Goal: Information Seeking & Learning: Learn about a topic

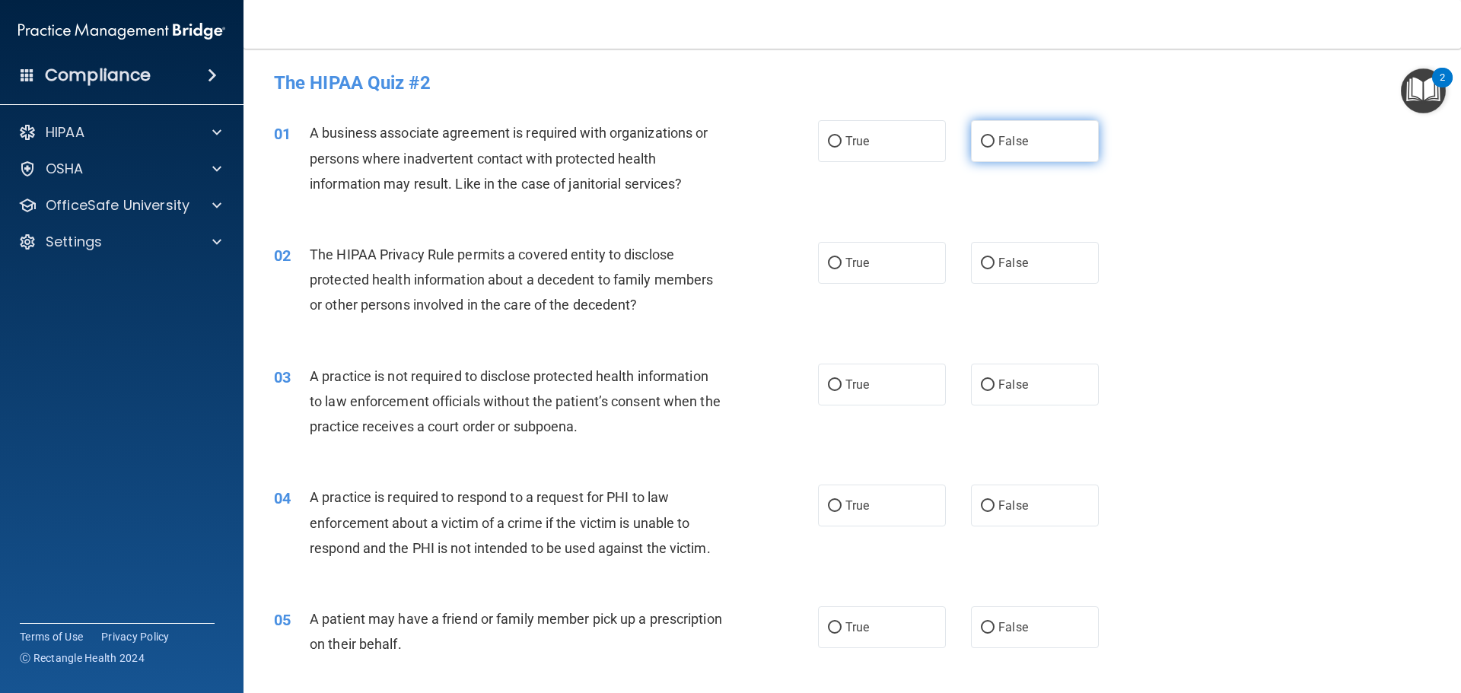
click at [989, 133] on label "False" at bounding box center [1035, 141] width 128 height 42
click at [989, 136] on input "False" at bounding box center [988, 141] width 14 height 11
radio input "true"
click at [830, 264] on input "True" at bounding box center [835, 263] width 14 height 11
radio input "true"
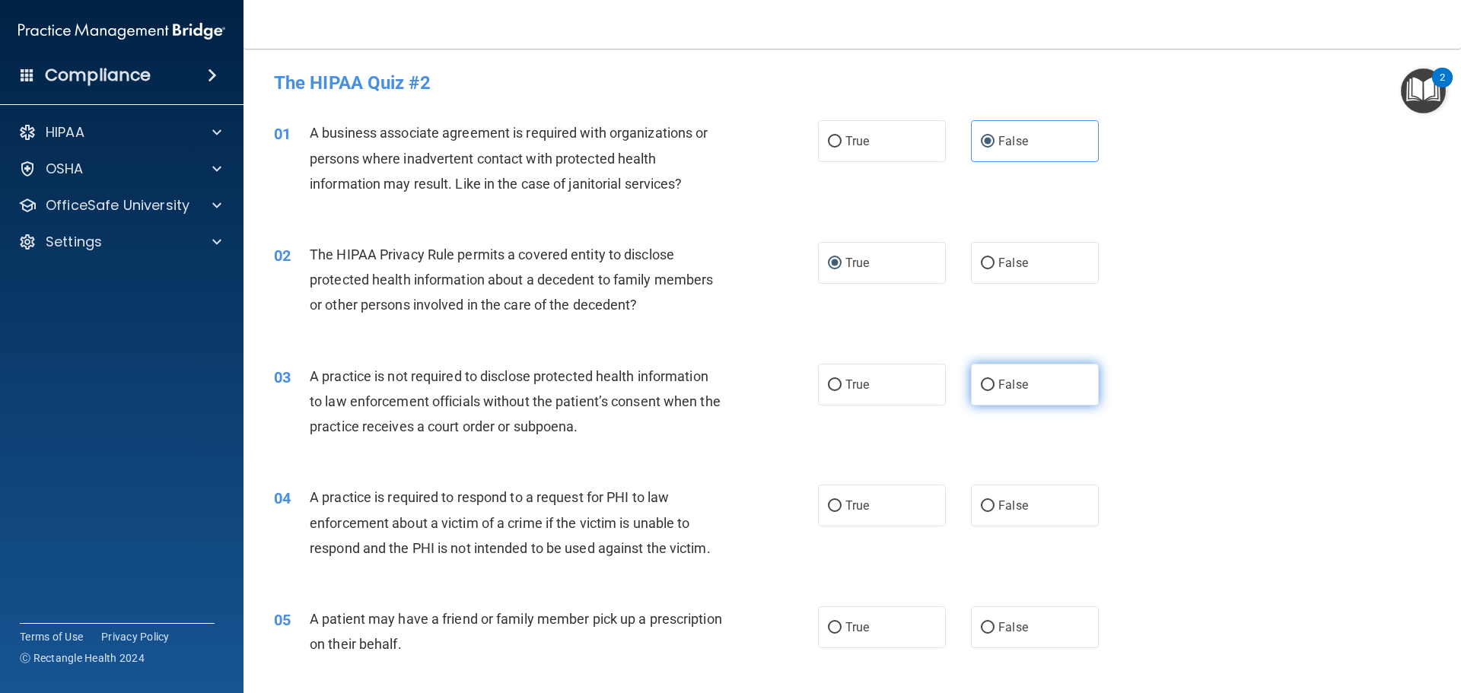
click at [985, 391] on label "False" at bounding box center [1035, 385] width 128 height 42
click at [985, 391] on input "False" at bounding box center [988, 385] width 14 height 11
radio input "true"
click at [839, 505] on label "True" at bounding box center [882, 506] width 128 height 42
click at [839, 505] on input "True" at bounding box center [835, 506] width 14 height 11
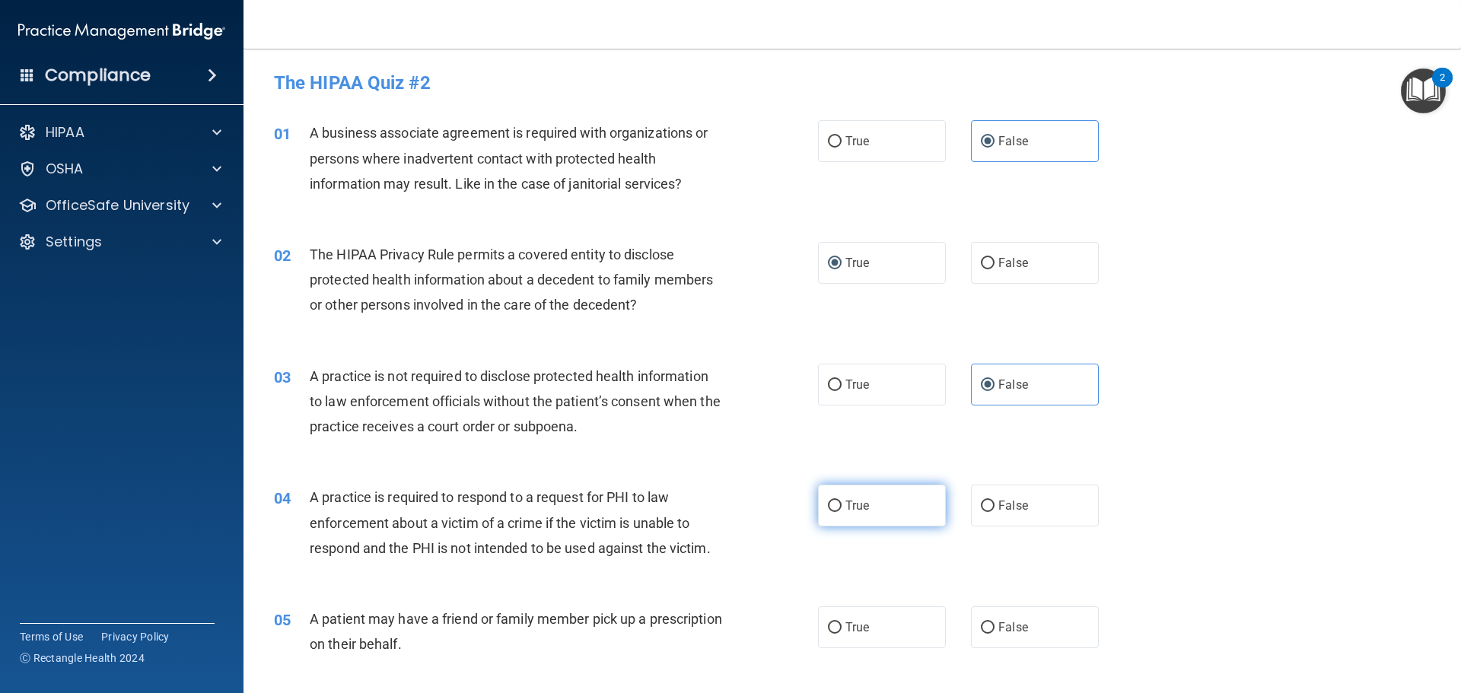
radio input "true"
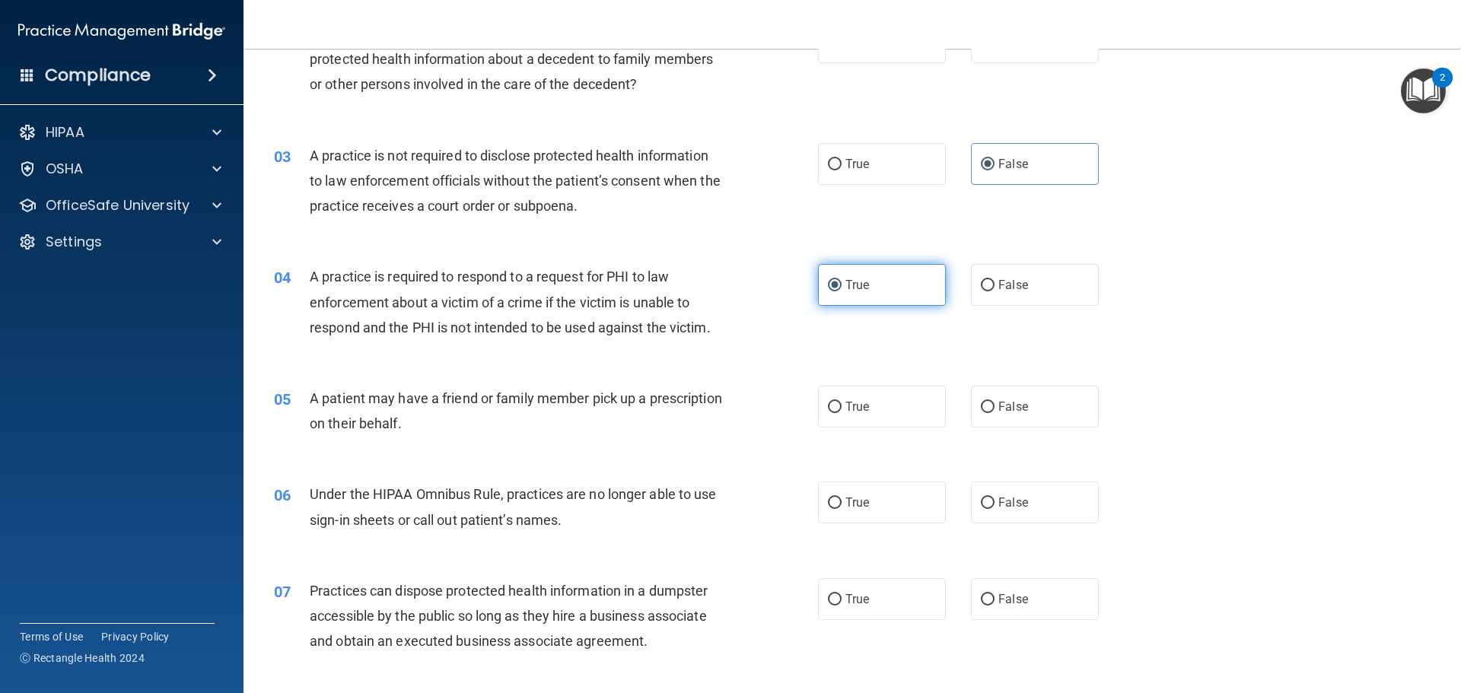
scroll to position [228, 0]
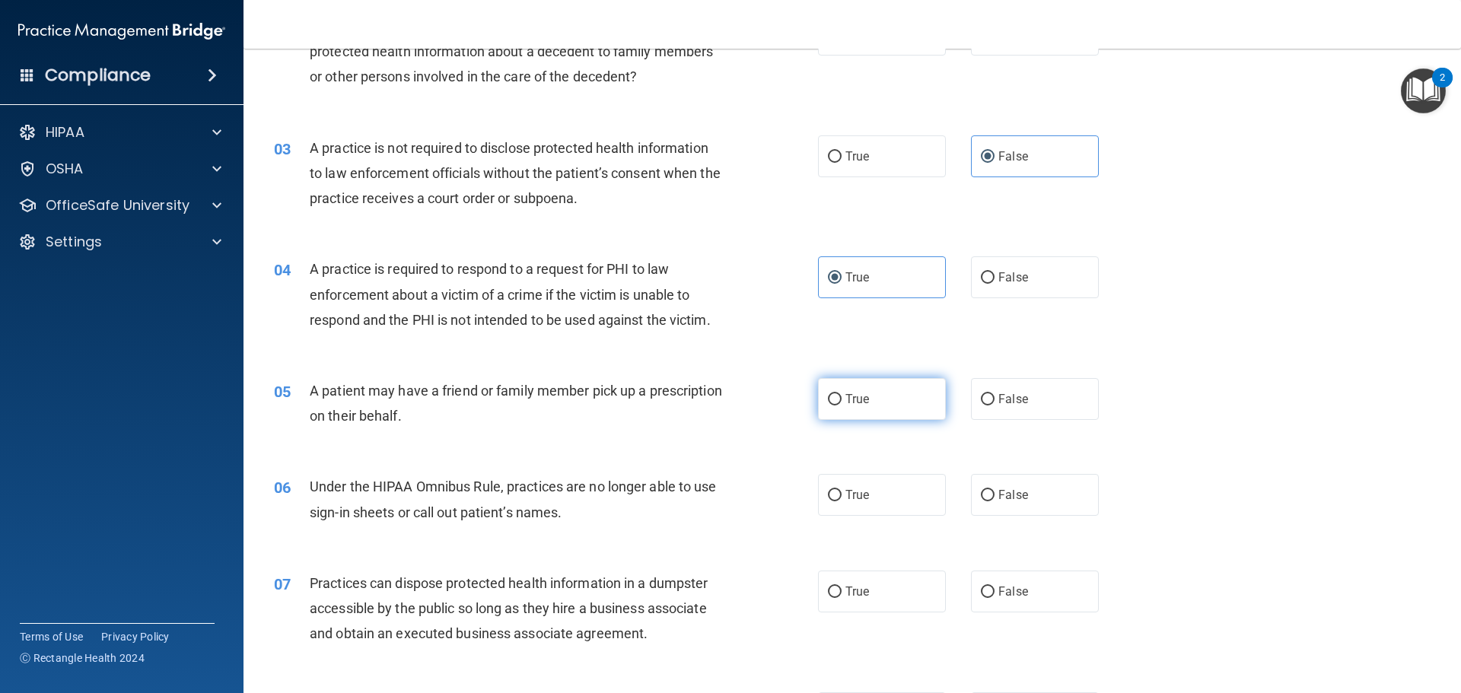
click at [829, 406] on label "True" at bounding box center [882, 399] width 128 height 42
click at [829, 406] on input "True" at bounding box center [835, 399] width 14 height 11
radio input "true"
click at [991, 404] on label "False" at bounding box center [1035, 399] width 128 height 42
click at [991, 404] on input "False" at bounding box center [988, 399] width 14 height 11
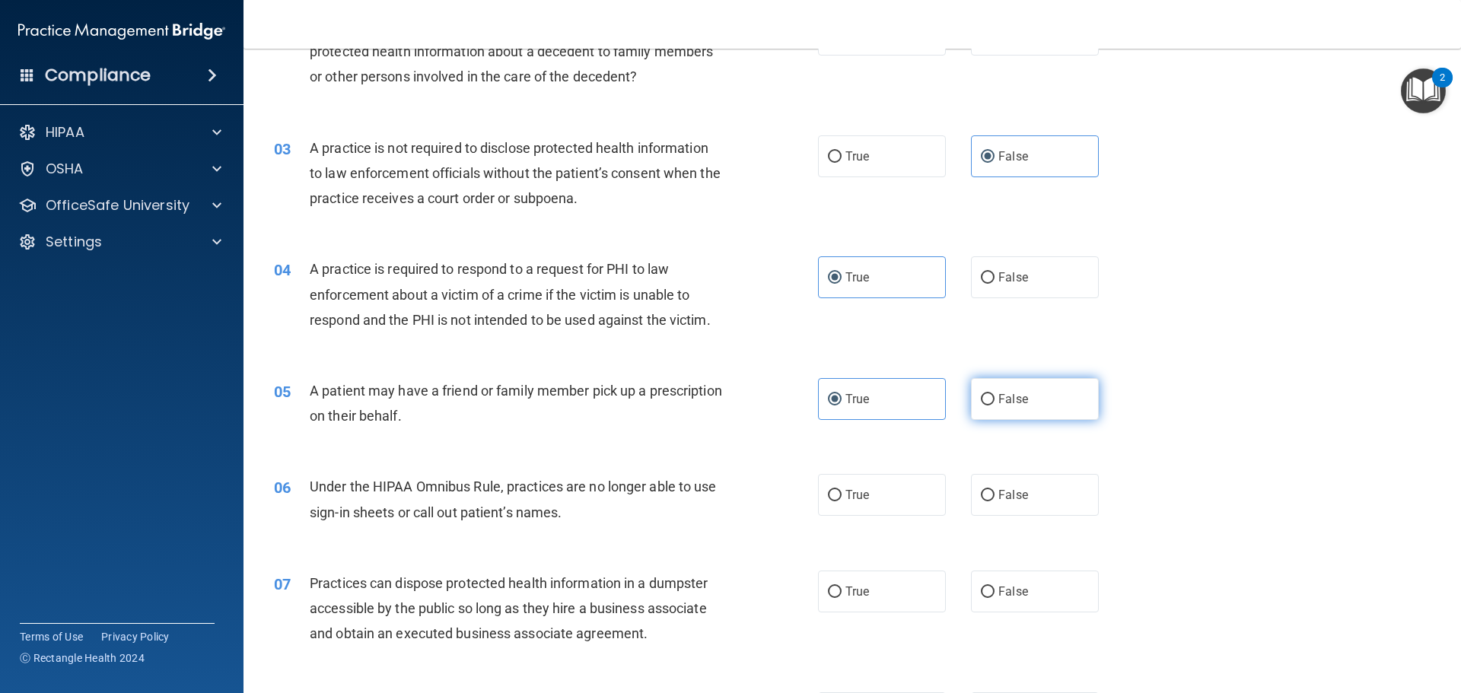
radio input "true"
click at [847, 407] on label "True" at bounding box center [882, 399] width 128 height 42
click at [842, 406] on input "True" at bounding box center [835, 399] width 14 height 11
radio input "true"
radio input "false"
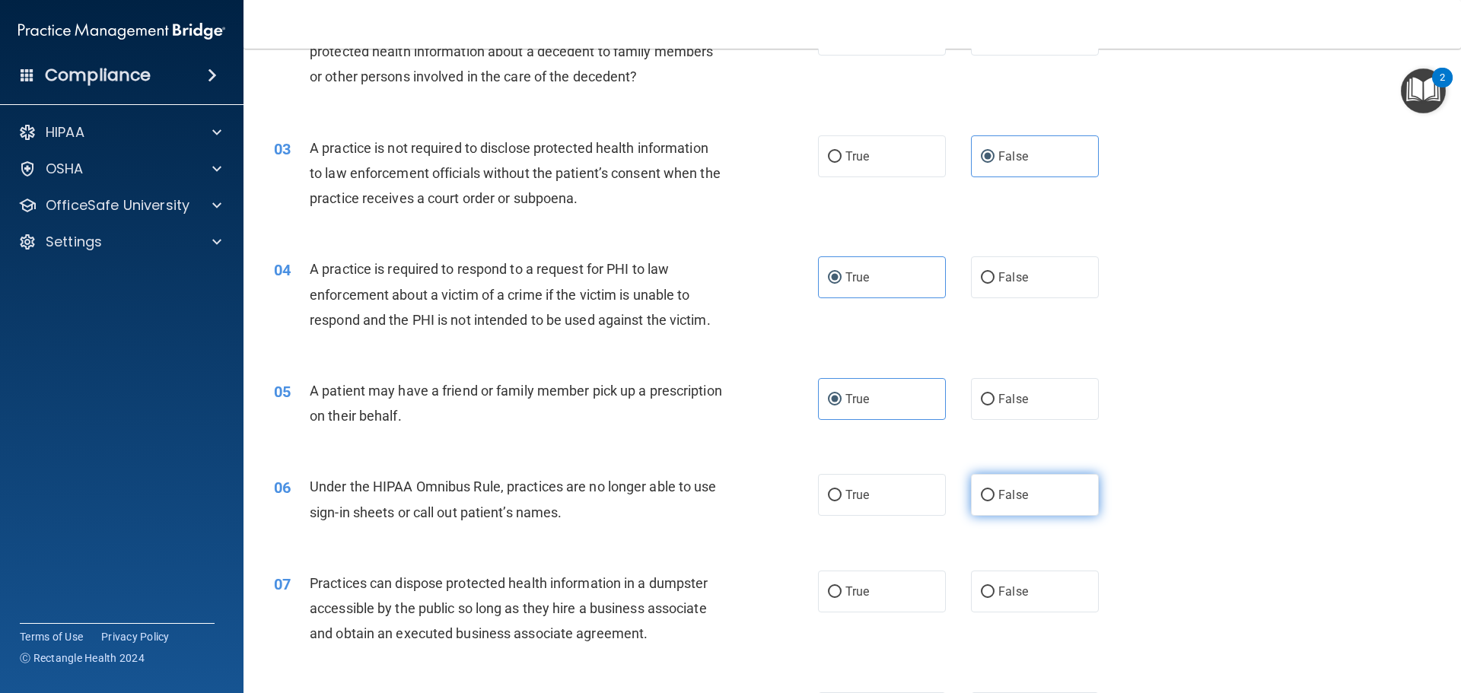
click at [998, 501] on span "False" at bounding box center [1013, 495] width 30 height 14
click at [994, 501] on input "False" at bounding box center [988, 495] width 14 height 11
radio input "true"
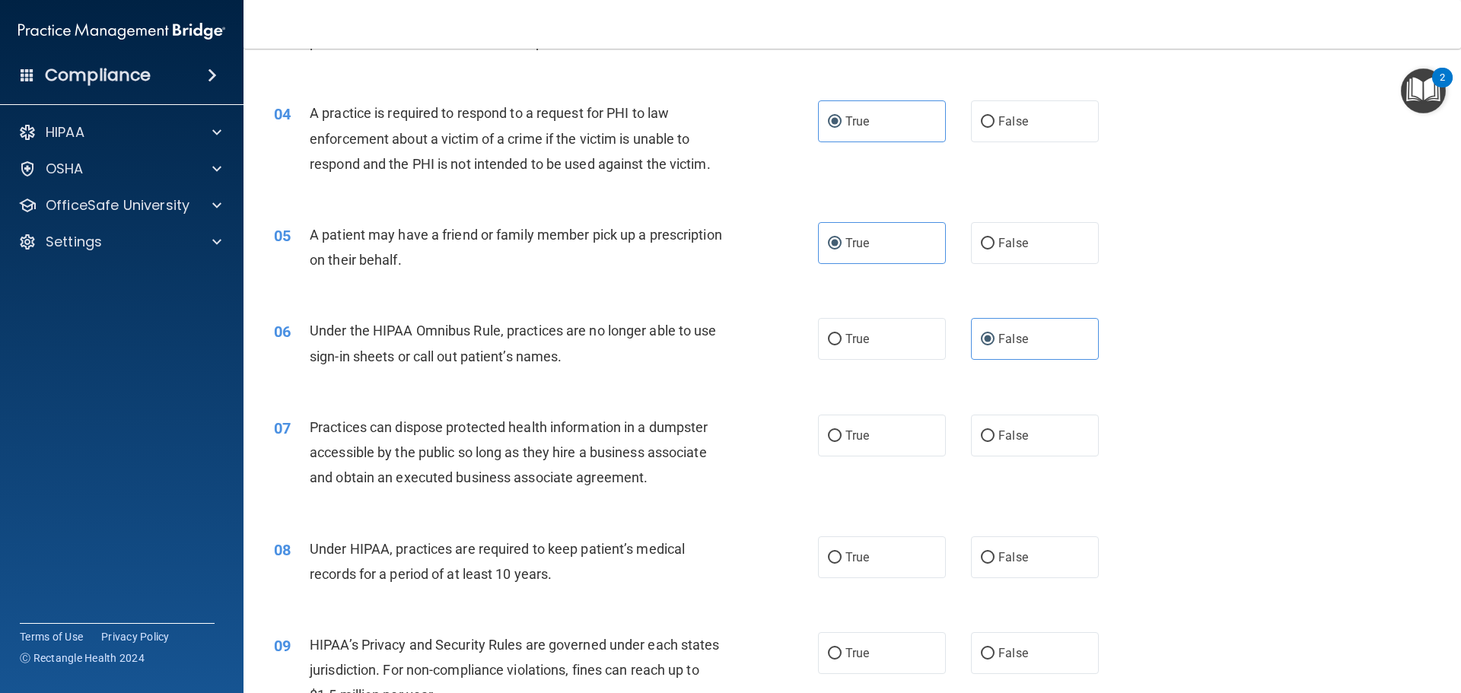
scroll to position [457, 0]
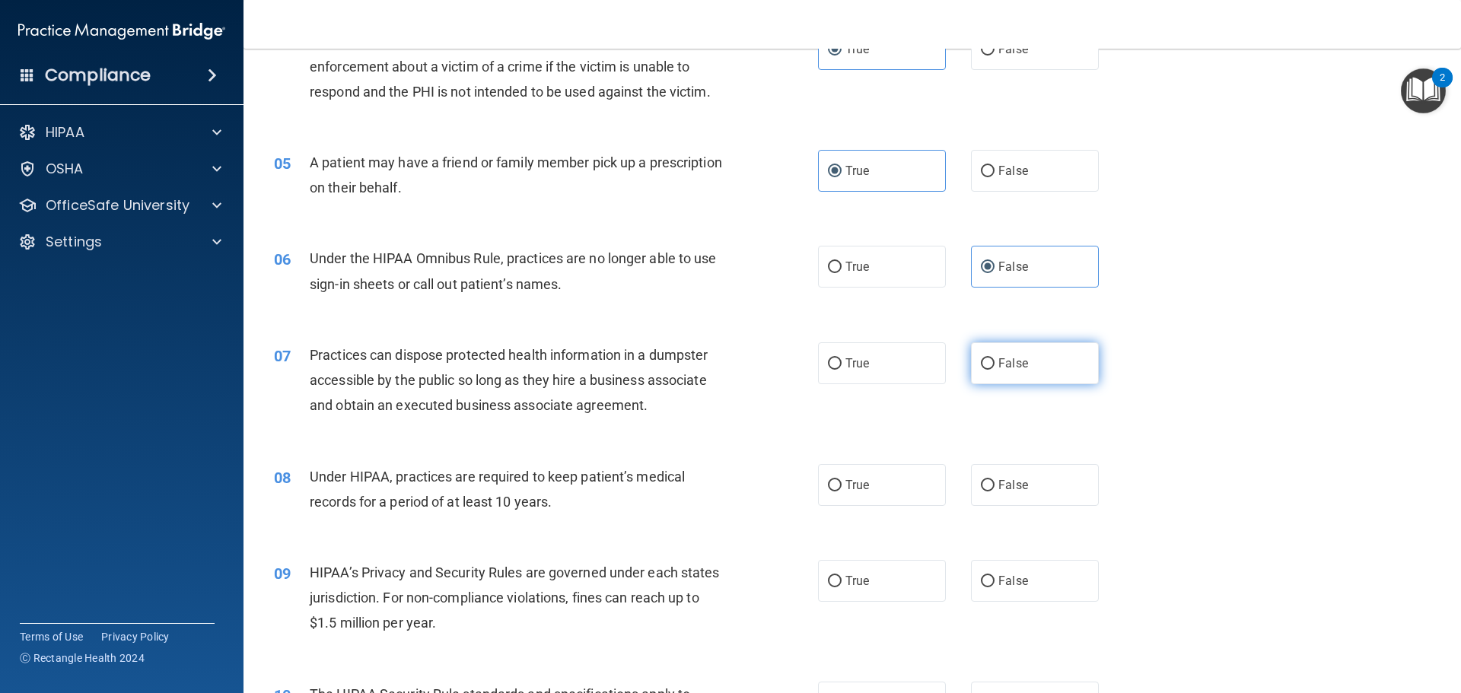
click at [995, 374] on label "False" at bounding box center [1035, 363] width 128 height 42
click at [995, 370] on input "False" at bounding box center [988, 363] width 14 height 11
radio input "true"
click at [989, 477] on label "False" at bounding box center [1035, 485] width 128 height 42
click at [989, 480] on input "False" at bounding box center [988, 485] width 14 height 11
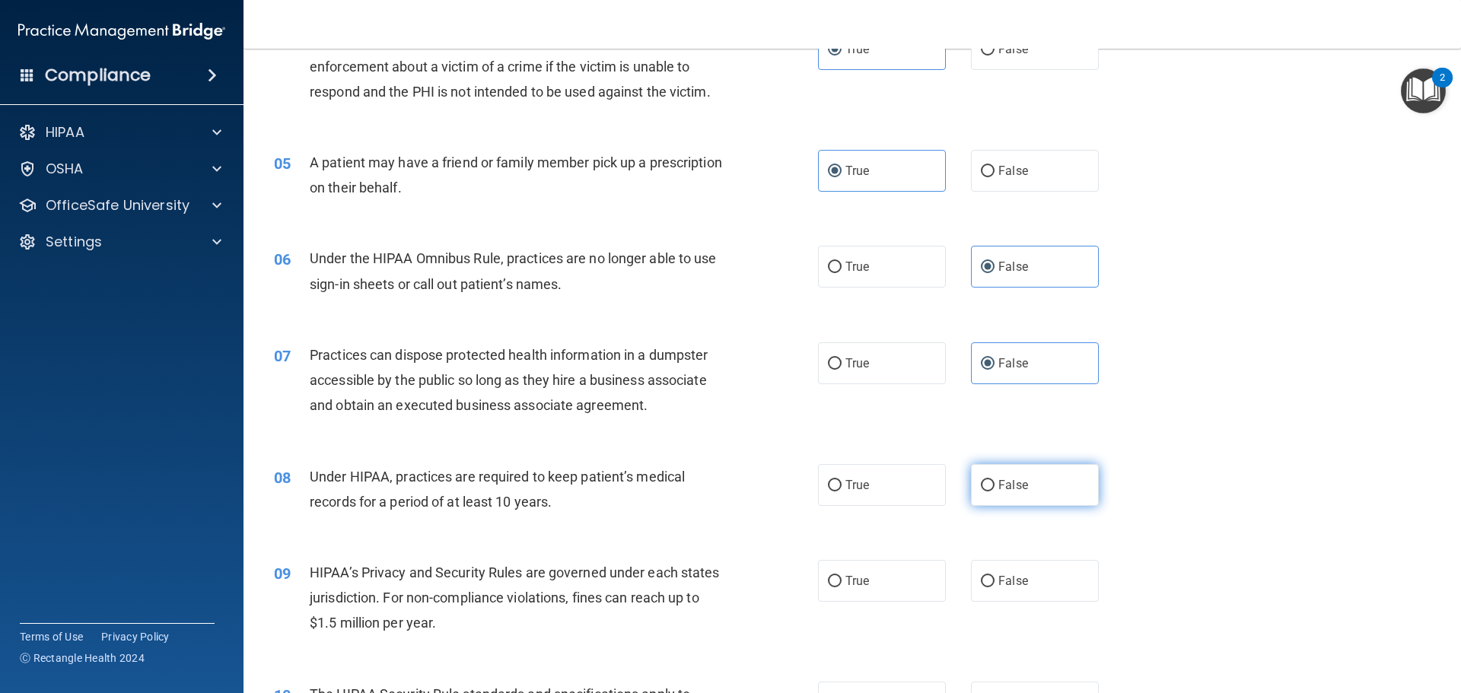
radio input "true"
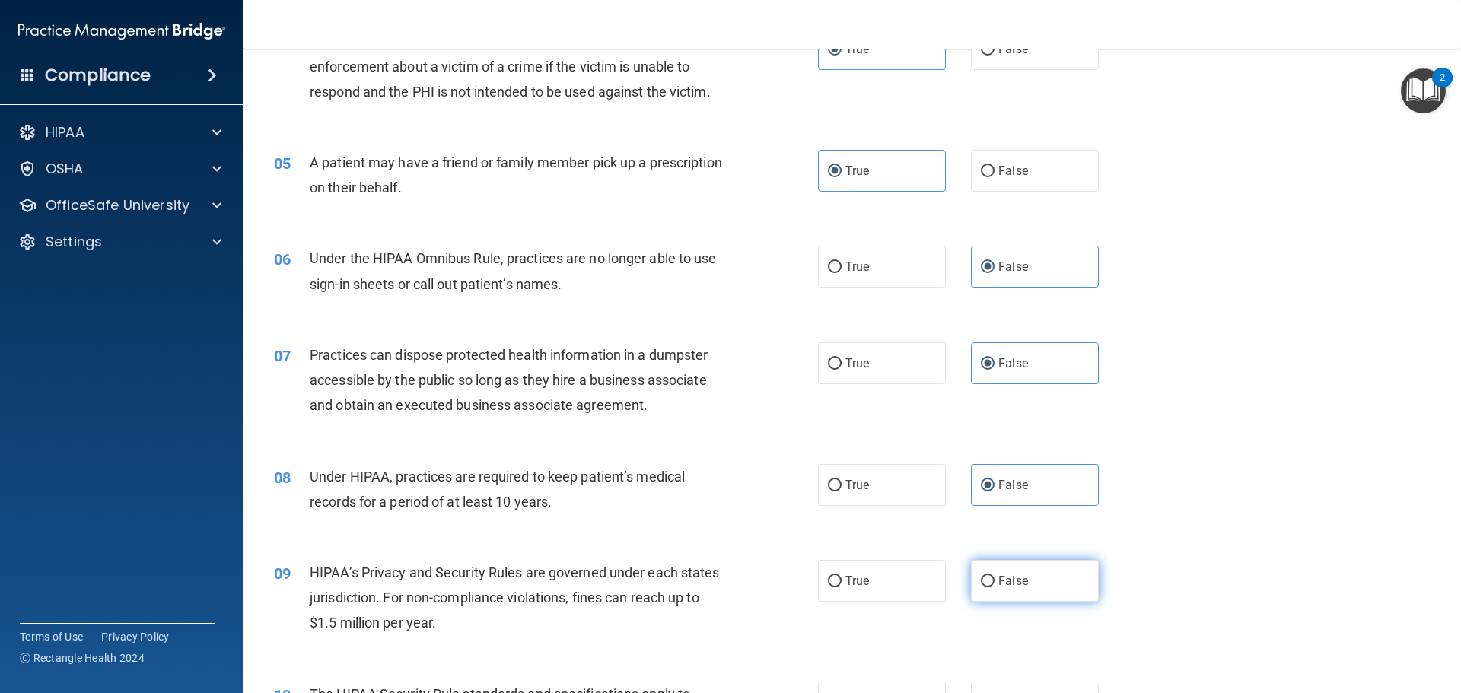
click at [990, 575] on label "False" at bounding box center [1035, 581] width 128 height 42
click at [990, 576] on input "False" at bounding box center [988, 581] width 14 height 11
radio input "true"
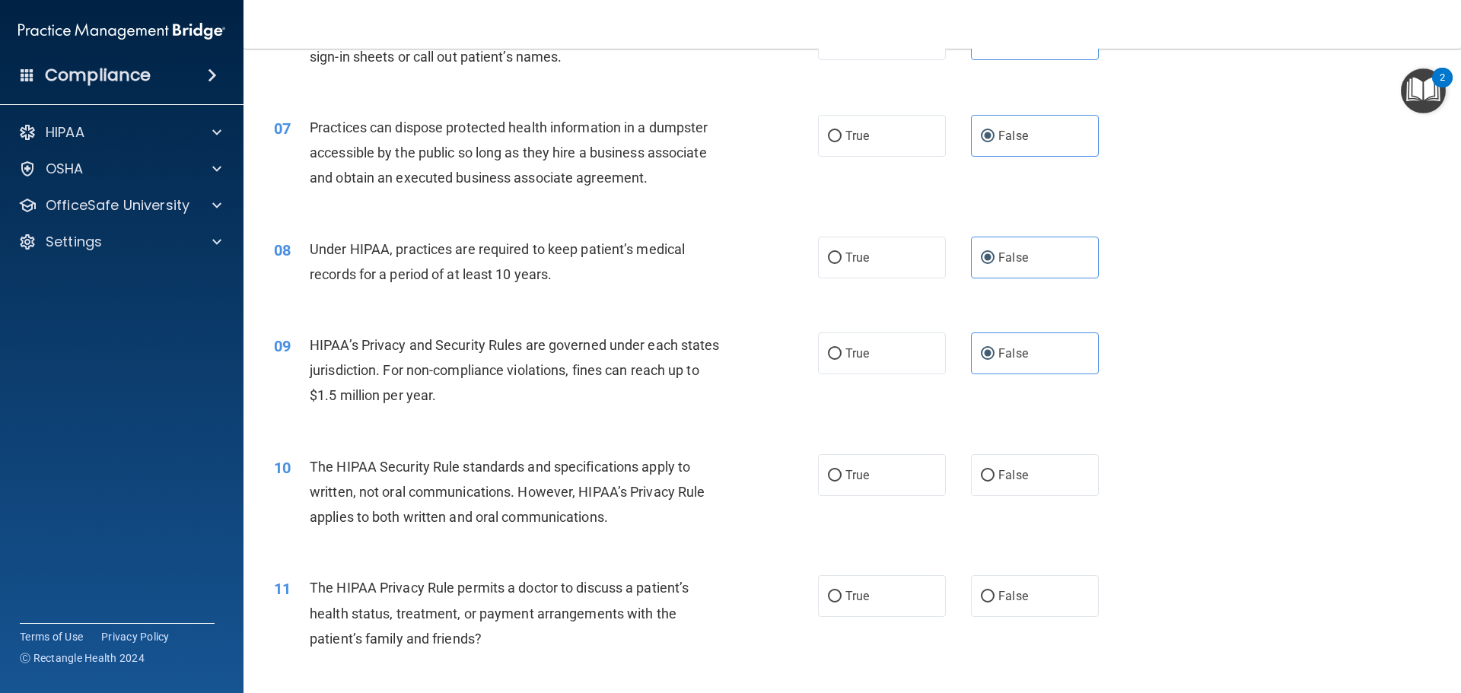
scroll to position [685, 0]
click at [830, 476] on input "True" at bounding box center [835, 475] width 14 height 11
radio input "true"
click at [833, 594] on input "True" at bounding box center [835, 596] width 14 height 11
radio input "true"
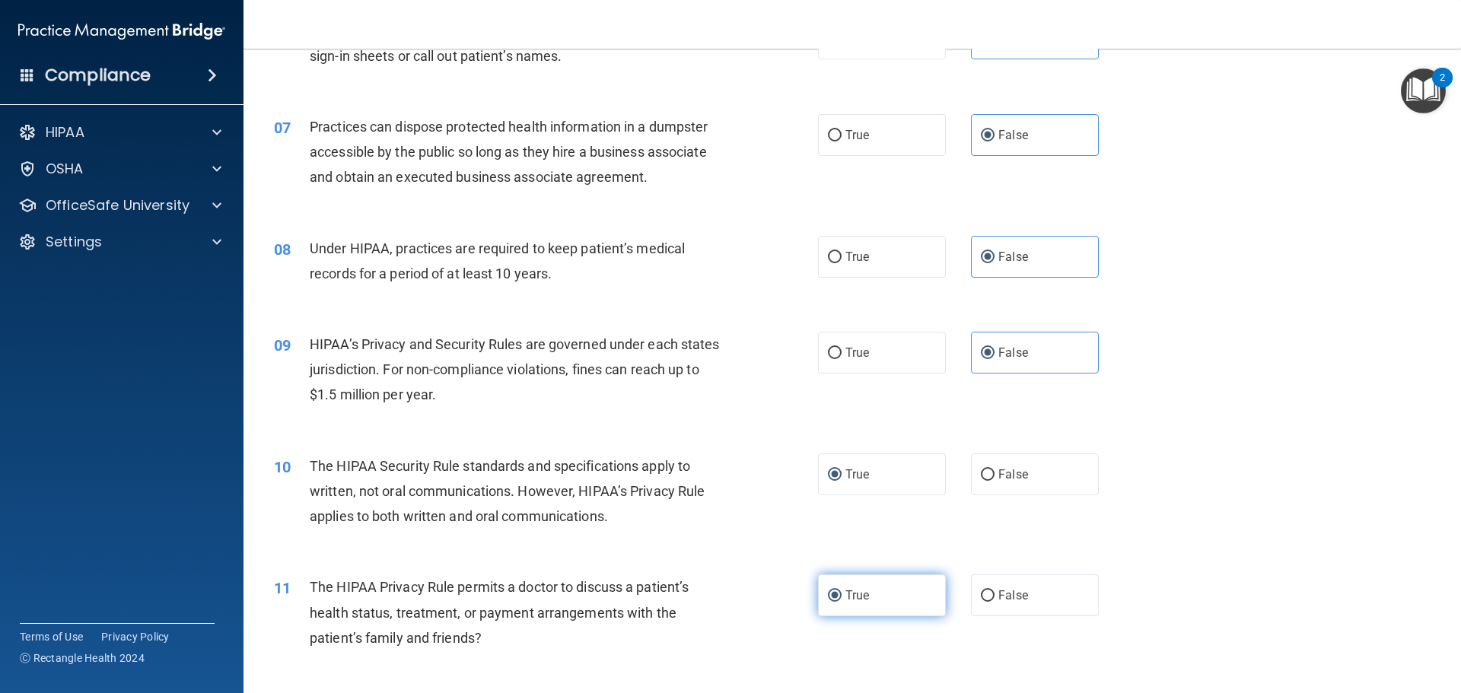
scroll to position [913, 0]
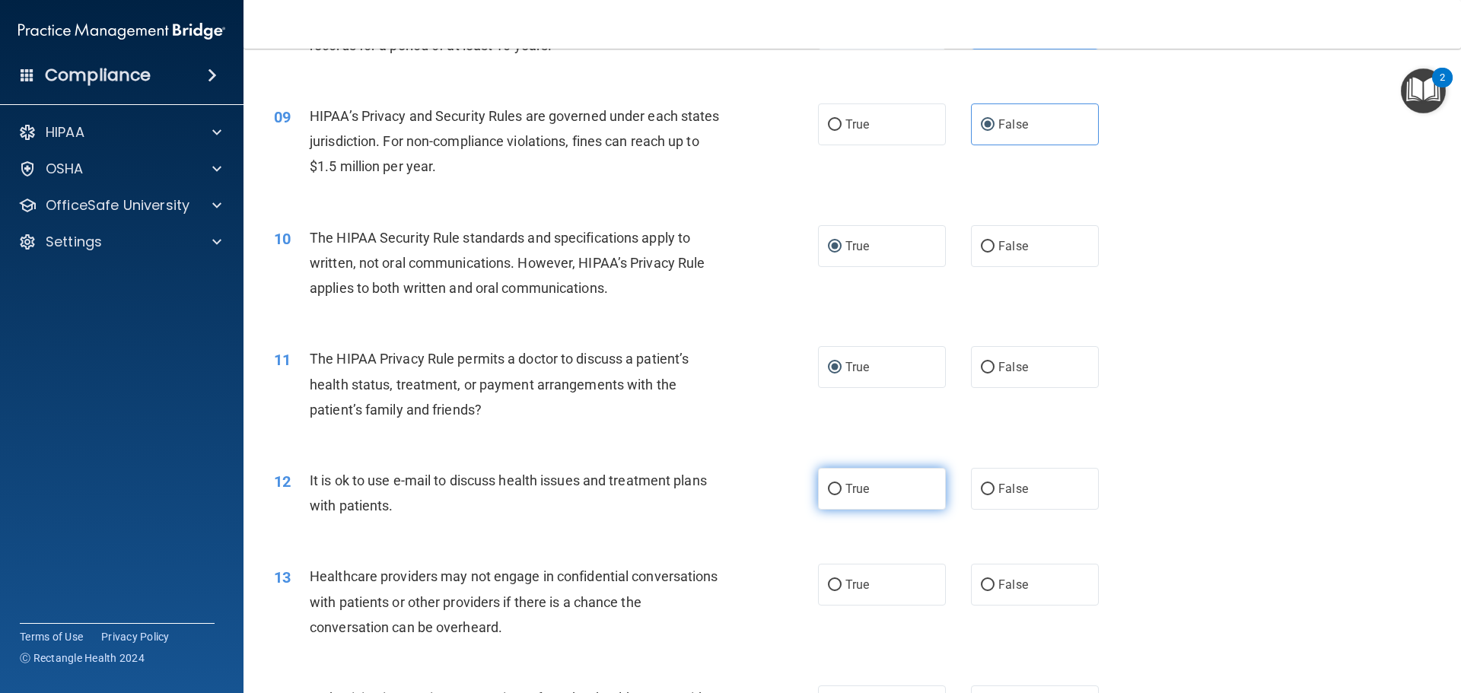
click at [829, 484] on input "True" at bounding box center [835, 489] width 14 height 11
radio input "true"
click at [992, 593] on label "False" at bounding box center [1035, 585] width 128 height 42
click at [992, 591] on input "False" at bounding box center [988, 585] width 14 height 11
radio input "true"
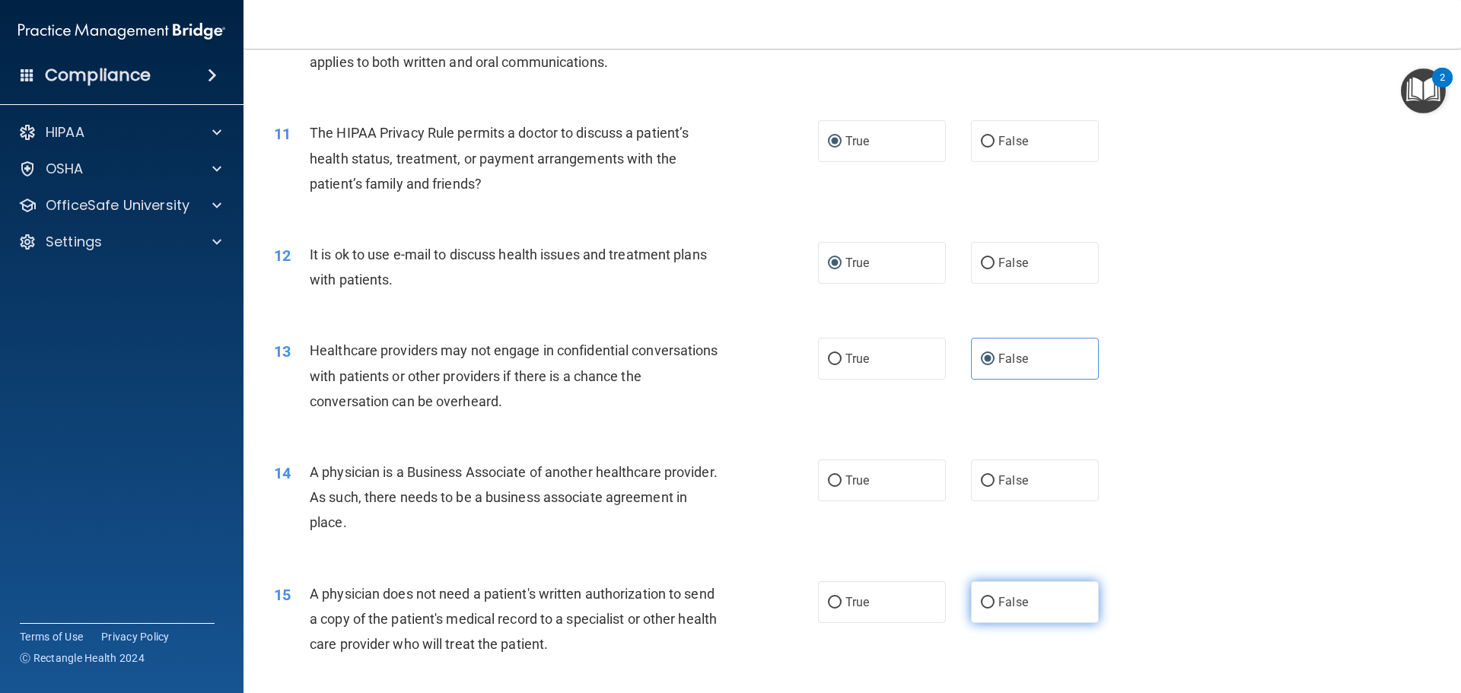
scroll to position [1142, 0]
click at [985, 486] on label "False" at bounding box center [1035, 478] width 128 height 42
click at [985, 485] on input "False" at bounding box center [988, 478] width 14 height 11
radio input "true"
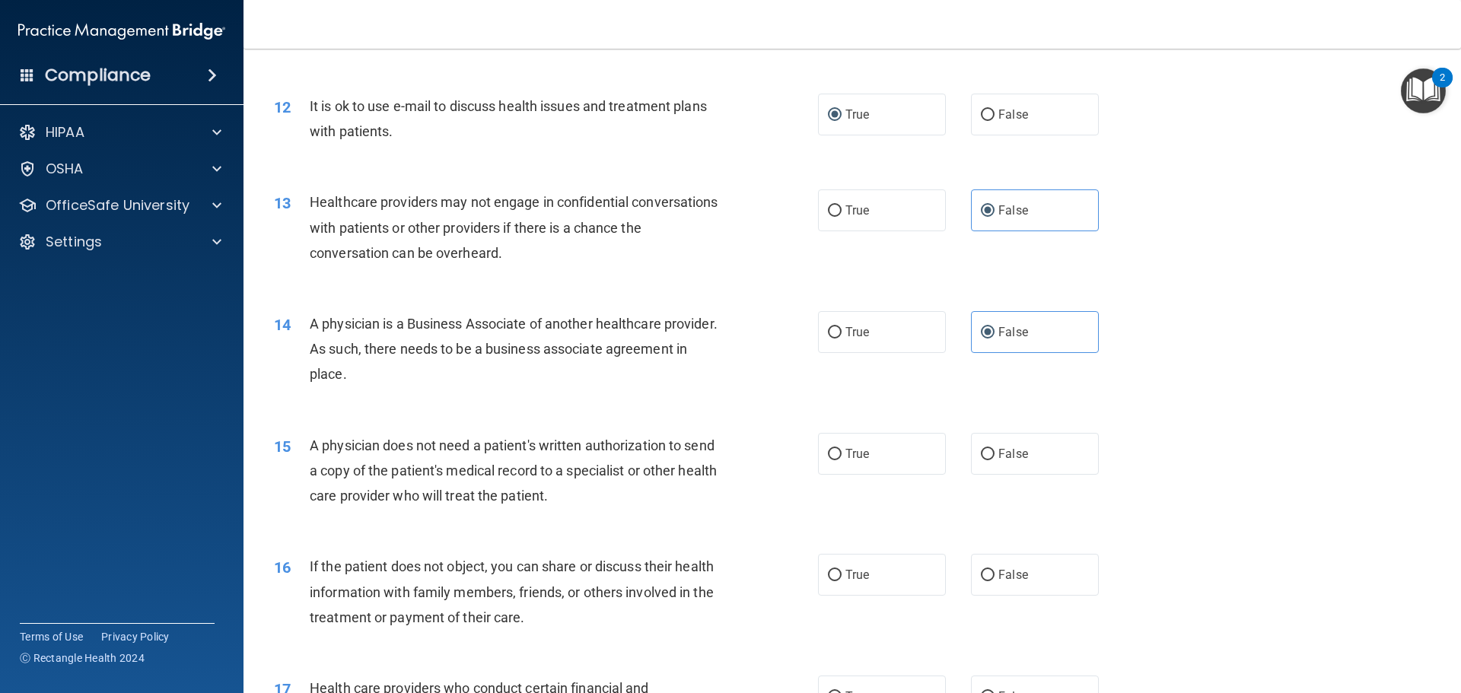
scroll to position [1294, 0]
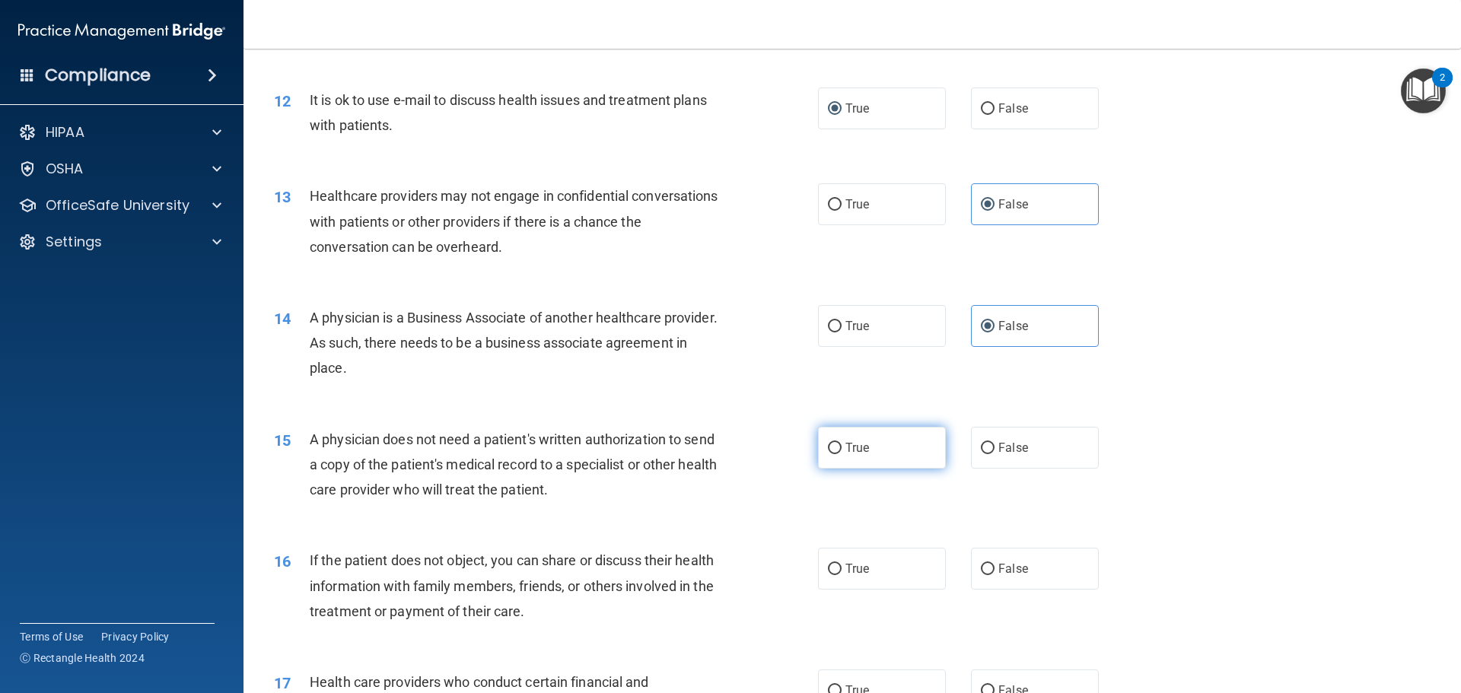
click at [885, 454] on label "True" at bounding box center [882, 448] width 128 height 42
click at [842, 454] on input "True" at bounding box center [835, 448] width 14 height 11
radio input "true"
click at [861, 574] on span "True" at bounding box center [857, 569] width 24 height 14
click at [842, 574] on input "True" at bounding box center [835, 569] width 14 height 11
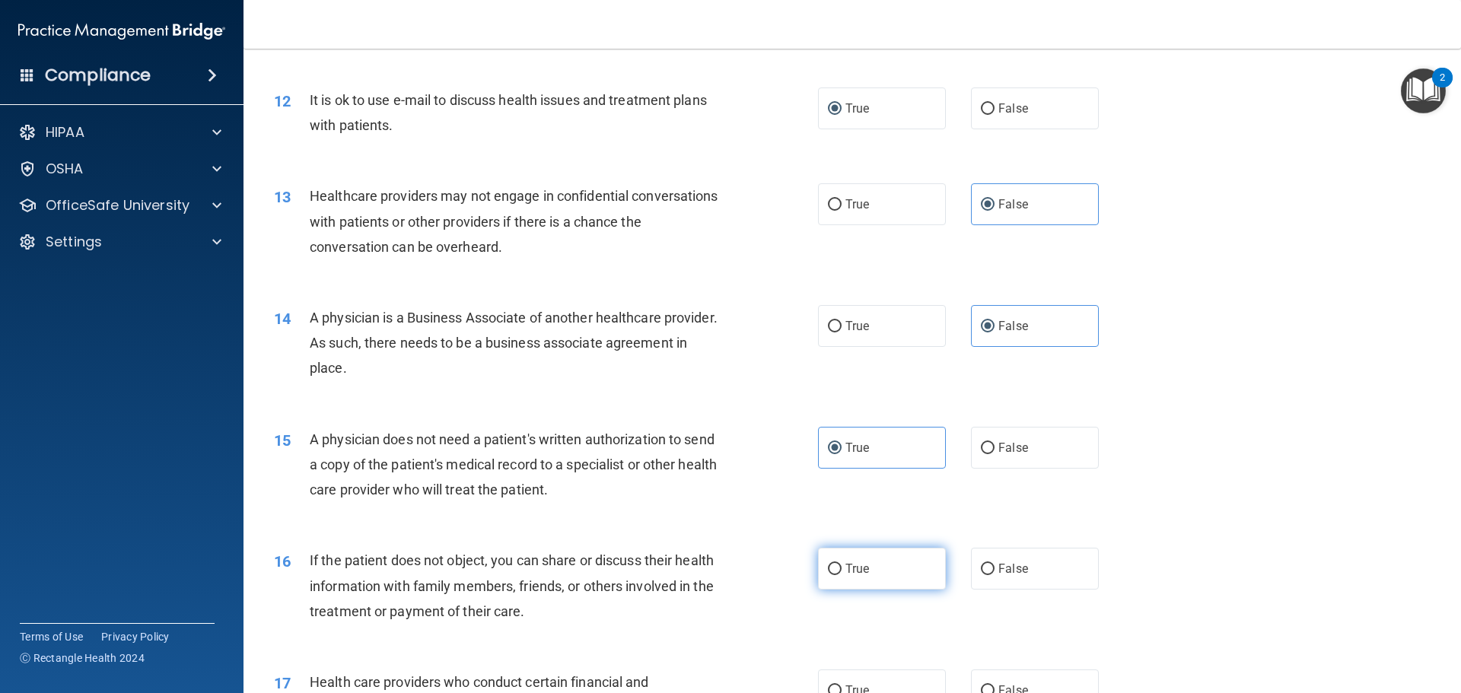
radio input "true"
click at [859, 691] on span "True" at bounding box center [857, 690] width 24 height 14
click at [842, 691] on input "True" at bounding box center [835, 691] width 14 height 11
radio input "true"
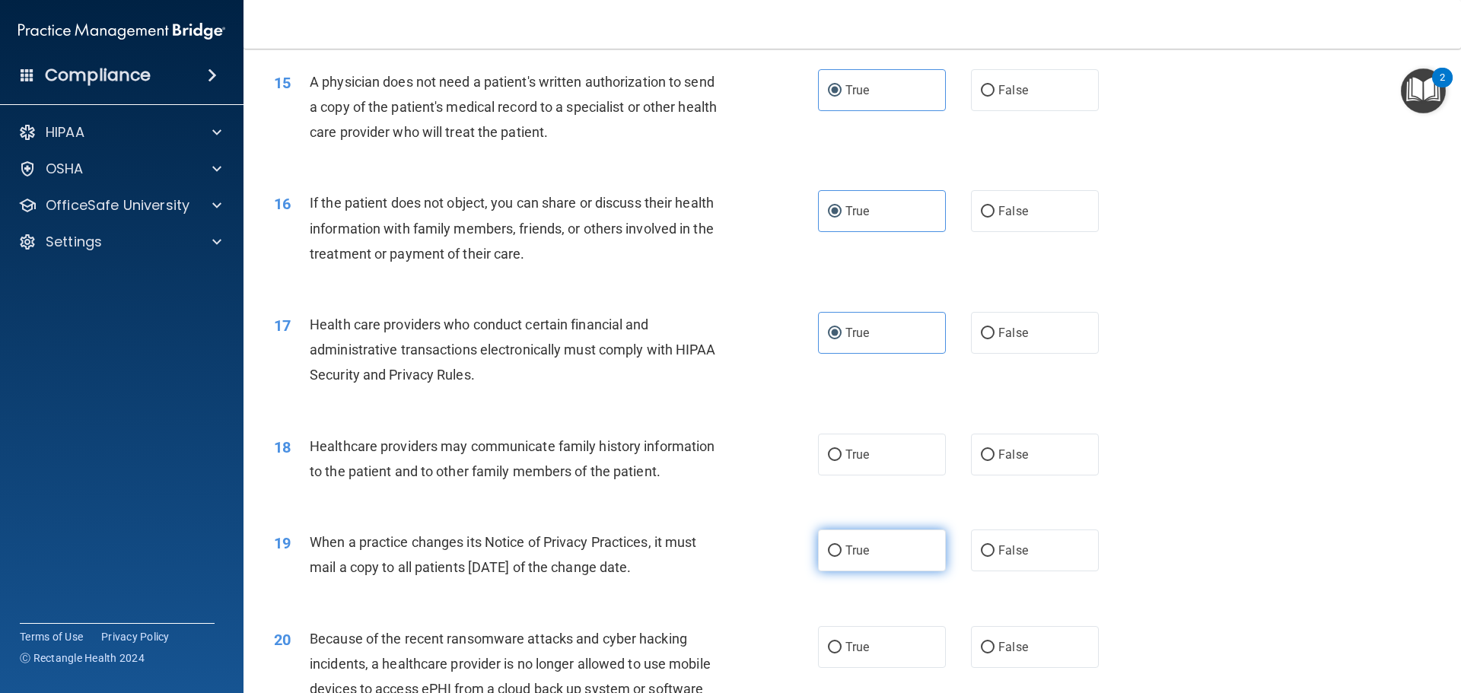
scroll to position [1678, 0]
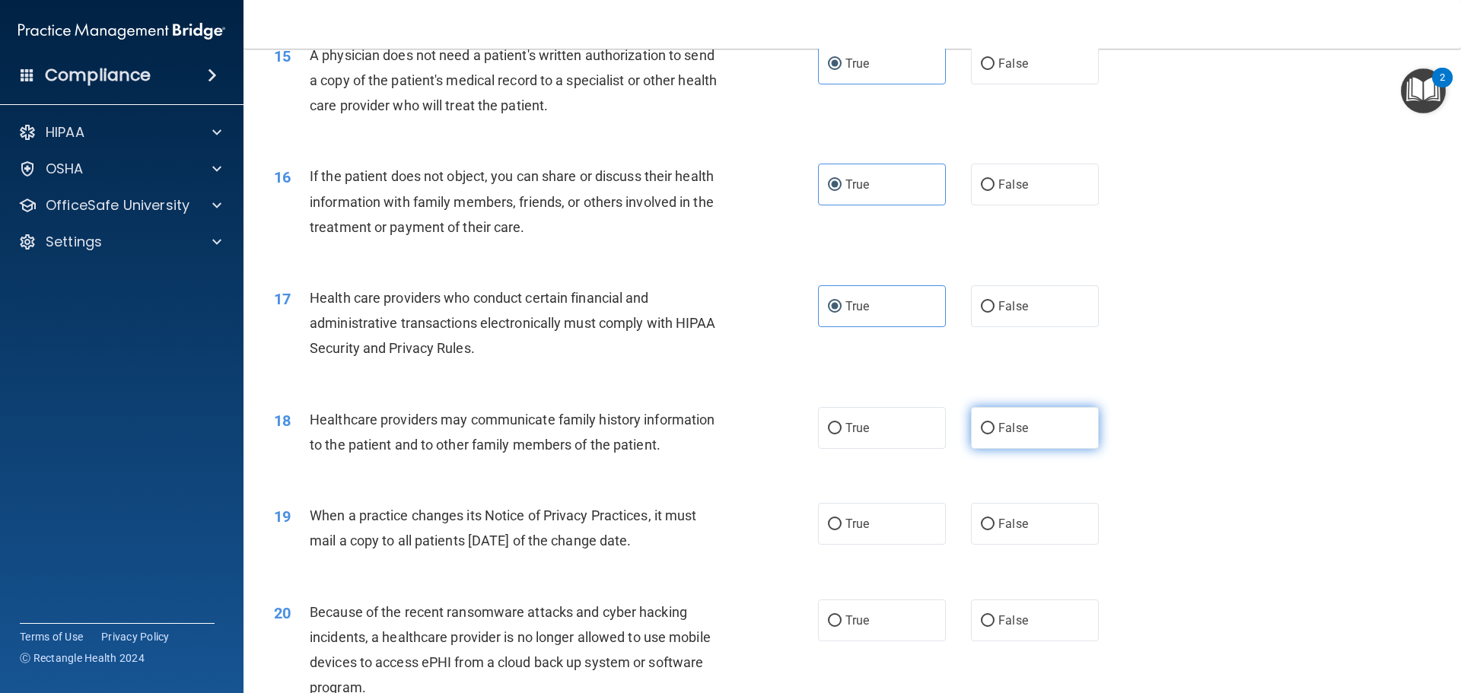
click at [1006, 431] on span "False" at bounding box center [1013, 428] width 30 height 14
click at [995, 431] on input "False" at bounding box center [988, 428] width 14 height 11
radio input "true"
click at [981, 530] on input "False" at bounding box center [988, 524] width 14 height 11
radio input "true"
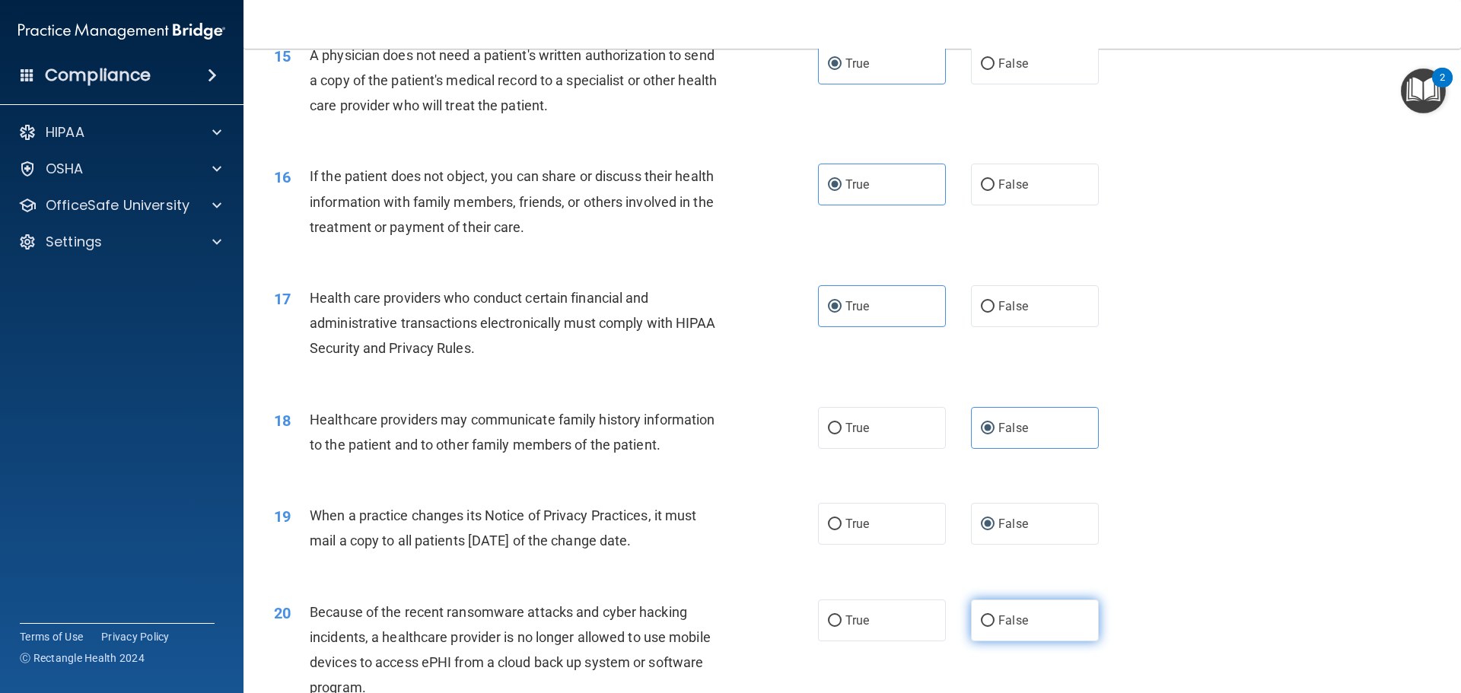
click at [998, 610] on label "False" at bounding box center [1035, 621] width 128 height 42
click at [995, 616] on input "False" at bounding box center [988, 621] width 14 height 11
radio input "true"
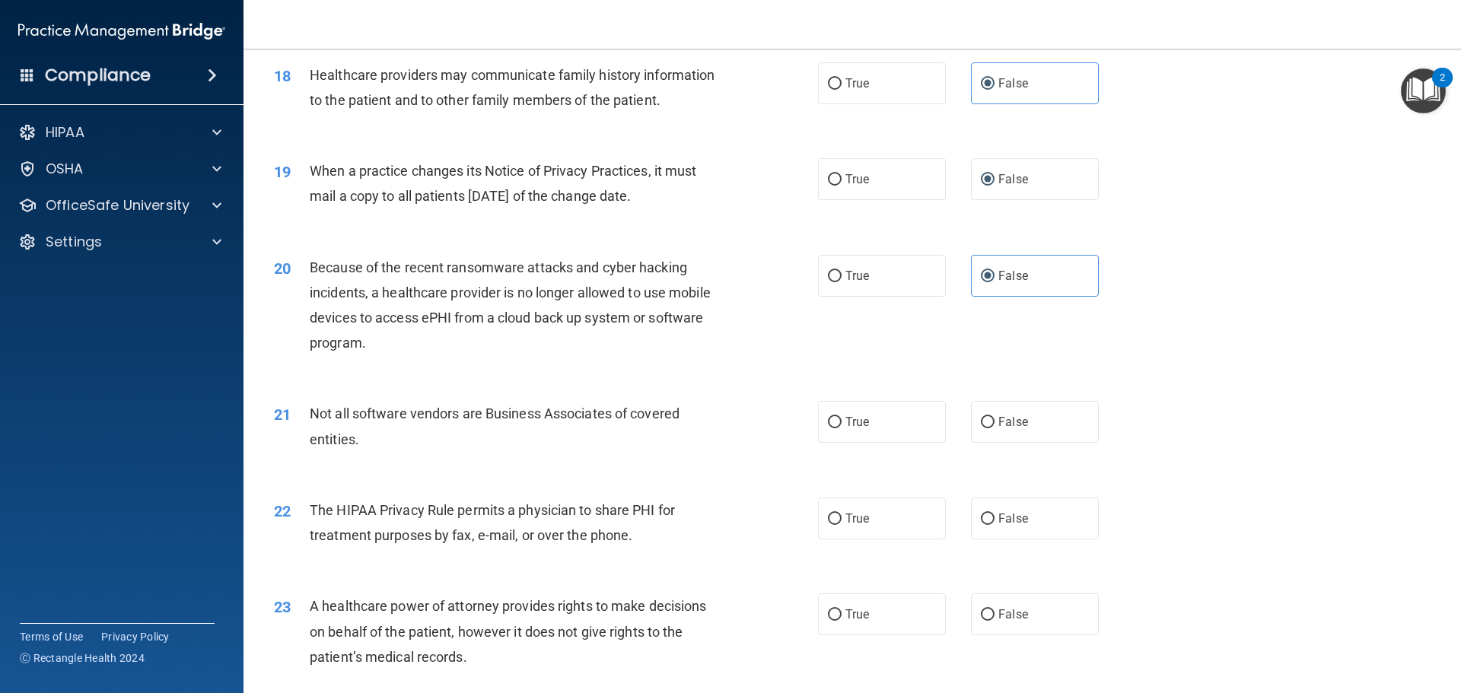
scroll to position [2059, 0]
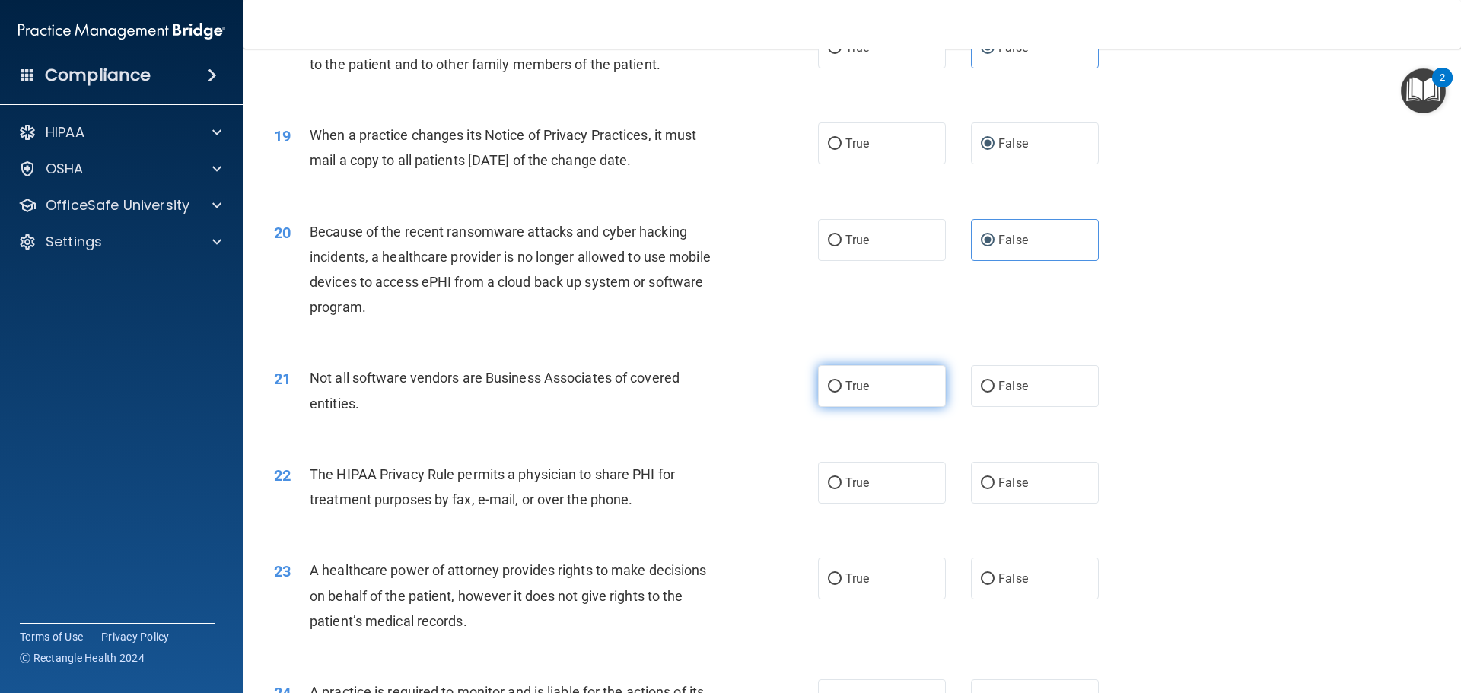
click at [880, 401] on label "True" at bounding box center [882, 386] width 128 height 42
click at [842, 393] on input "True" at bounding box center [835, 386] width 14 height 11
radio input "true"
click at [848, 481] on span "True" at bounding box center [857, 483] width 24 height 14
click at [842, 481] on input "True" at bounding box center [835, 483] width 14 height 11
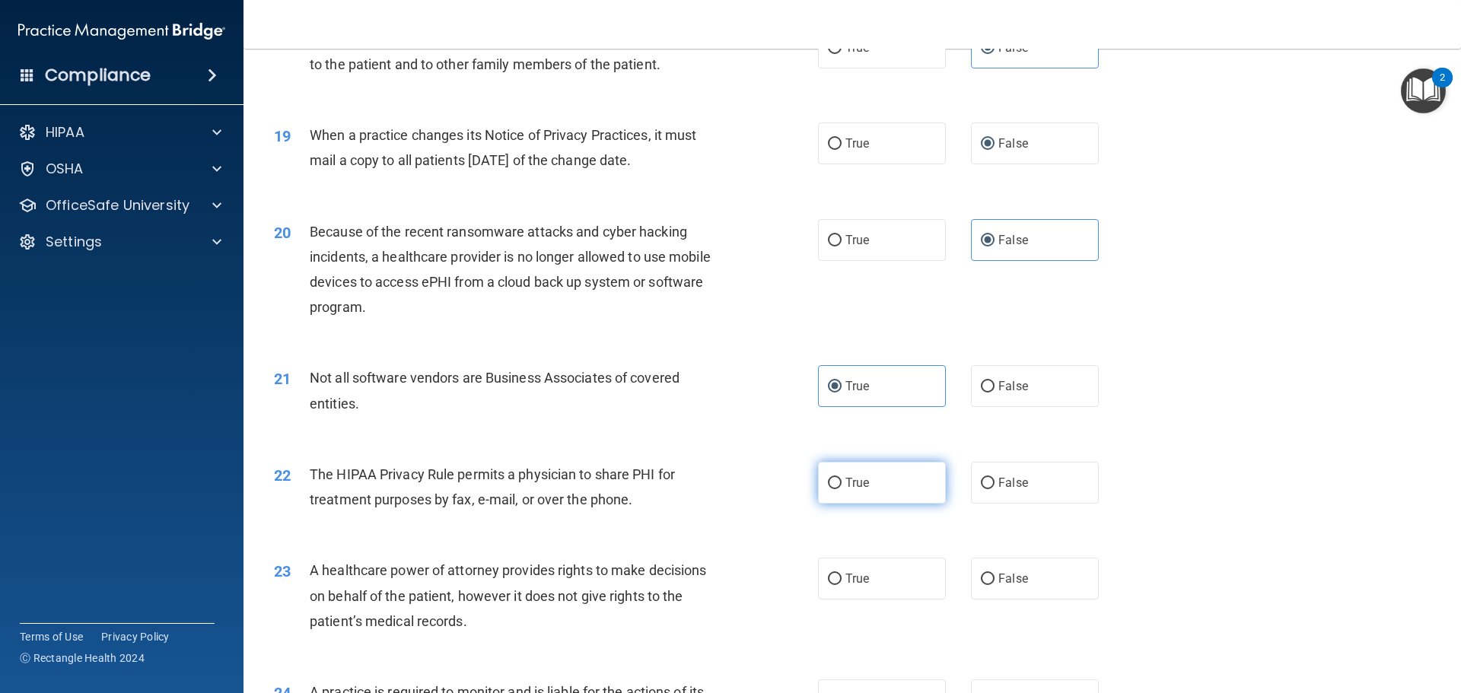
radio input "true"
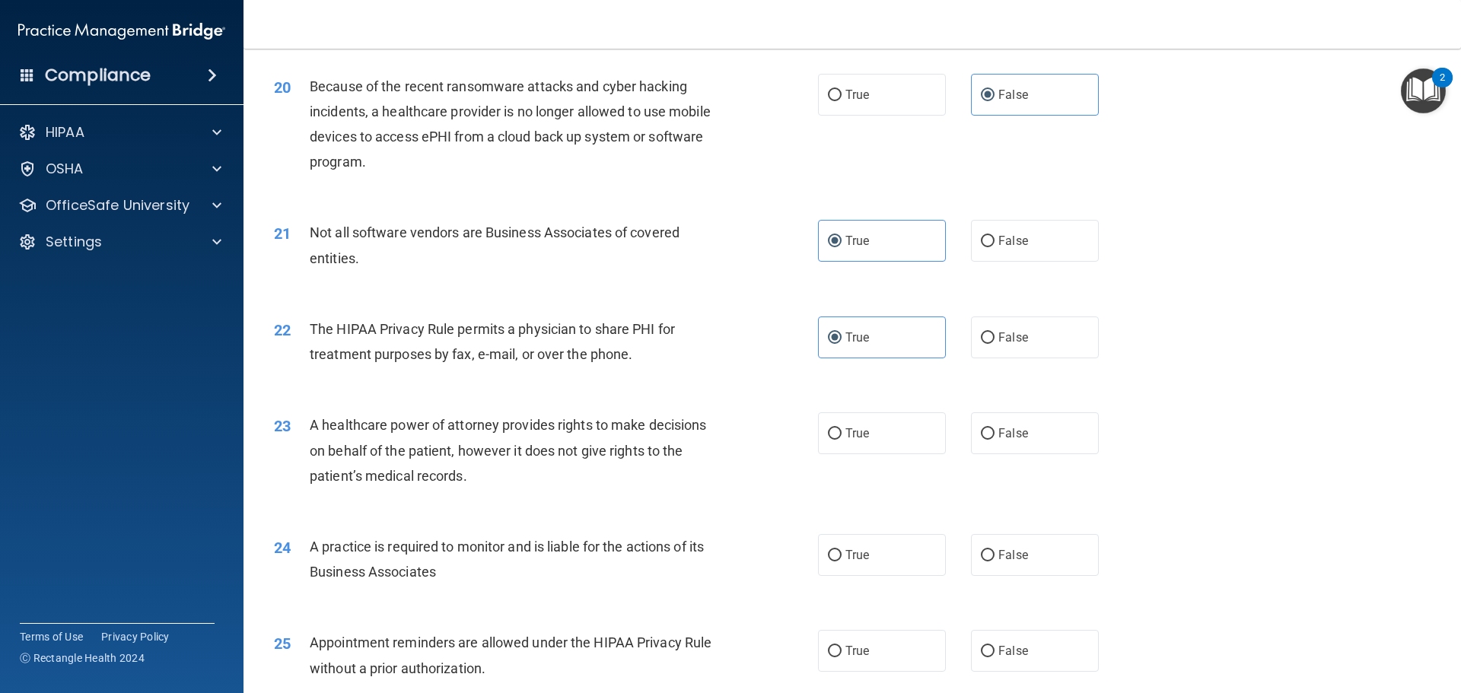
scroll to position [2287, 0]
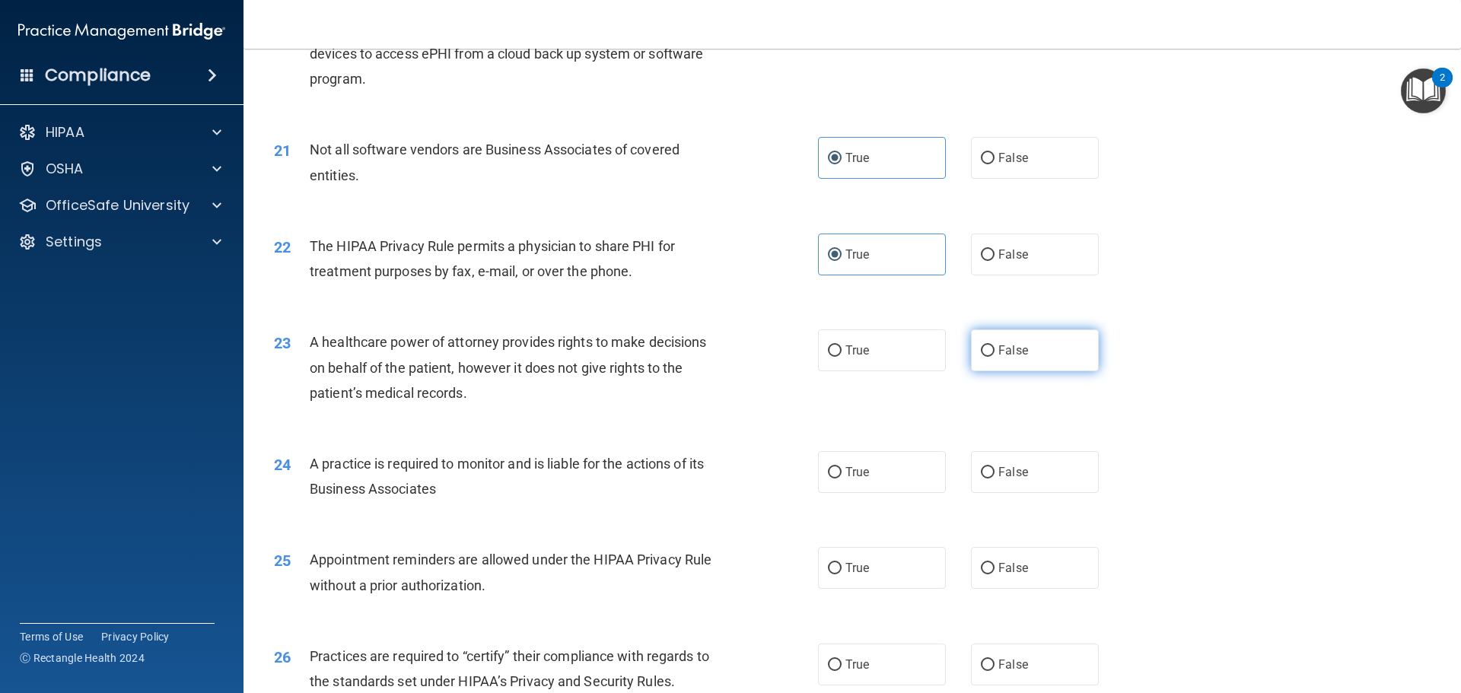
click at [1033, 347] on label "False" at bounding box center [1035, 351] width 128 height 42
click at [995, 347] on input "False" at bounding box center [988, 350] width 14 height 11
radio input "true"
click at [1023, 460] on label "False" at bounding box center [1035, 472] width 128 height 42
click at [995, 467] on input "False" at bounding box center [988, 472] width 14 height 11
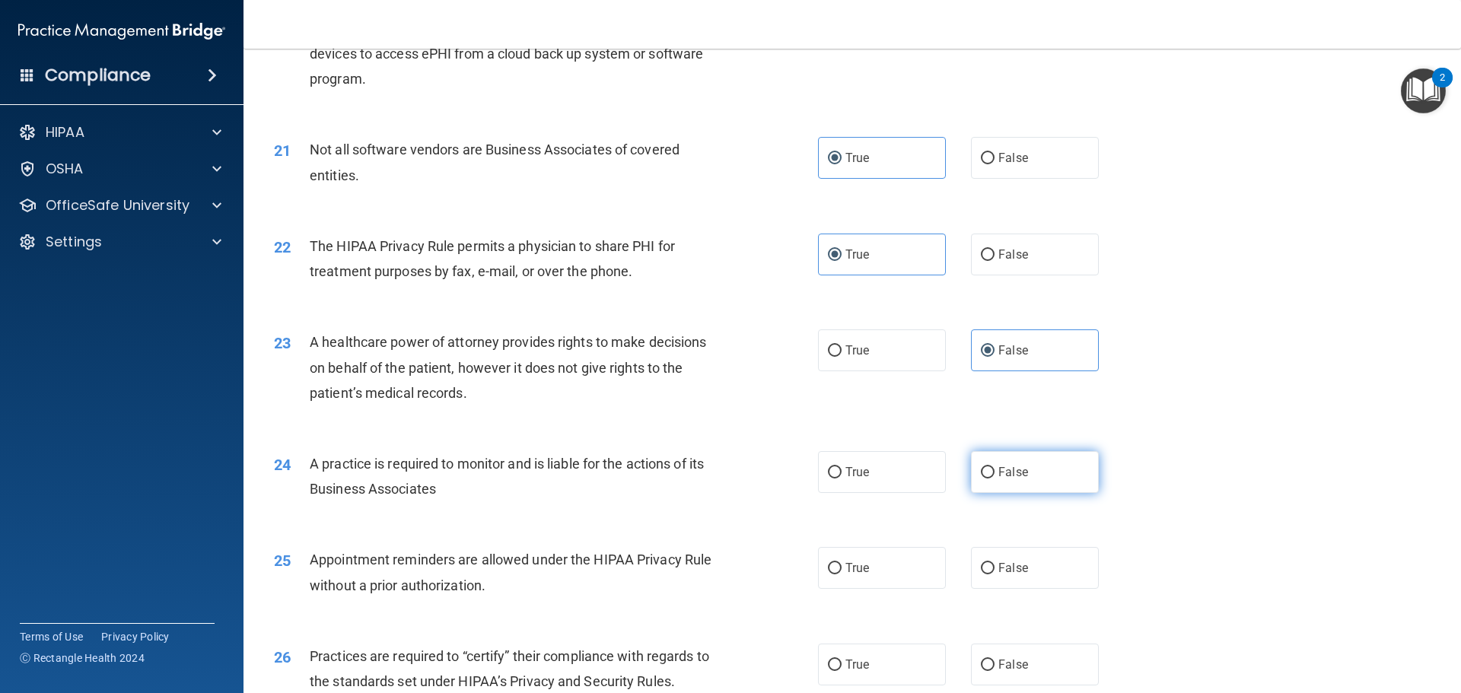
radio input "true"
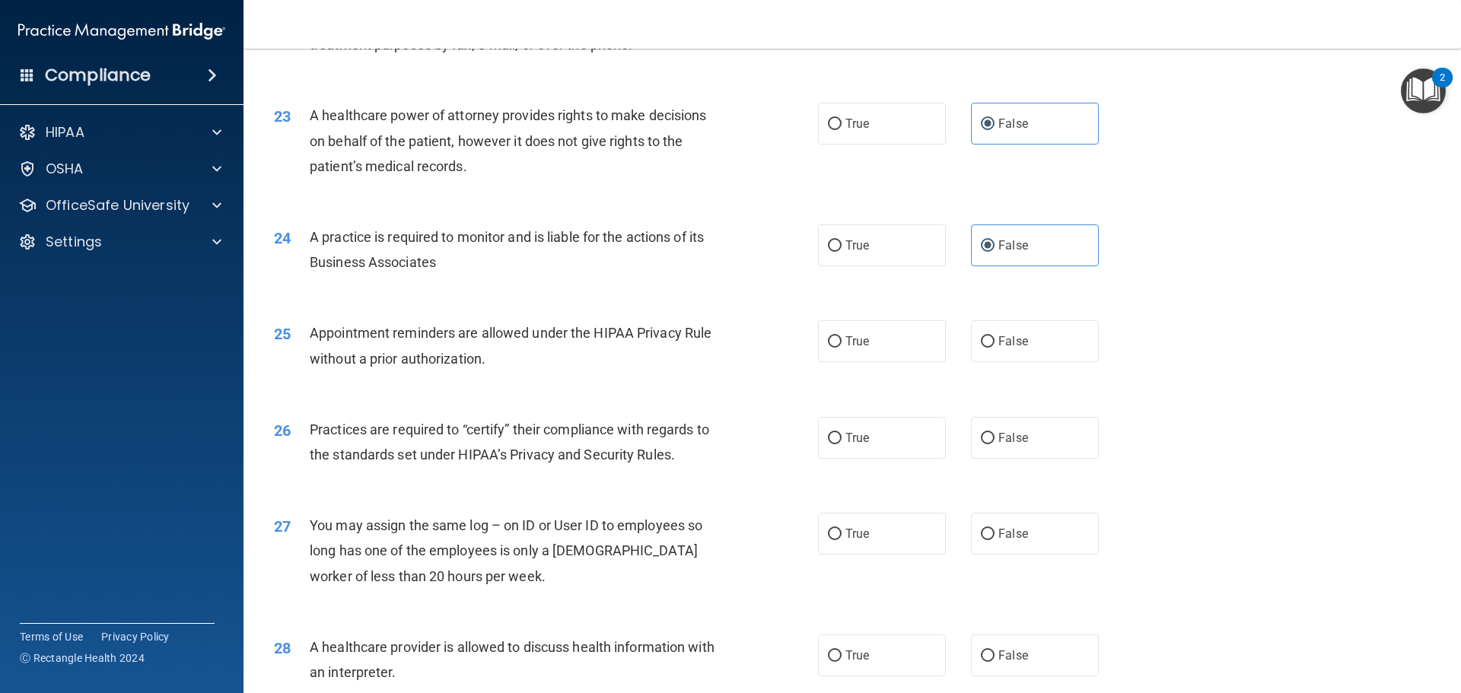
scroll to position [2515, 0]
click at [870, 341] on label "True" at bounding box center [882, 340] width 128 height 42
click at [842, 341] on input "True" at bounding box center [835, 340] width 14 height 11
radio input "true"
click at [990, 451] on label "False" at bounding box center [1035, 437] width 128 height 42
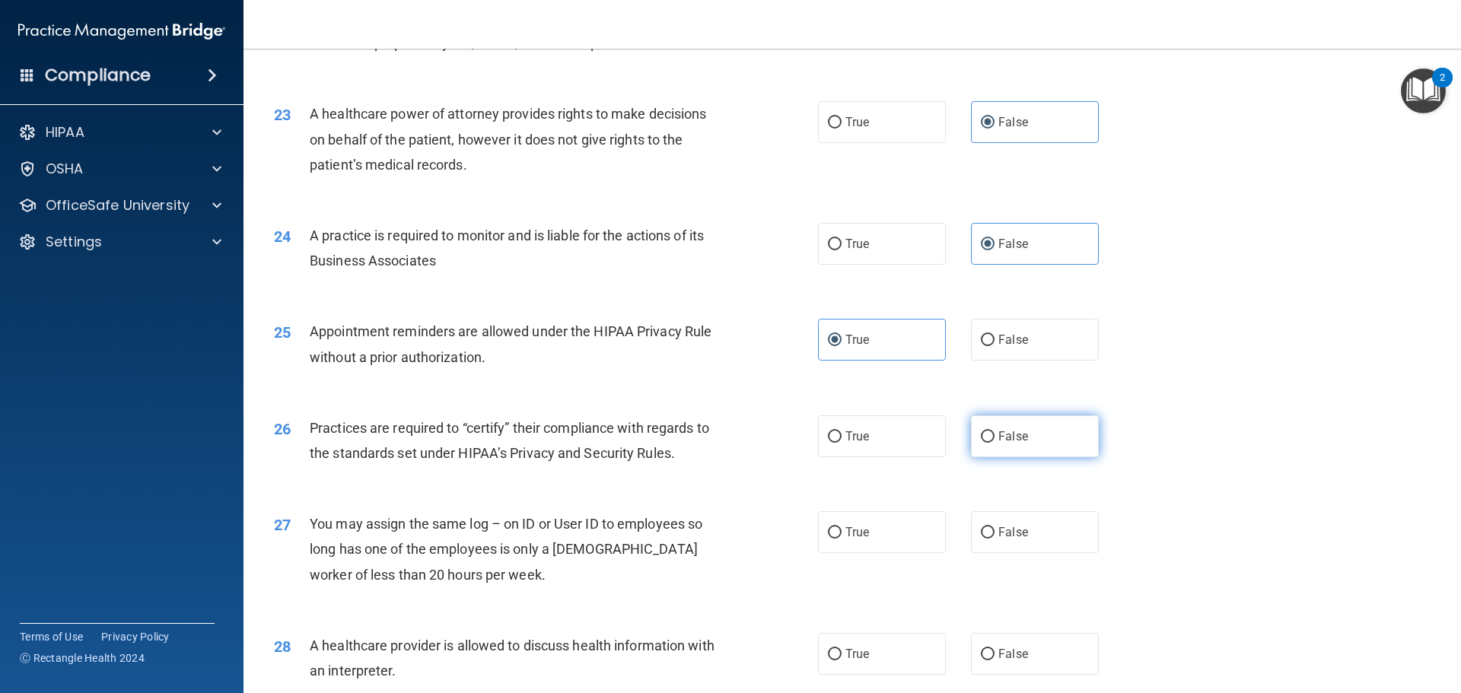
click at [990, 443] on input "False" at bounding box center [988, 436] width 14 height 11
radio input "true"
click at [1010, 533] on span "False" at bounding box center [1013, 532] width 30 height 14
click at [995, 533] on input "False" at bounding box center [988, 532] width 14 height 11
radio input "true"
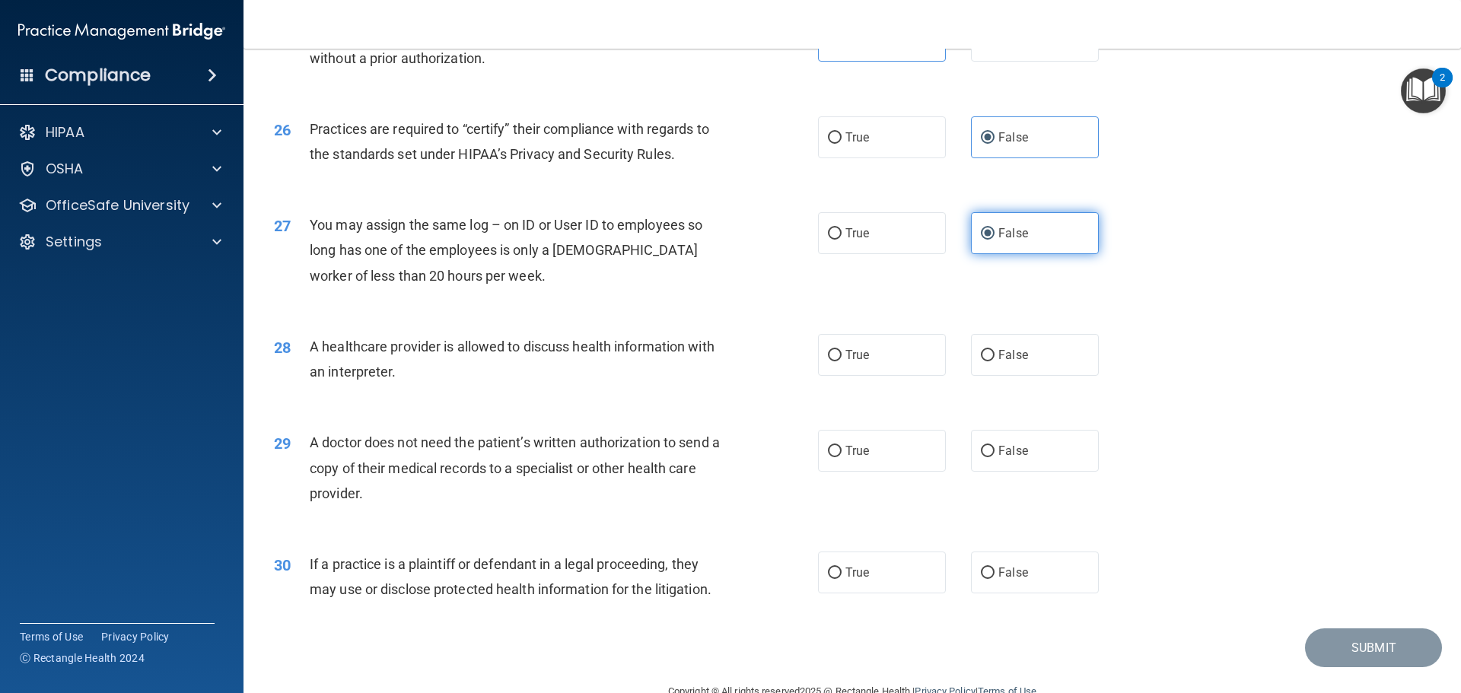
scroll to position [2820, 0]
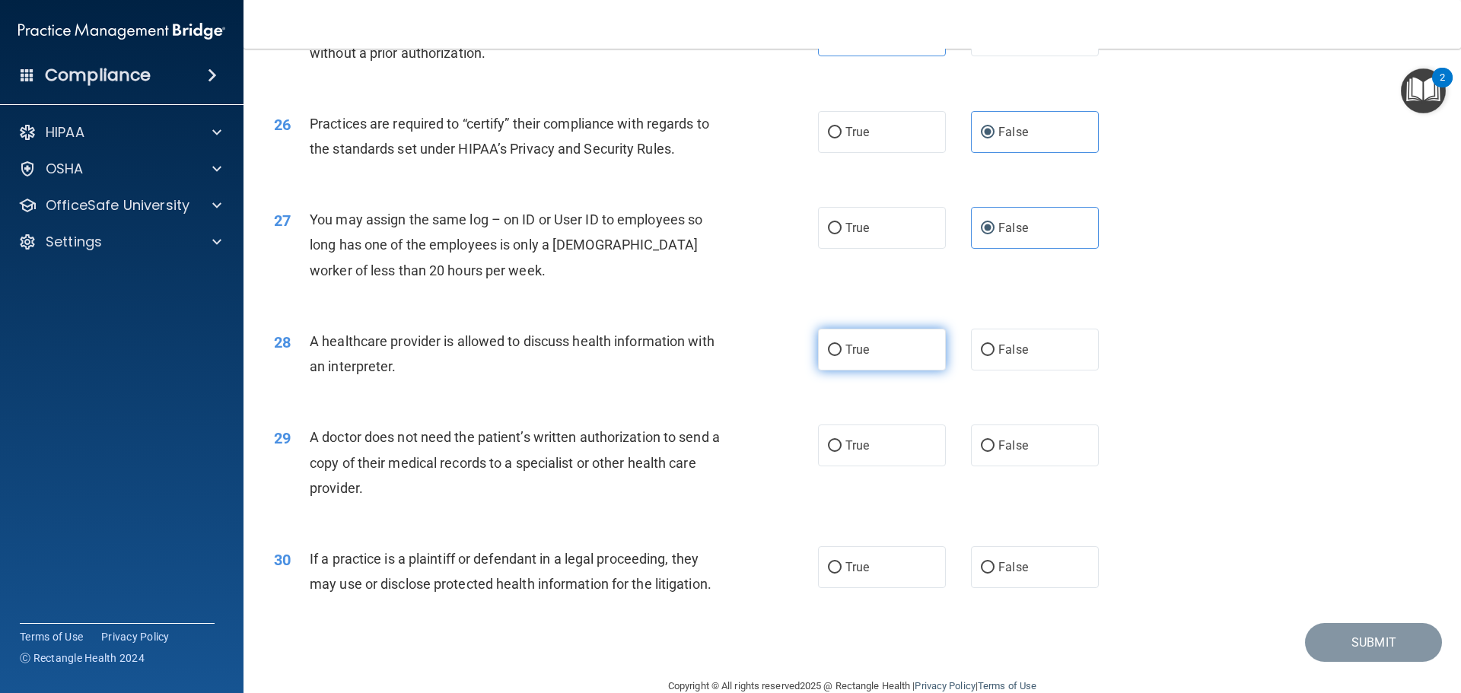
click at [878, 361] on label "True" at bounding box center [882, 350] width 128 height 42
click at [842, 356] on input "True" at bounding box center [835, 350] width 14 height 11
radio input "true"
click at [874, 438] on label "True" at bounding box center [882, 446] width 128 height 42
click at [842, 441] on input "True" at bounding box center [835, 446] width 14 height 11
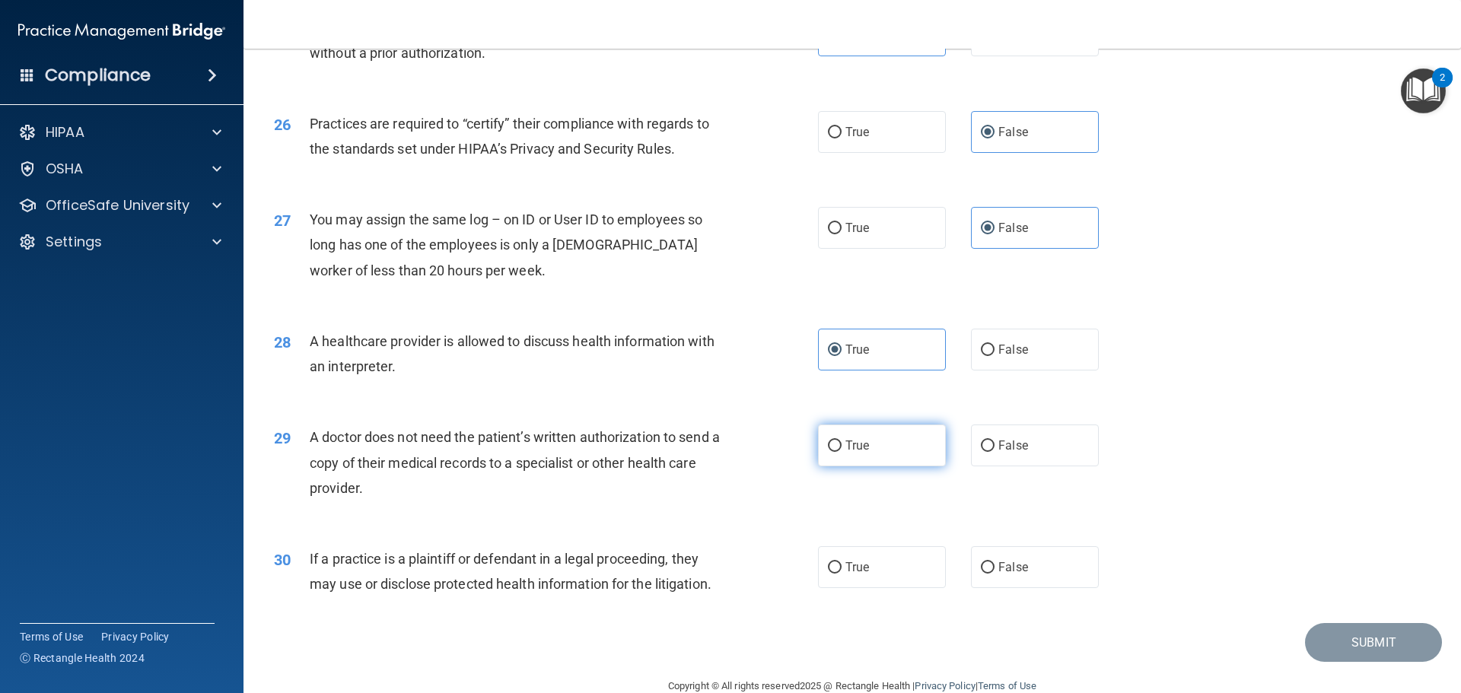
radio input "true"
click at [878, 568] on label "True" at bounding box center [882, 567] width 128 height 42
click at [842, 568] on input "True" at bounding box center [835, 567] width 14 height 11
radio input "true"
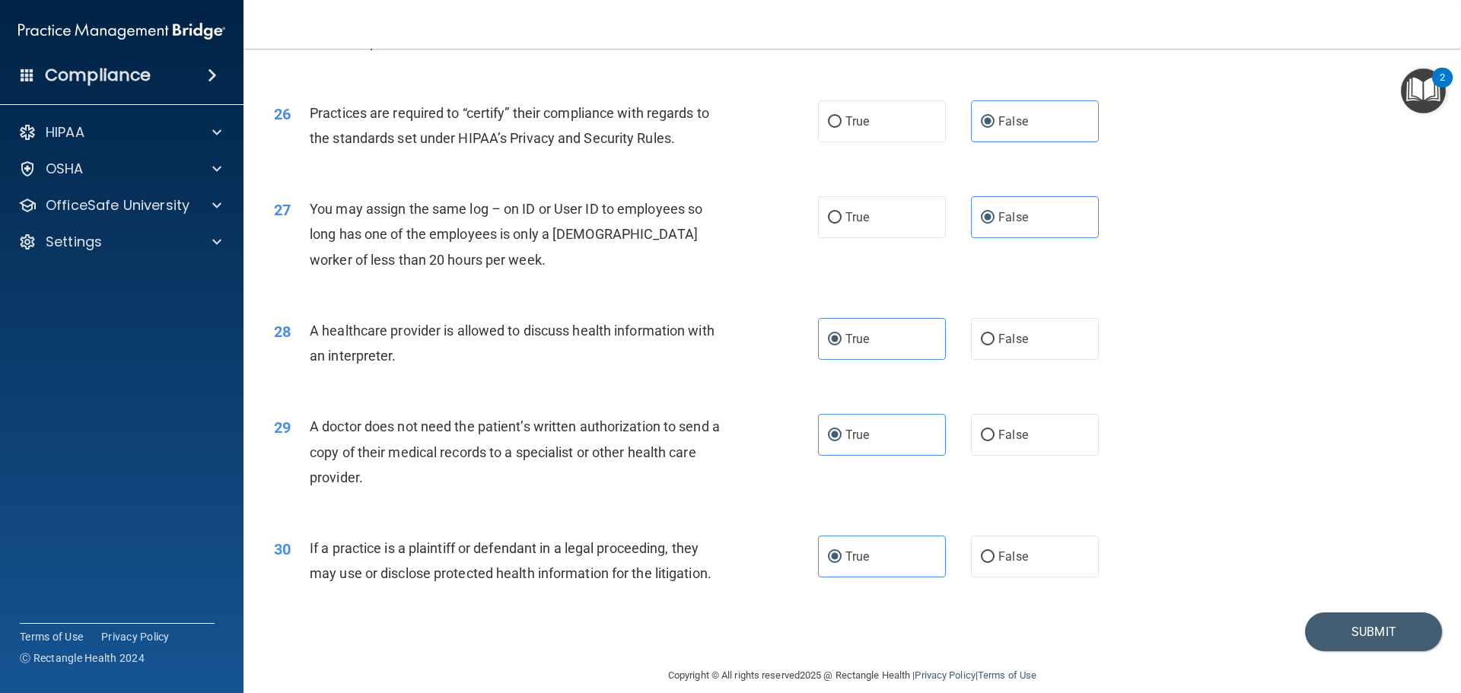
scroll to position [2849, 0]
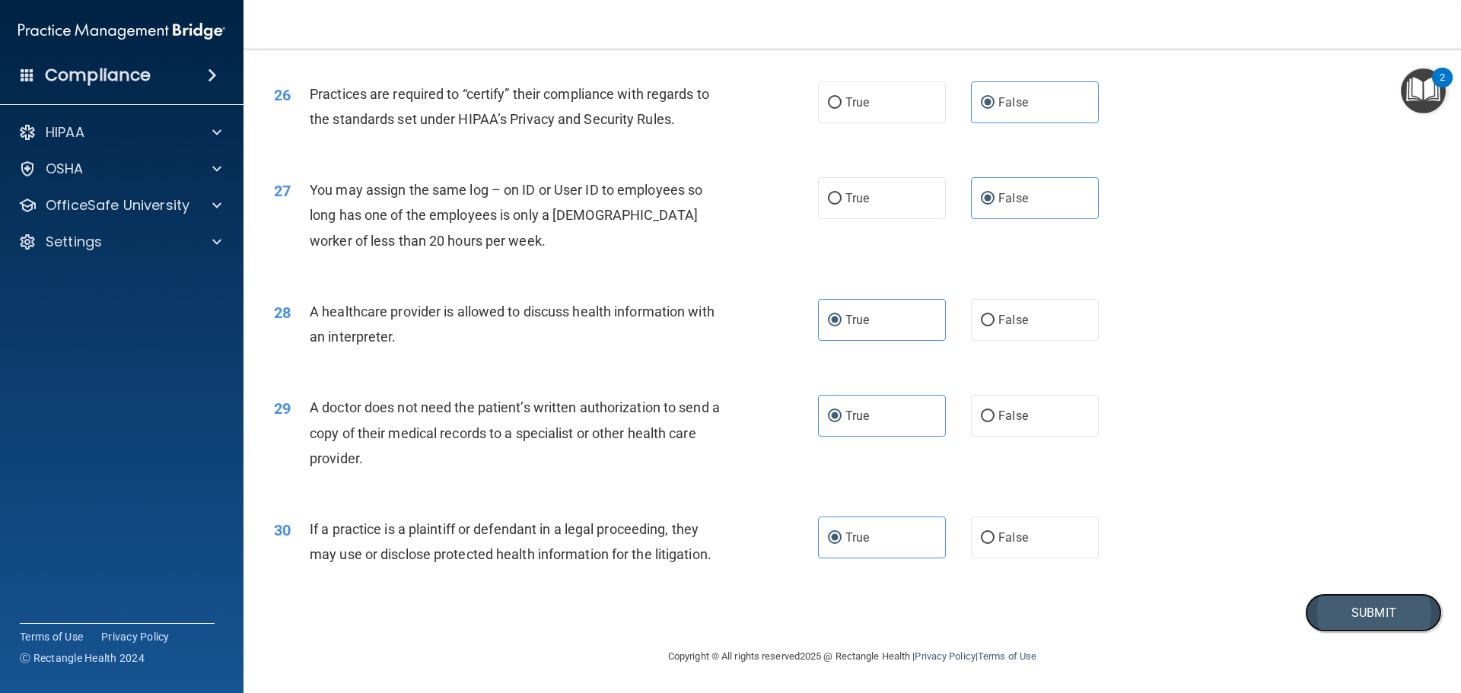
click at [1374, 611] on button "Submit" at bounding box center [1373, 613] width 137 height 39
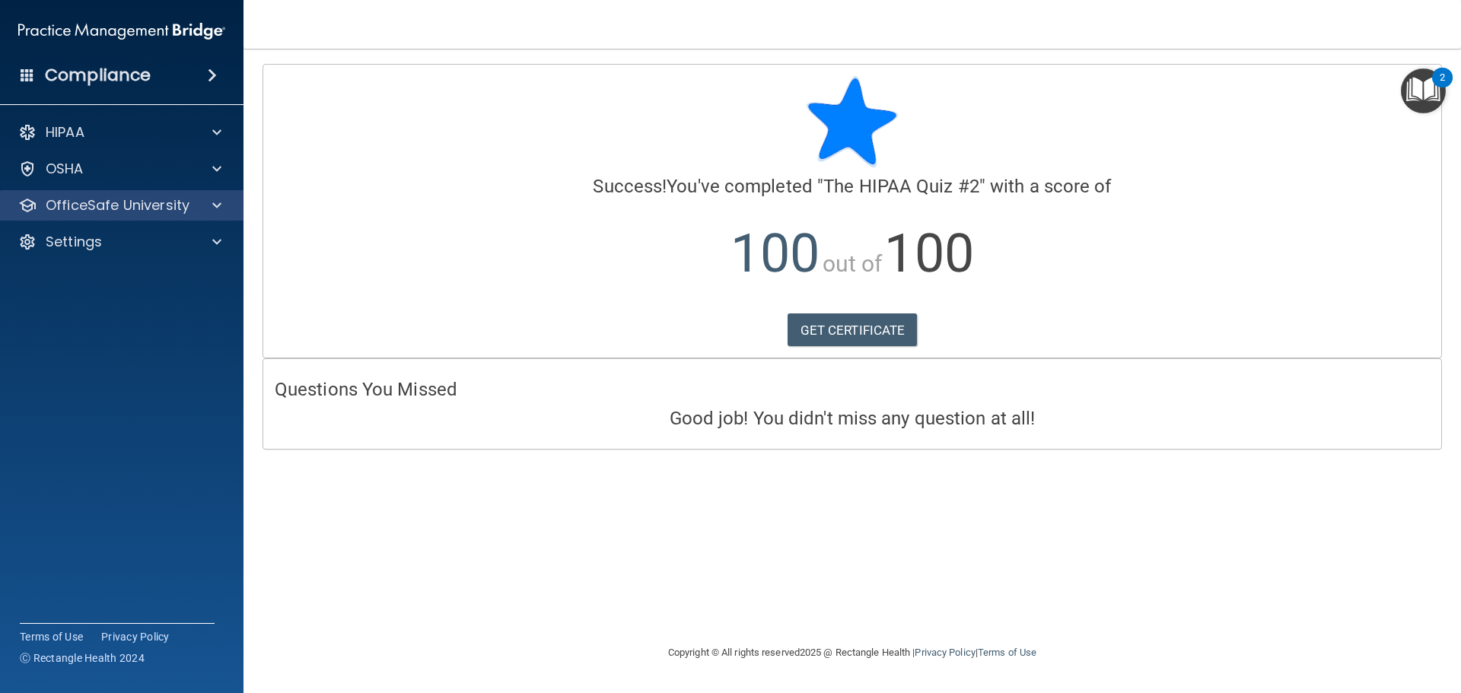
click at [207, 219] on div "OfficeSafe University" at bounding box center [122, 205] width 244 height 30
click at [807, 321] on link "GET CERTIFICATE" at bounding box center [853, 330] width 130 height 33
click at [189, 212] on div "OfficeSafe University" at bounding box center [101, 205] width 189 height 18
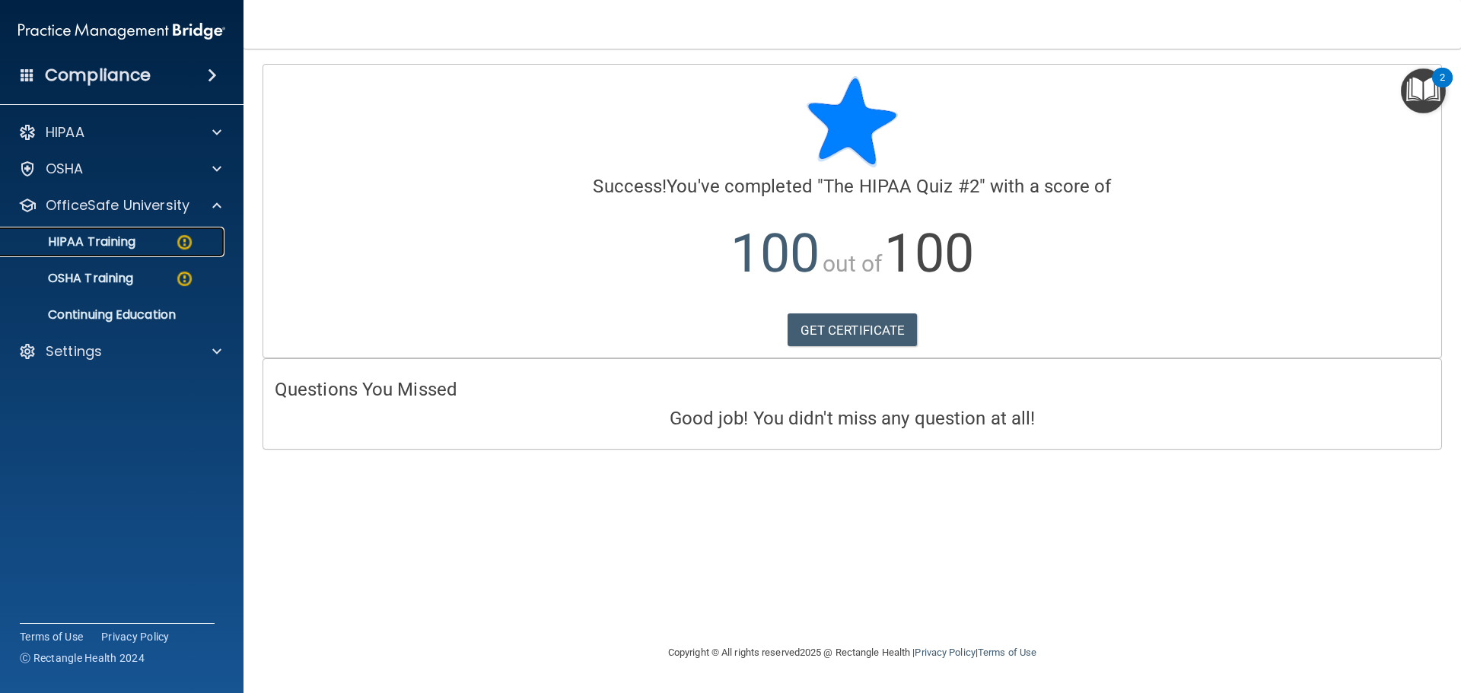
click at [139, 237] on div "HIPAA Training" at bounding box center [114, 241] width 208 height 15
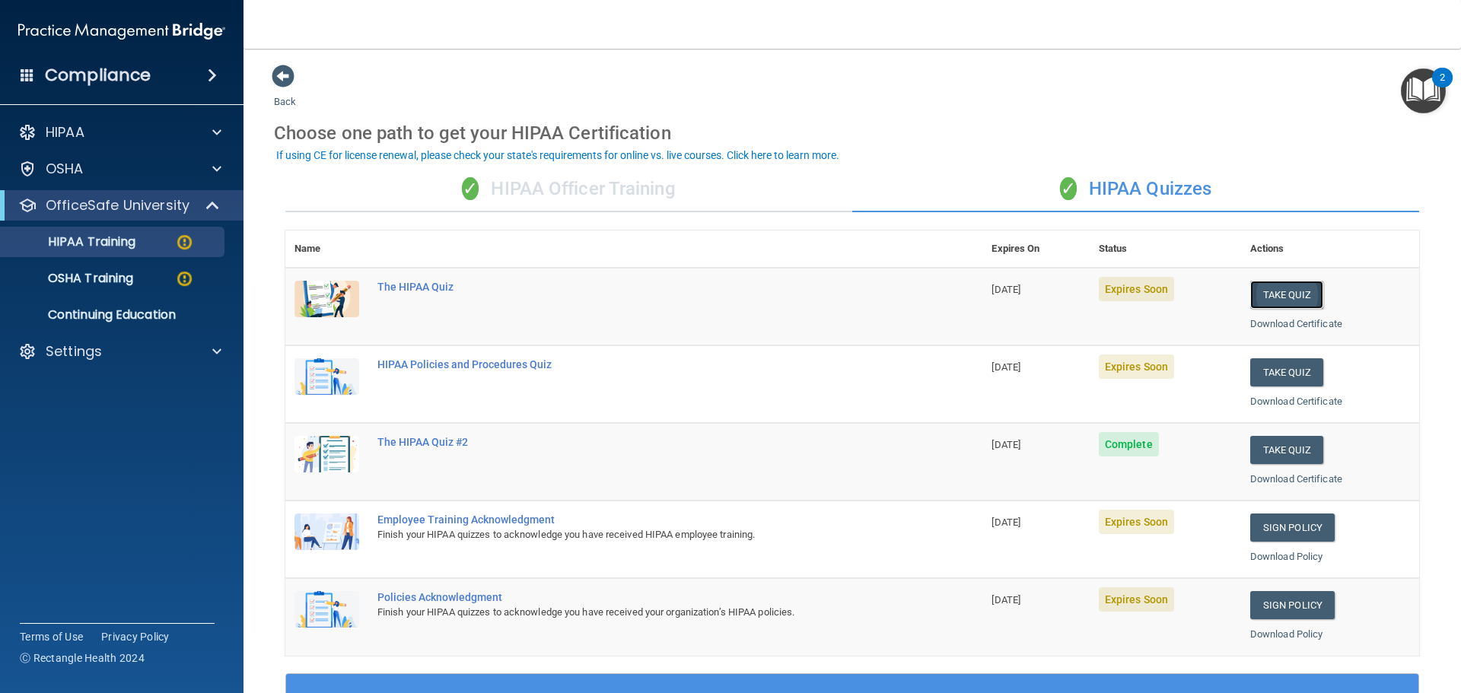
click at [1279, 289] on button "Take Quiz" at bounding box center [1286, 295] width 73 height 28
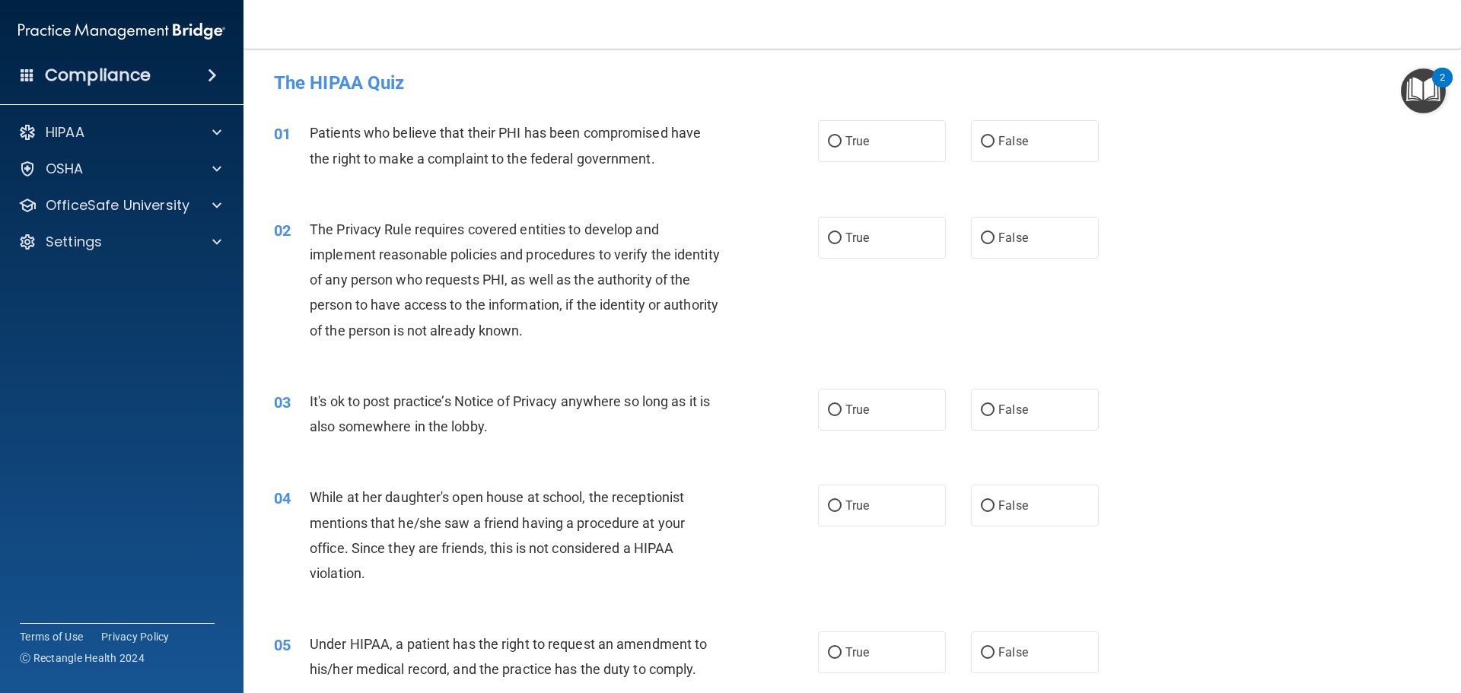
click at [909, 154] on label "True" at bounding box center [882, 141] width 128 height 42
click at [842, 148] on input "True" at bounding box center [835, 141] width 14 height 11
radio input "true"
click at [855, 231] on span "True" at bounding box center [857, 238] width 24 height 14
click at [842, 233] on input "True" at bounding box center [835, 238] width 14 height 11
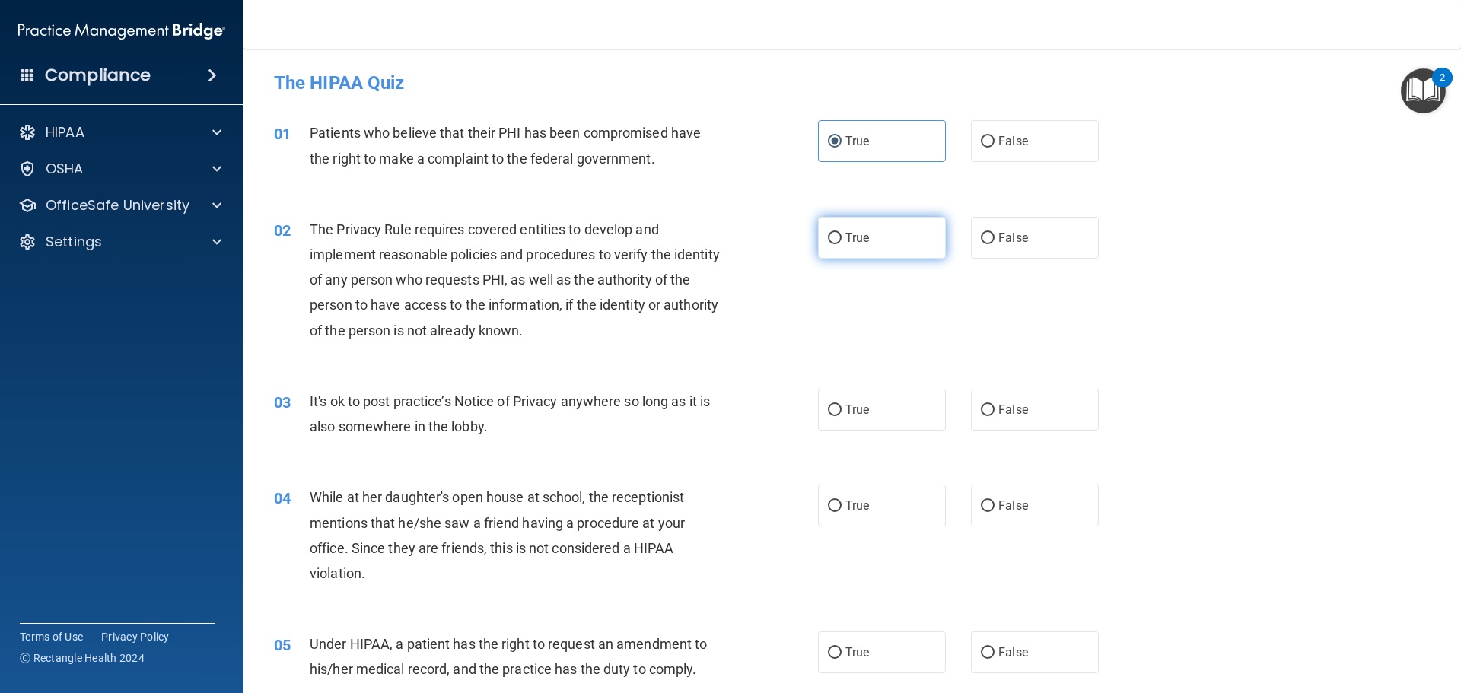
radio input "true"
click at [1026, 398] on label "False" at bounding box center [1035, 410] width 128 height 42
click at [995, 405] on input "False" at bounding box center [988, 410] width 14 height 11
radio input "true"
click at [1030, 502] on label "False" at bounding box center [1035, 506] width 128 height 42
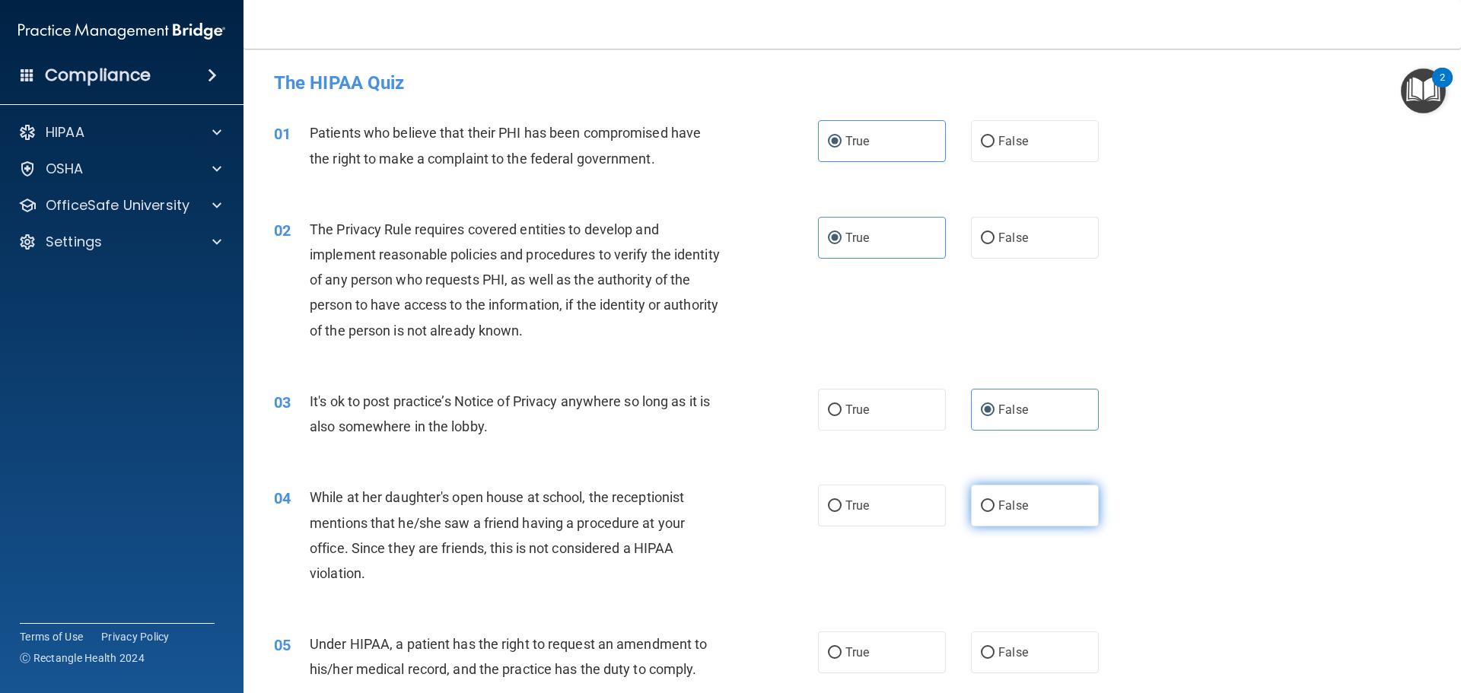
click at [995, 502] on input "False" at bounding box center [988, 506] width 14 height 11
radio input "true"
click at [1022, 640] on label "False" at bounding box center [1035, 653] width 128 height 42
click at [995, 648] on input "False" at bounding box center [988, 653] width 14 height 11
radio input "true"
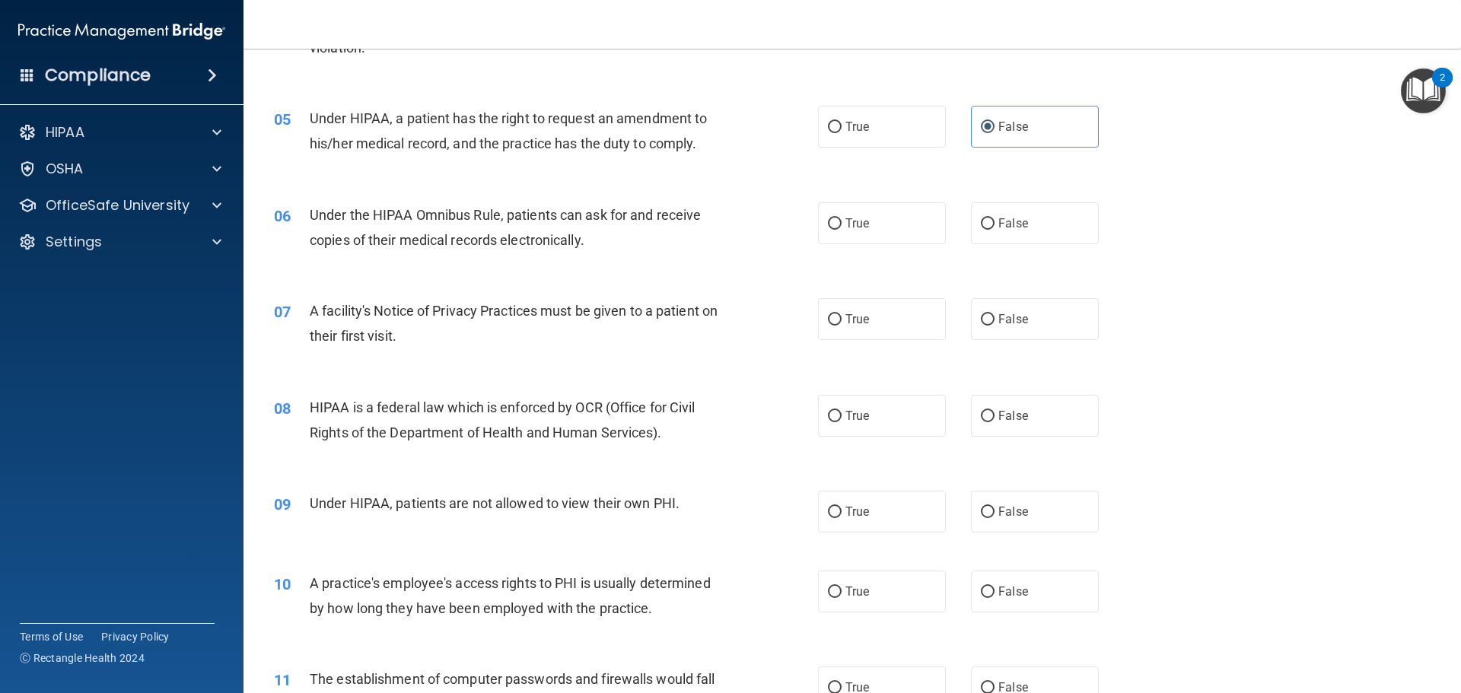
scroll to position [533, 0]
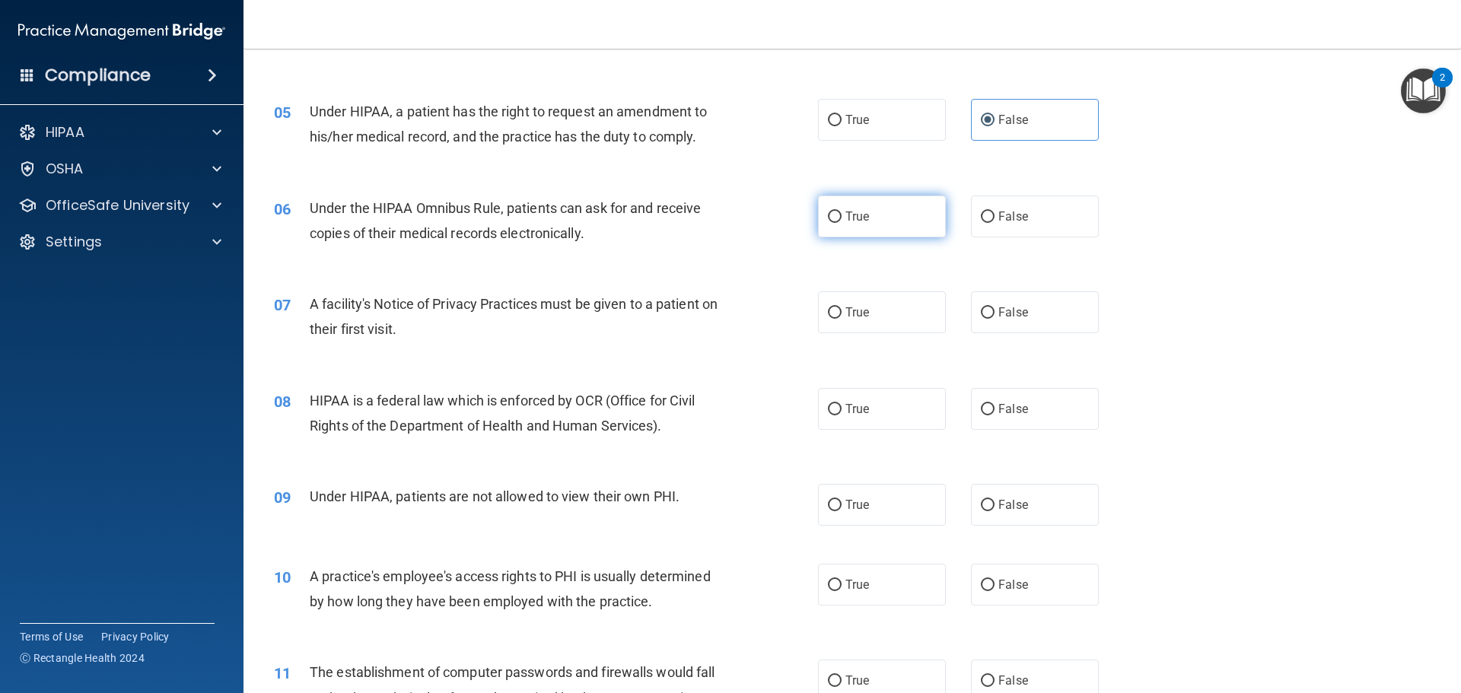
click at [884, 232] on label "True" at bounding box center [882, 217] width 128 height 42
click at [842, 223] on input "True" at bounding box center [835, 217] width 14 height 11
radio input "true"
click at [869, 329] on label "True" at bounding box center [882, 312] width 128 height 42
click at [842, 319] on input "True" at bounding box center [835, 312] width 14 height 11
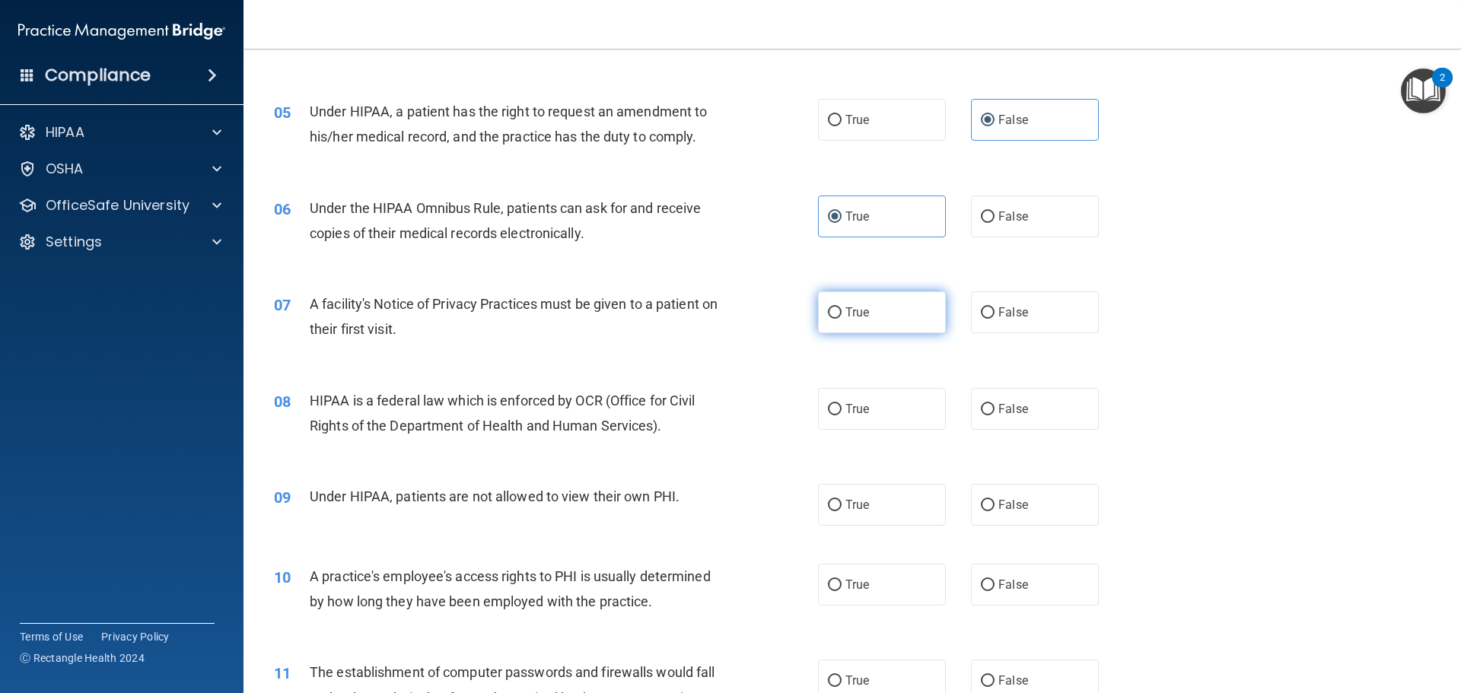
radio input "true"
click at [868, 395] on label "True" at bounding box center [882, 409] width 128 height 42
click at [842, 404] on input "True" at bounding box center [835, 409] width 14 height 11
radio input "true"
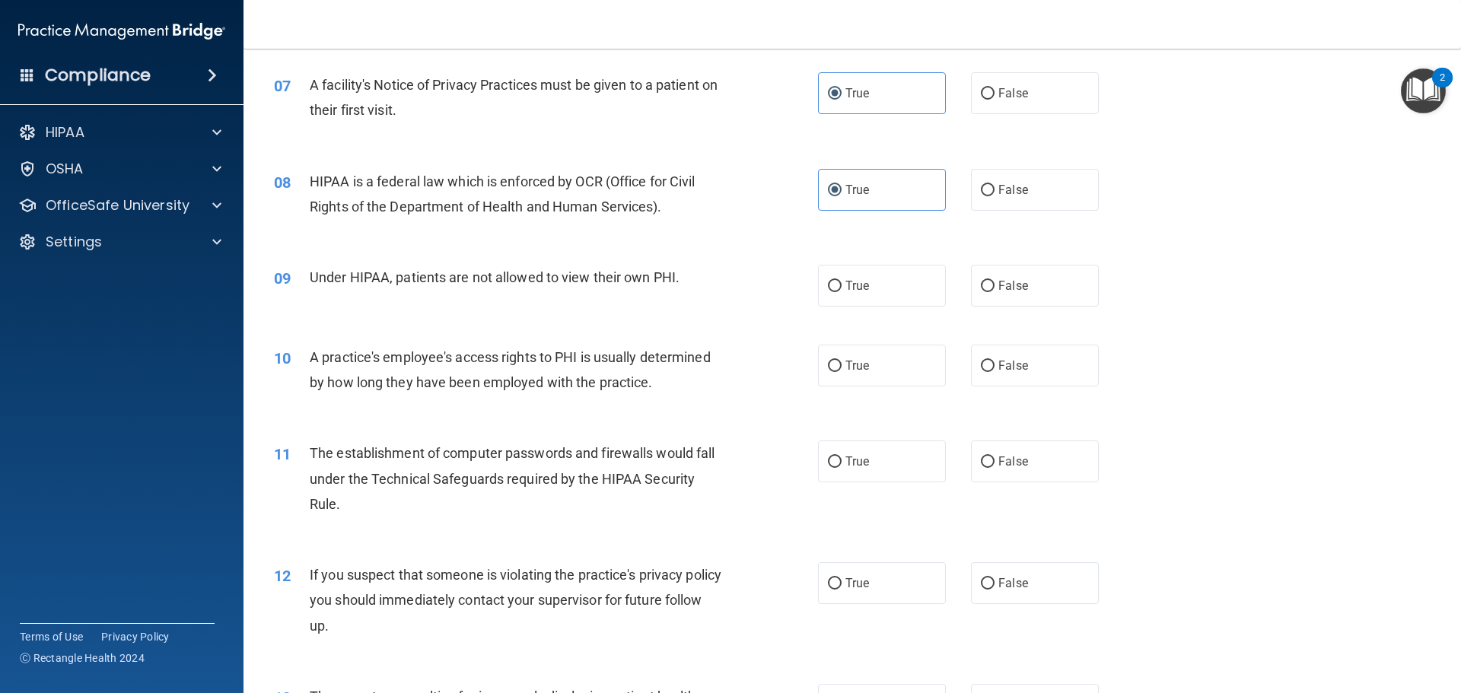
scroll to position [761, 0]
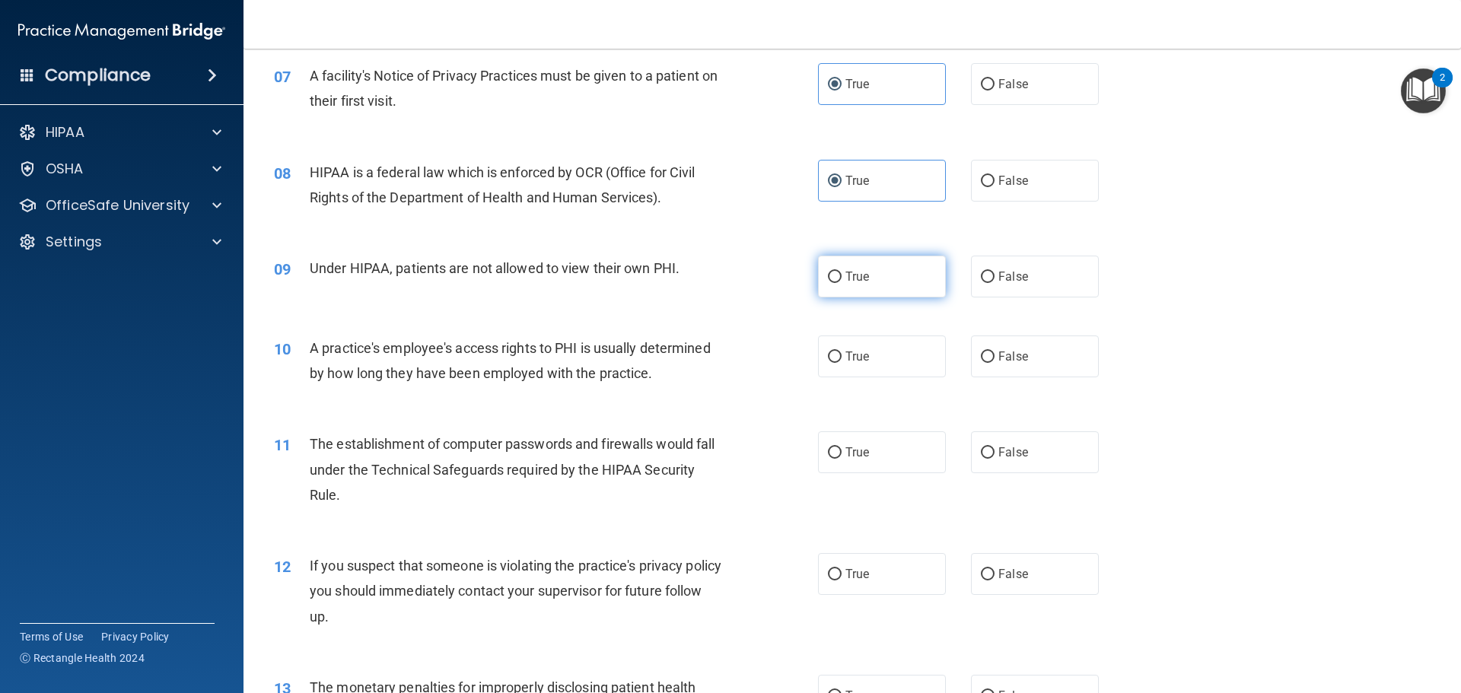
click at [909, 282] on label "True" at bounding box center [882, 277] width 128 height 42
click at [842, 282] on input "True" at bounding box center [835, 277] width 14 height 11
radio input "true"
click at [909, 282] on label "True" at bounding box center [882, 277] width 128 height 42
click at [842, 282] on input "True" at bounding box center [835, 277] width 14 height 11
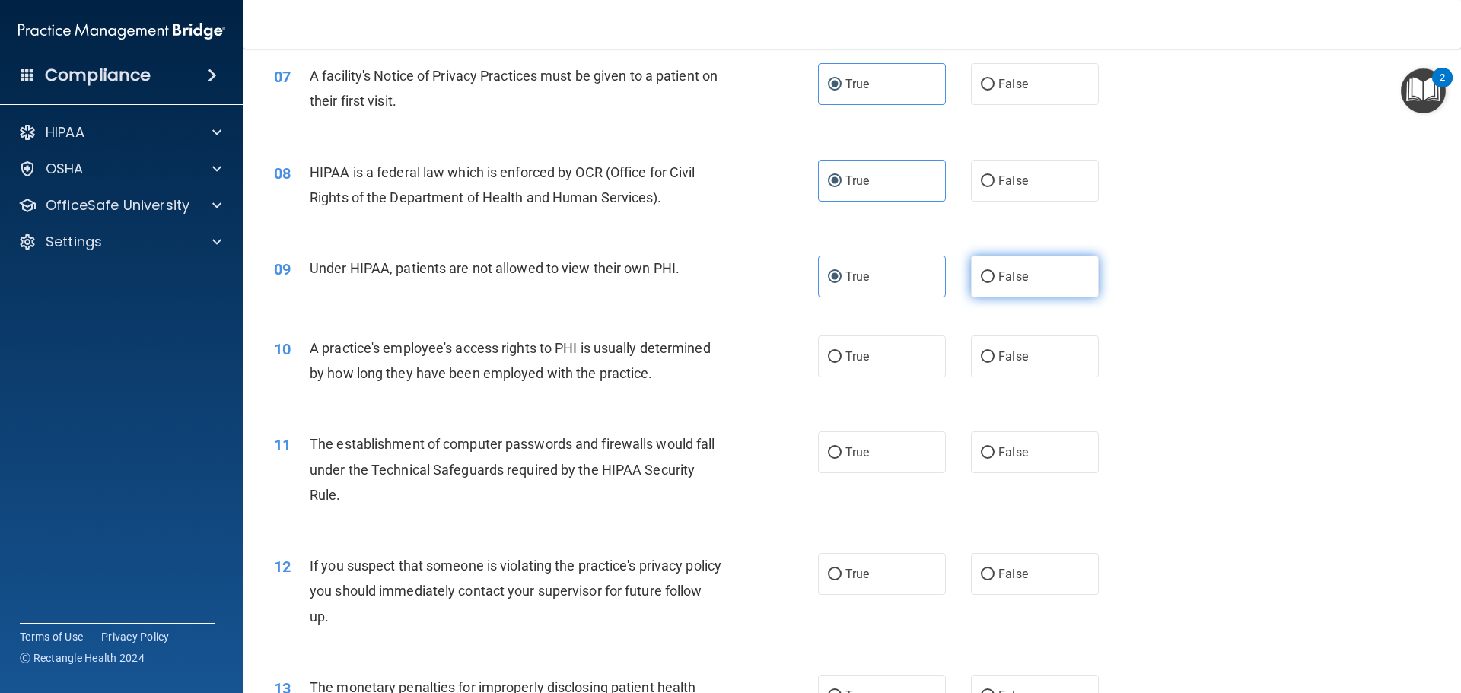
click at [981, 281] on input "False" at bounding box center [988, 277] width 14 height 11
radio input "true"
radio input "false"
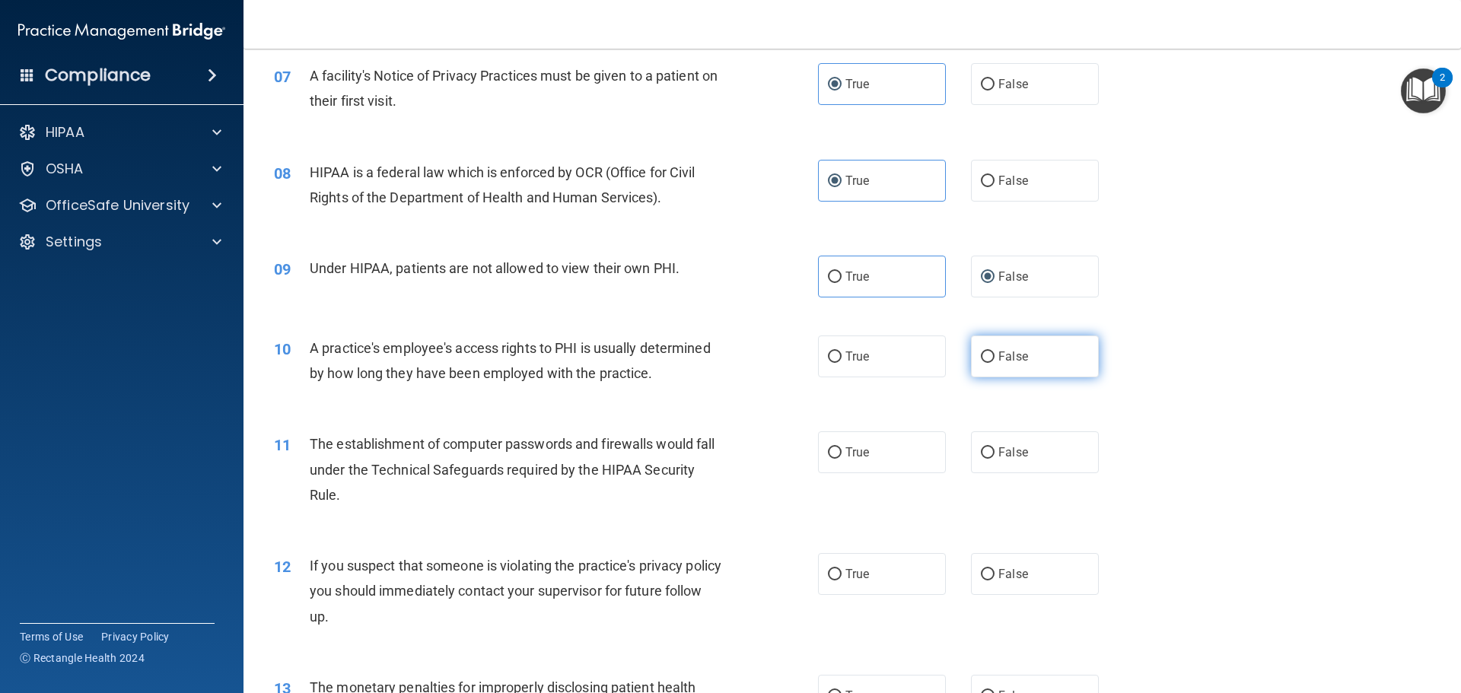
click at [986, 361] on input "False" at bounding box center [988, 357] width 14 height 11
radio input "true"
click at [876, 453] on label "True" at bounding box center [882, 452] width 128 height 42
click at [842, 453] on input "True" at bounding box center [835, 452] width 14 height 11
radio input "true"
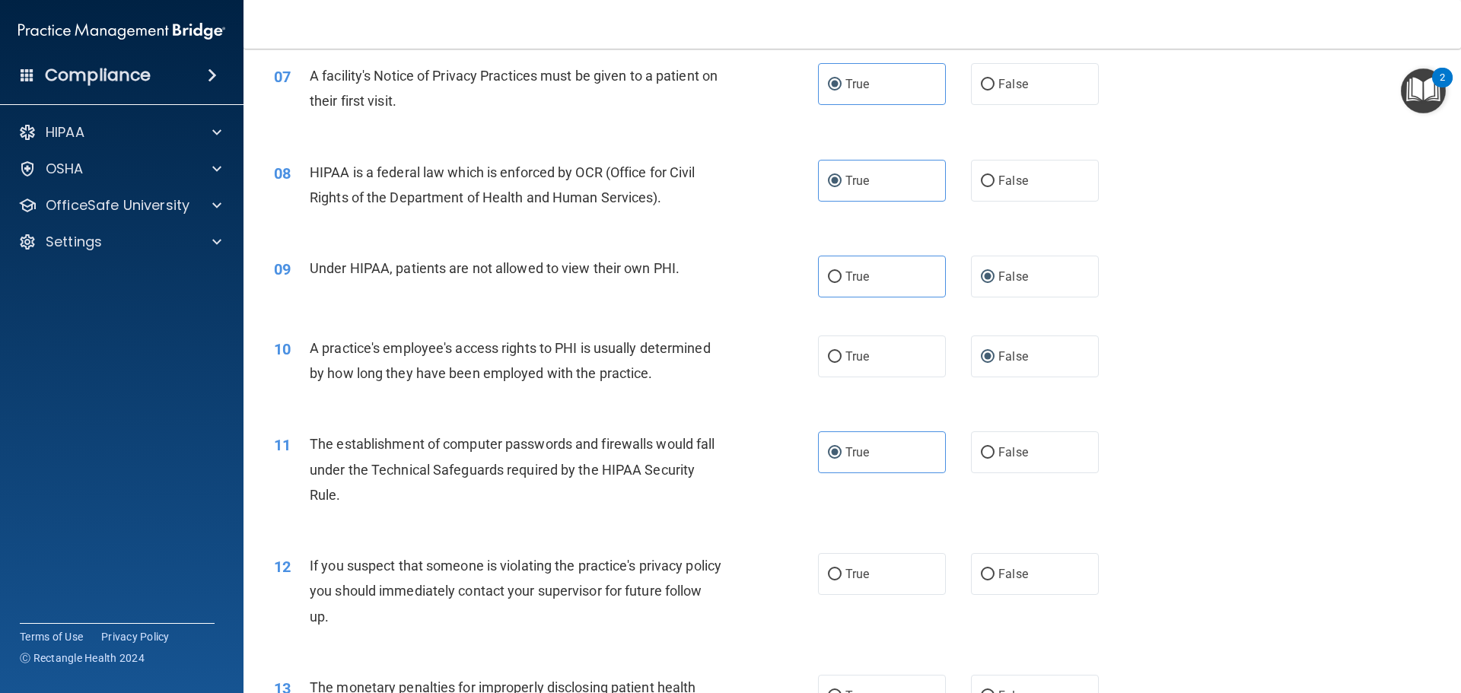
click at [849, 552] on div "12 If you suspect that someone is violating the practice's privacy policy you s…" at bounding box center [853, 595] width 1180 height 122
click at [858, 581] on label "True" at bounding box center [882, 574] width 128 height 42
click at [842, 581] on input "True" at bounding box center [835, 574] width 14 height 11
radio input "true"
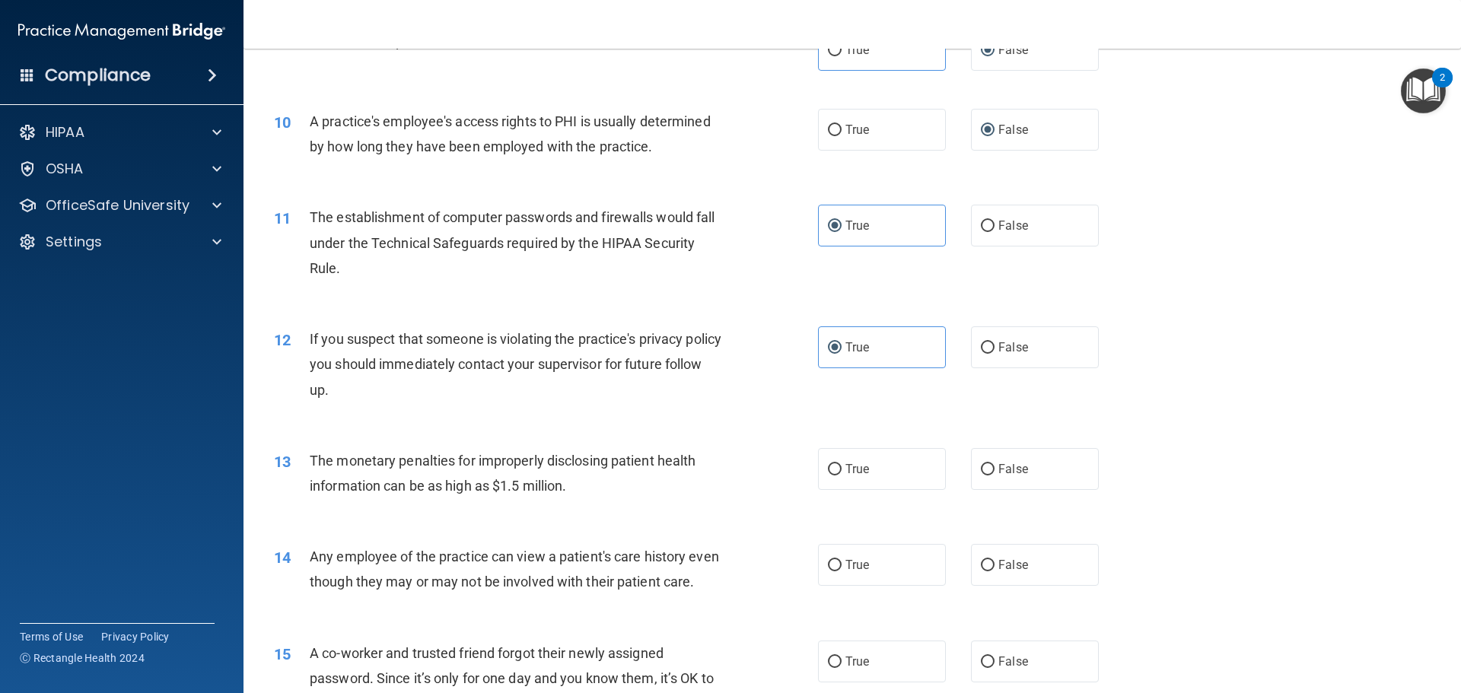
scroll to position [989, 0]
click at [851, 472] on span "True" at bounding box center [857, 467] width 24 height 14
click at [842, 472] on input "True" at bounding box center [835, 468] width 14 height 11
radio input "true"
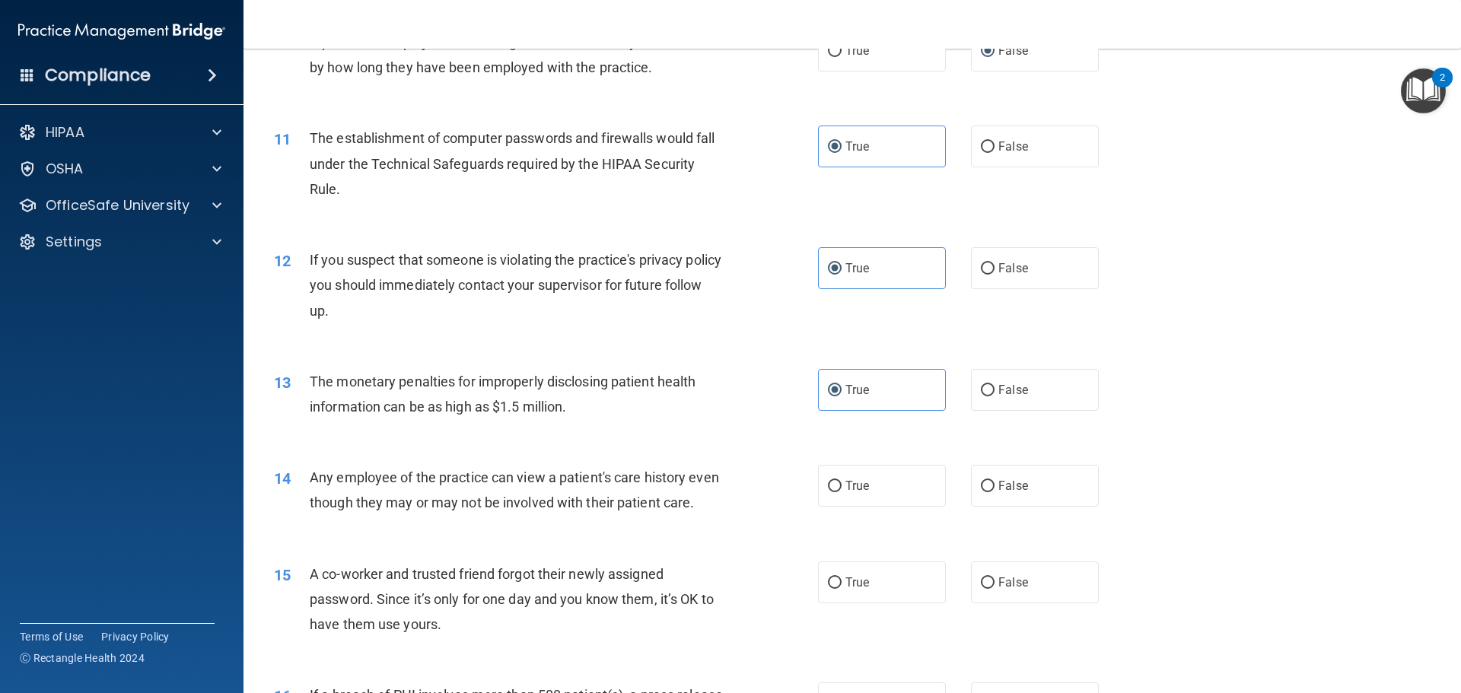
scroll to position [1142, 0]
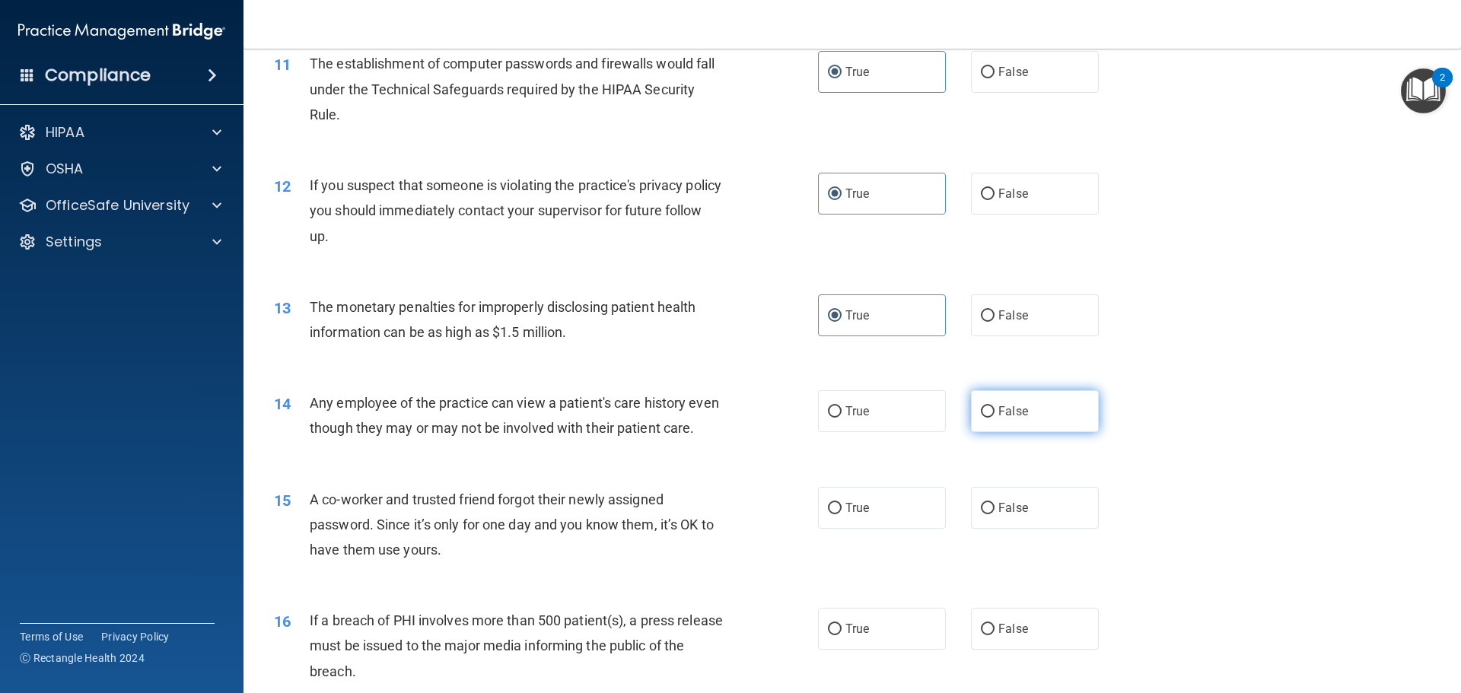
click at [1020, 414] on span "False" at bounding box center [1013, 411] width 30 height 14
click at [995, 414] on input "False" at bounding box center [988, 411] width 14 height 11
radio input "true"
click at [998, 529] on label "False" at bounding box center [1035, 508] width 128 height 42
click at [995, 514] on input "False" at bounding box center [988, 508] width 14 height 11
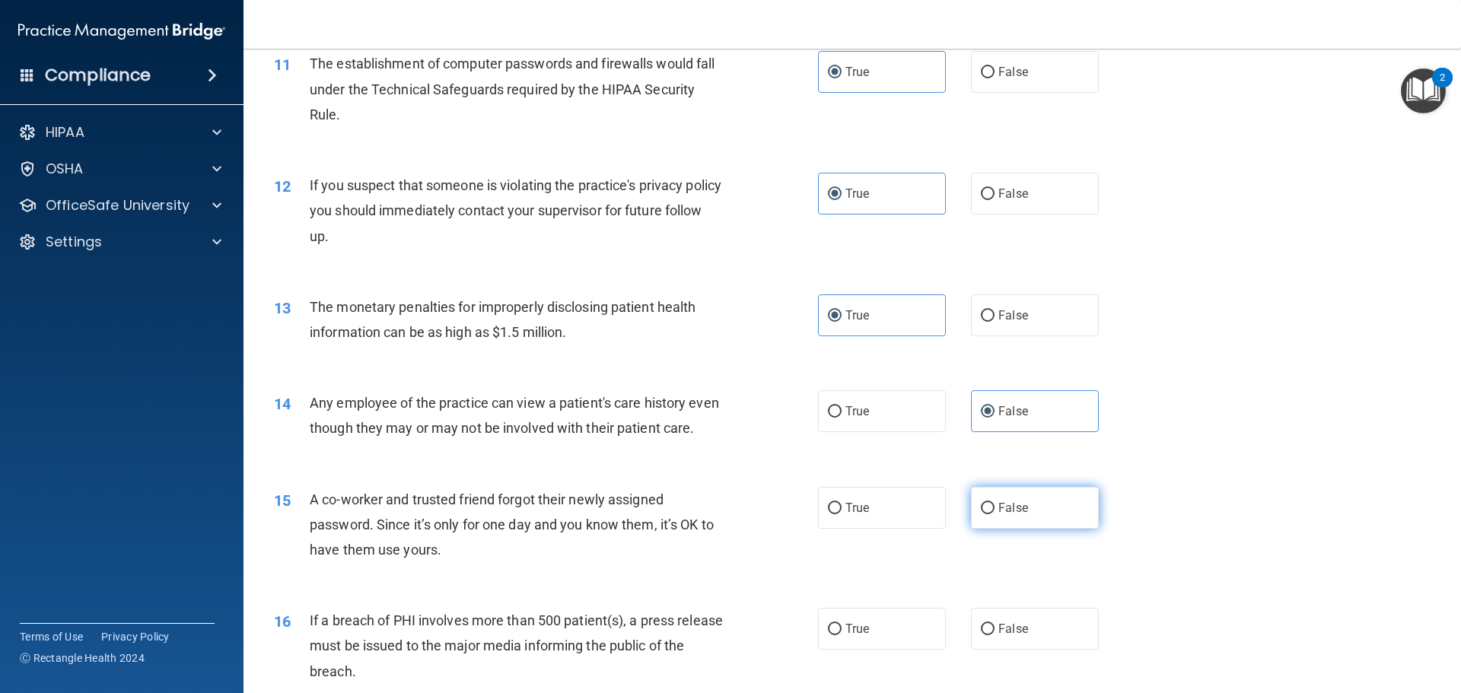
radio input "true"
click at [901, 648] on label "True" at bounding box center [882, 629] width 128 height 42
click at [842, 635] on input "True" at bounding box center [835, 629] width 14 height 11
radio input "true"
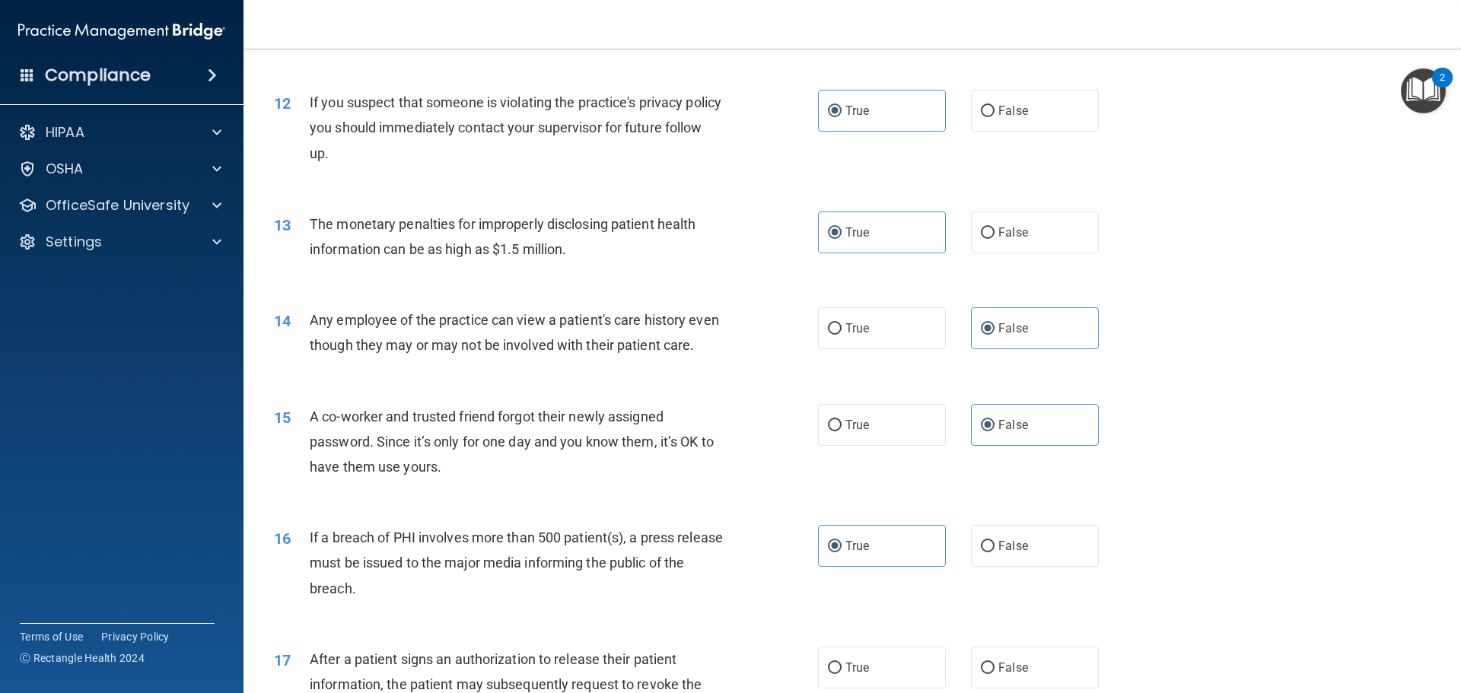
scroll to position [1446, 0]
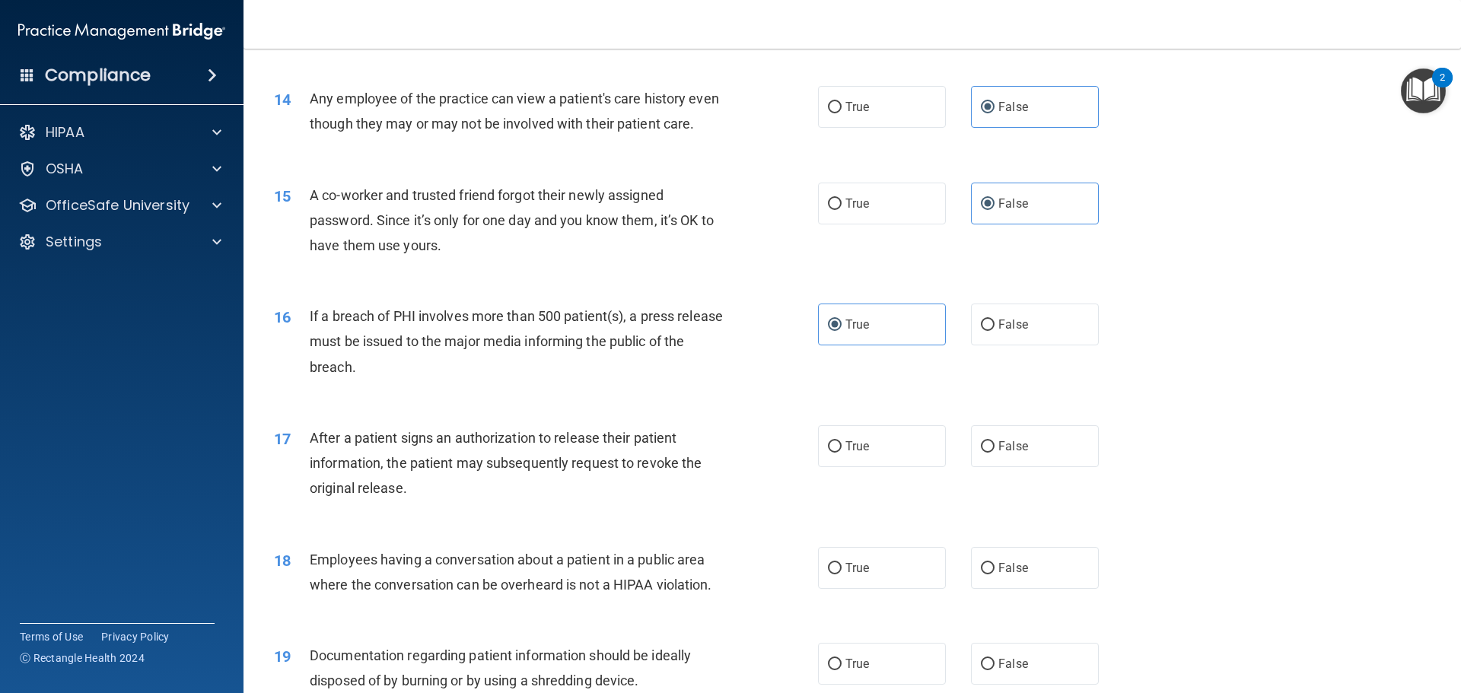
click at [820, 498] on div "17 After a patient signs an authorization to release their patient information,…" at bounding box center [546, 467] width 590 height 84
click at [852, 453] on label "True" at bounding box center [882, 446] width 128 height 42
click at [842, 453] on input "True" at bounding box center [835, 446] width 14 height 11
radio input "true"
click at [990, 589] on label "False" at bounding box center [1035, 568] width 128 height 42
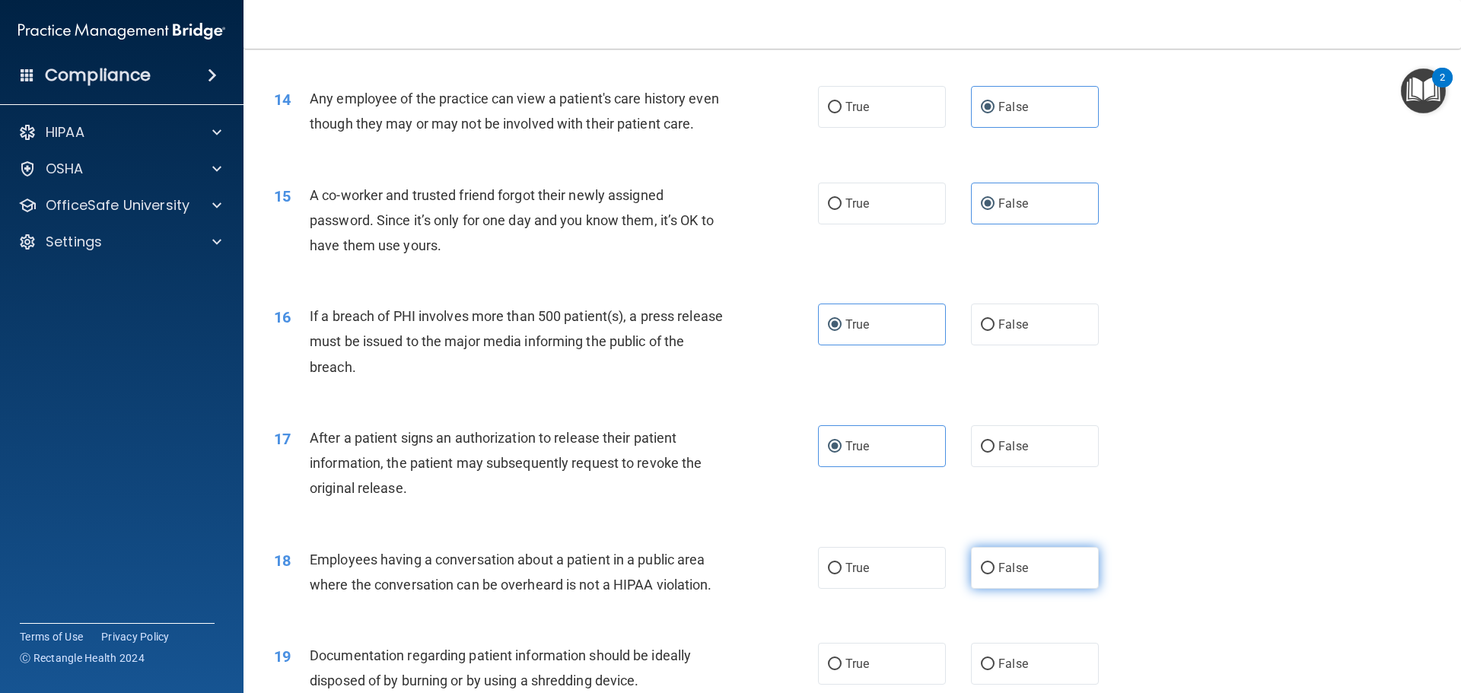
click at [990, 575] on input "False" at bounding box center [988, 568] width 14 height 11
radio input "true"
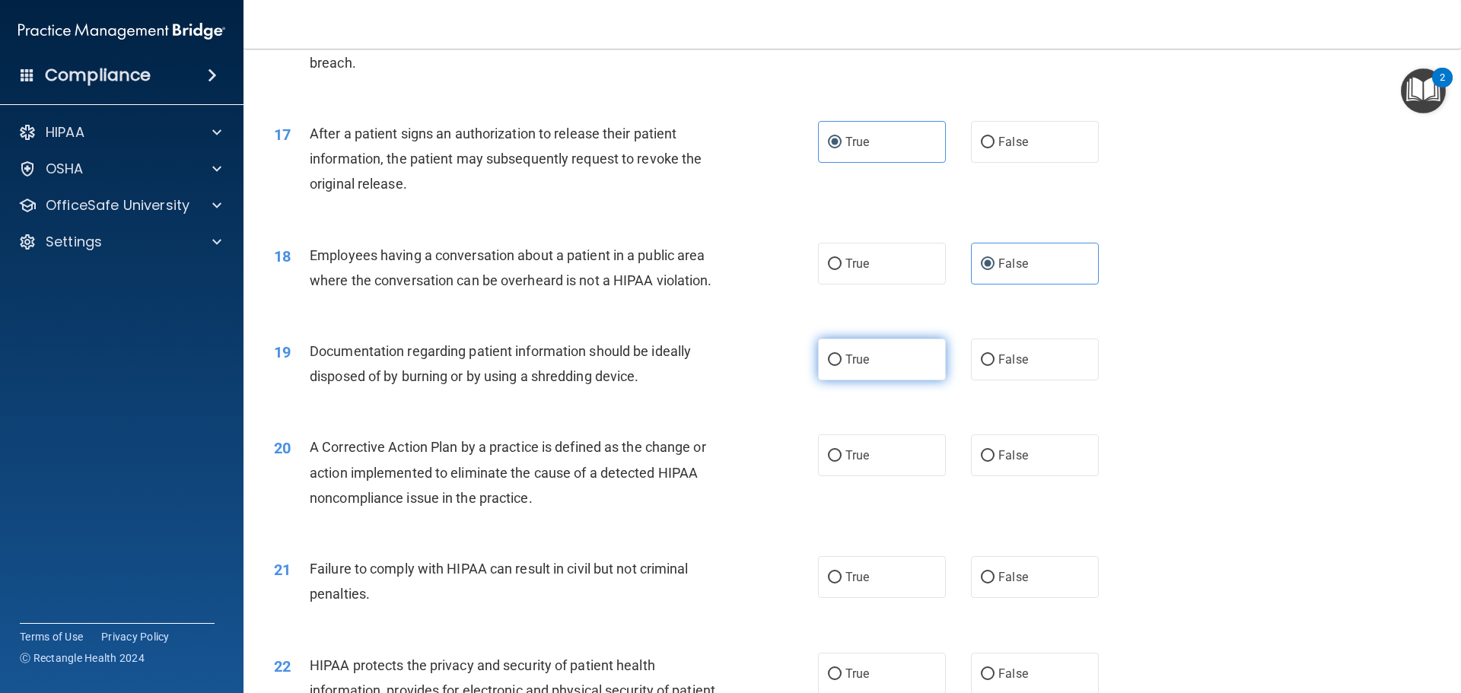
click at [852, 372] on label "True" at bounding box center [882, 360] width 128 height 42
click at [842, 366] on input "True" at bounding box center [835, 360] width 14 height 11
radio input "true"
click at [847, 476] on label "True" at bounding box center [882, 456] width 128 height 42
click at [842, 462] on input "True" at bounding box center [835, 456] width 14 height 11
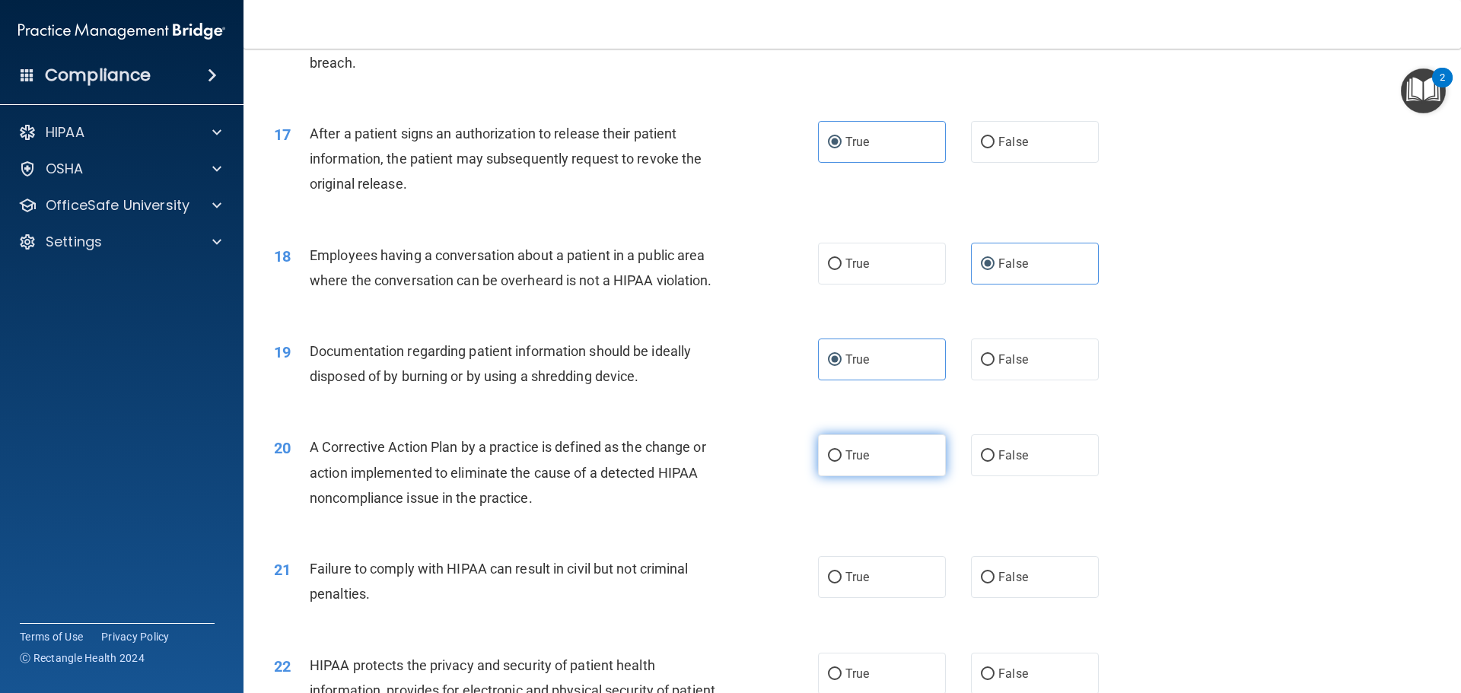
radio input "true"
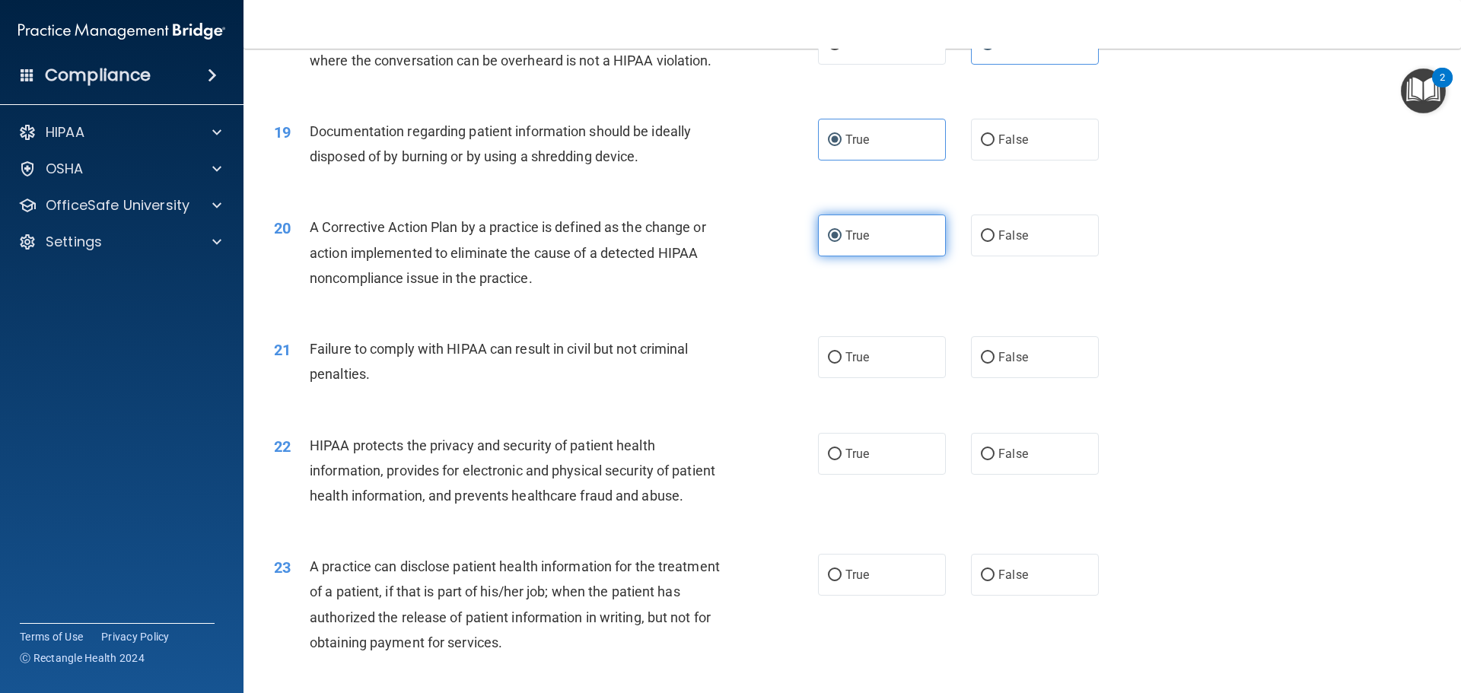
scroll to position [2055, 0]
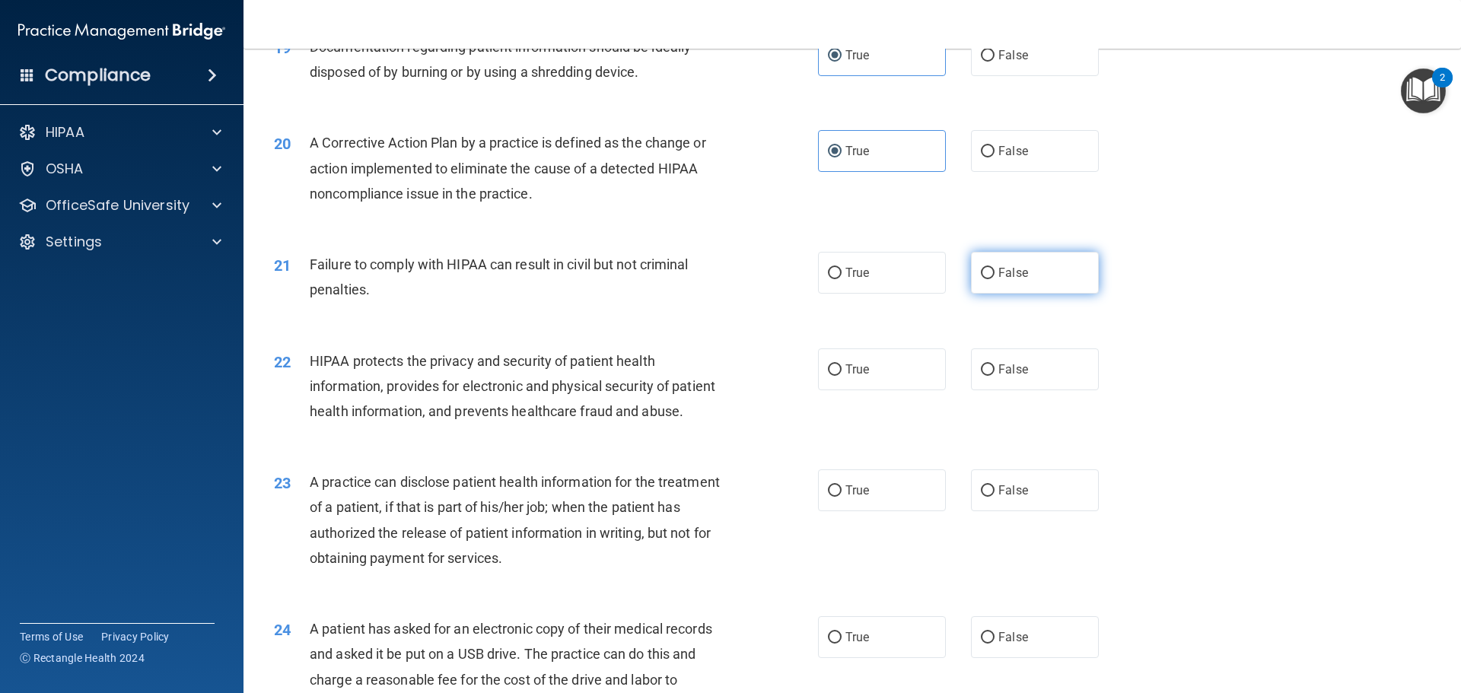
click at [1019, 280] on span "False" at bounding box center [1013, 273] width 30 height 14
click at [995, 279] on input "False" at bounding box center [988, 273] width 14 height 11
radio input "true"
click at [858, 390] on label "True" at bounding box center [882, 370] width 128 height 42
click at [842, 376] on input "True" at bounding box center [835, 370] width 14 height 11
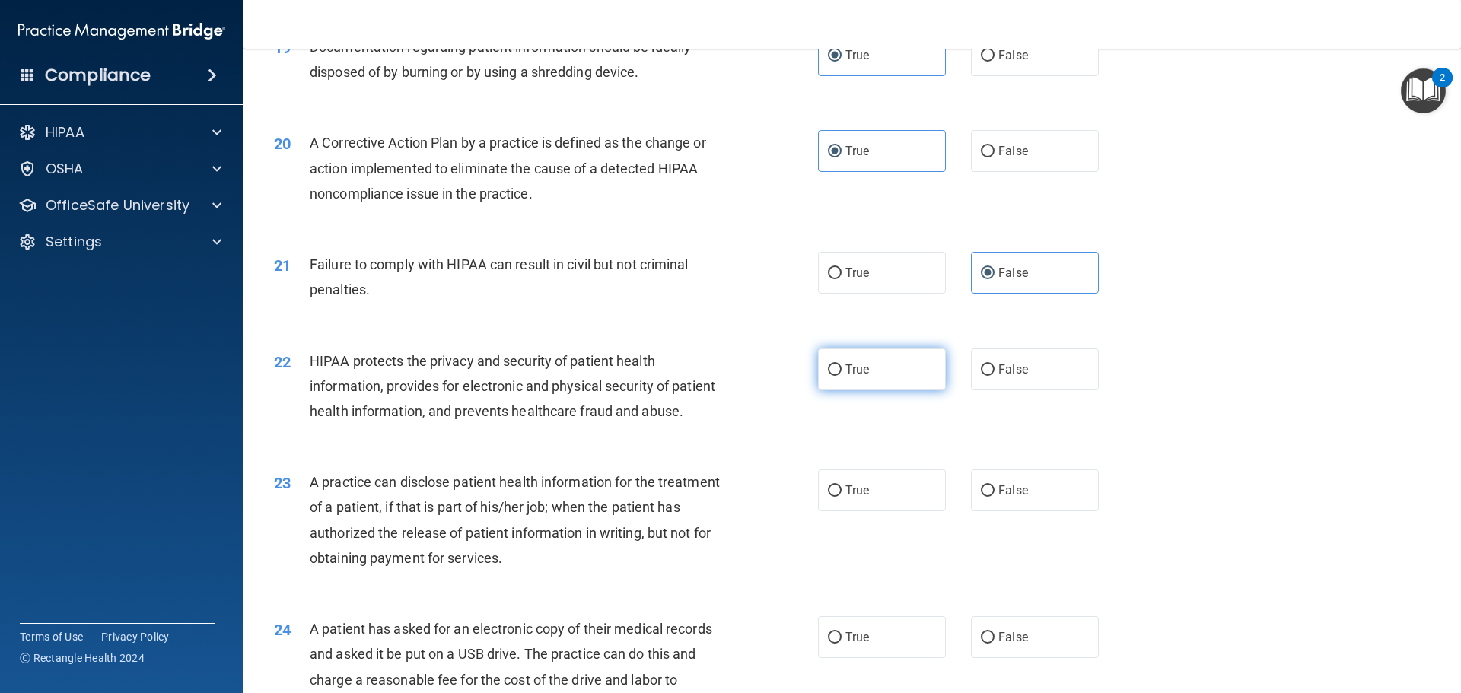
radio input "true"
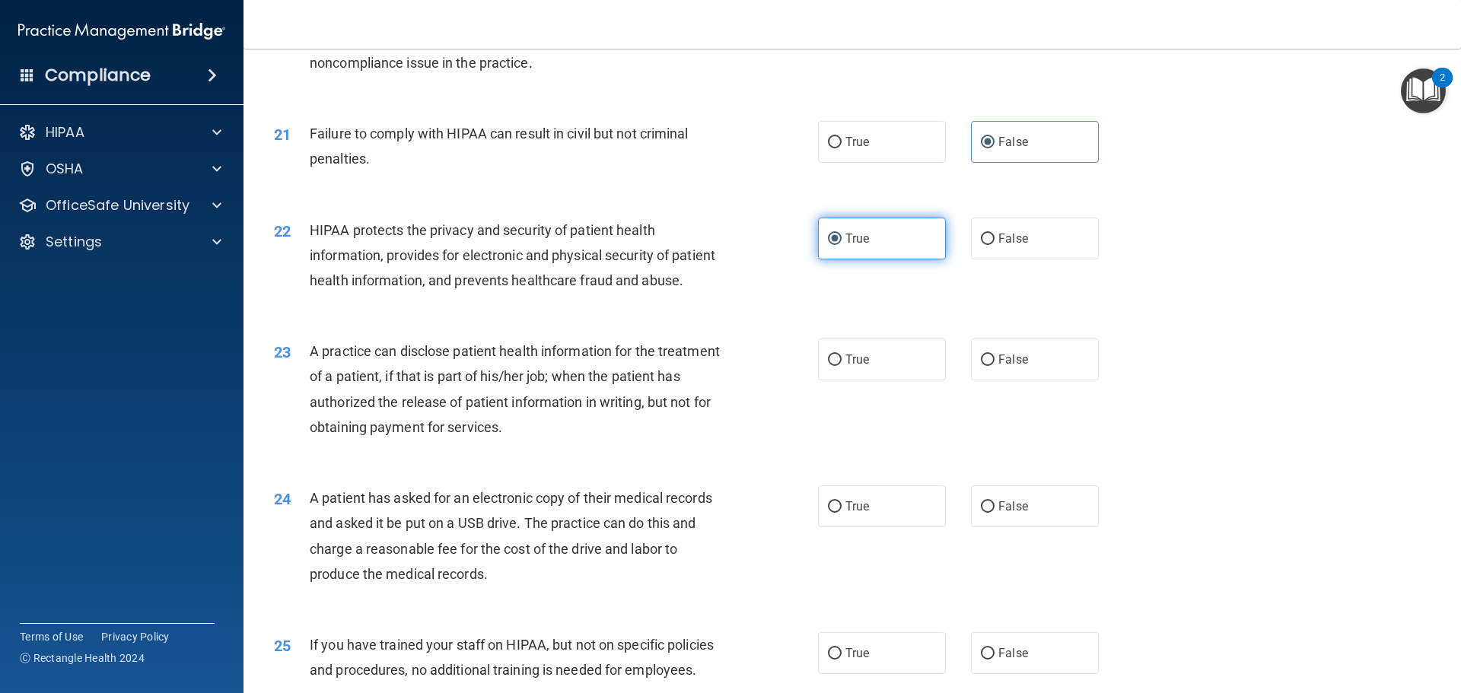
scroll to position [2207, 0]
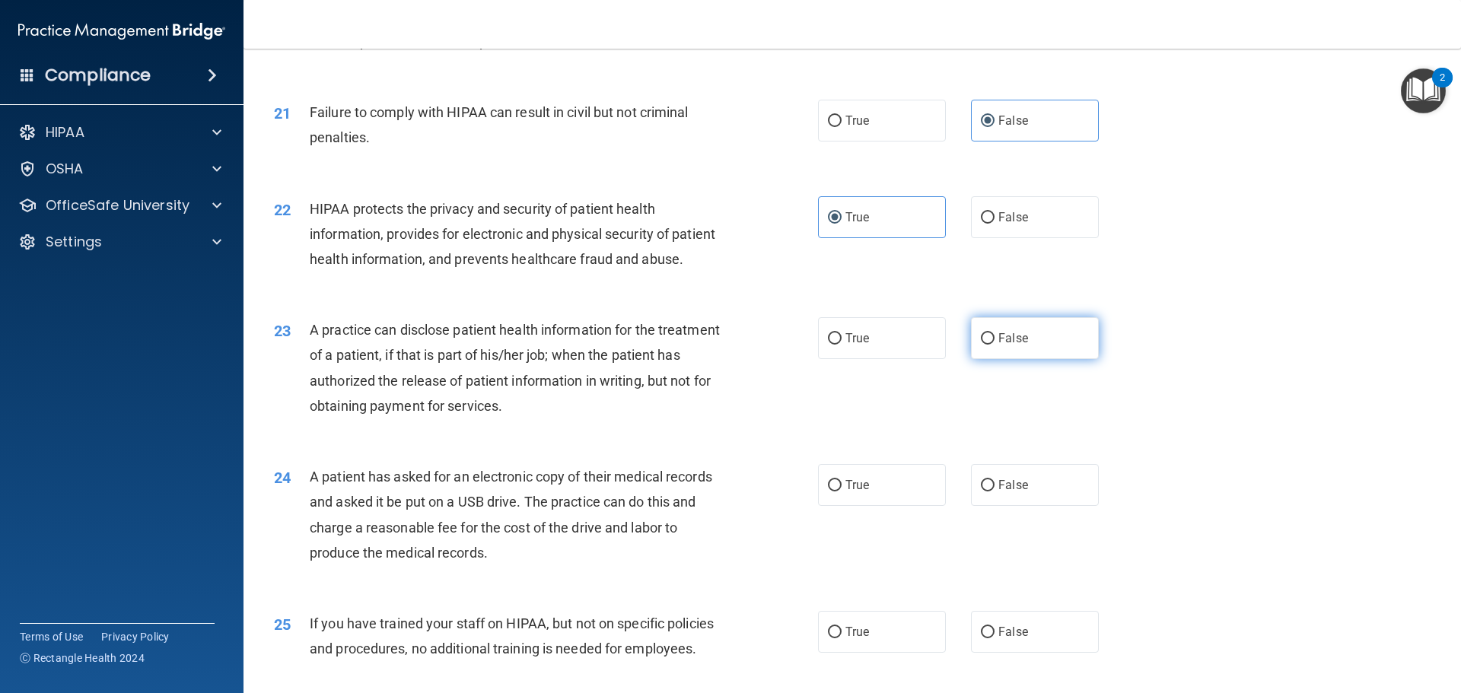
click at [1022, 359] on label "False" at bounding box center [1035, 338] width 128 height 42
click at [995, 345] on input "False" at bounding box center [988, 338] width 14 height 11
radio input "true"
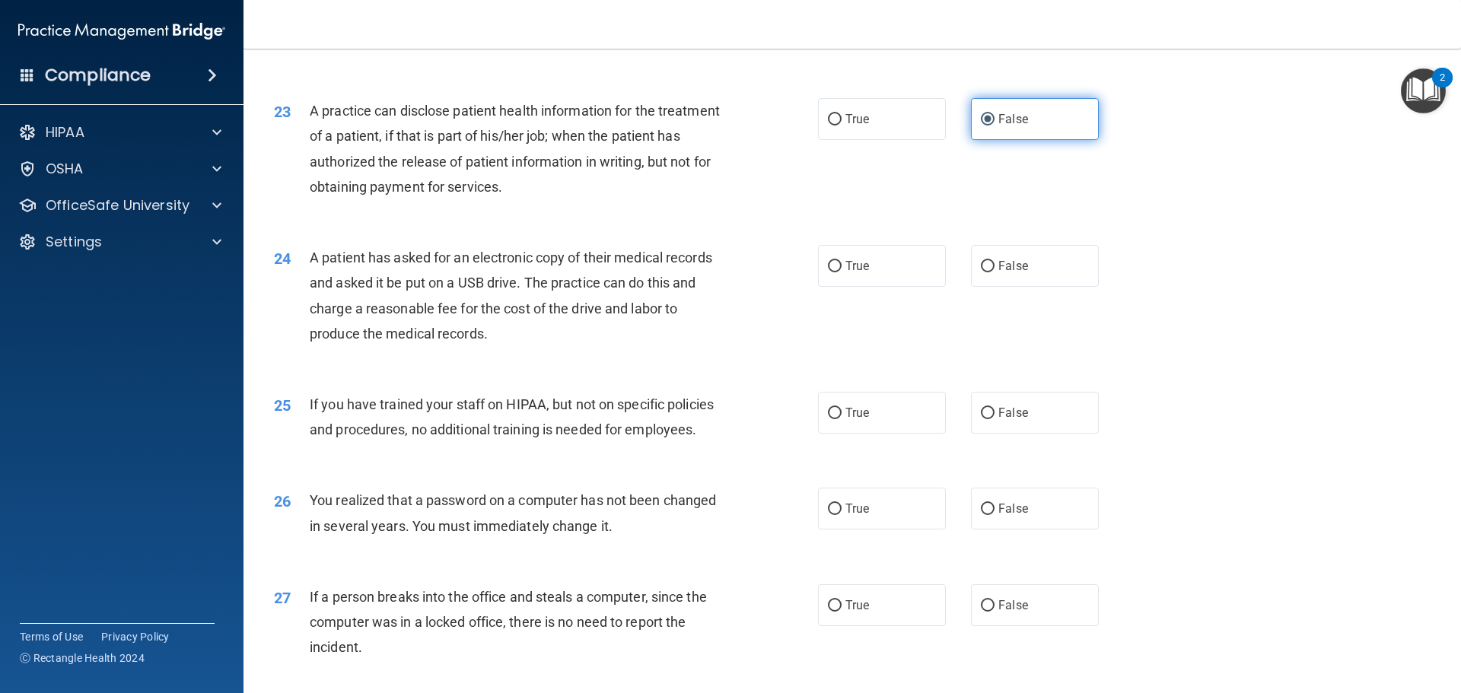
scroll to position [2435, 0]
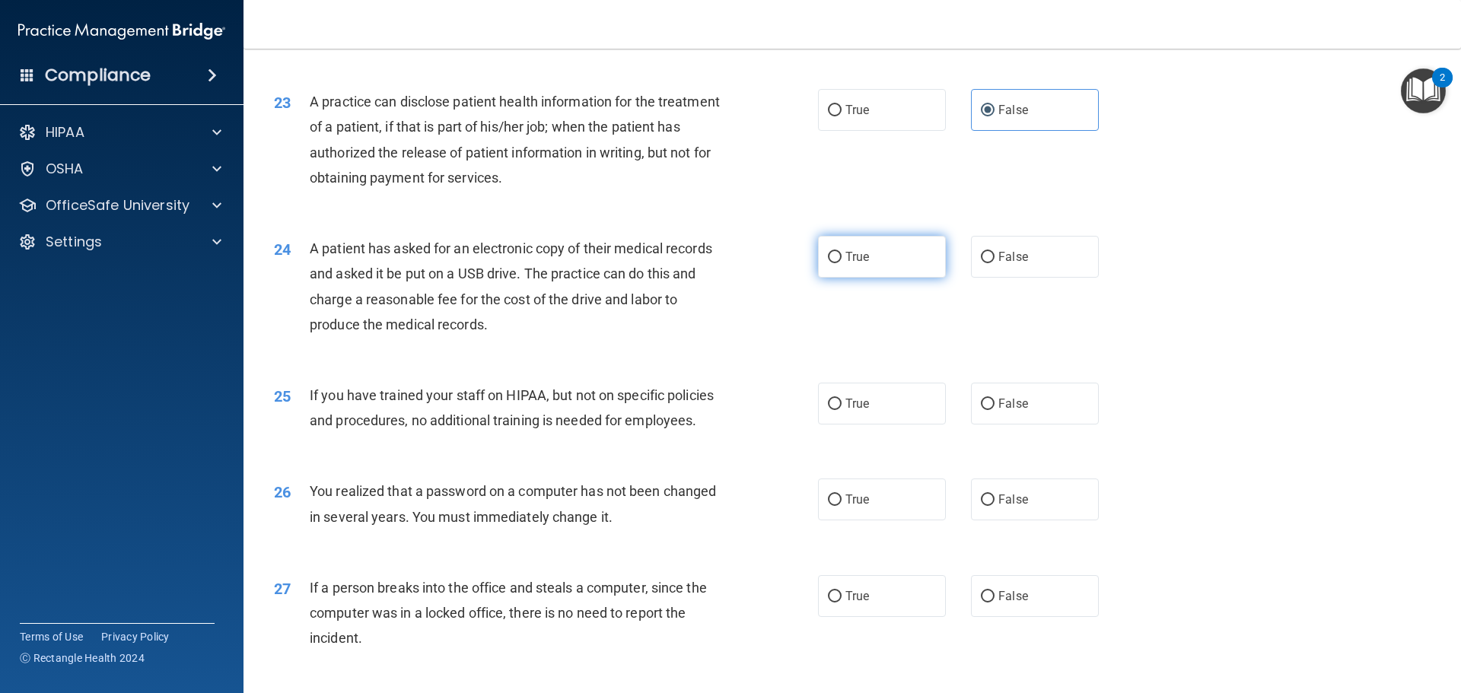
click at [845, 264] on span "True" at bounding box center [857, 257] width 24 height 14
click at [842, 263] on input "True" at bounding box center [835, 257] width 14 height 11
radio input "true"
click at [1041, 425] on label "False" at bounding box center [1035, 404] width 128 height 42
click at [995, 410] on input "False" at bounding box center [988, 404] width 14 height 11
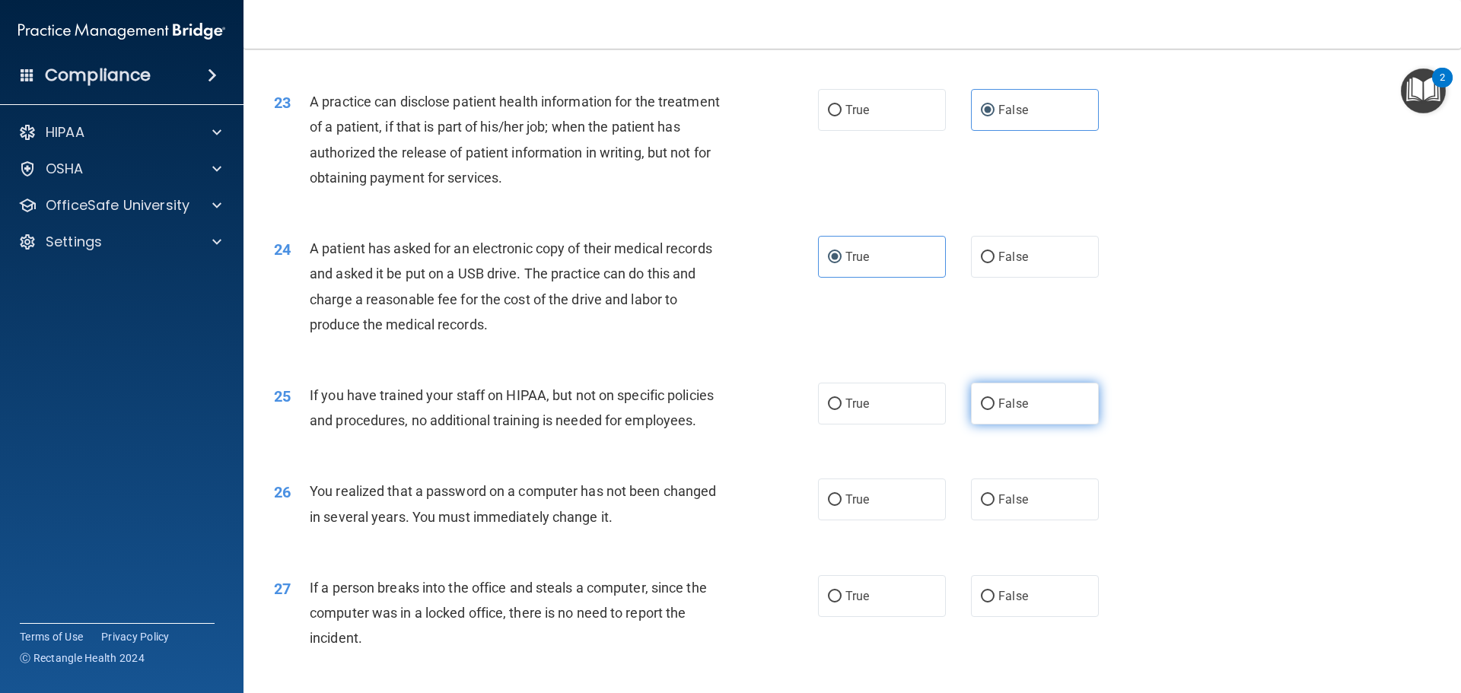
radio input "true"
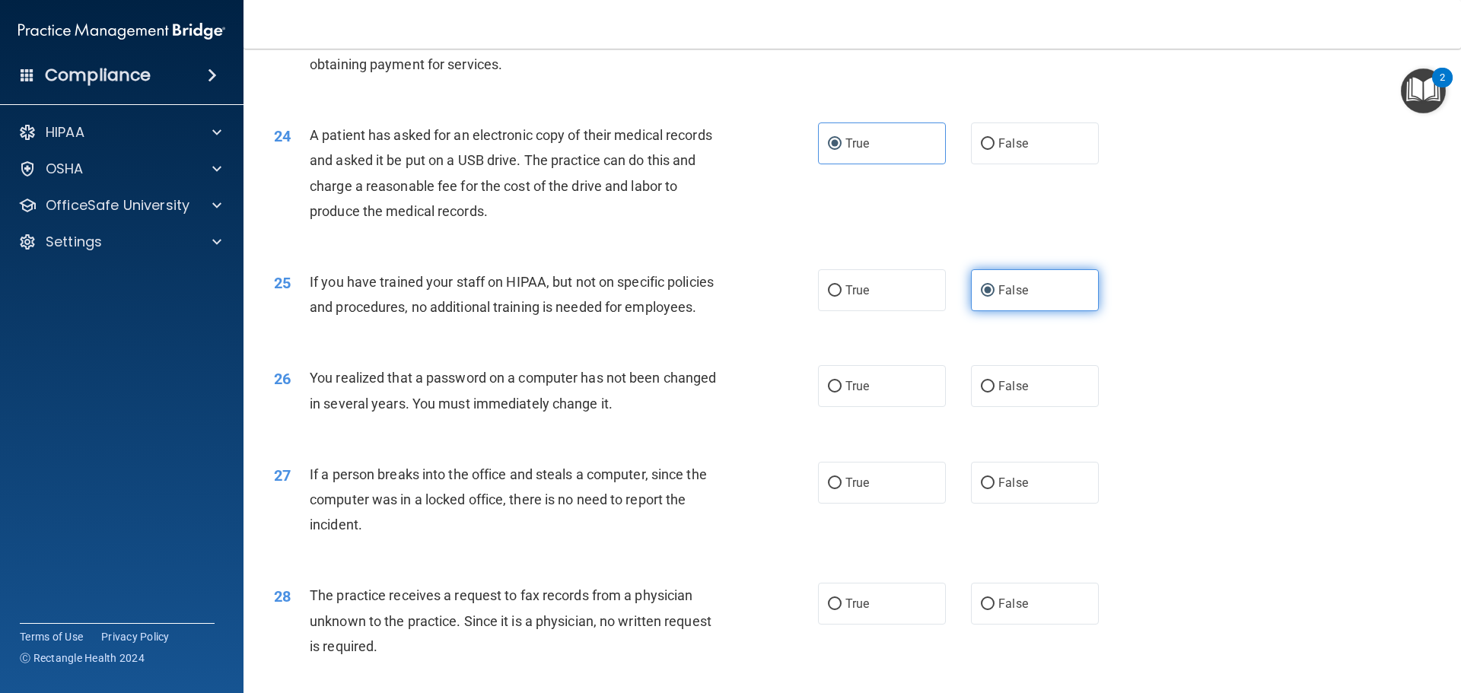
scroll to position [2664, 0]
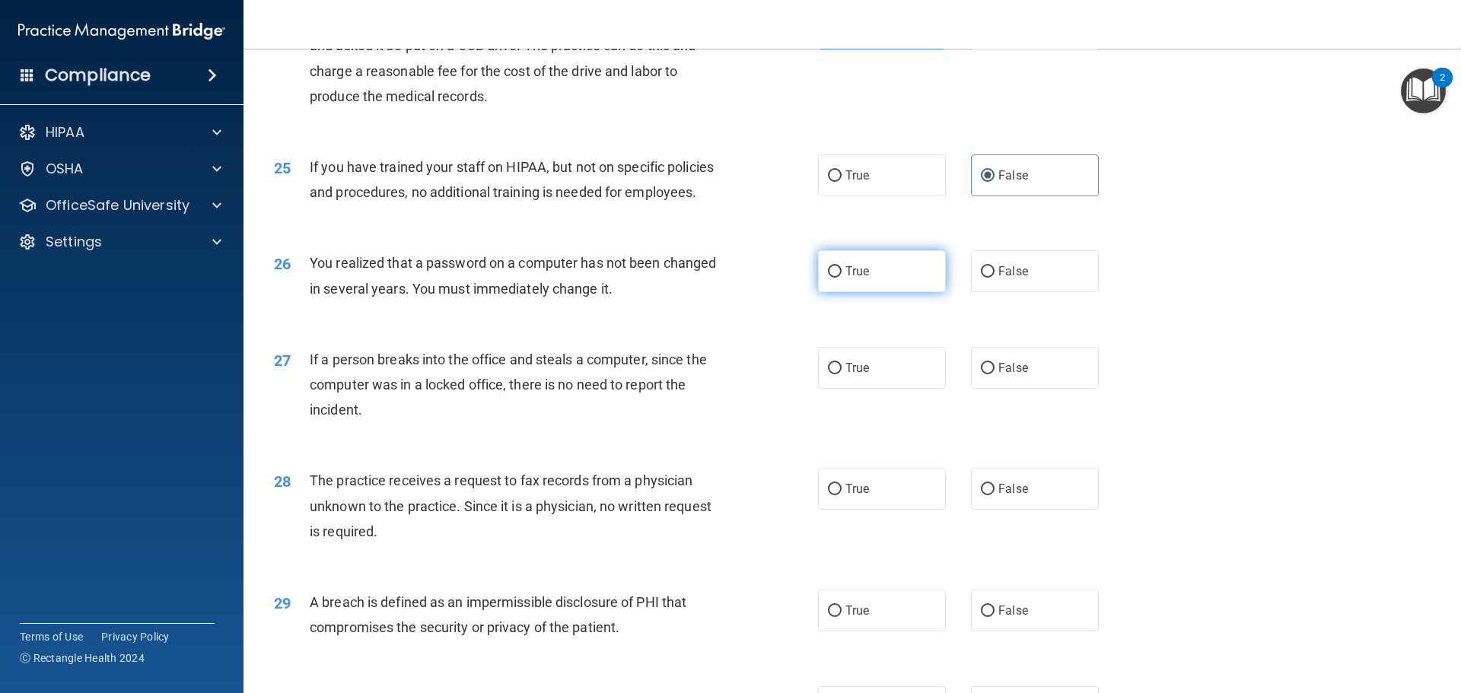
click at [884, 292] on label "True" at bounding box center [882, 271] width 128 height 42
click at [842, 278] on input "True" at bounding box center [835, 271] width 14 height 11
radio input "true"
click at [1012, 389] on label "False" at bounding box center [1035, 368] width 128 height 42
click at [995, 374] on input "False" at bounding box center [988, 368] width 14 height 11
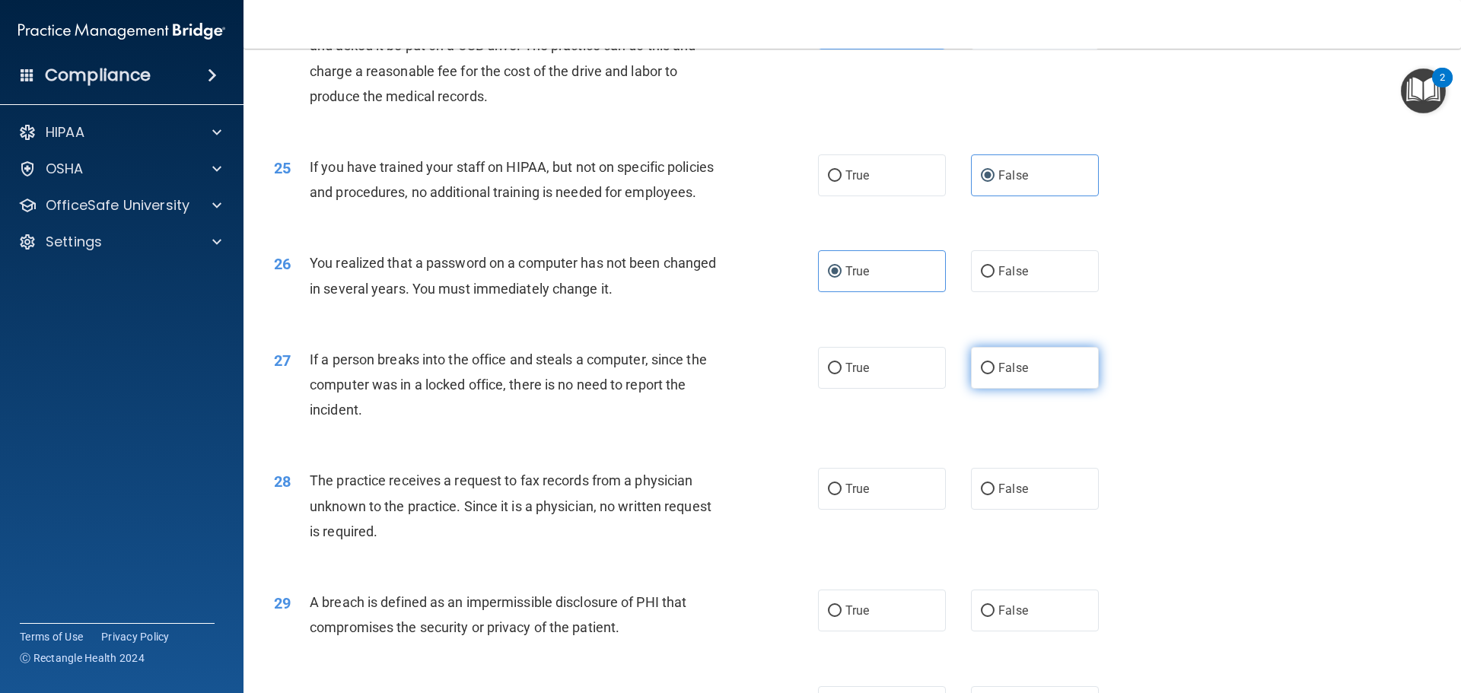
radio input "true"
click at [1022, 510] on label "False" at bounding box center [1035, 489] width 128 height 42
click at [995, 495] on input "False" at bounding box center [988, 489] width 14 height 11
radio input "true"
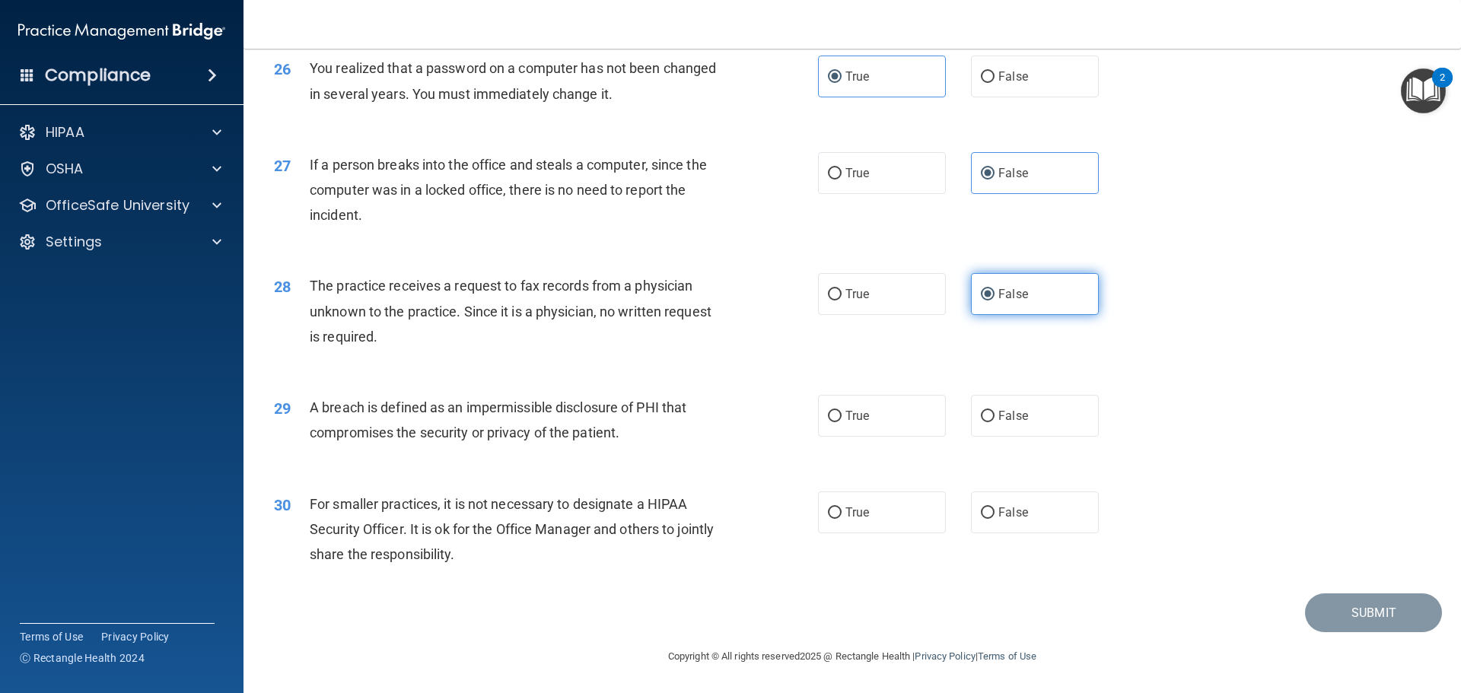
scroll to position [2909, 0]
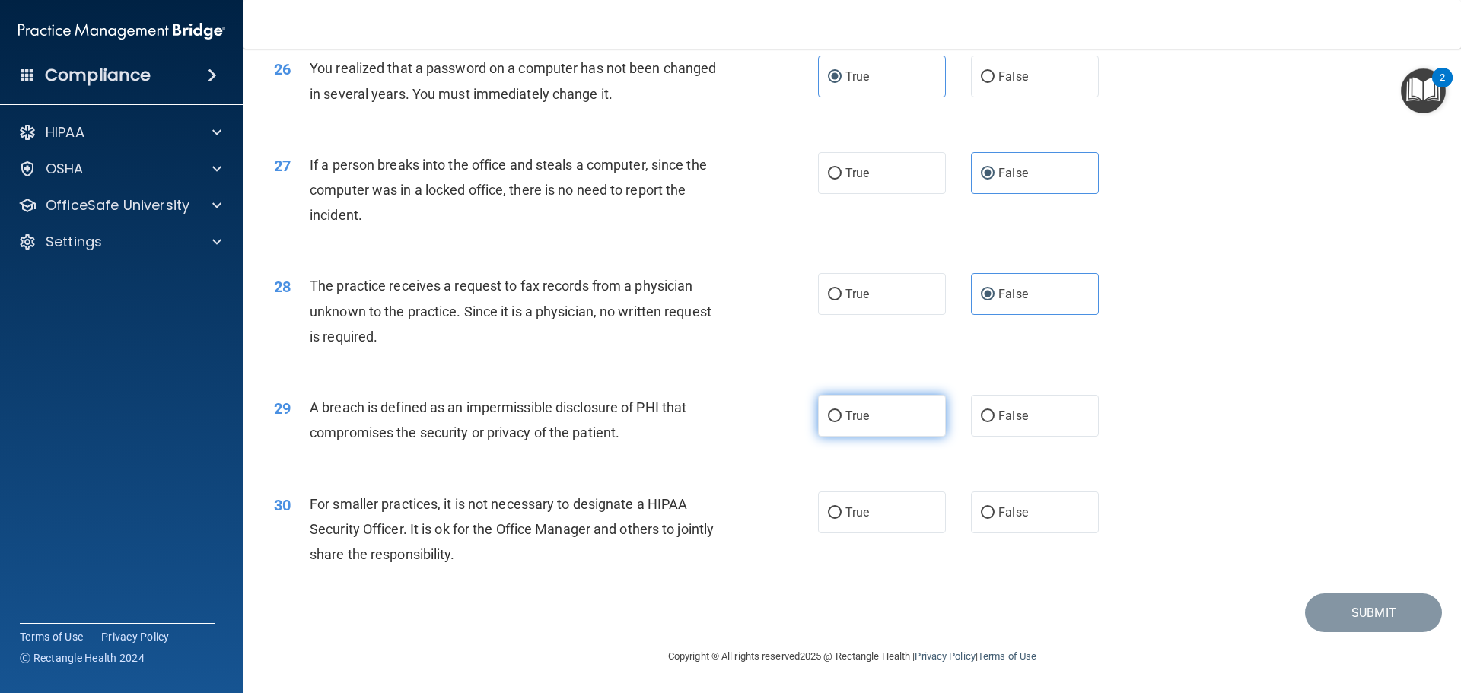
click at [892, 425] on label "True" at bounding box center [882, 416] width 128 height 42
click at [842, 422] on input "True" at bounding box center [835, 416] width 14 height 11
radio input "true"
click at [986, 506] on label "False" at bounding box center [1035, 513] width 128 height 42
click at [986, 508] on input "False" at bounding box center [988, 513] width 14 height 11
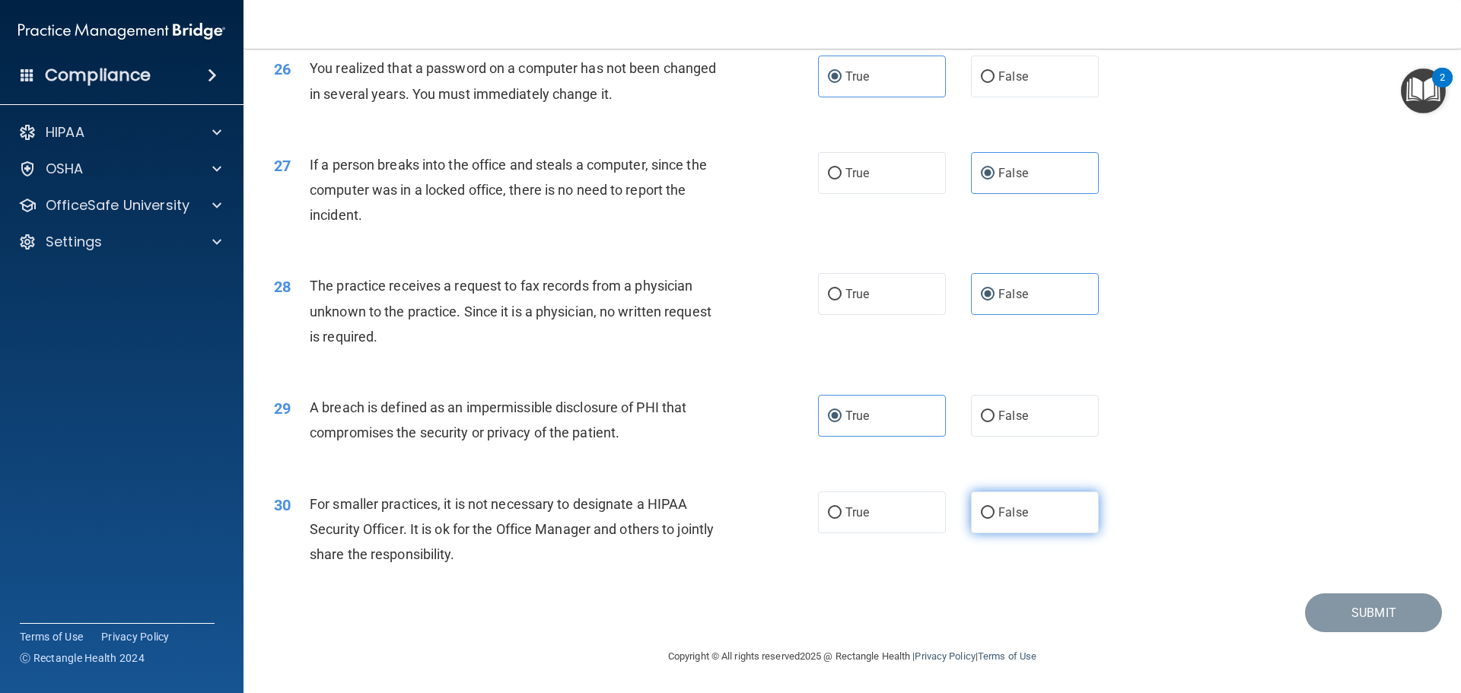
radio input "true"
click at [1348, 610] on button "Submit" at bounding box center [1373, 613] width 137 height 39
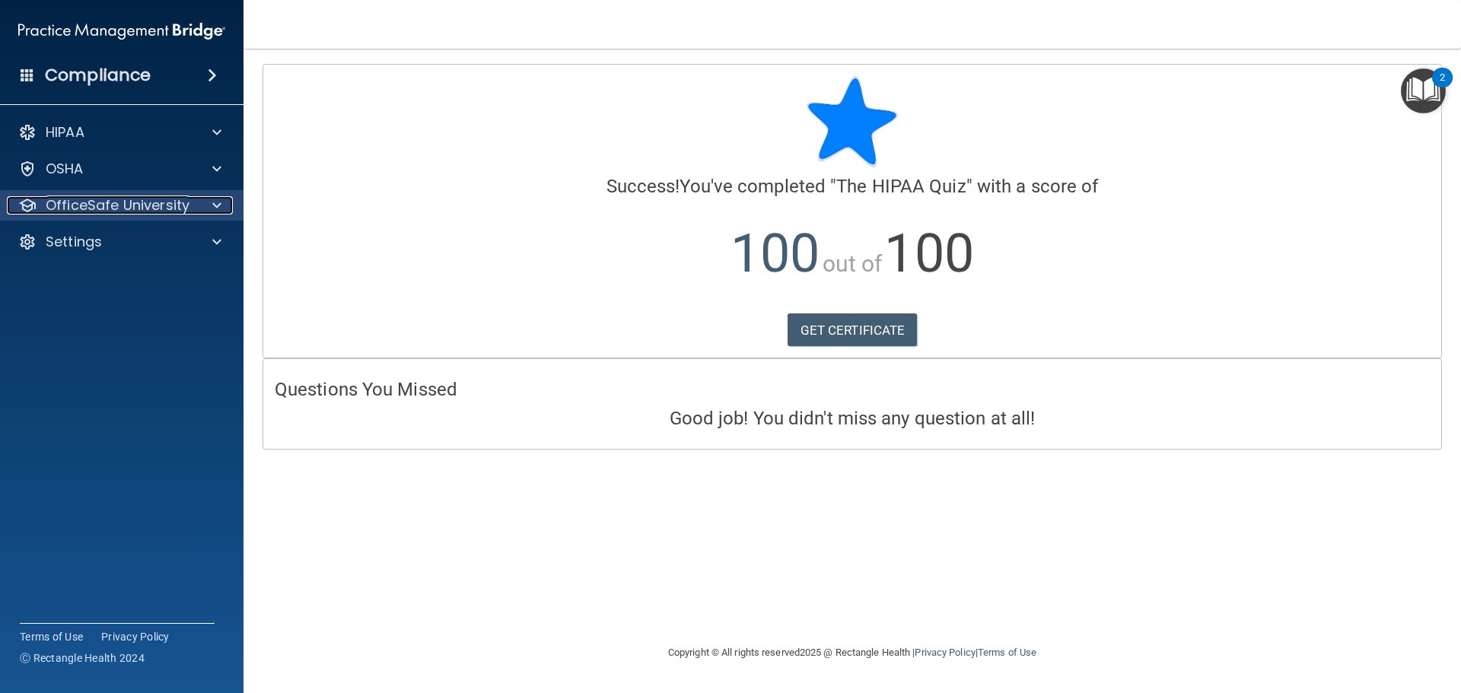
click at [211, 203] on div at bounding box center [215, 205] width 38 height 18
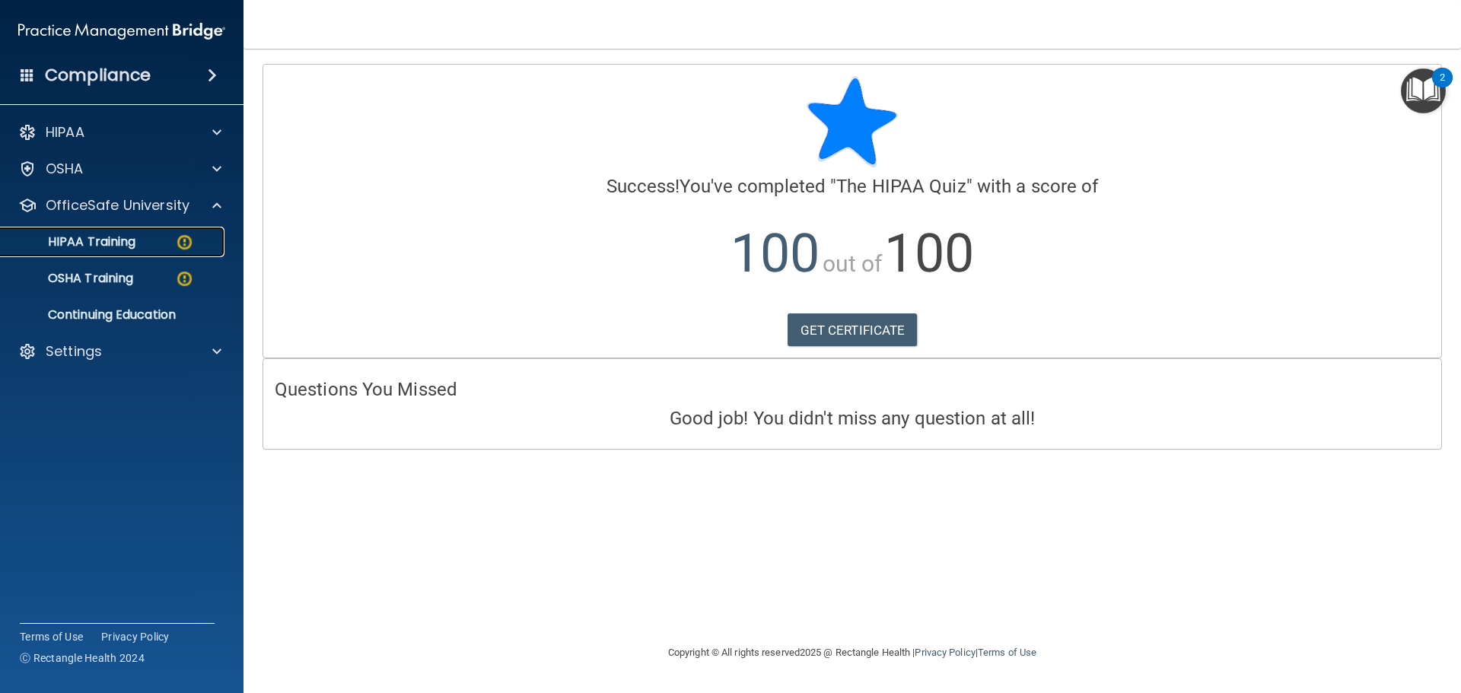
click at [156, 245] on div "HIPAA Training" at bounding box center [114, 241] width 208 height 15
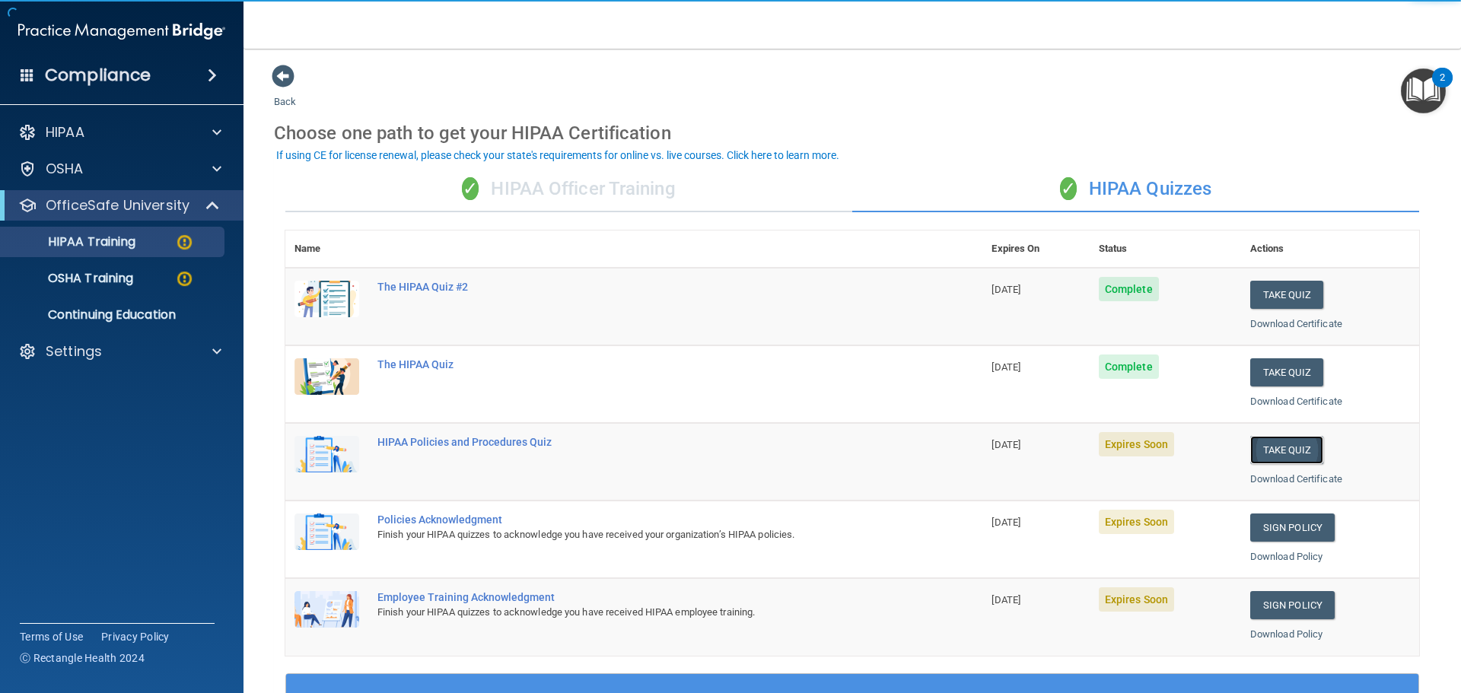
click at [1293, 455] on button "Take Quiz" at bounding box center [1286, 450] width 73 height 28
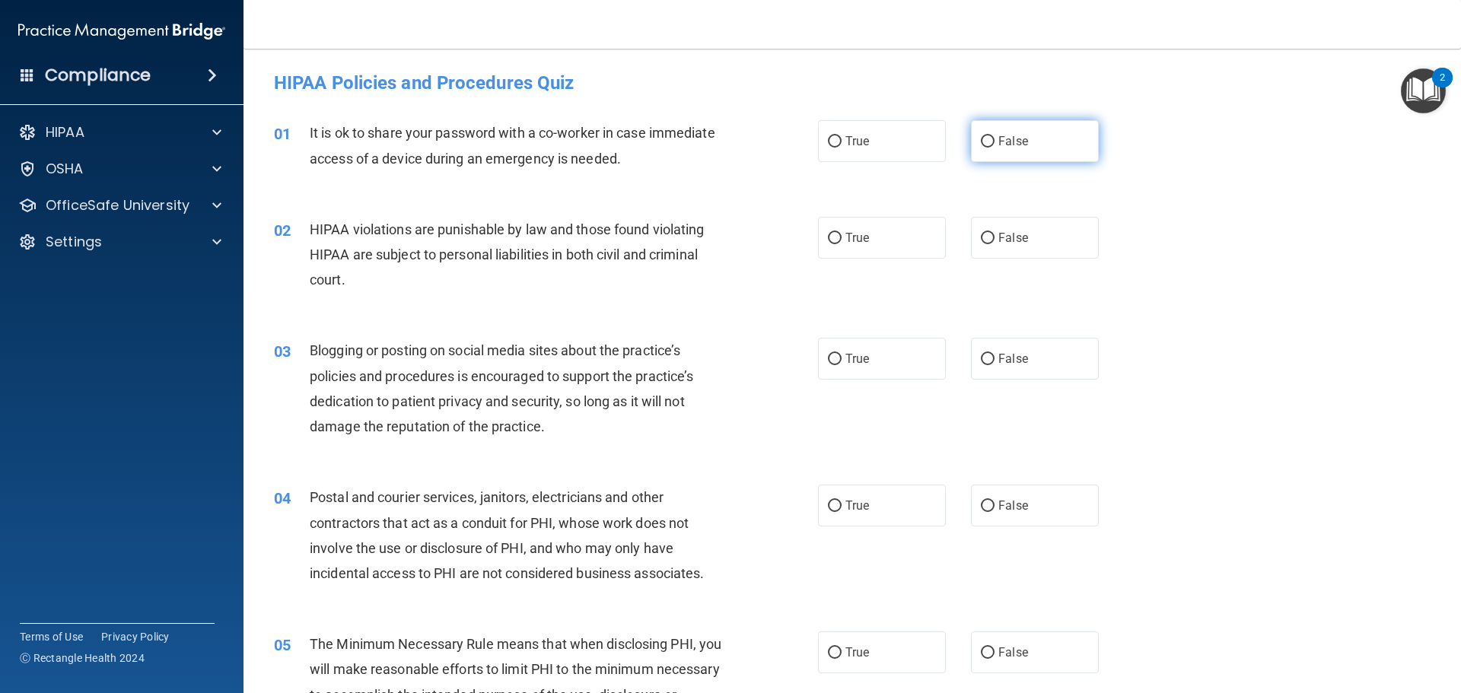
click at [1026, 154] on label "False" at bounding box center [1035, 141] width 128 height 42
click at [995, 148] on input "False" at bounding box center [988, 141] width 14 height 11
radio input "true"
click at [874, 215] on div "02 HIPAA violations are punishable by law and those found violating HIPAA are s…" at bounding box center [853, 259] width 1180 height 122
click at [894, 235] on label "True" at bounding box center [882, 238] width 128 height 42
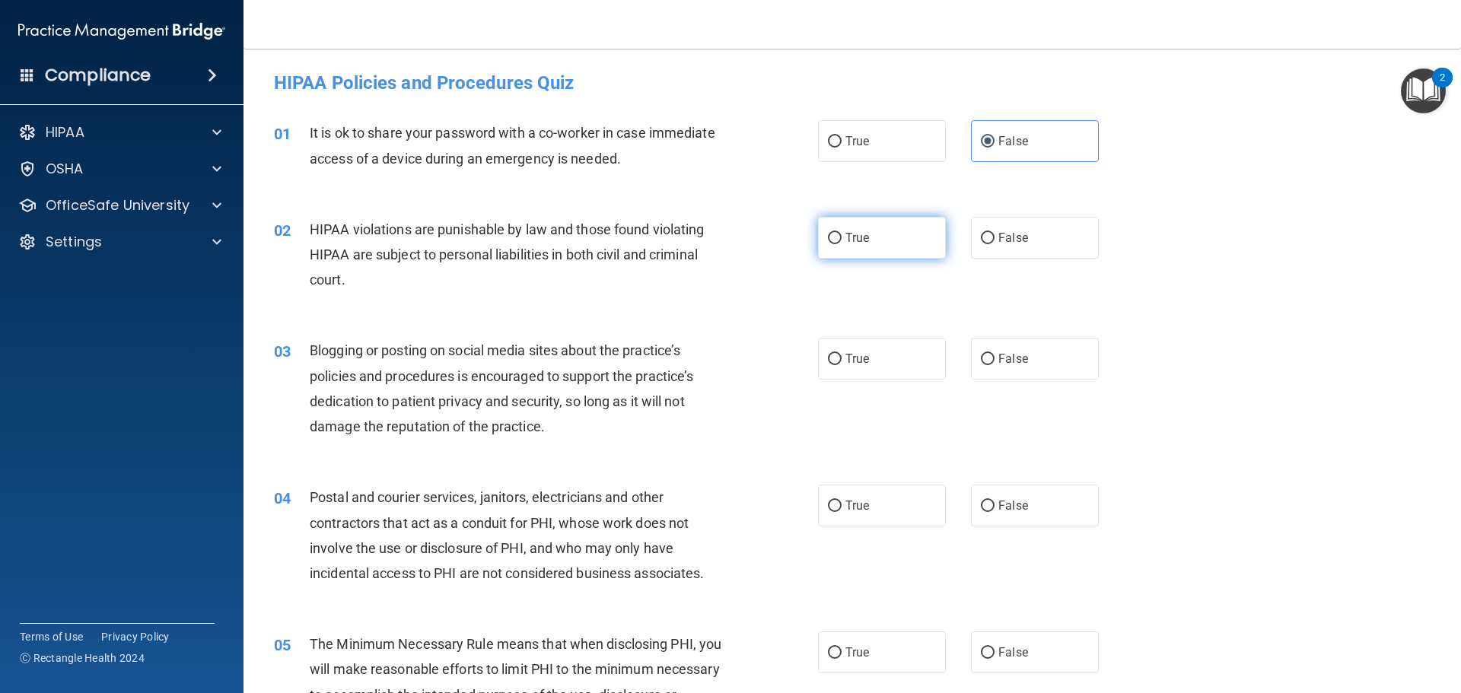
click at [842, 235] on input "True" at bounding box center [835, 238] width 14 height 11
radio input "true"
click at [1018, 367] on label "False" at bounding box center [1035, 359] width 128 height 42
click at [995, 365] on input "False" at bounding box center [988, 359] width 14 height 11
radio input "true"
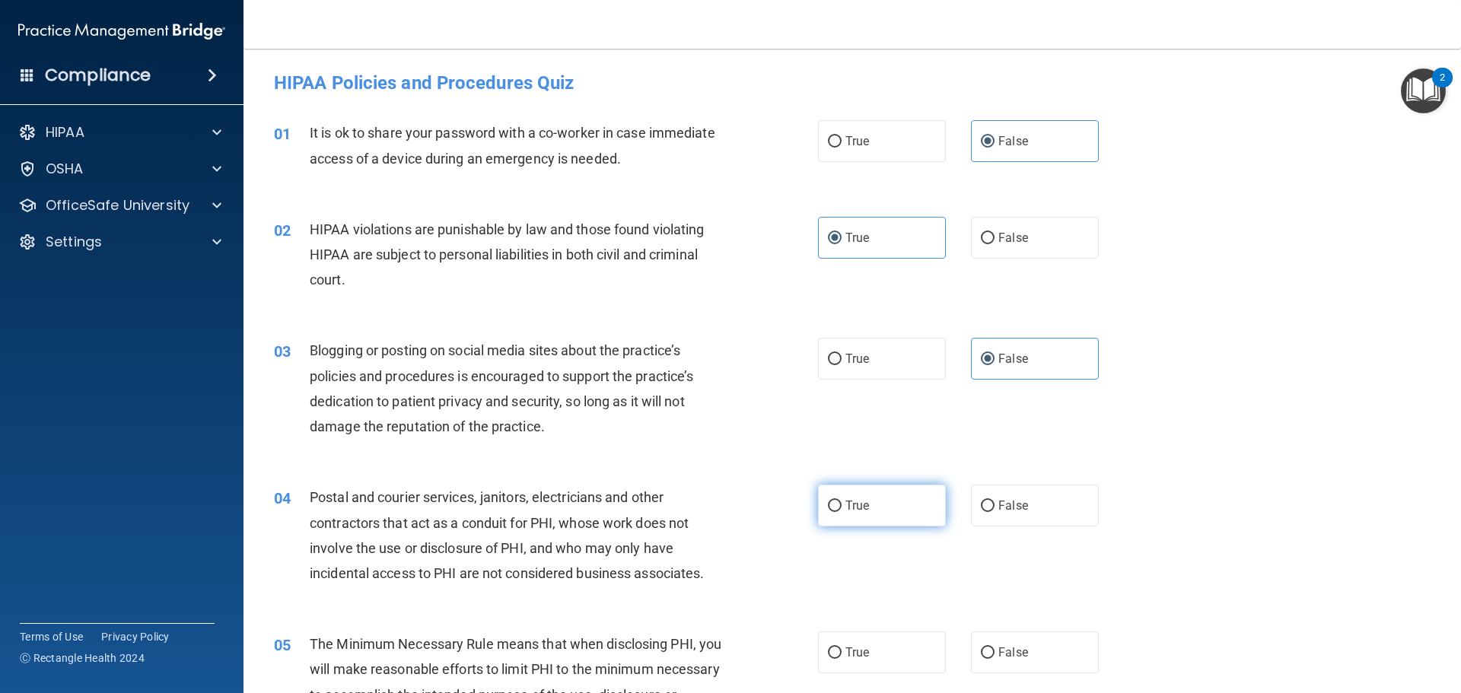
click at [879, 502] on label "True" at bounding box center [882, 506] width 128 height 42
click at [842, 502] on input "True" at bounding box center [835, 506] width 14 height 11
radio input "true"
click at [876, 646] on label "True" at bounding box center [882, 653] width 128 height 42
click at [842, 648] on input "True" at bounding box center [835, 653] width 14 height 11
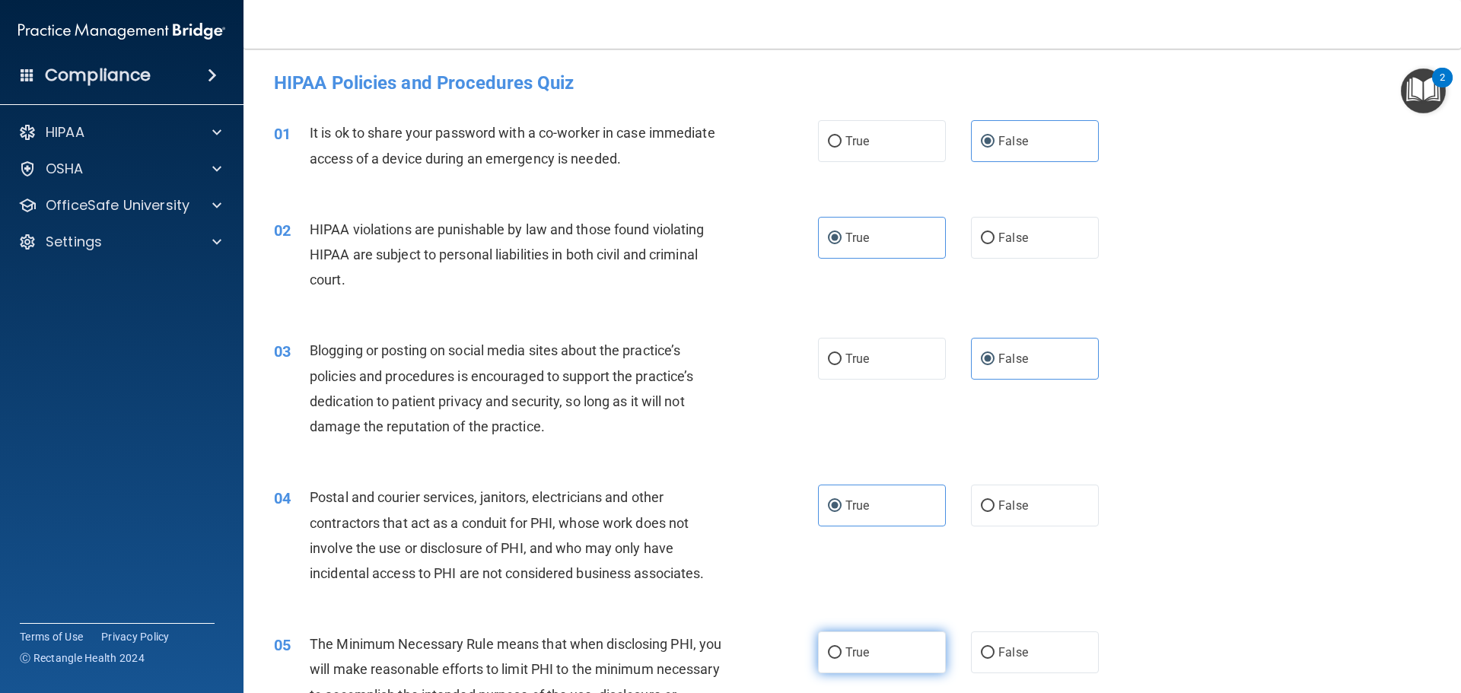
radio input "true"
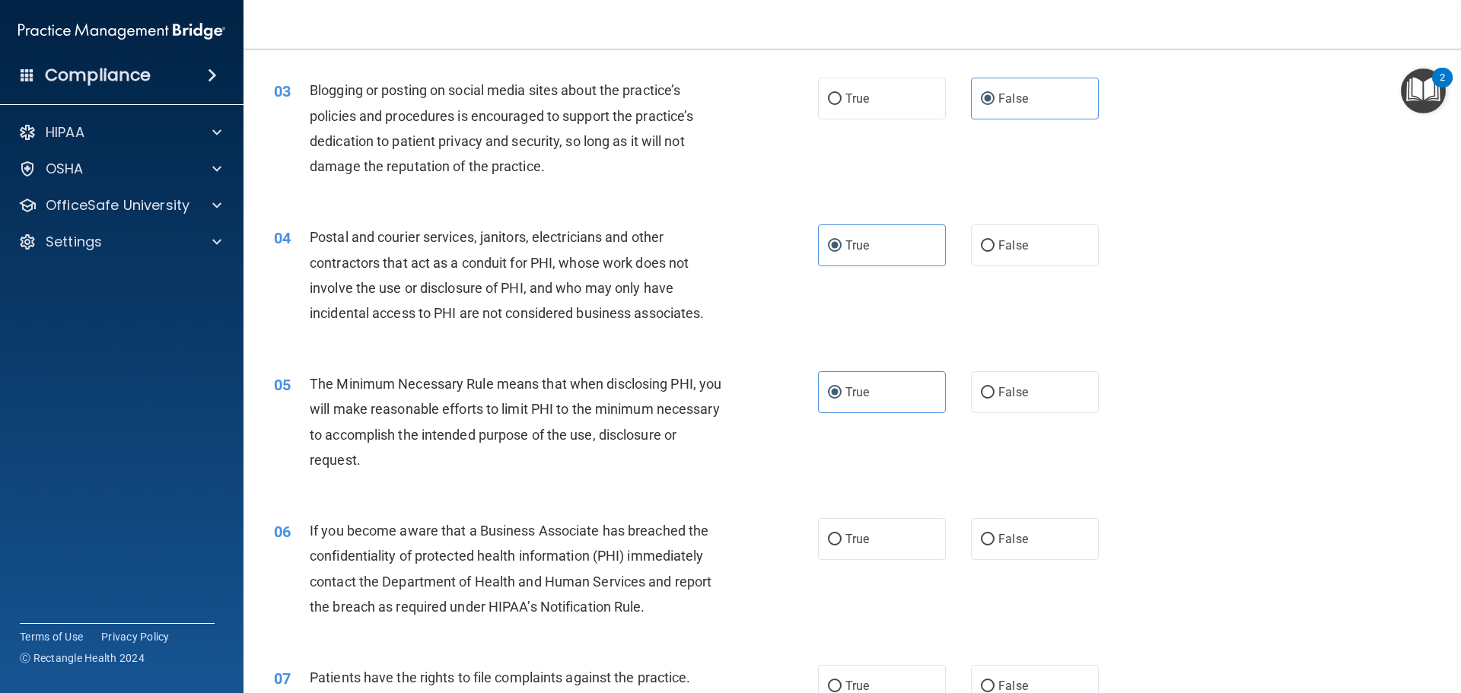
scroll to position [304, 0]
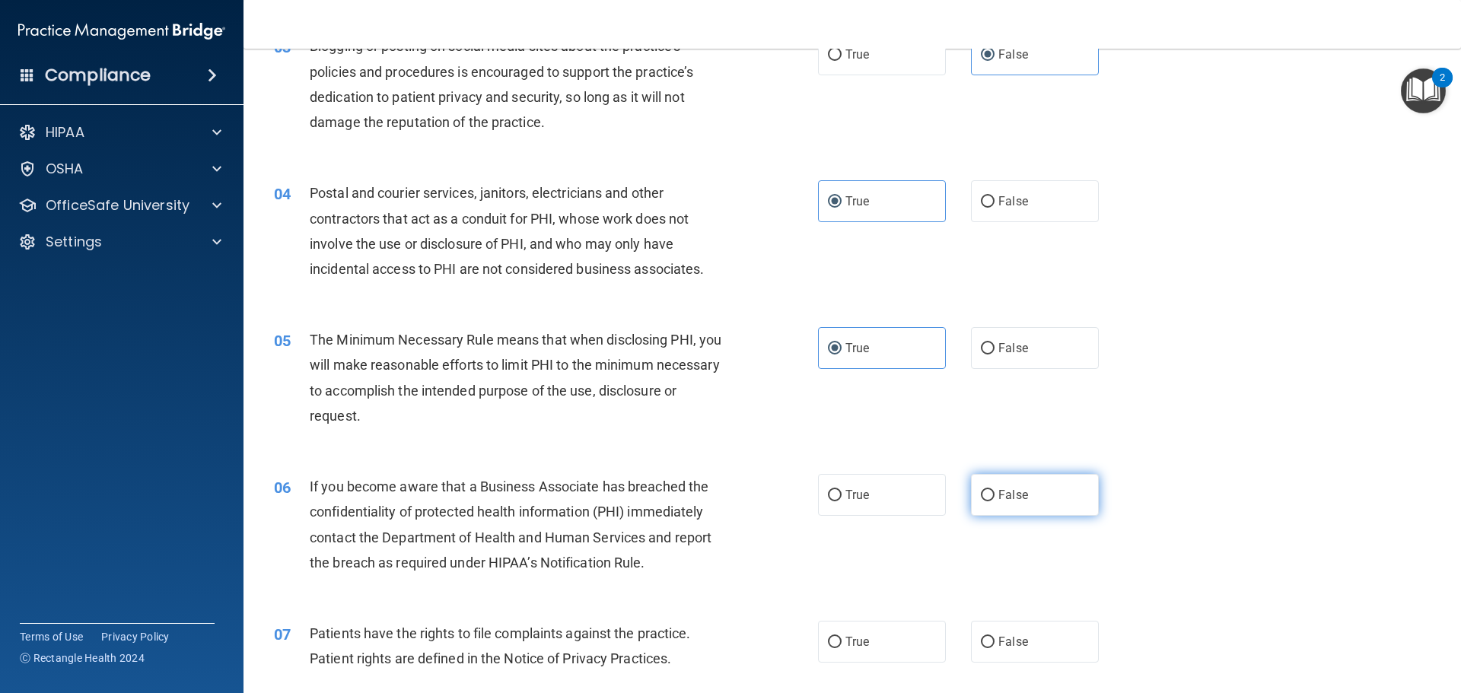
click at [995, 504] on label "False" at bounding box center [1035, 495] width 128 height 42
click at [995, 502] on input "False" at bounding box center [988, 495] width 14 height 11
radio input "true"
click at [905, 644] on label "True" at bounding box center [882, 642] width 128 height 42
click at [842, 644] on input "True" at bounding box center [835, 642] width 14 height 11
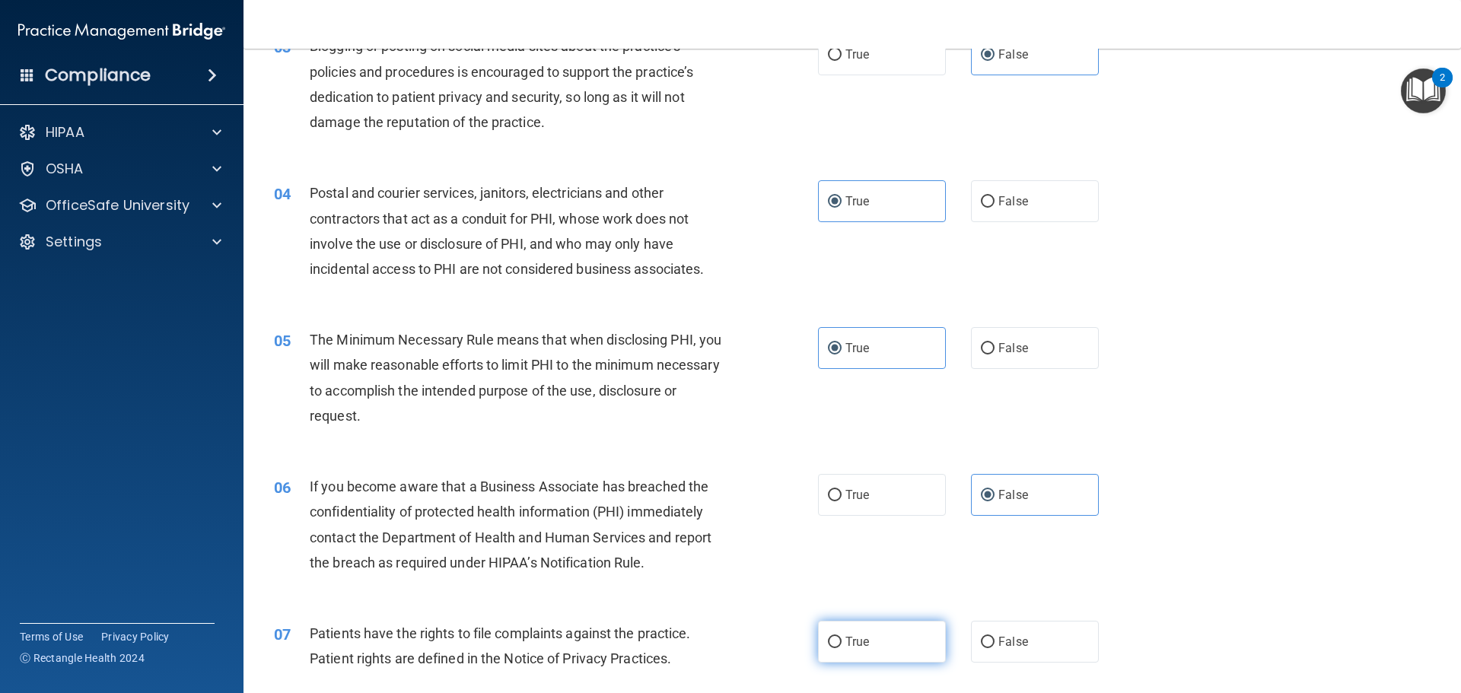
radio input "true"
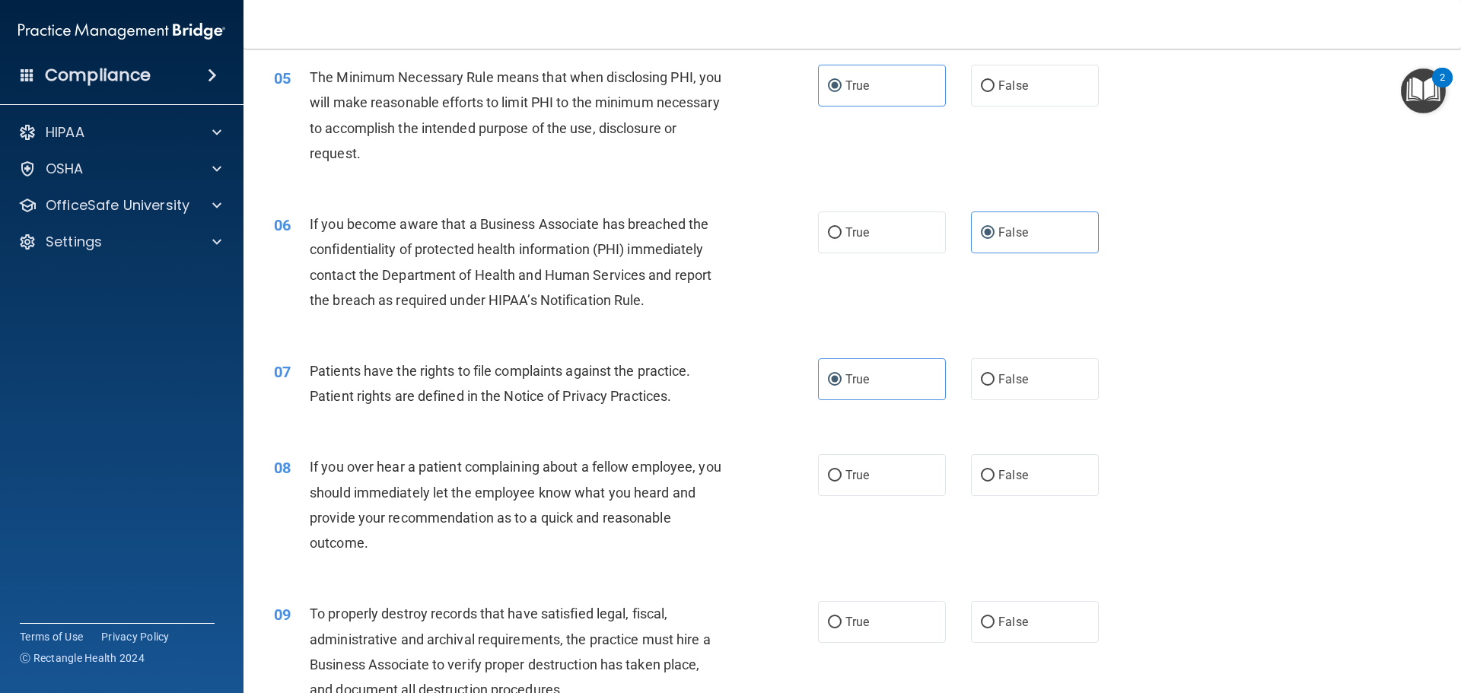
scroll to position [609, 0]
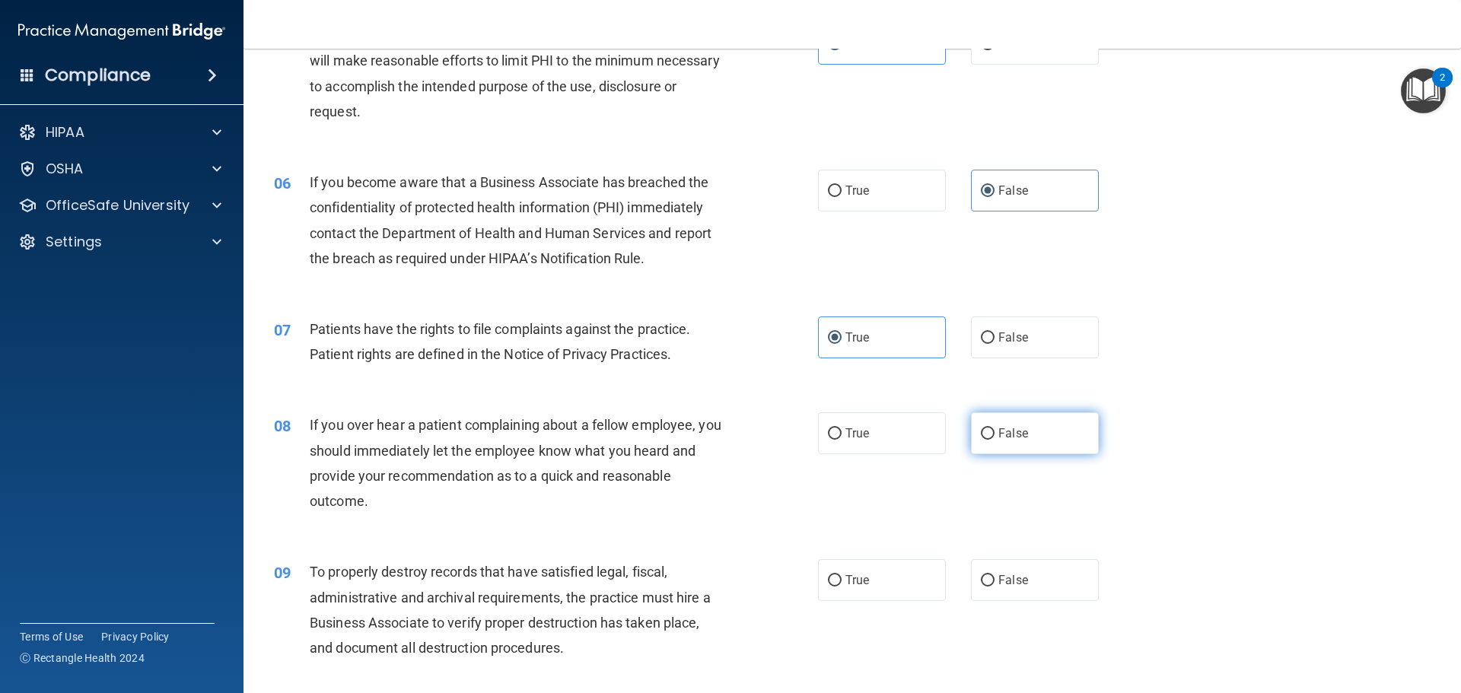
click at [1029, 449] on label "False" at bounding box center [1035, 433] width 128 height 42
click at [995, 440] on input "False" at bounding box center [988, 433] width 14 height 11
radio input "true"
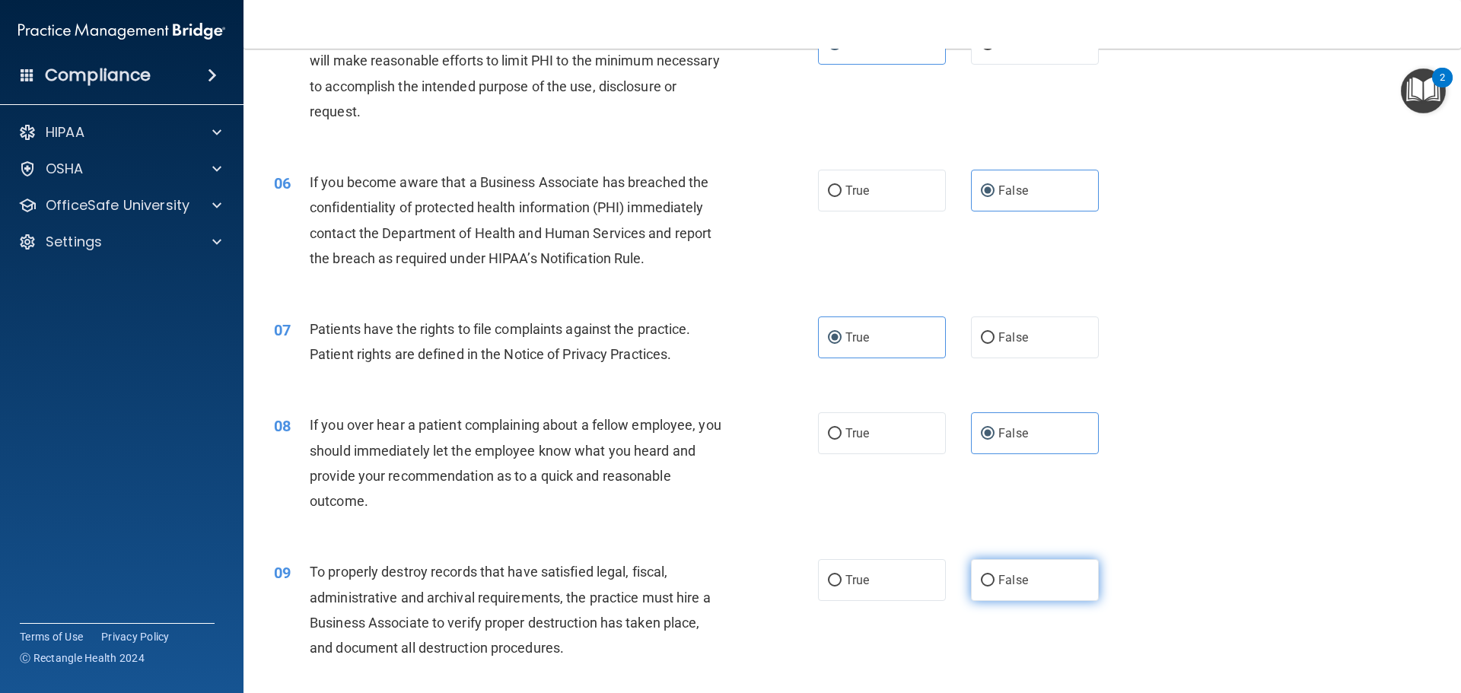
click at [1014, 571] on label "False" at bounding box center [1035, 580] width 128 height 42
click at [995, 575] on input "False" at bounding box center [988, 580] width 14 height 11
radio input "true"
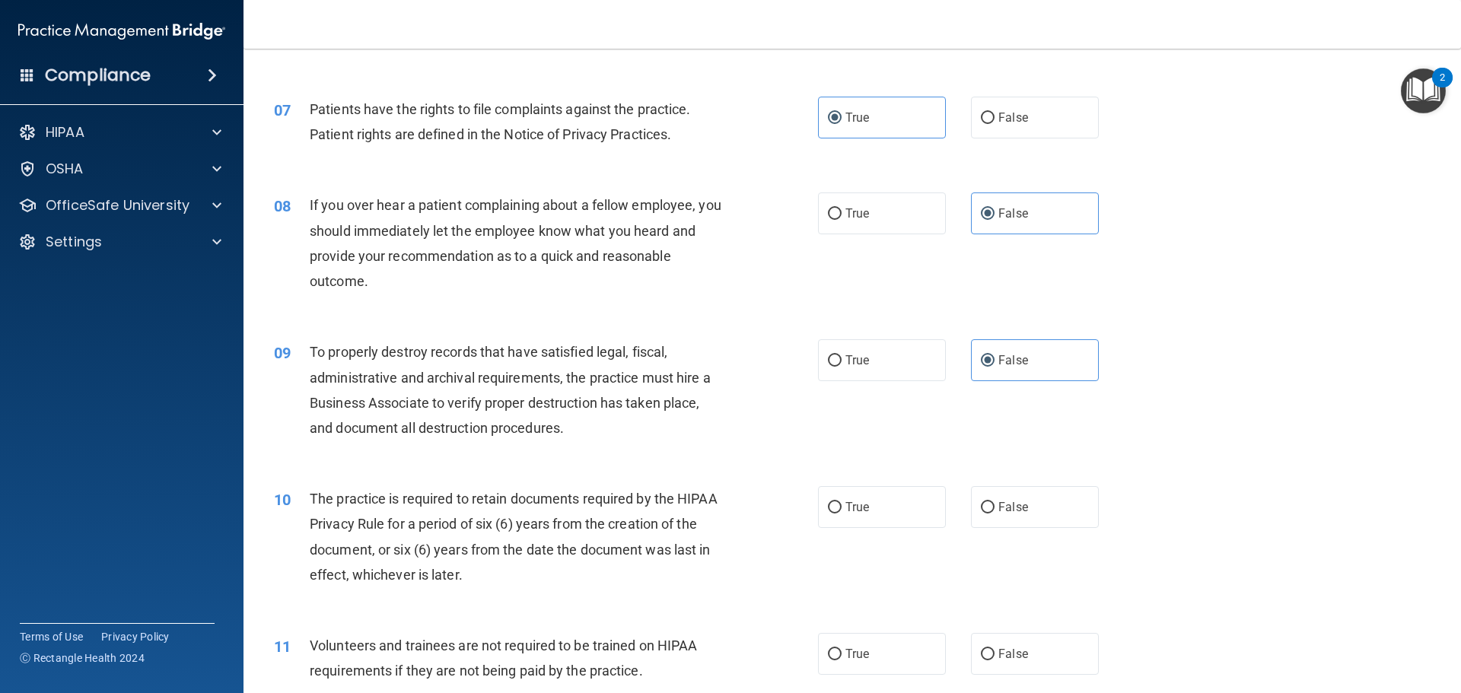
scroll to position [837, 0]
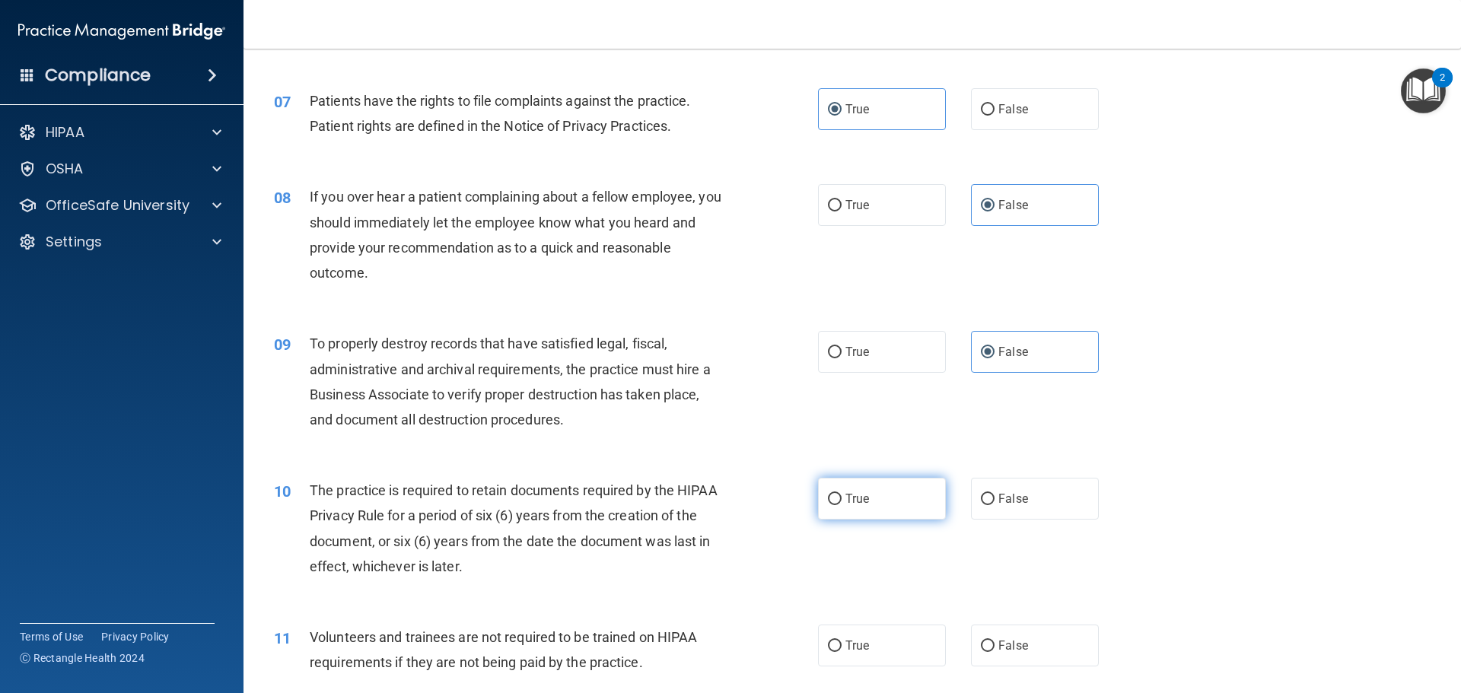
click at [900, 495] on label "True" at bounding box center [882, 499] width 128 height 42
click at [842, 495] on input "True" at bounding box center [835, 499] width 14 height 11
radio input "true"
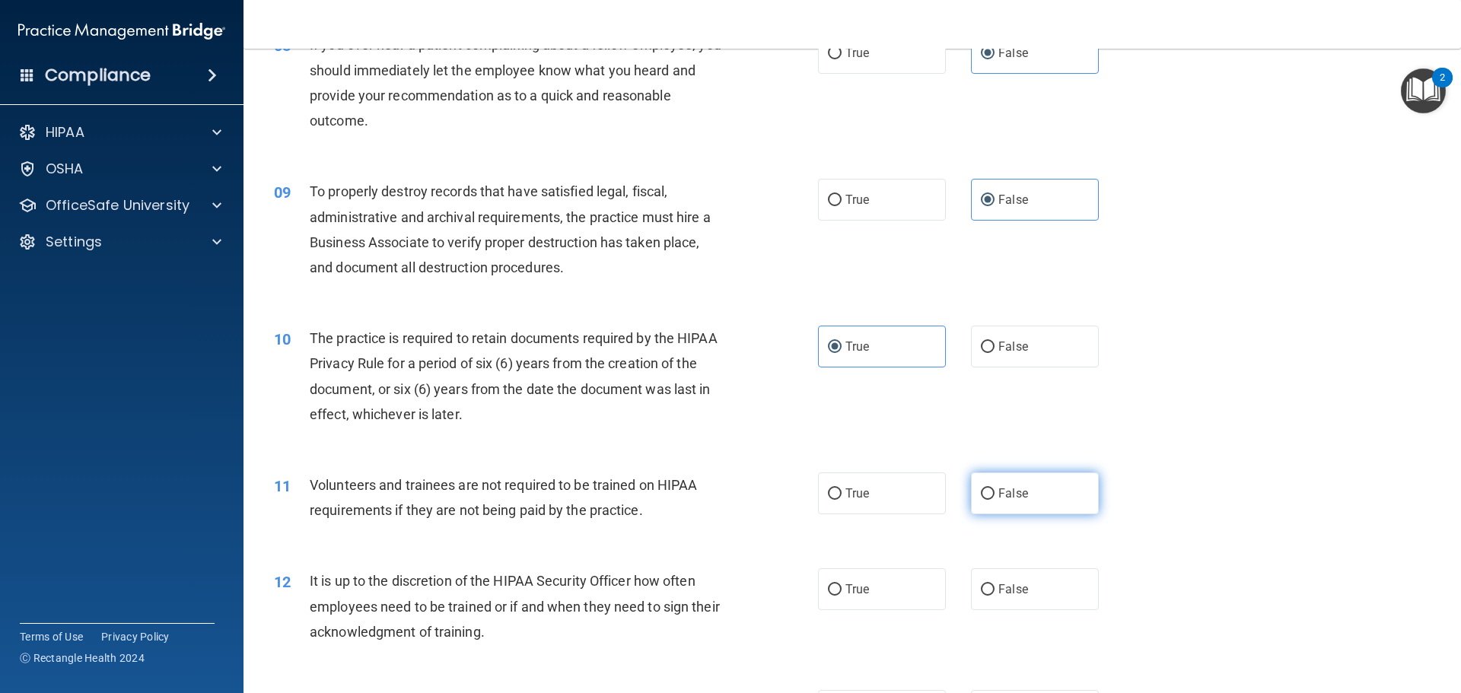
click at [1017, 509] on label "False" at bounding box center [1035, 494] width 128 height 42
click at [995, 500] on input "False" at bounding box center [988, 494] width 14 height 11
radio input "true"
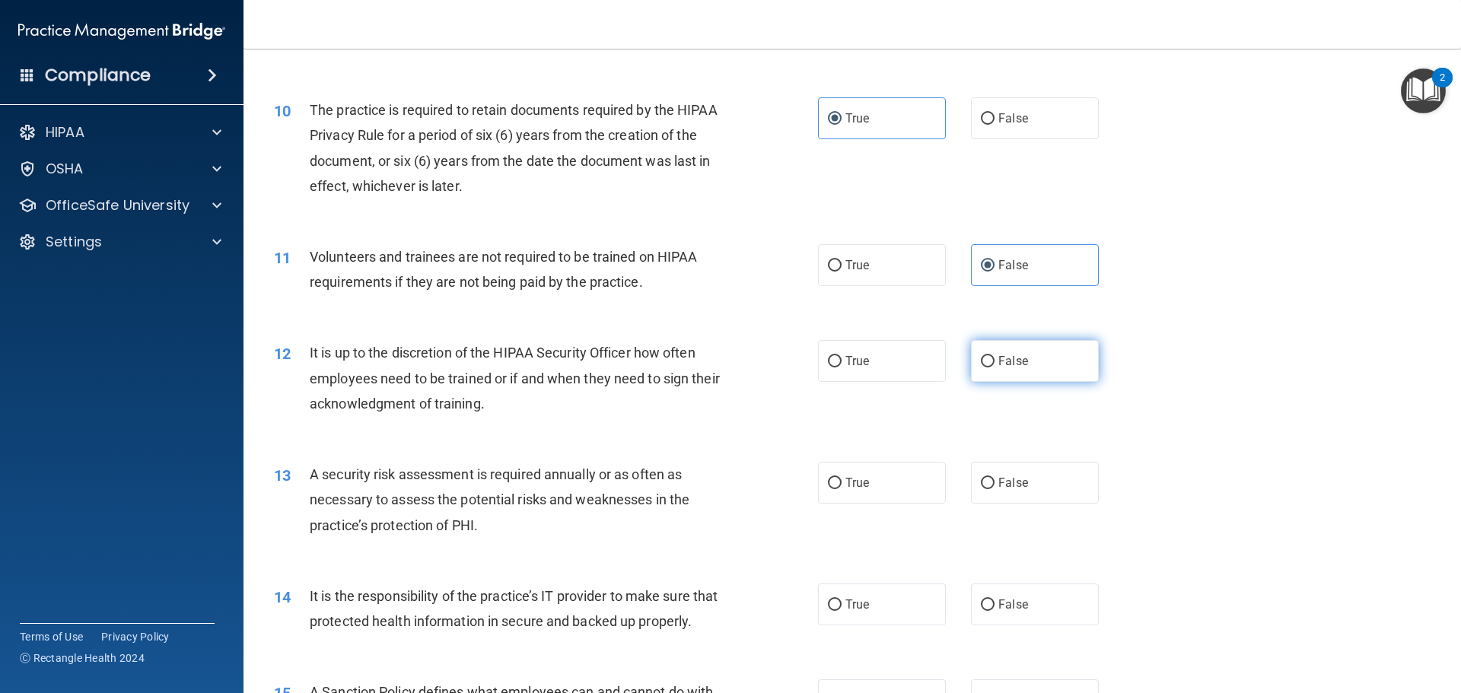
click at [991, 373] on label "False" at bounding box center [1035, 361] width 128 height 42
click at [991, 368] on input "False" at bounding box center [988, 361] width 14 height 11
radio input "true"
click at [896, 494] on label "True" at bounding box center [882, 483] width 128 height 42
click at [842, 489] on input "True" at bounding box center [835, 483] width 14 height 11
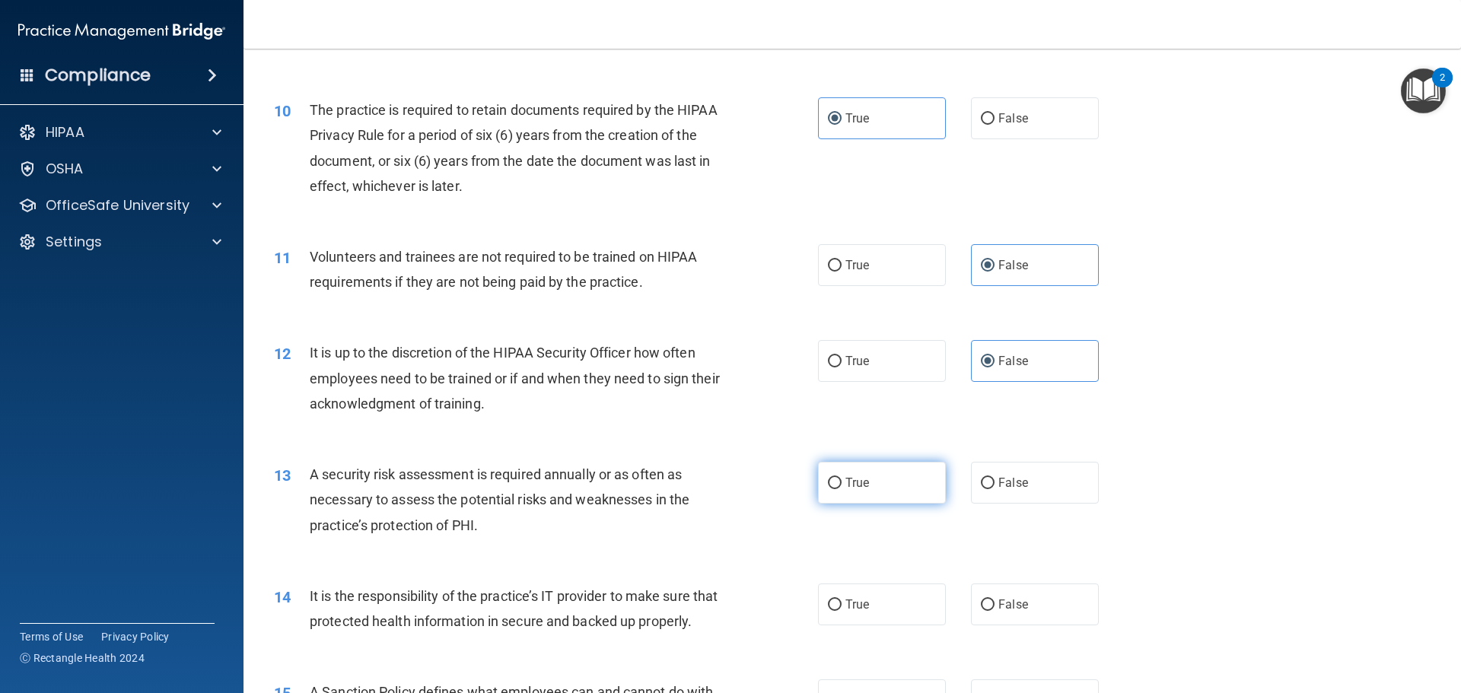
radio input "true"
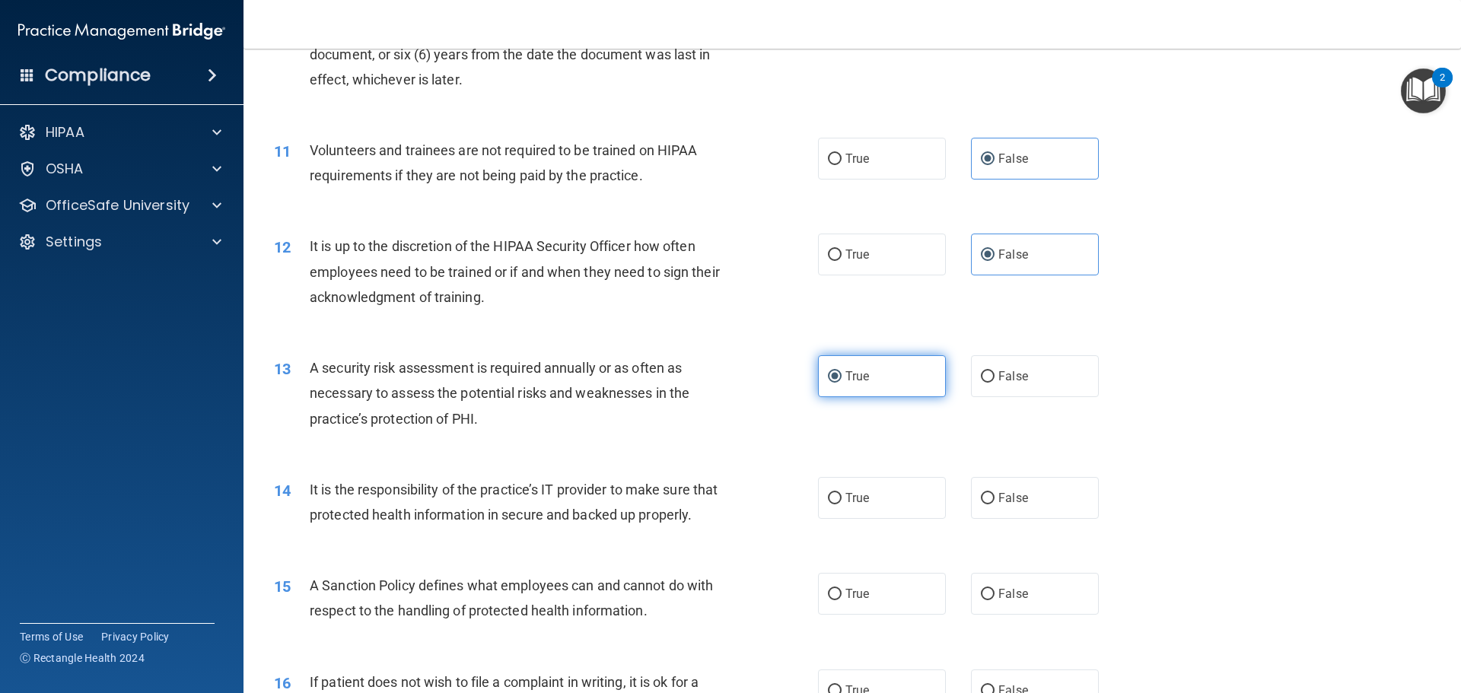
scroll to position [1370, 0]
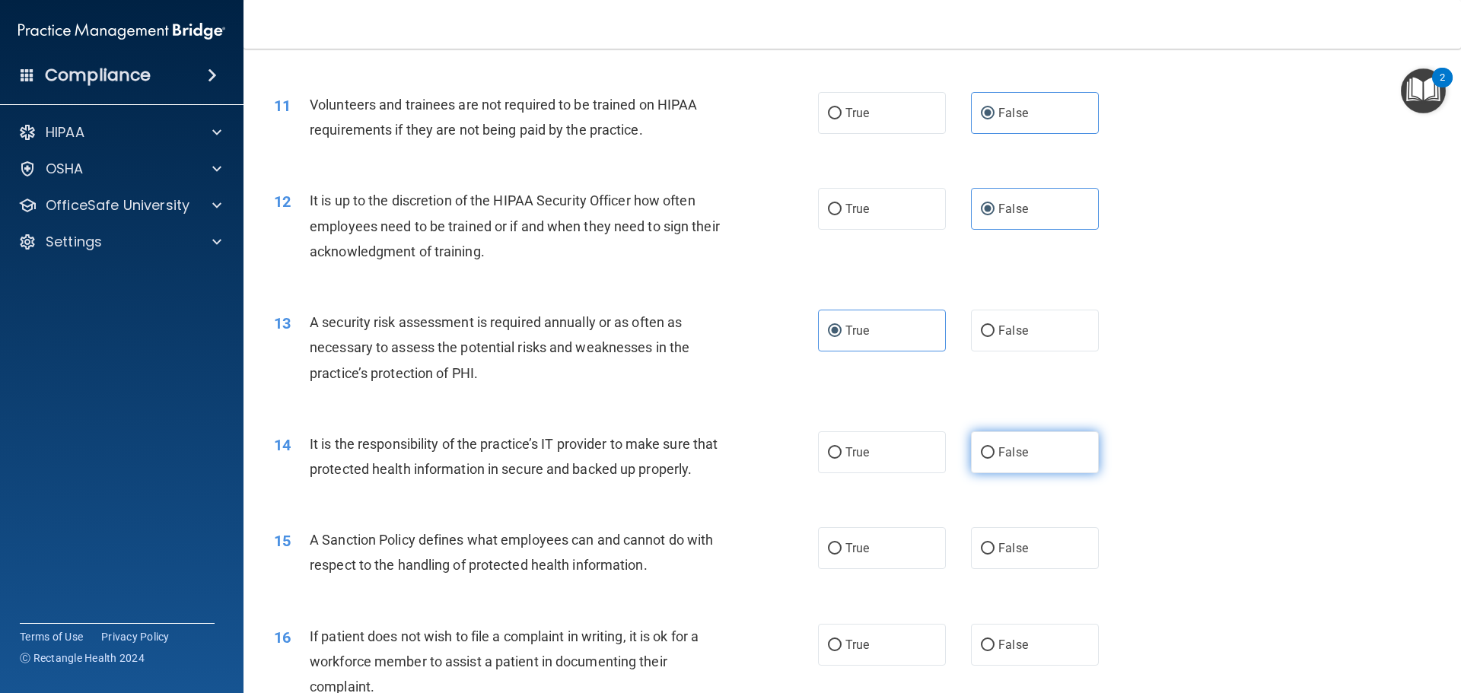
click at [1012, 448] on span "False" at bounding box center [1013, 452] width 30 height 14
click at [995, 448] on input "False" at bounding box center [988, 452] width 14 height 11
radio input "true"
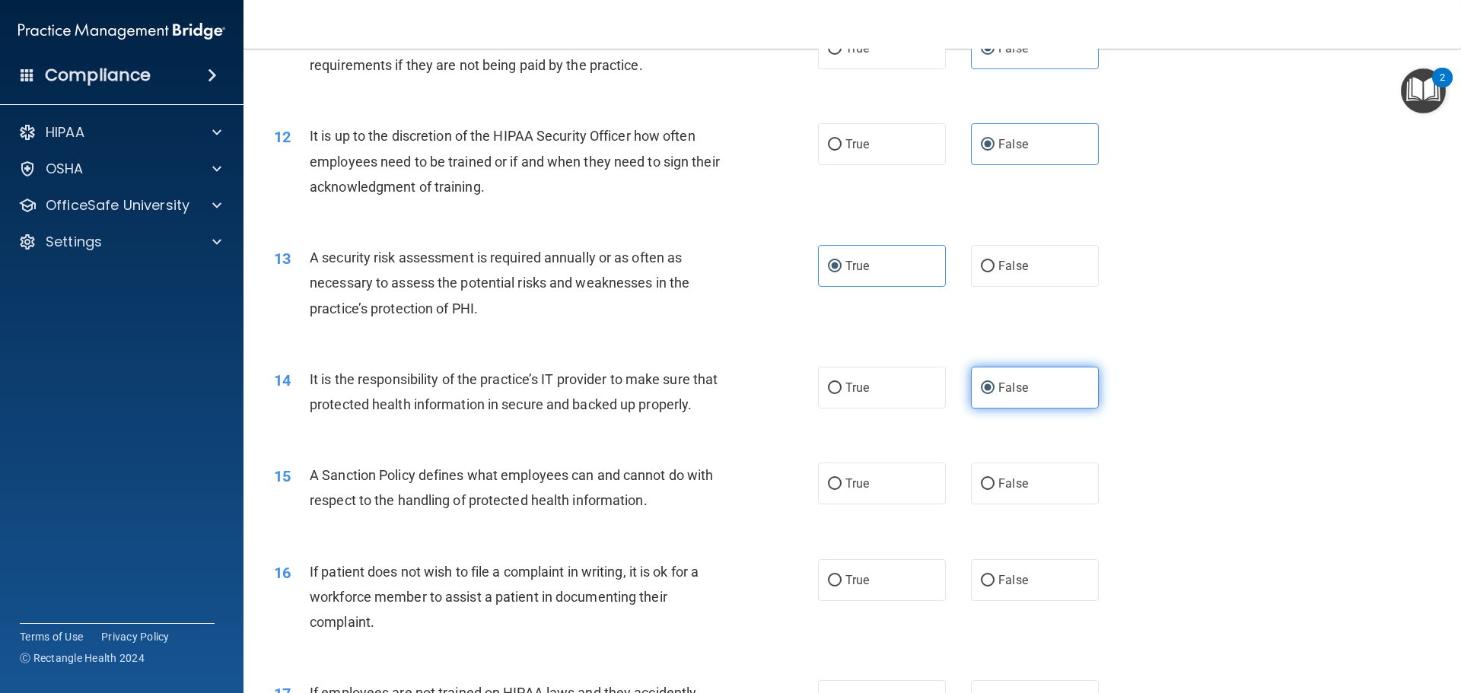
scroll to position [1522, 0]
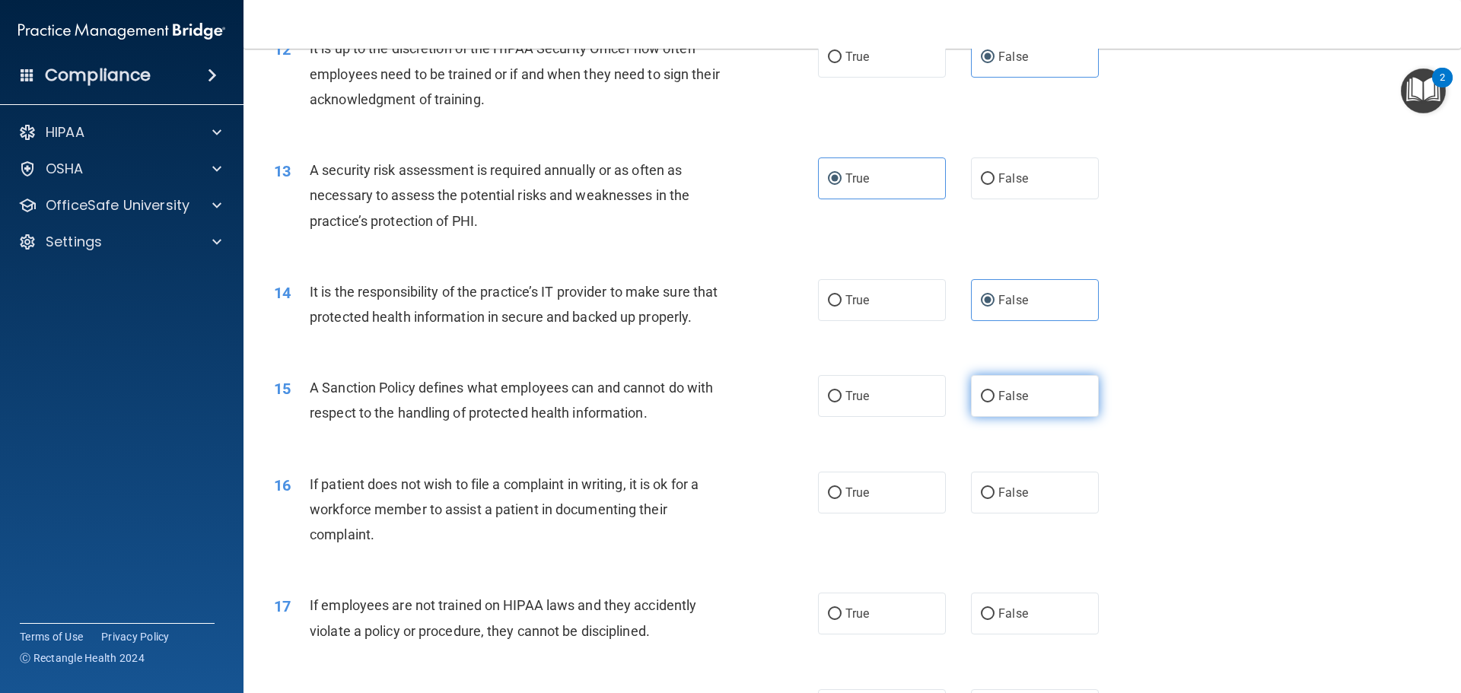
click at [1001, 417] on label "False" at bounding box center [1035, 396] width 128 height 42
click at [995, 403] on input "False" at bounding box center [988, 396] width 14 height 11
radio input "true"
click at [888, 514] on label "True" at bounding box center [882, 493] width 128 height 42
click at [842, 499] on input "True" at bounding box center [835, 493] width 14 height 11
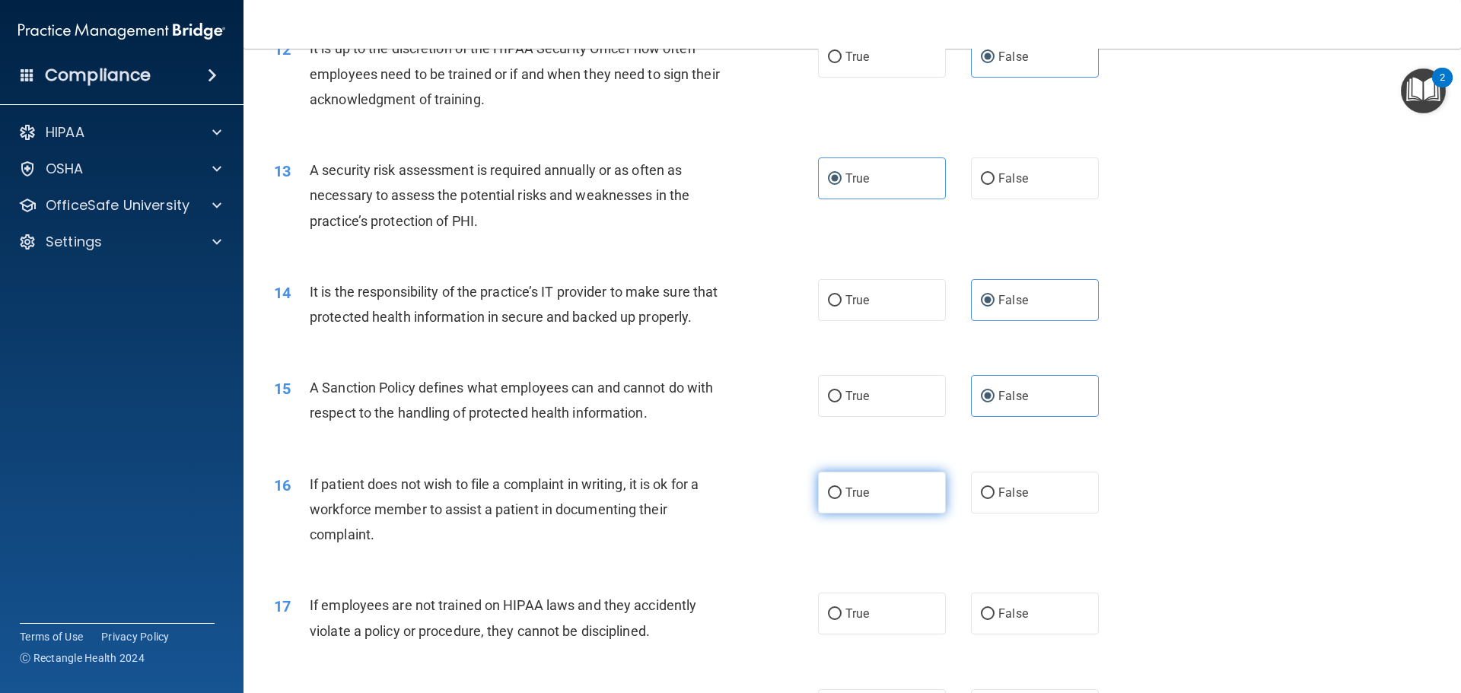
radio input "true"
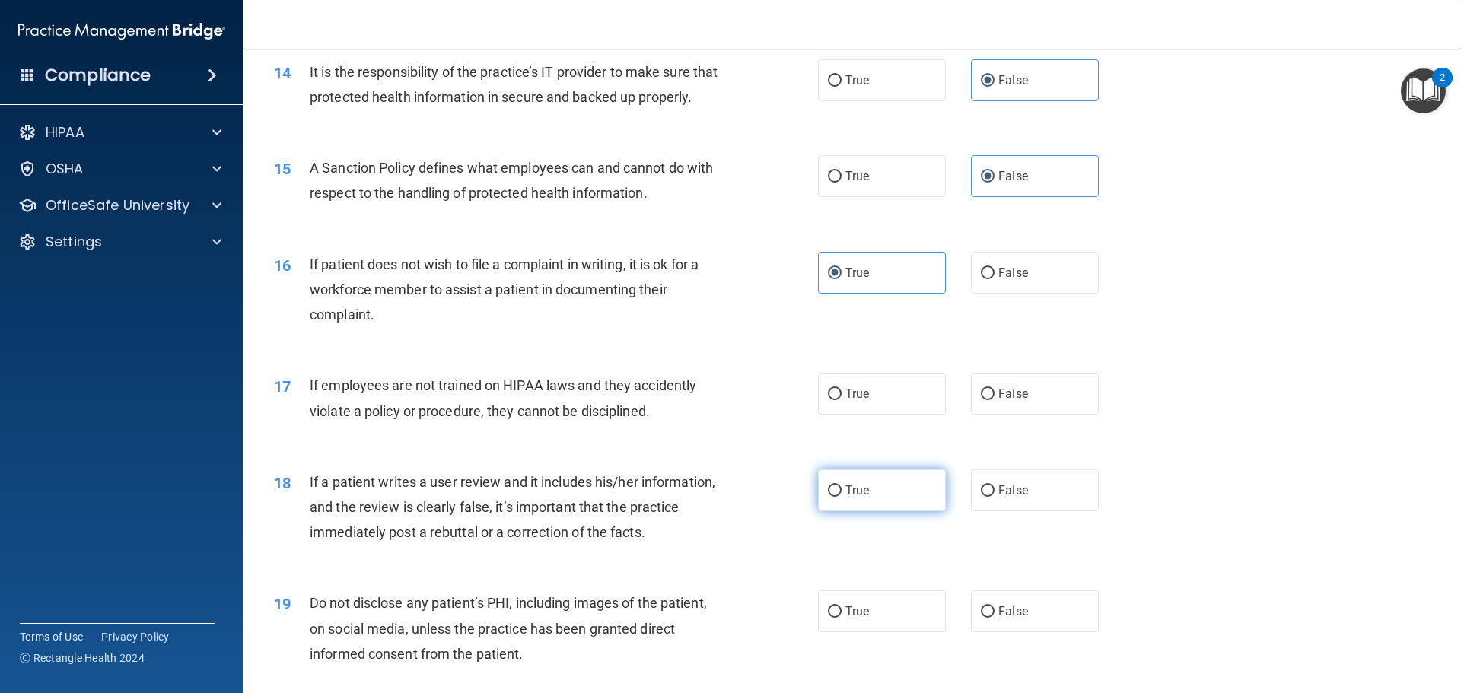
scroll to position [1750, 0]
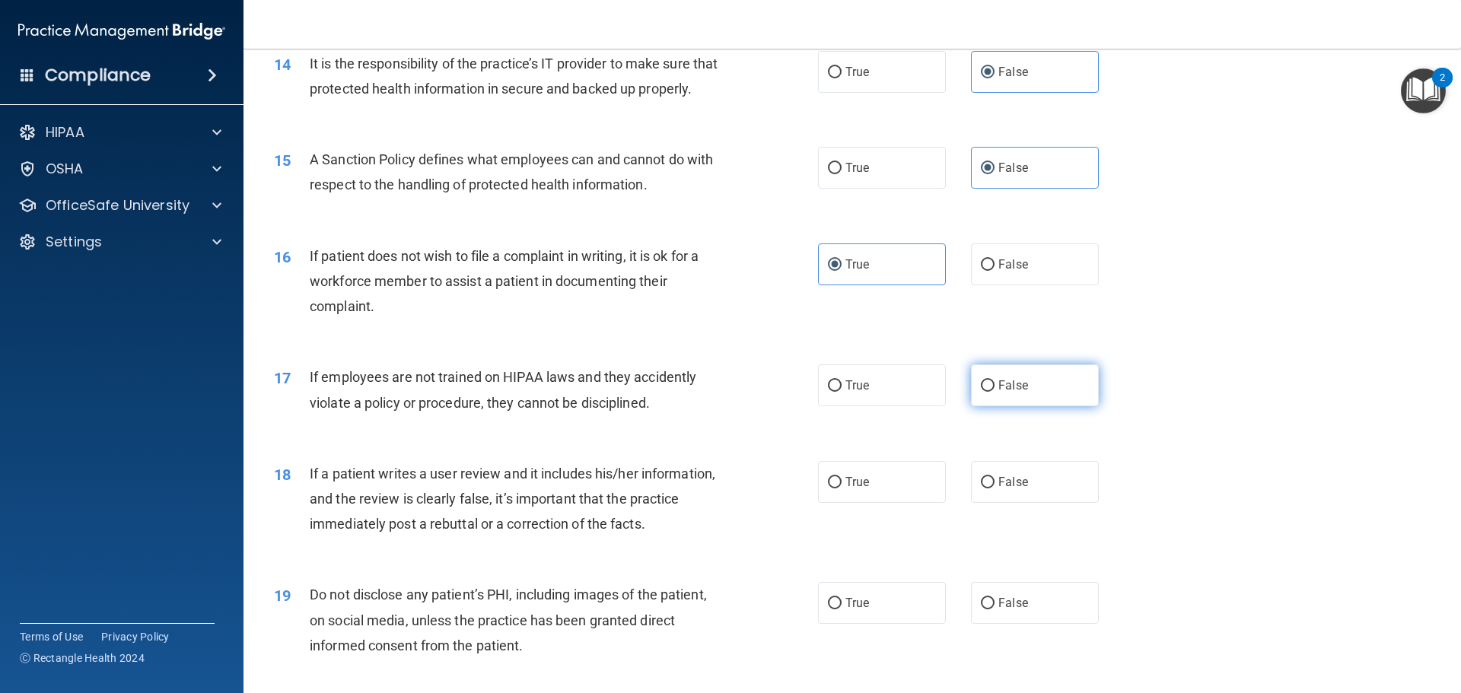
click at [1036, 406] on label "False" at bounding box center [1035, 386] width 128 height 42
click at [995, 392] on input "False" at bounding box center [988, 386] width 14 height 11
radio input "true"
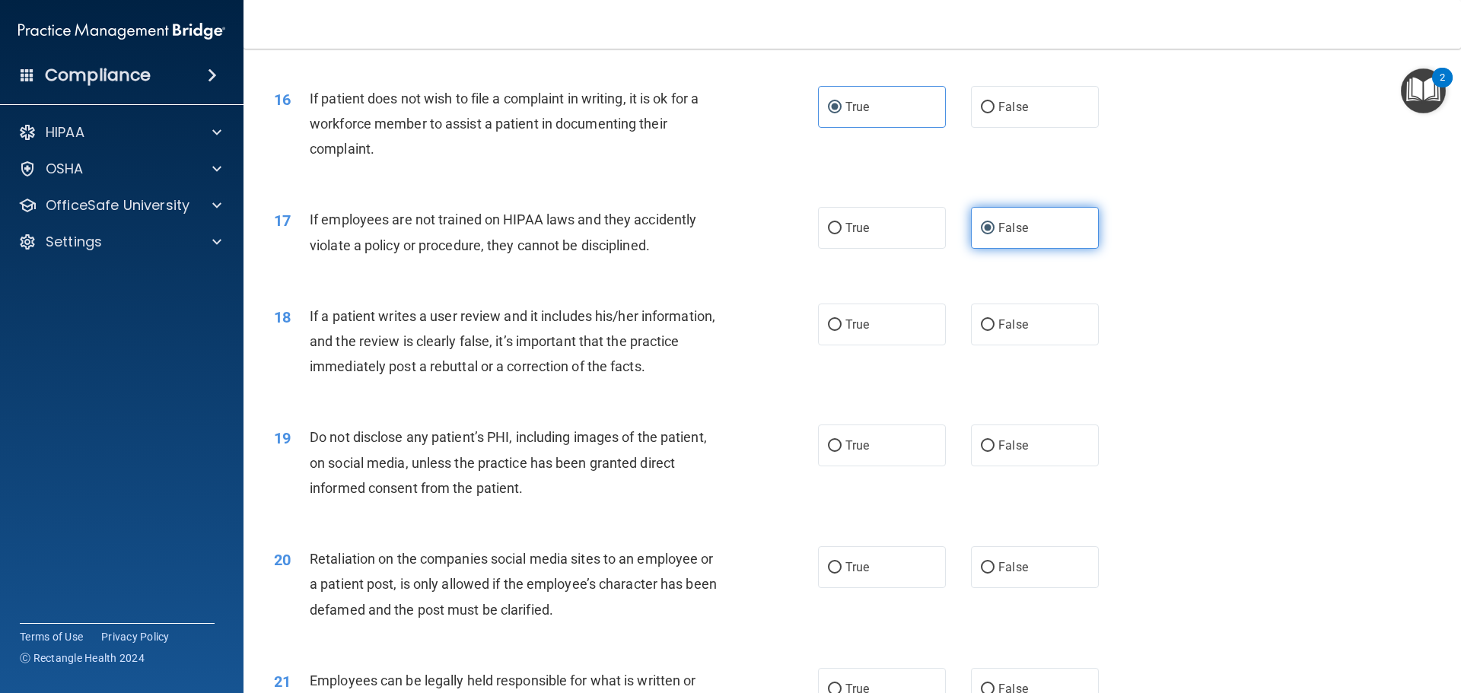
scroll to position [1979, 0]
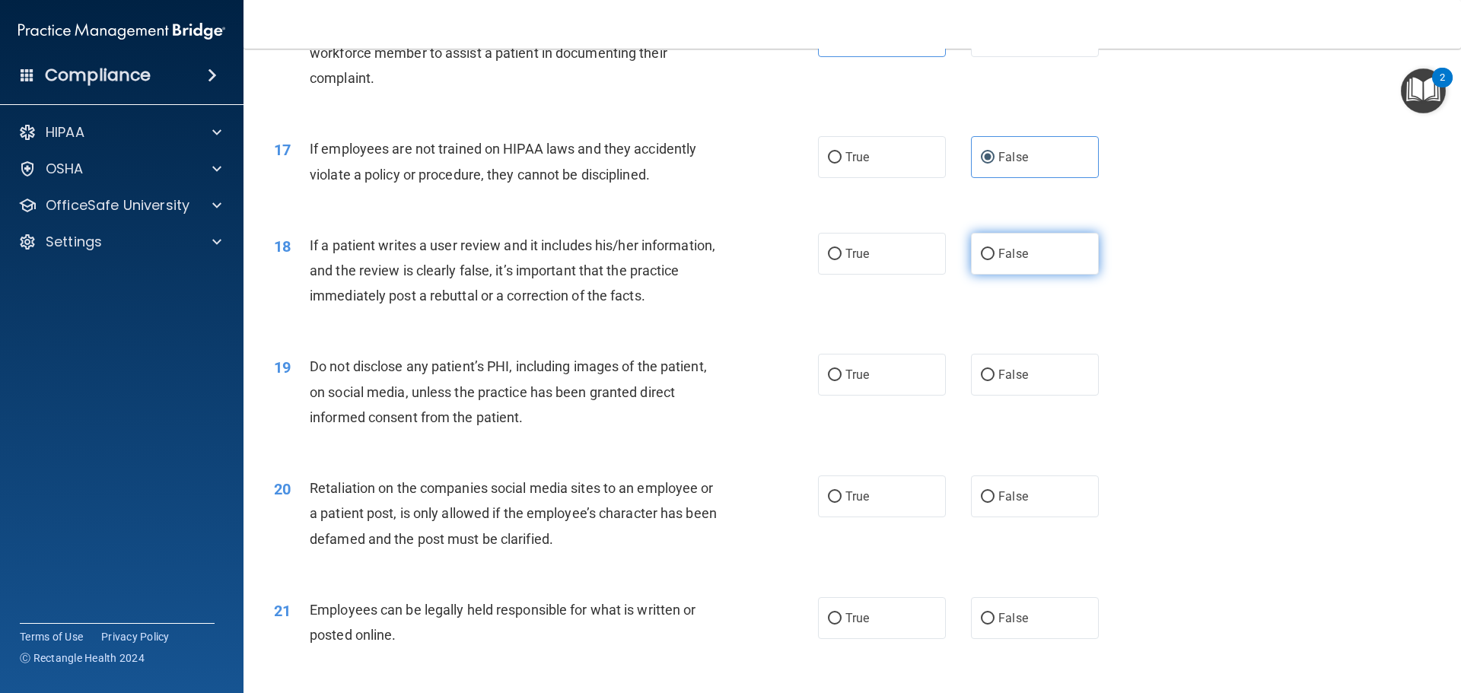
click at [1025, 275] on label "False" at bounding box center [1035, 254] width 128 height 42
click at [995, 260] on input "False" at bounding box center [988, 254] width 14 height 11
radio input "true"
click at [870, 396] on label "True" at bounding box center [882, 375] width 128 height 42
click at [842, 381] on input "True" at bounding box center [835, 375] width 14 height 11
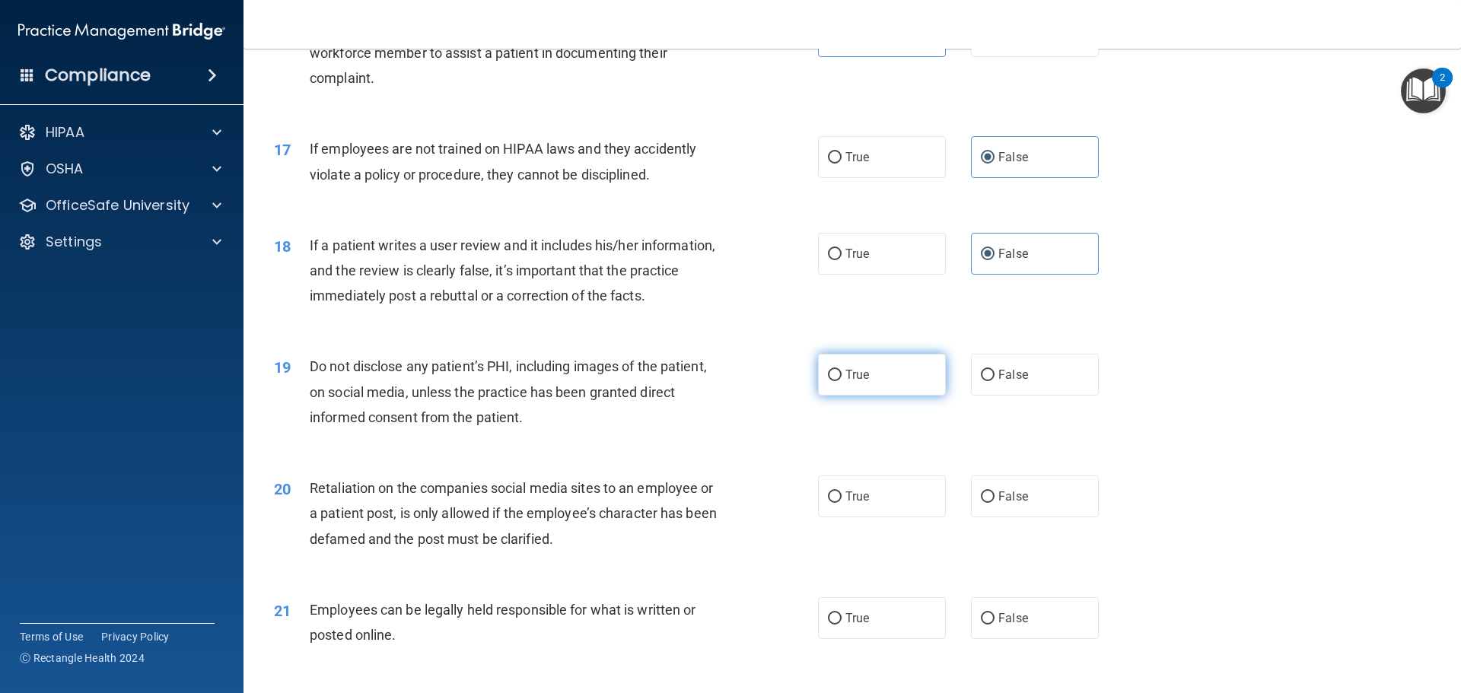
radio input "true"
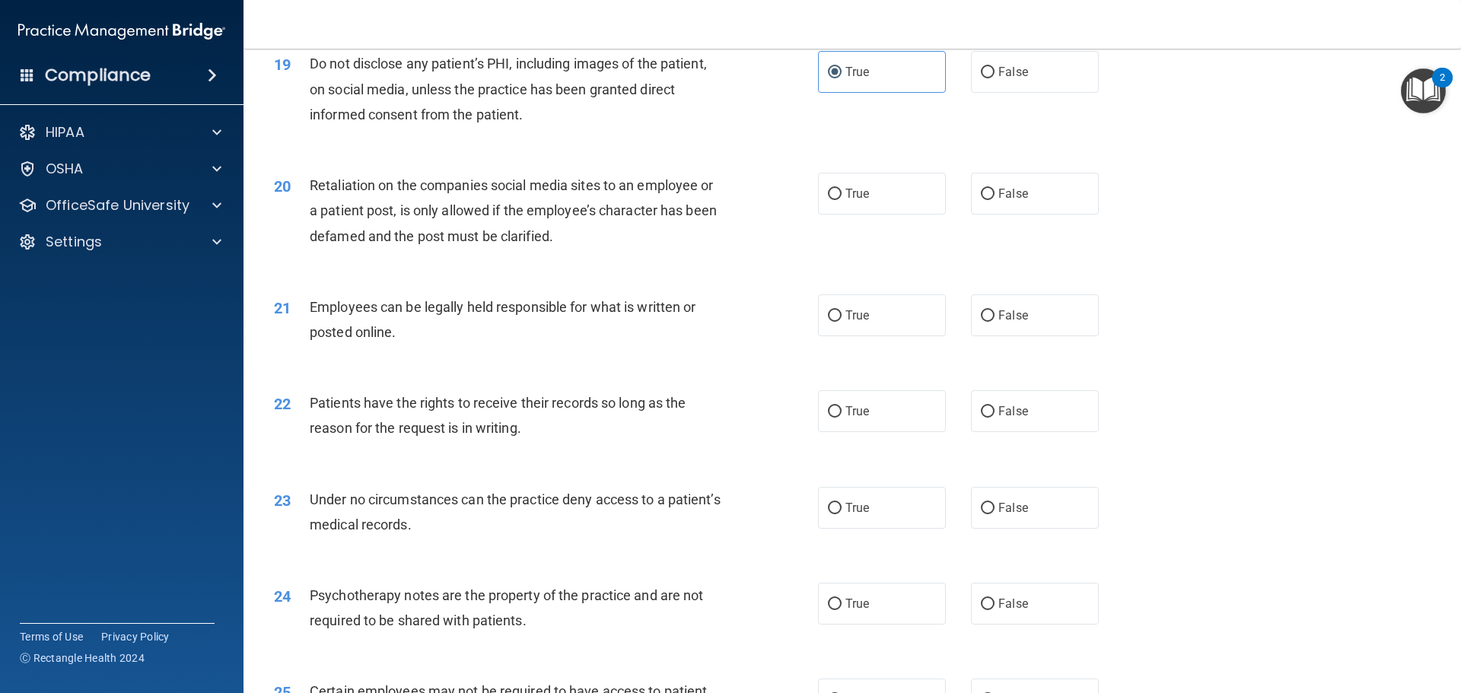
scroll to position [2283, 0]
click at [1069, 213] on label "False" at bounding box center [1035, 192] width 128 height 42
click at [995, 199] on input "False" at bounding box center [988, 192] width 14 height 11
radio input "true"
click at [845, 321] on span "True" at bounding box center [857, 314] width 24 height 14
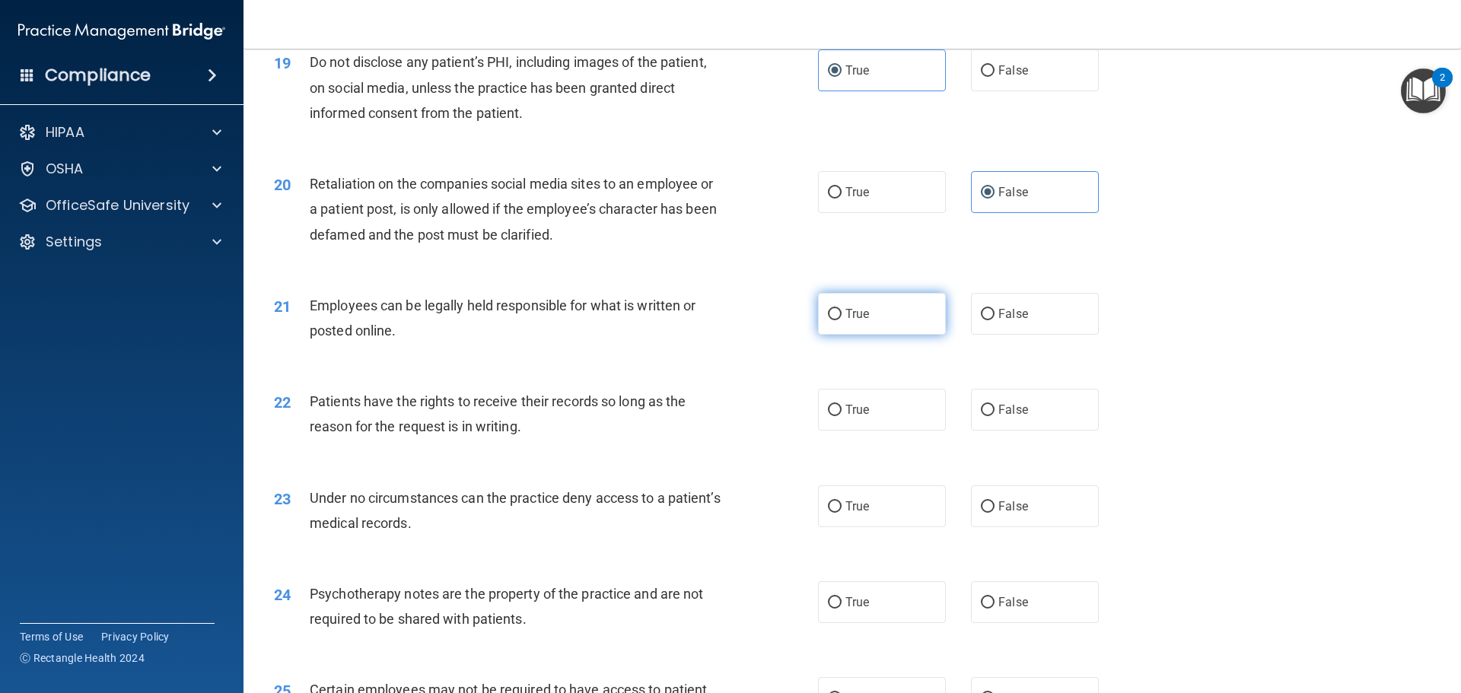
click at [842, 320] on input "True" at bounding box center [835, 314] width 14 height 11
radio input "true"
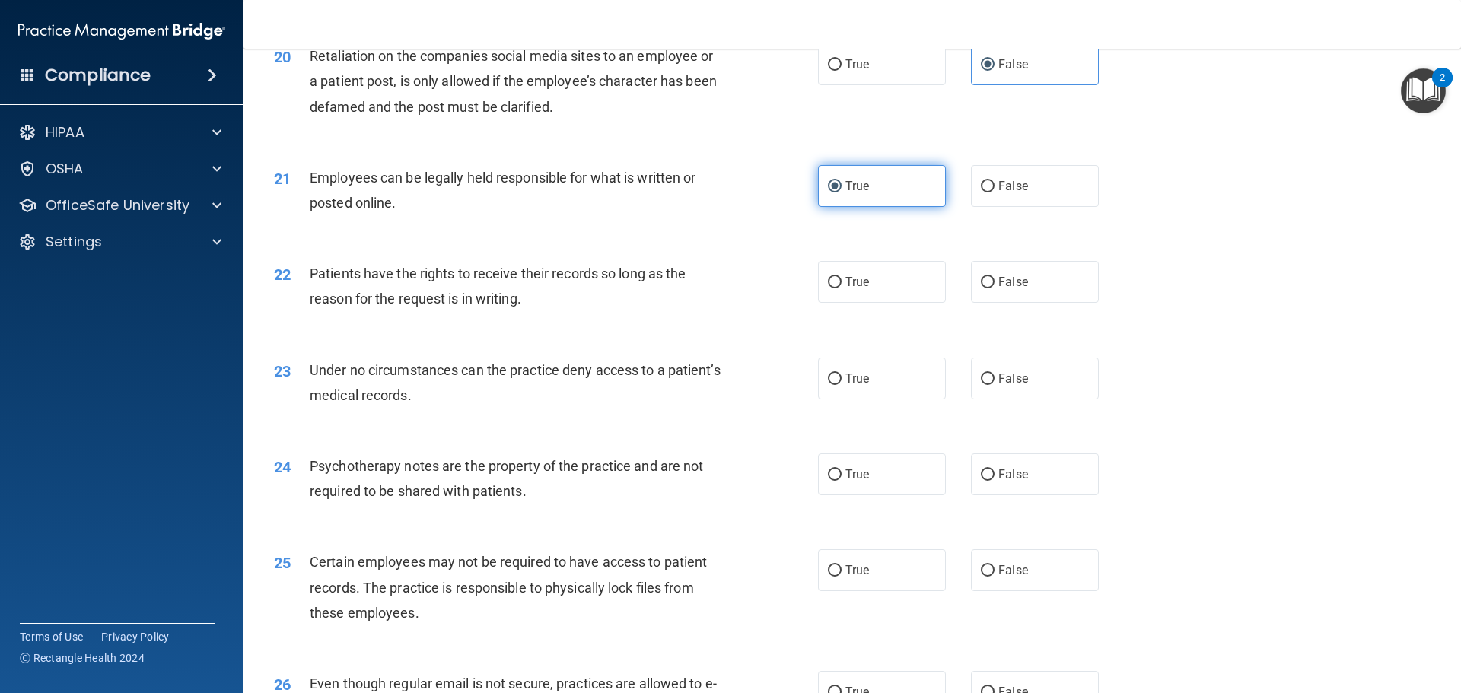
scroll to position [2435, 0]
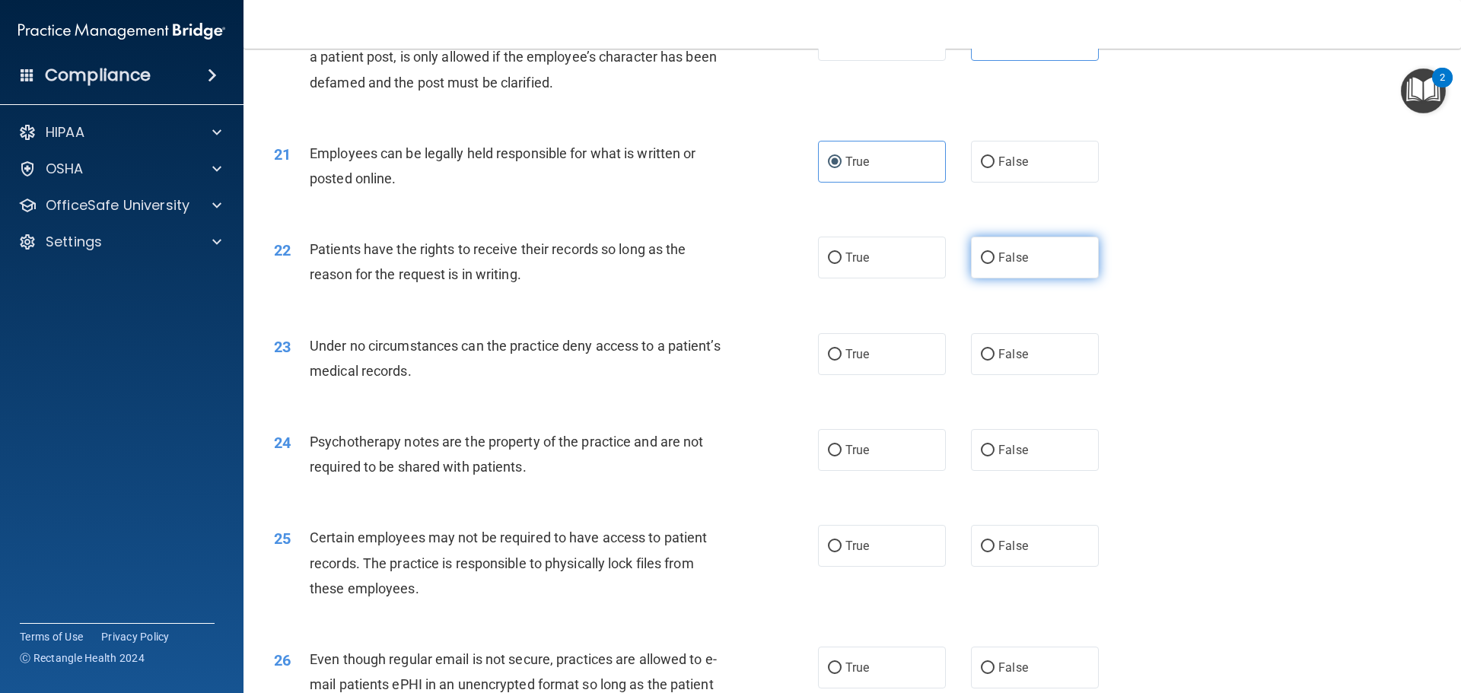
click at [1025, 279] on label "False" at bounding box center [1035, 258] width 128 height 42
click at [995, 264] on input "False" at bounding box center [988, 258] width 14 height 11
radio input "true"
click at [1028, 352] on div "23 Under no circumstances can the practice deny access to a patient’s medical r…" at bounding box center [853, 362] width 1180 height 96
click at [1021, 364] on label "False" at bounding box center [1035, 354] width 128 height 42
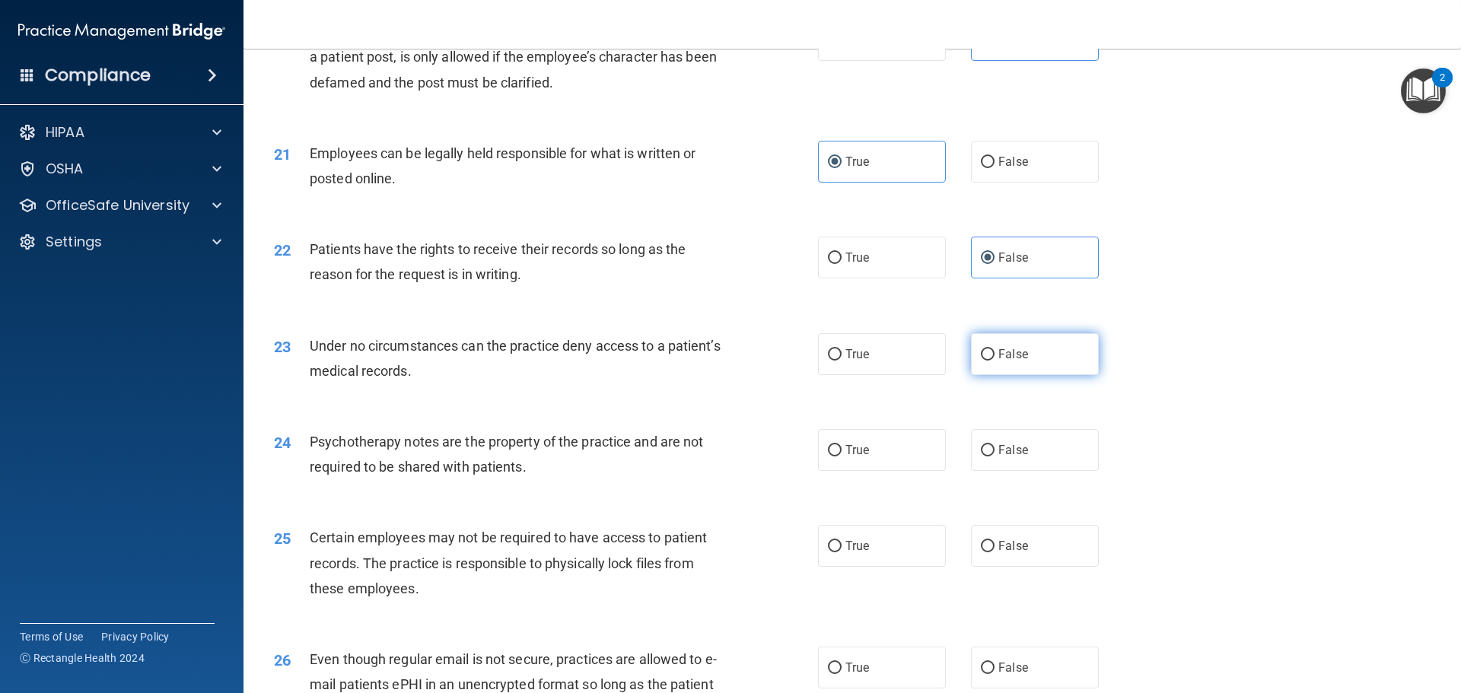
click at [995, 361] on input "False" at bounding box center [988, 354] width 14 height 11
radio input "true"
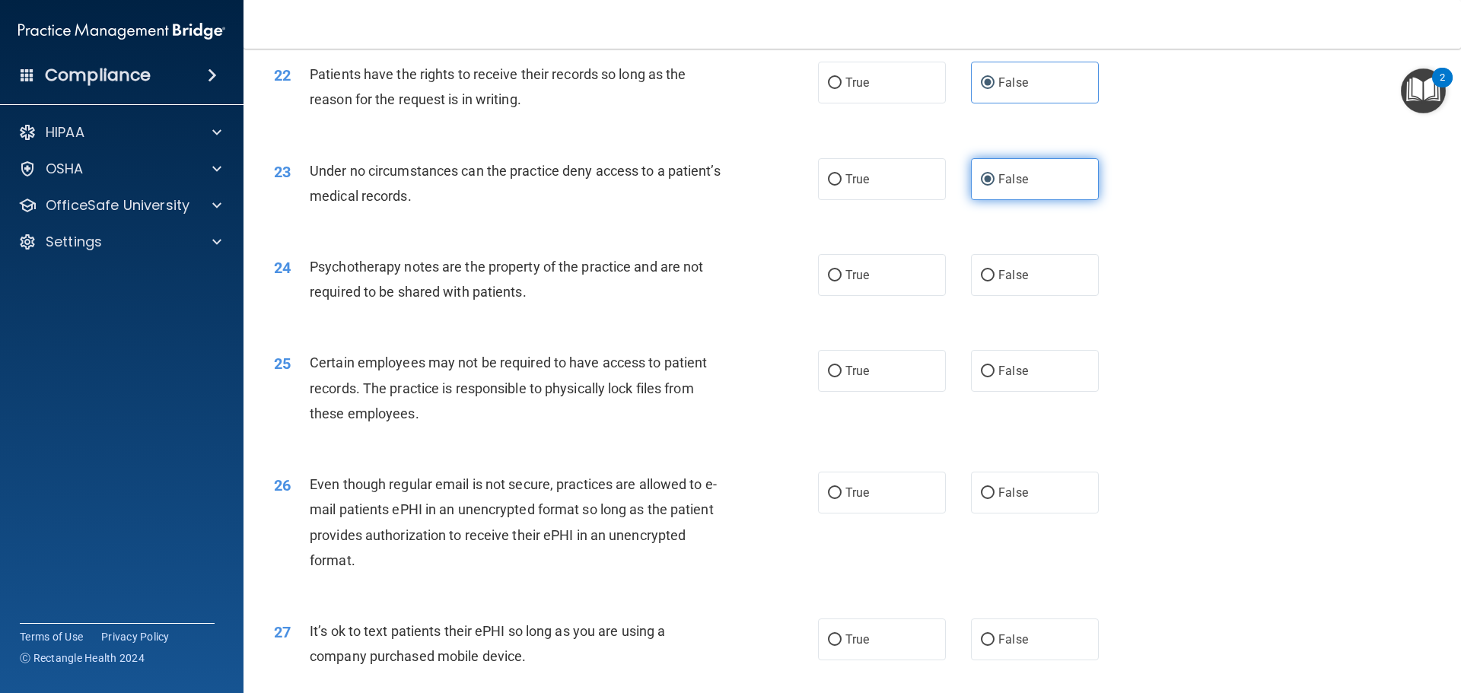
scroll to position [2664, 0]
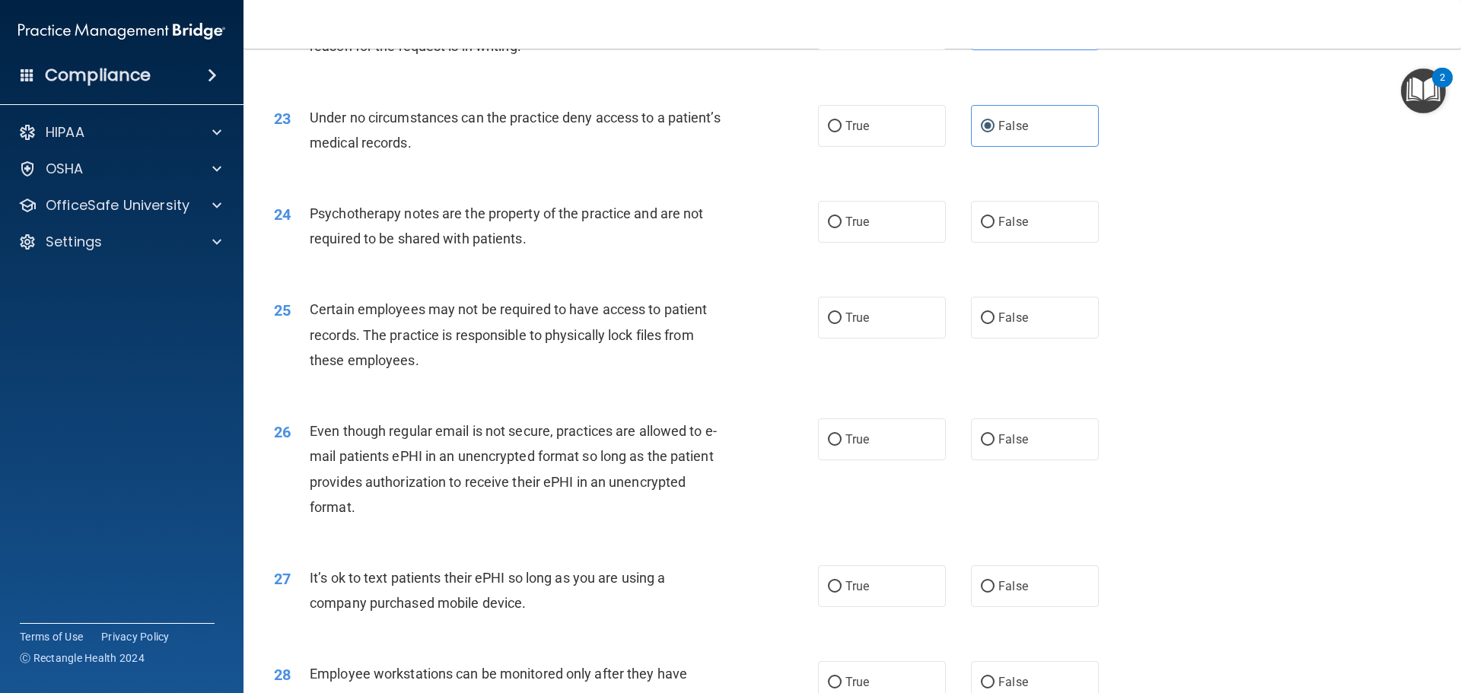
click at [904, 269] on div "24 Psychotherapy notes are the property of the practice and are not required to…" at bounding box center [853, 230] width 1180 height 96
click at [902, 243] on label "True" at bounding box center [882, 222] width 128 height 42
click at [842, 228] on input "True" at bounding box center [835, 222] width 14 height 11
radio input "true"
click at [878, 339] on label "True" at bounding box center [882, 318] width 128 height 42
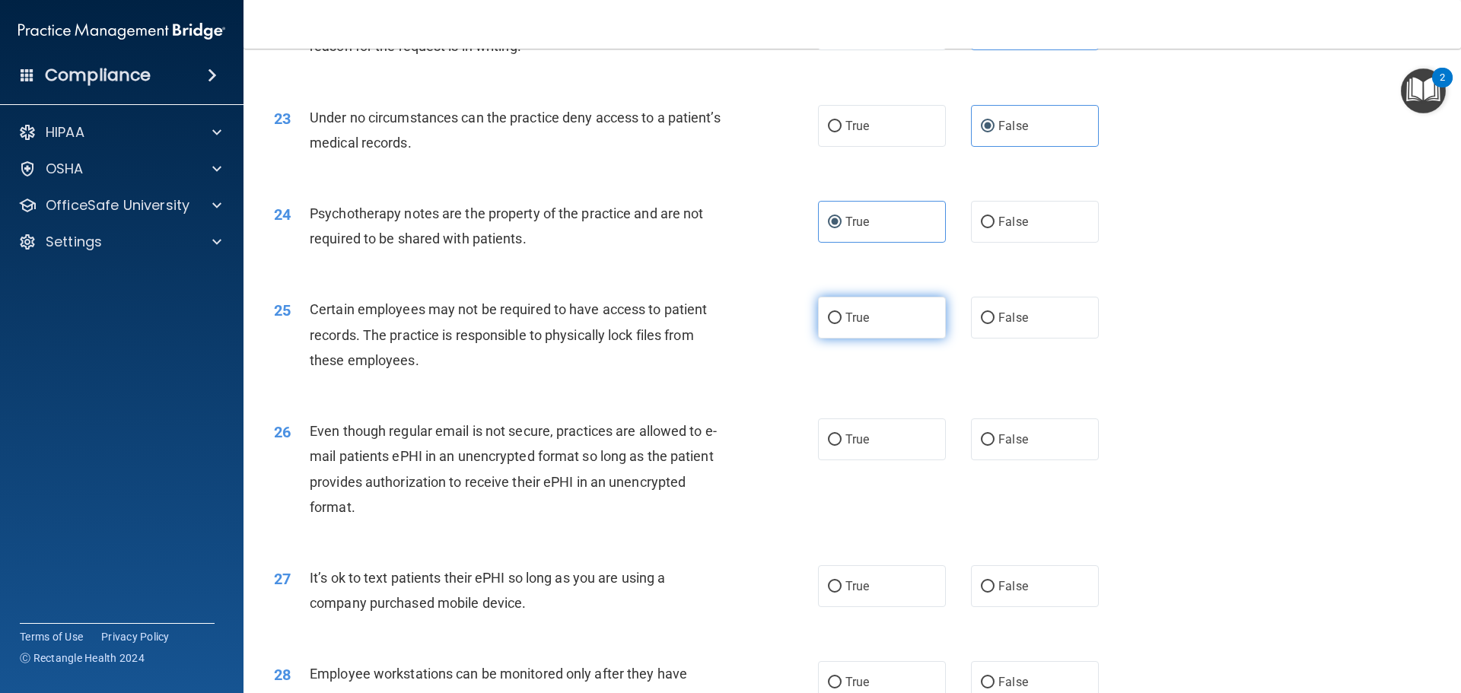
click at [842, 324] on input "True" at bounding box center [835, 318] width 14 height 11
radio input "true"
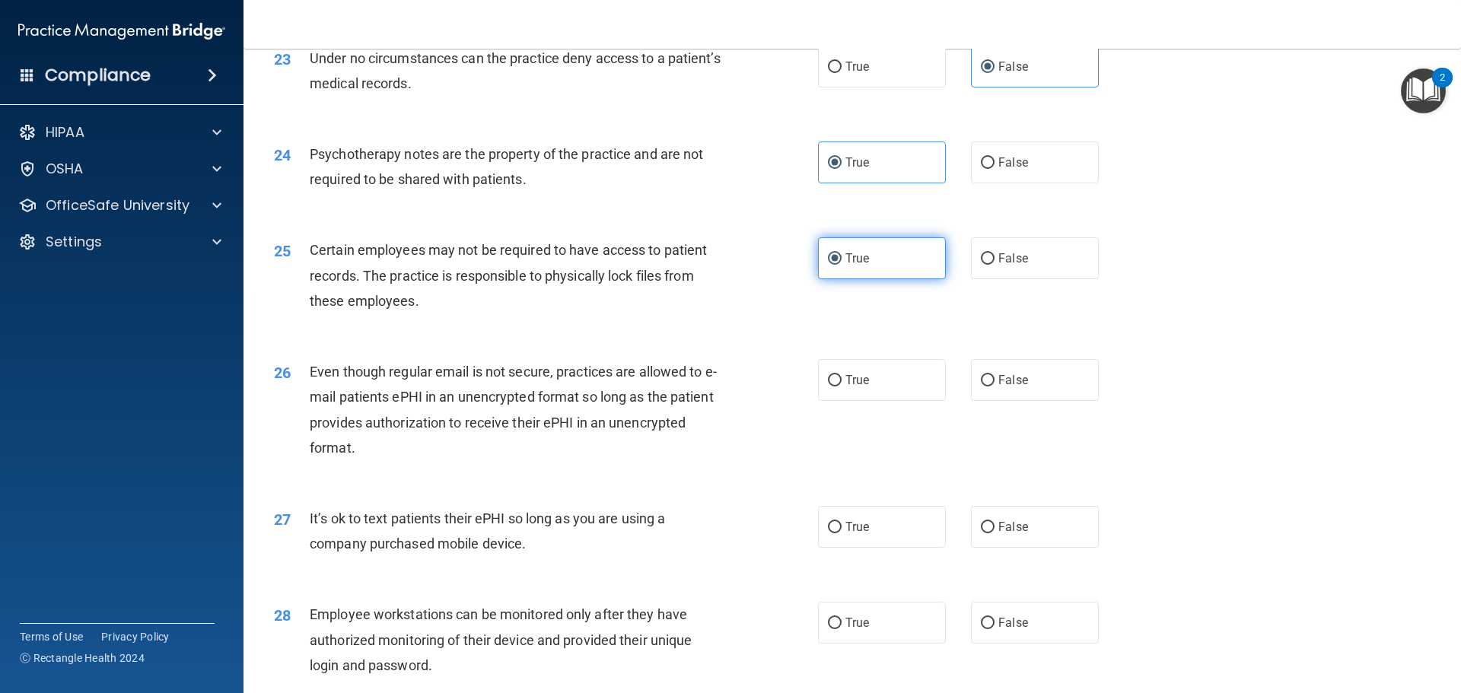
scroll to position [2816, 0]
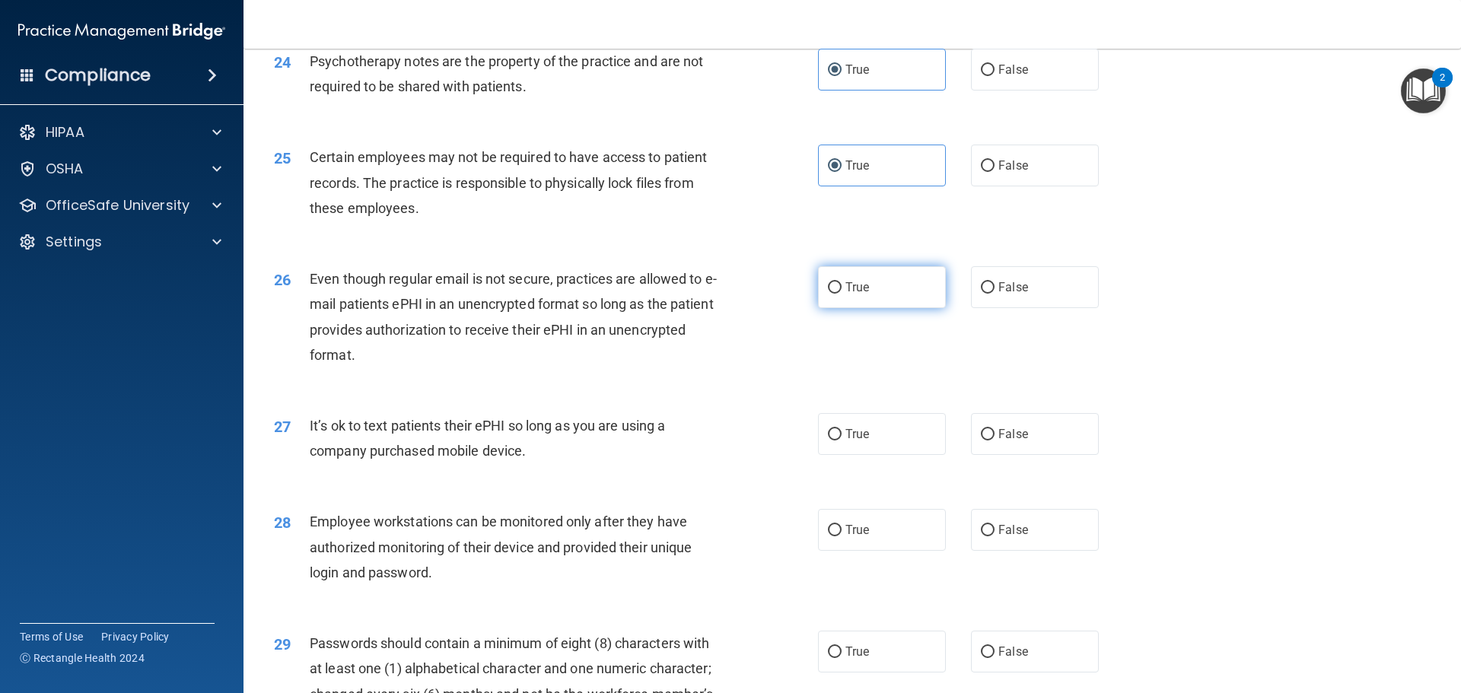
click at [880, 308] on label "True" at bounding box center [882, 287] width 128 height 42
click at [842, 294] on input "True" at bounding box center [835, 287] width 14 height 11
radio input "true"
click at [1018, 441] on span "False" at bounding box center [1013, 434] width 30 height 14
click at [995, 441] on input "False" at bounding box center [988, 434] width 14 height 11
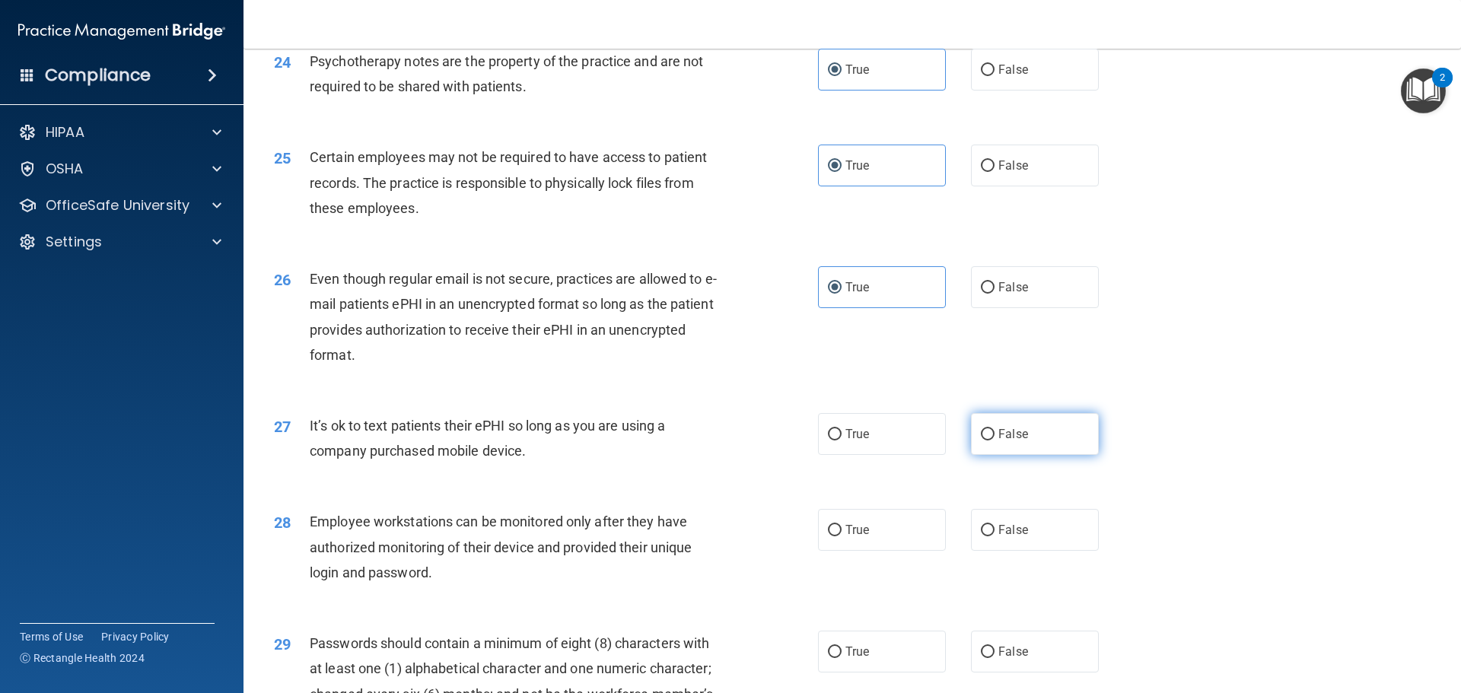
radio input "true"
drag, startPoint x: 1023, startPoint y: 530, endPoint x: 1023, endPoint y: 542, distance: 12.2
click at [1023, 541] on div "28 Employee workstations can be monitored only after they have authorized monit…" at bounding box center [853, 551] width 1180 height 122
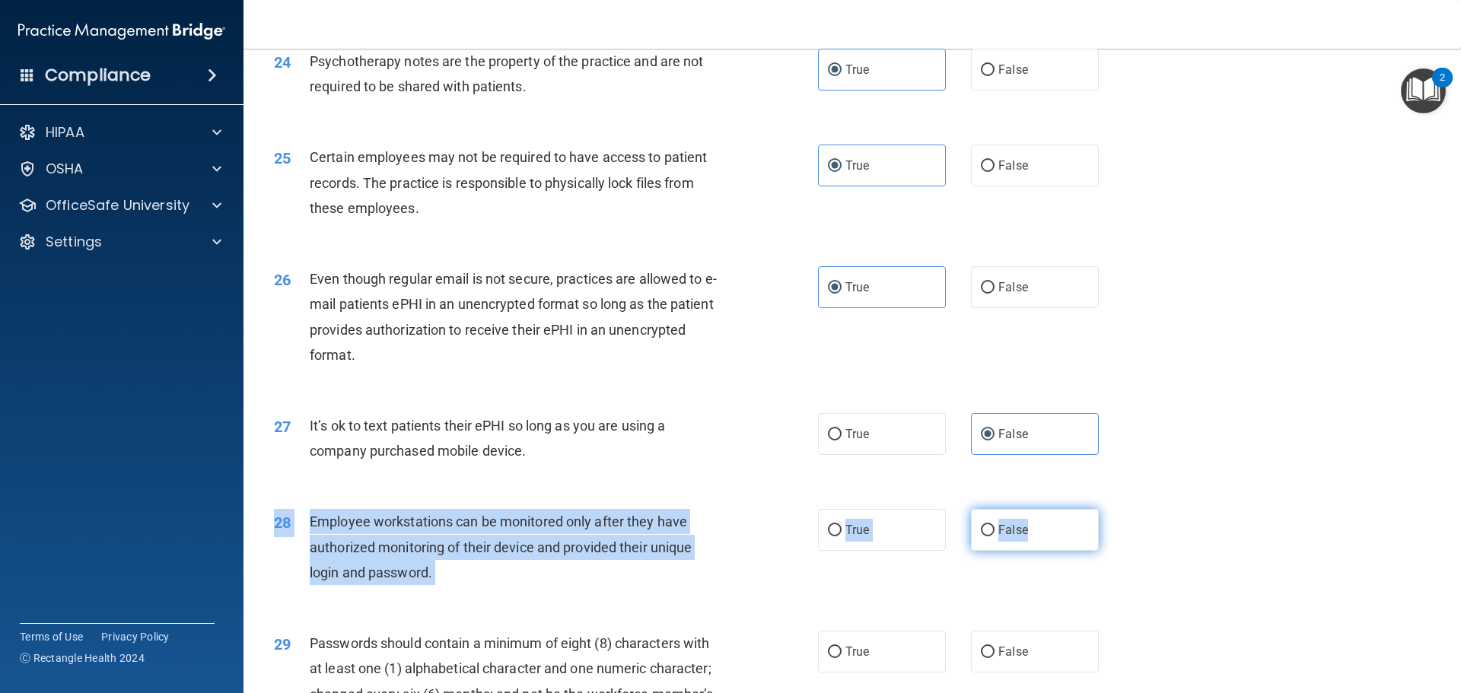
click at [1023, 543] on label "False" at bounding box center [1035, 530] width 128 height 42
click at [995, 537] on input "False" at bounding box center [988, 530] width 14 height 11
radio input "true"
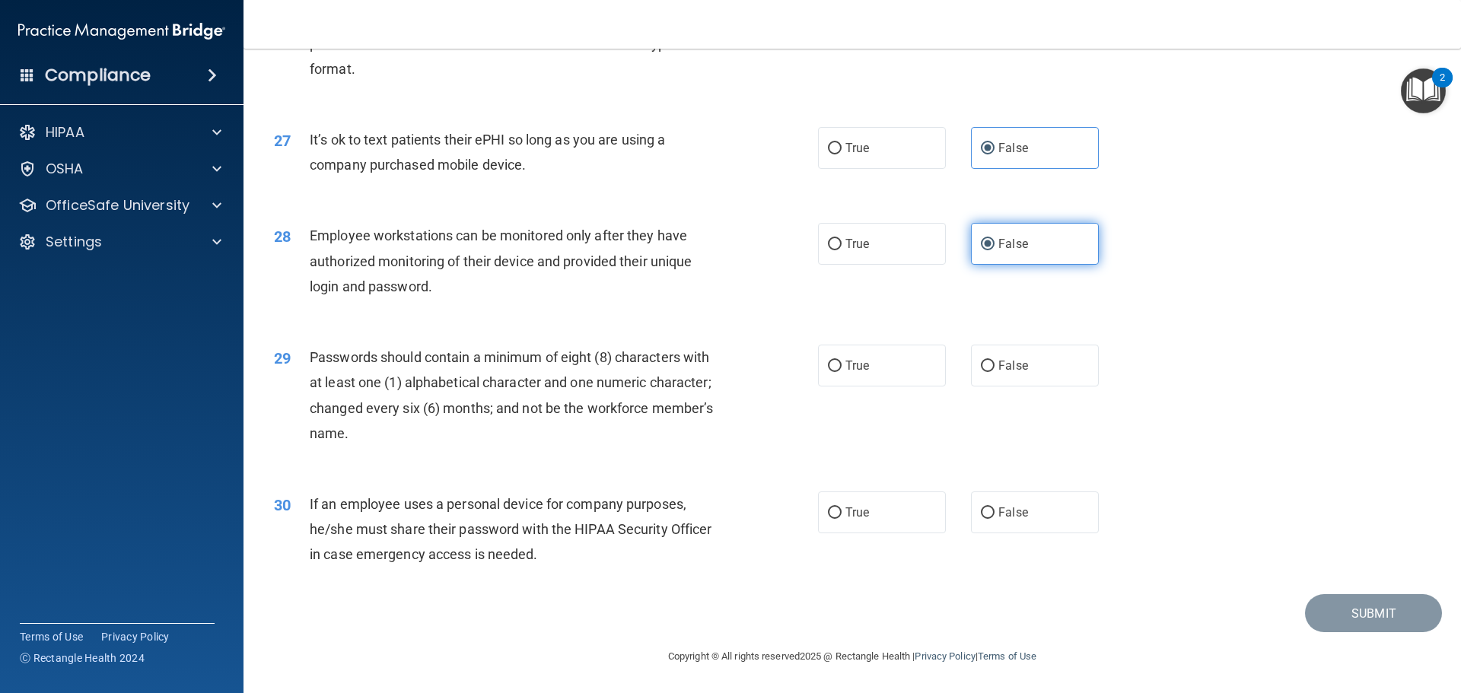
scroll to position [3120, 0]
click at [872, 387] on label "True" at bounding box center [882, 366] width 128 height 42
click at [842, 372] on input "True" at bounding box center [835, 366] width 14 height 11
radio input "true"
click at [1005, 520] on span "False" at bounding box center [1013, 512] width 30 height 14
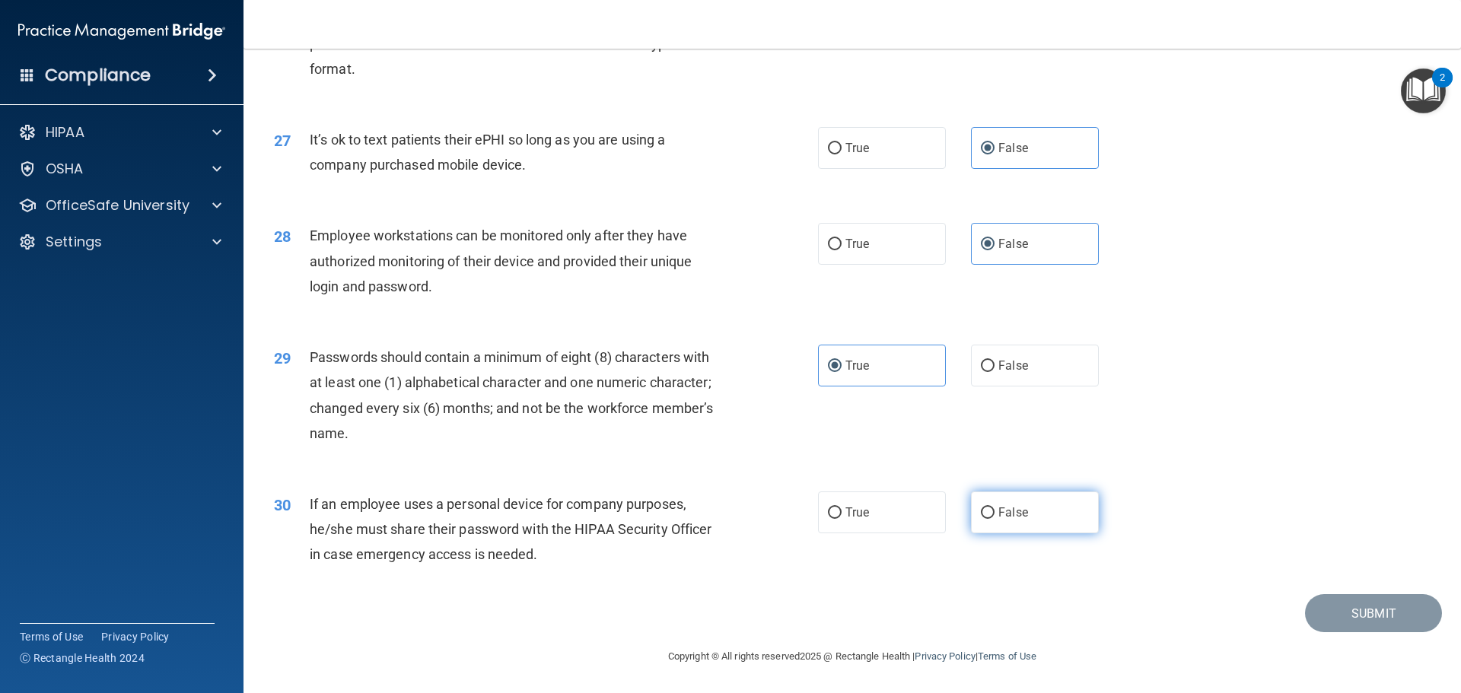
click at [995, 519] on input "False" at bounding box center [988, 513] width 14 height 11
radio input "true"
click at [1355, 626] on button "Submit" at bounding box center [1373, 613] width 137 height 39
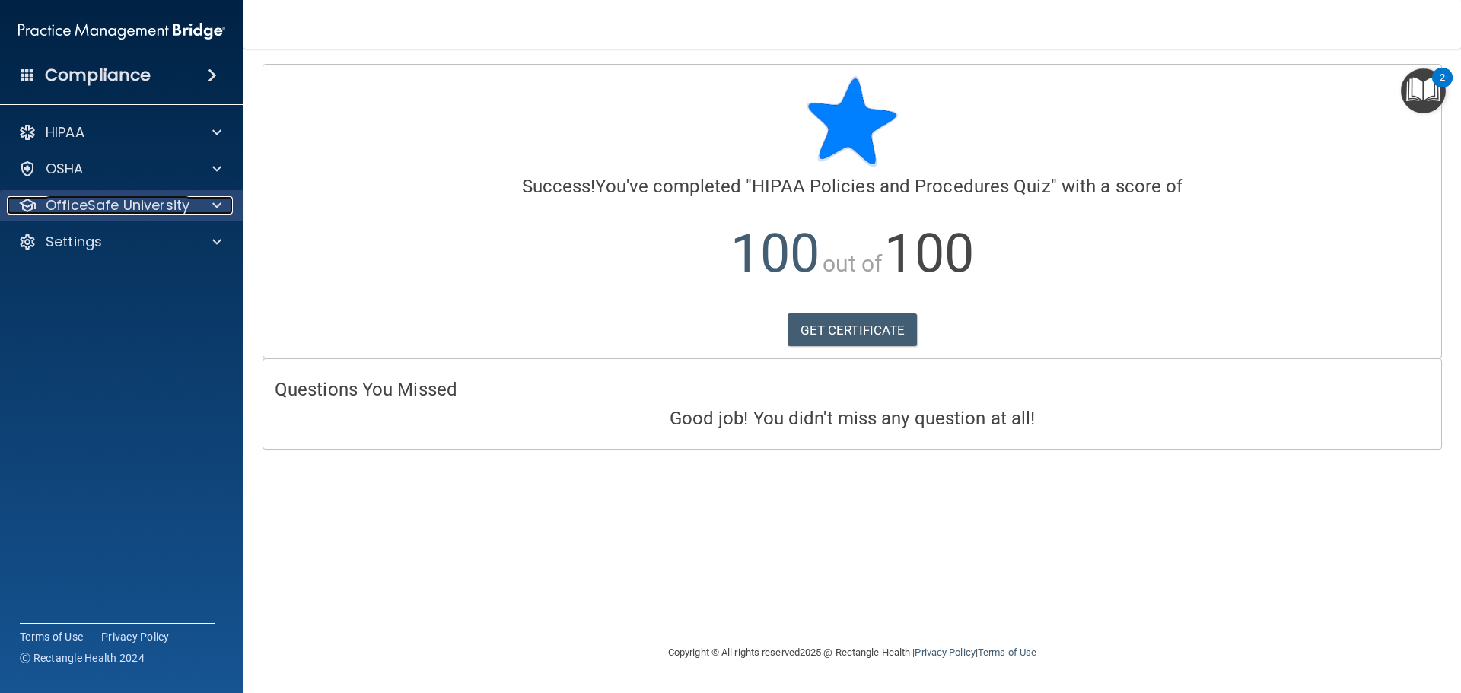
click at [184, 202] on p "OfficeSafe University" at bounding box center [118, 205] width 144 height 18
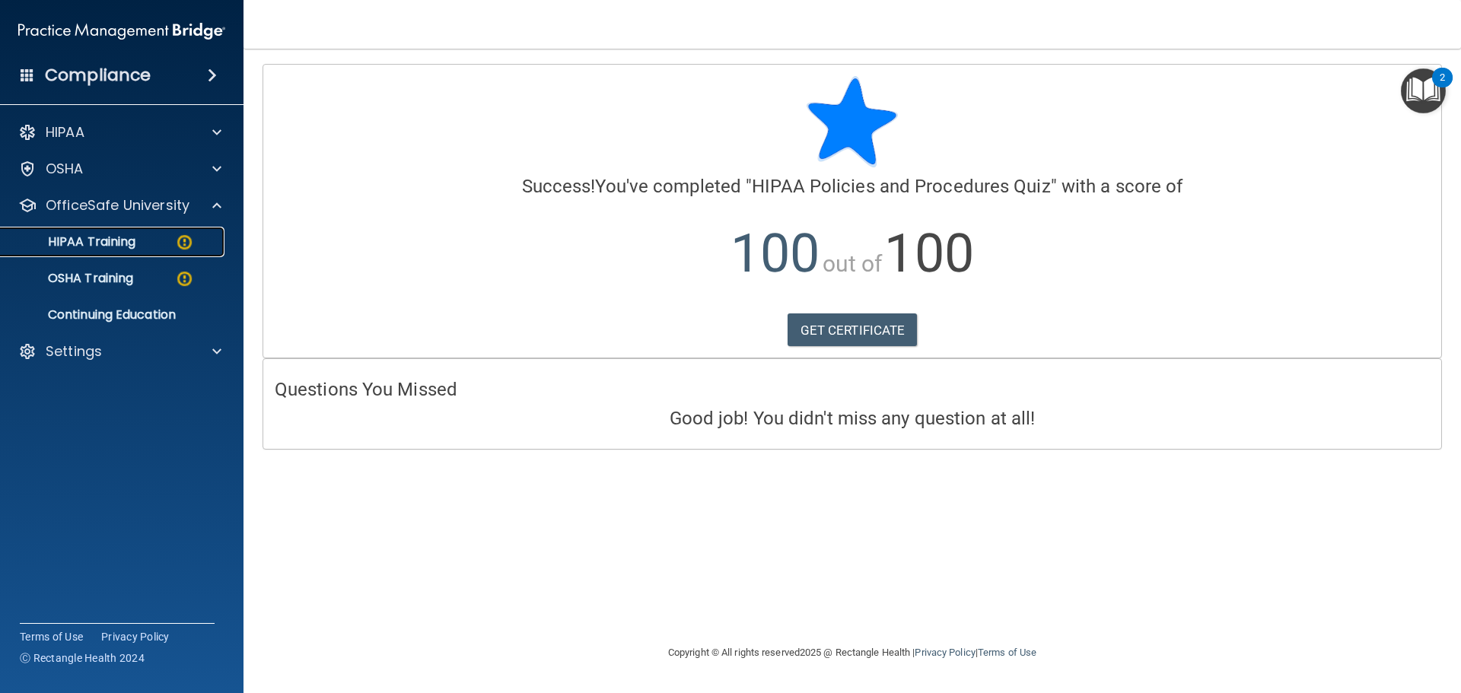
click at [132, 246] on p "HIPAA Training" at bounding box center [73, 241] width 126 height 15
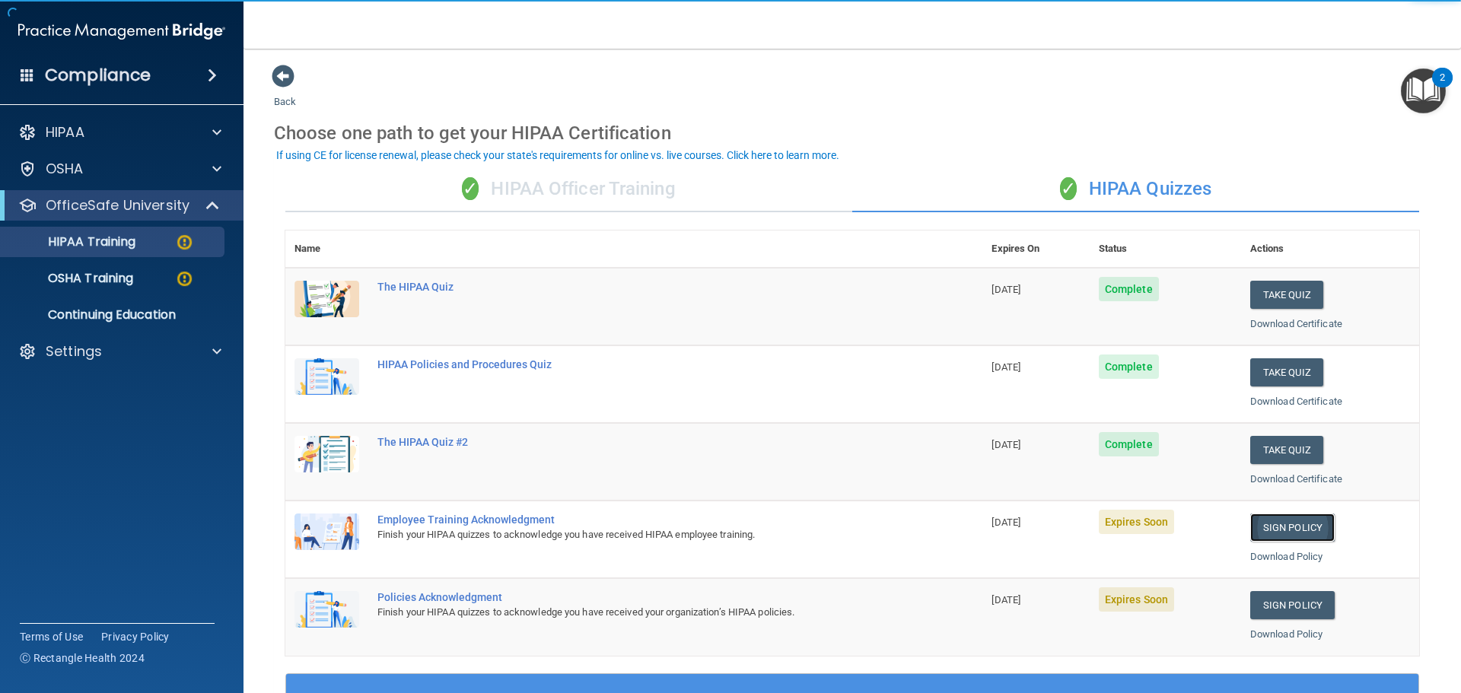
click at [1269, 528] on link "Sign Policy" at bounding box center [1292, 528] width 84 height 28
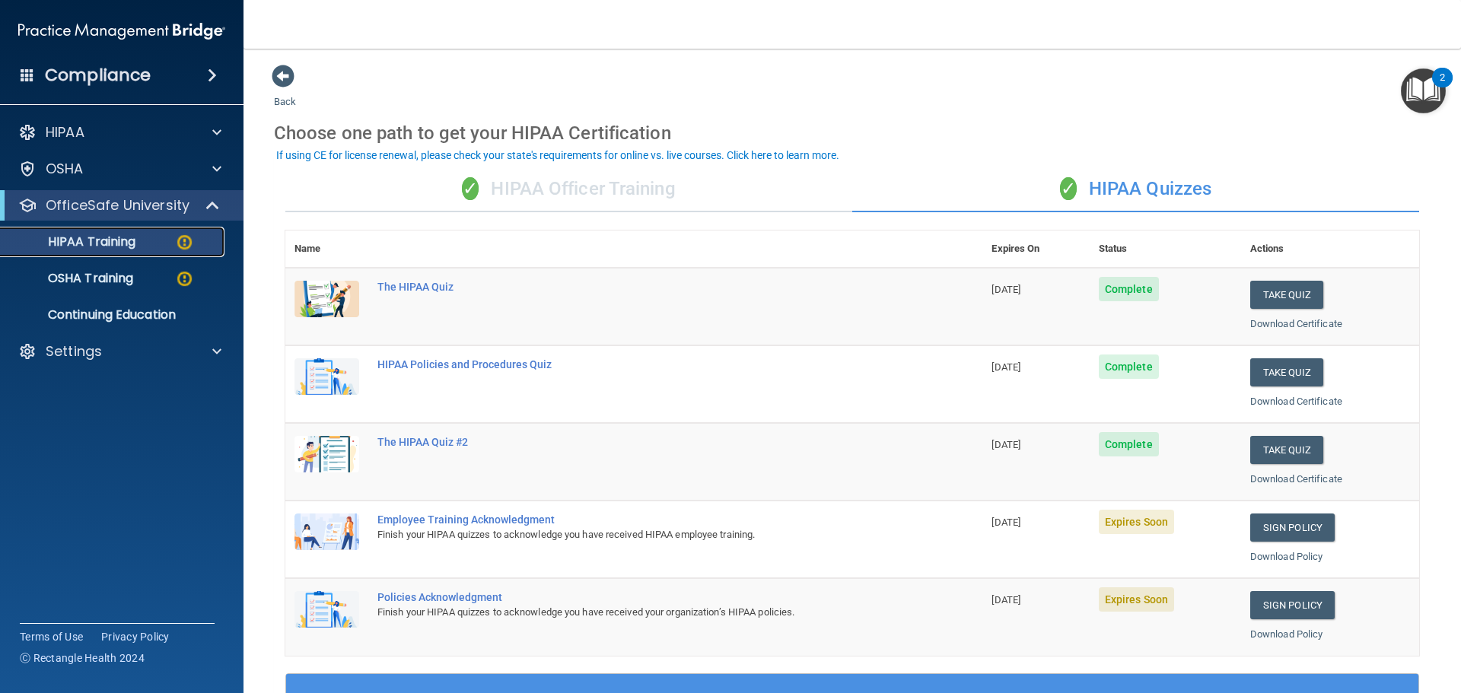
click at [166, 244] on div "HIPAA Training" at bounding box center [114, 241] width 208 height 15
click at [78, 242] on p "HIPAA Training" at bounding box center [73, 241] width 126 height 15
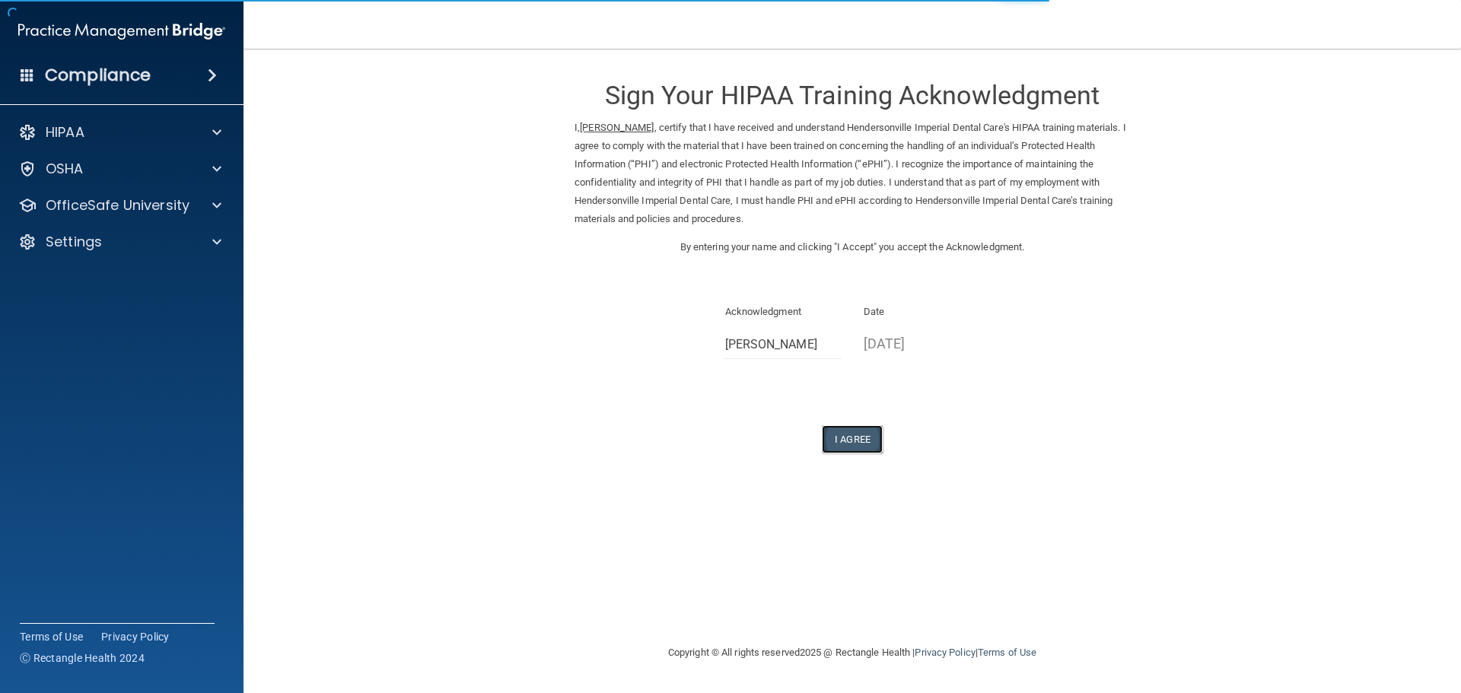
click at [876, 444] on button "I Agree" at bounding box center [852, 439] width 61 height 28
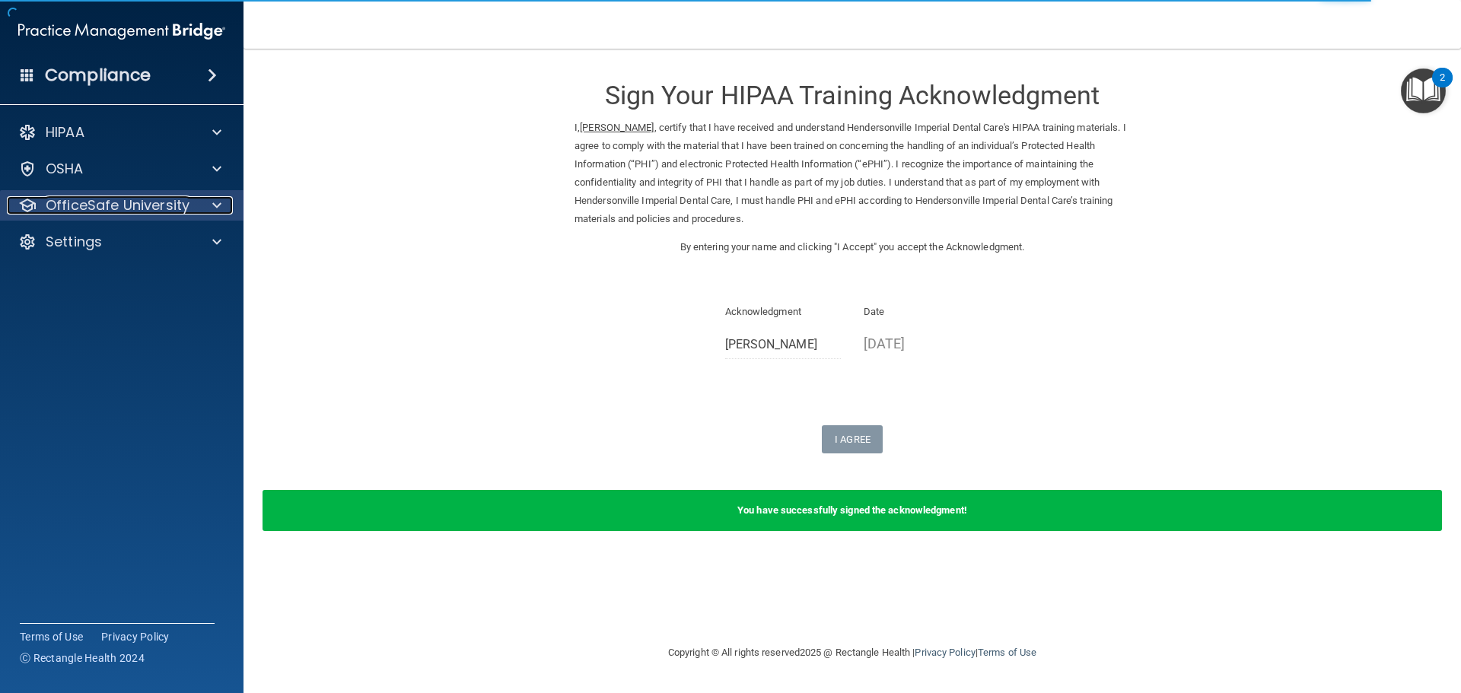
click at [202, 209] on div at bounding box center [215, 205] width 38 height 18
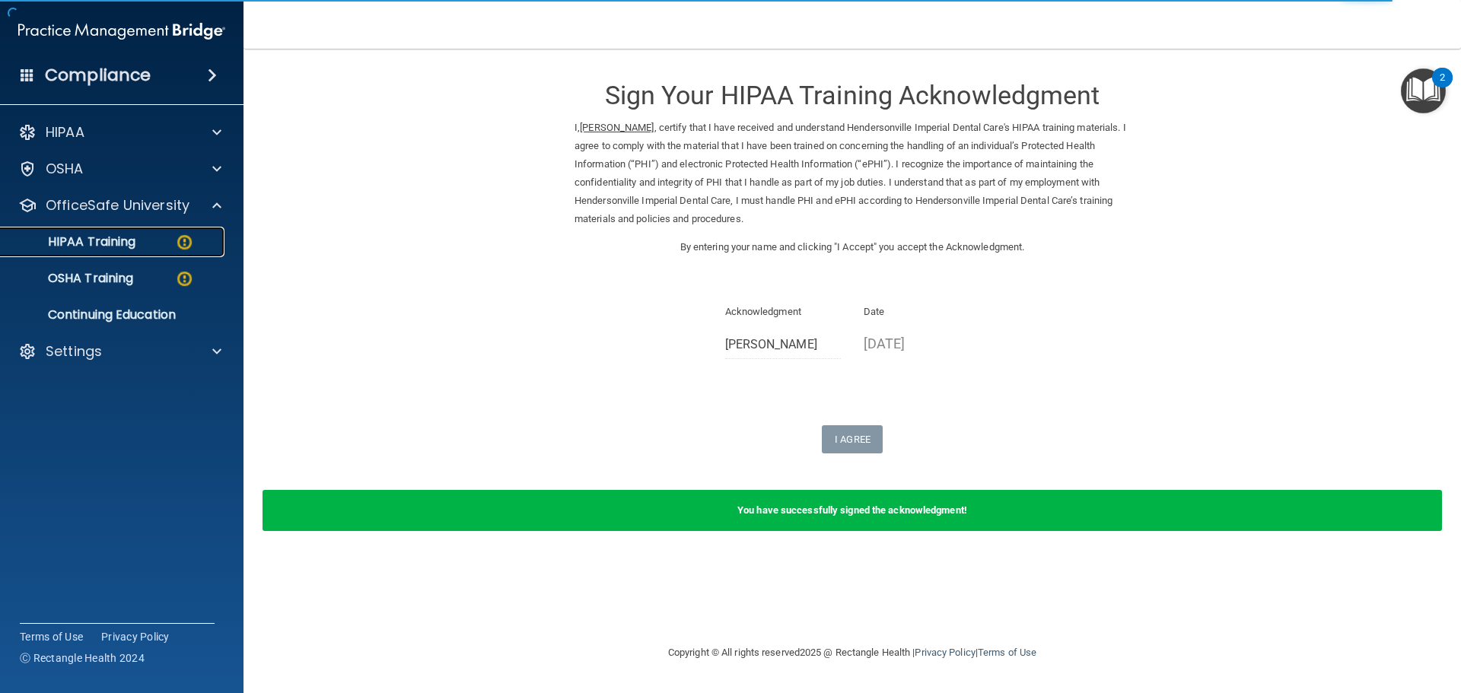
click at [133, 248] on p "HIPAA Training" at bounding box center [73, 241] width 126 height 15
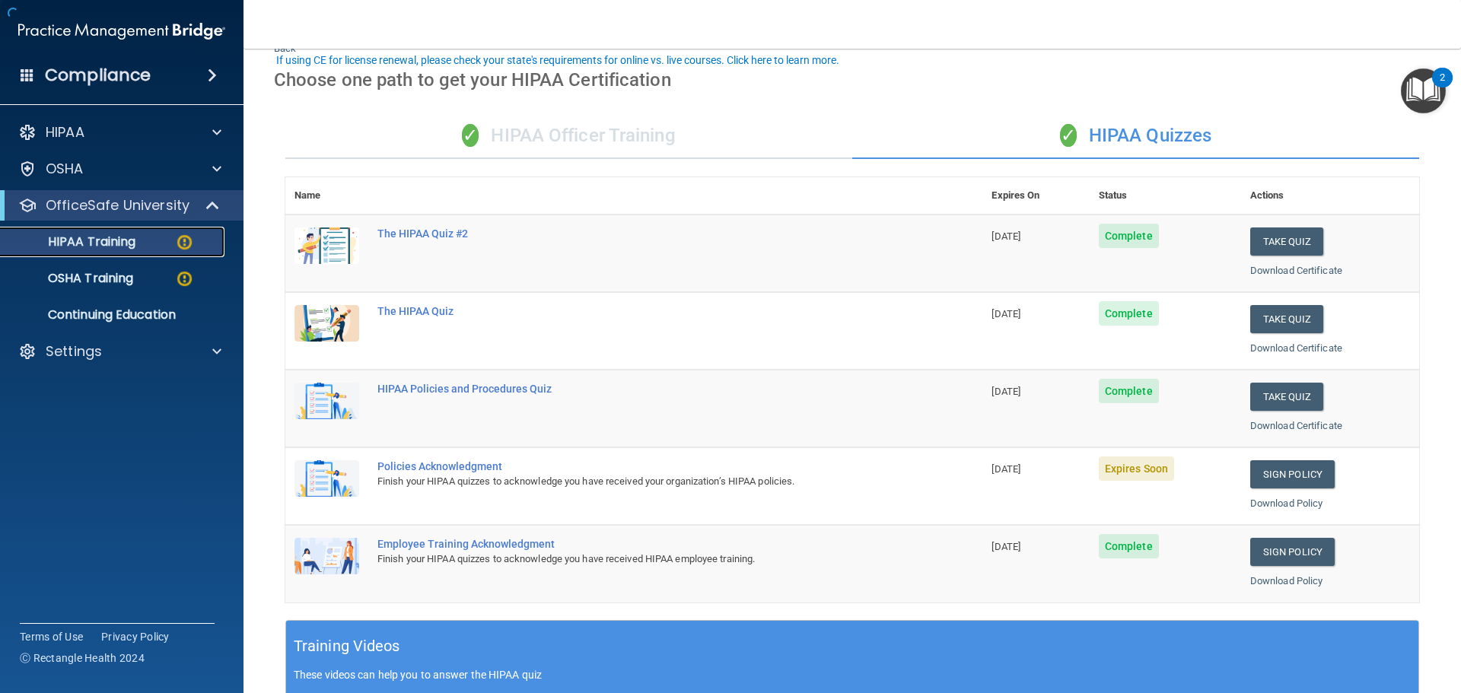
scroll to position [152, 0]
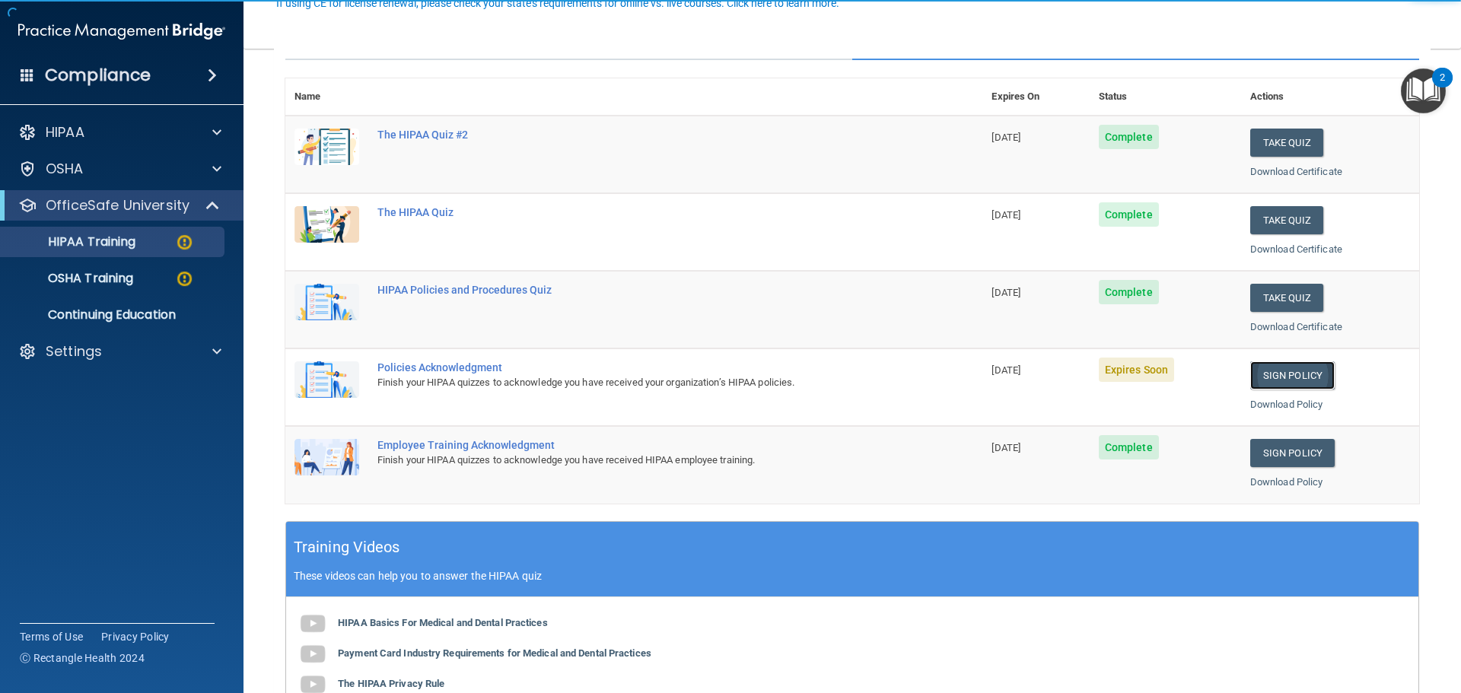
click at [1270, 381] on link "Sign Policy" at bounding box center [1292, 375] width 84 height 28
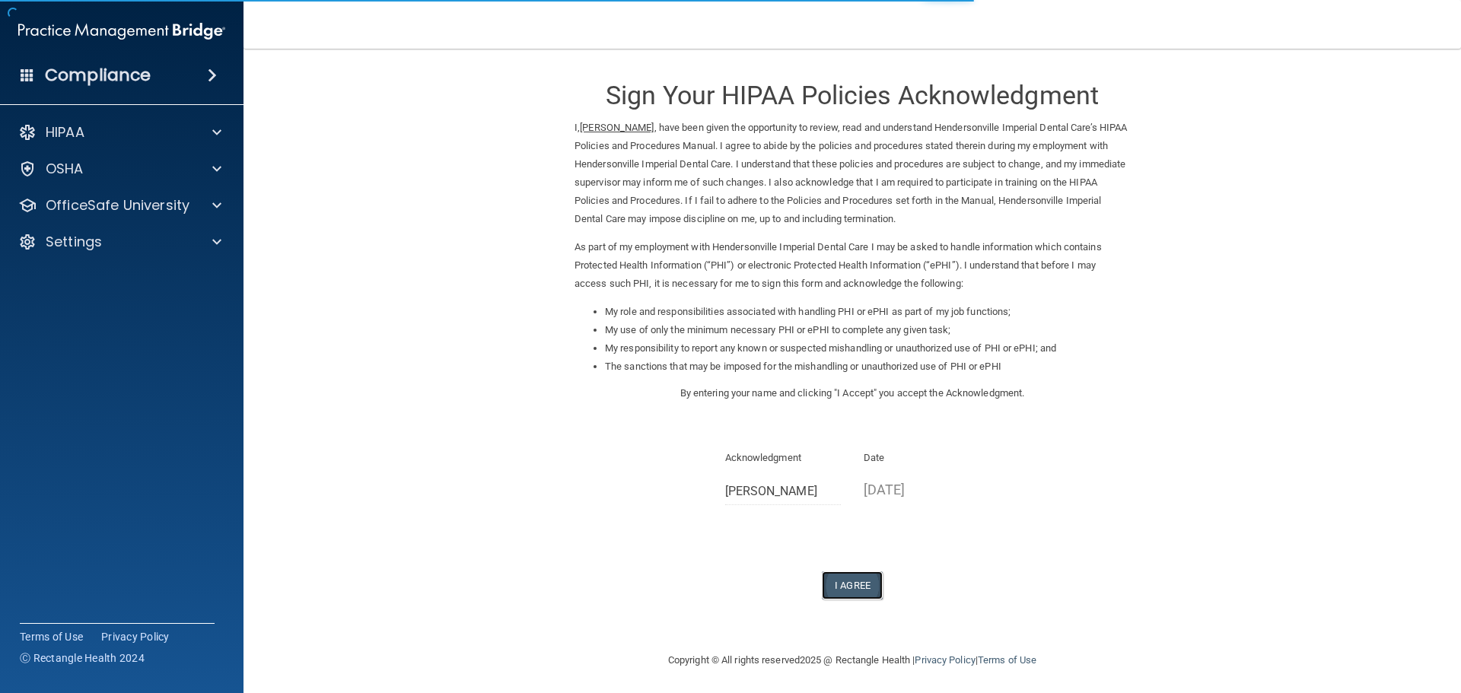
click at [849, 600] on button "I Agree" at bounding box center [852, 586] width 61 height 28
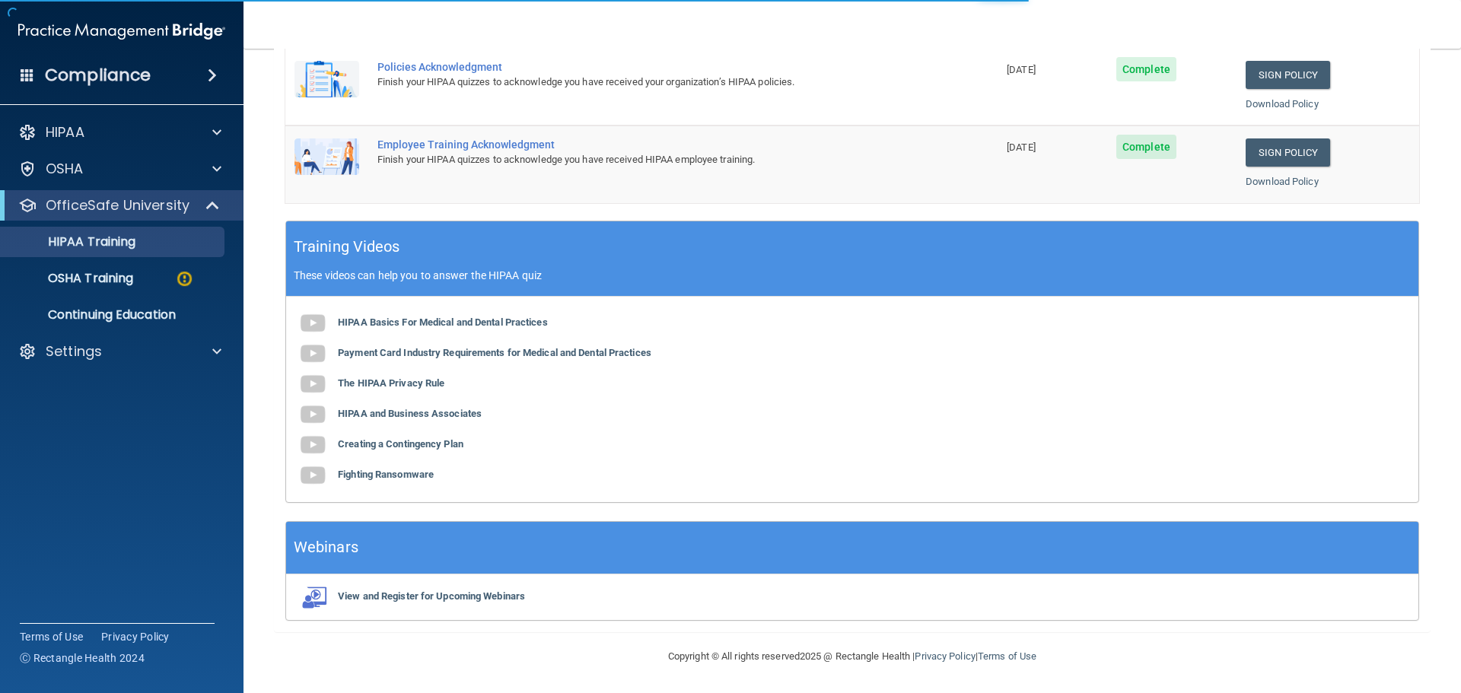
scroll to position [148, 0]
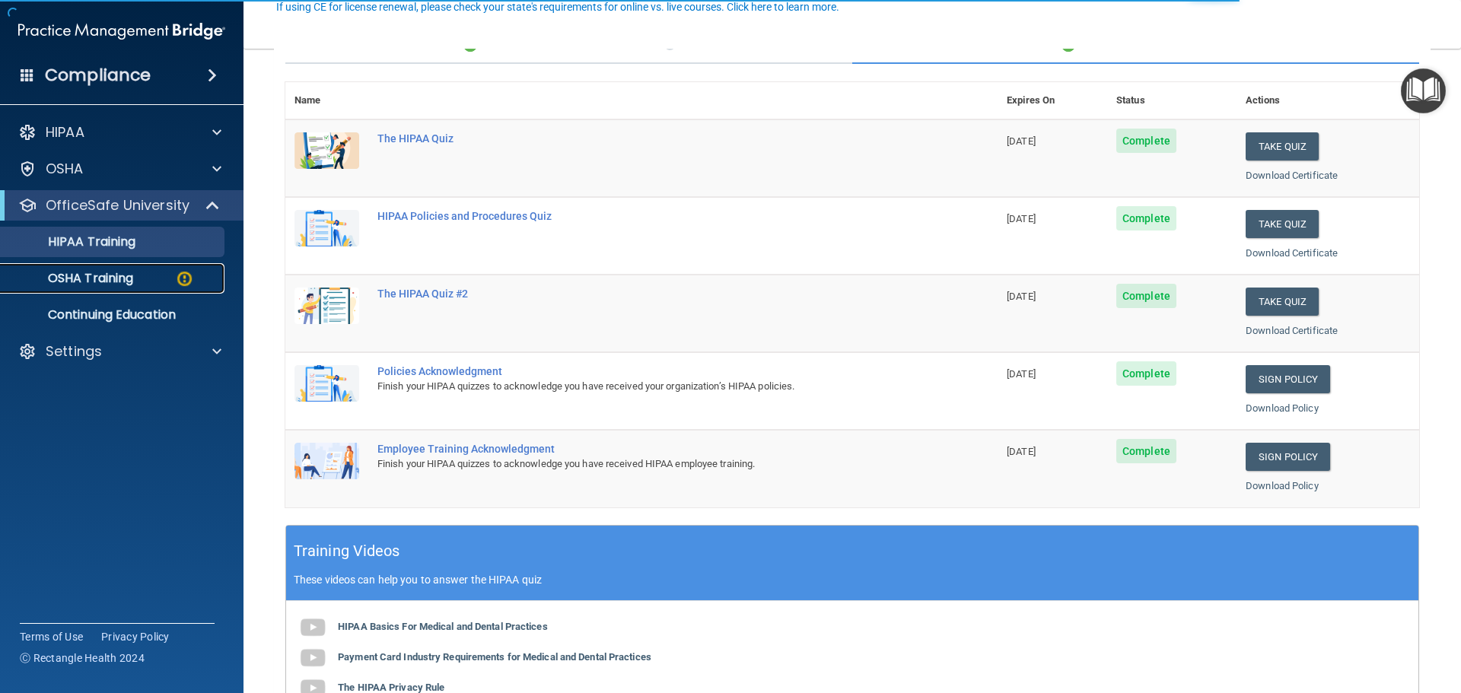
click at [132, 277] on p "OSHA Training" at bounding box center [71, 278] width 123 height 15
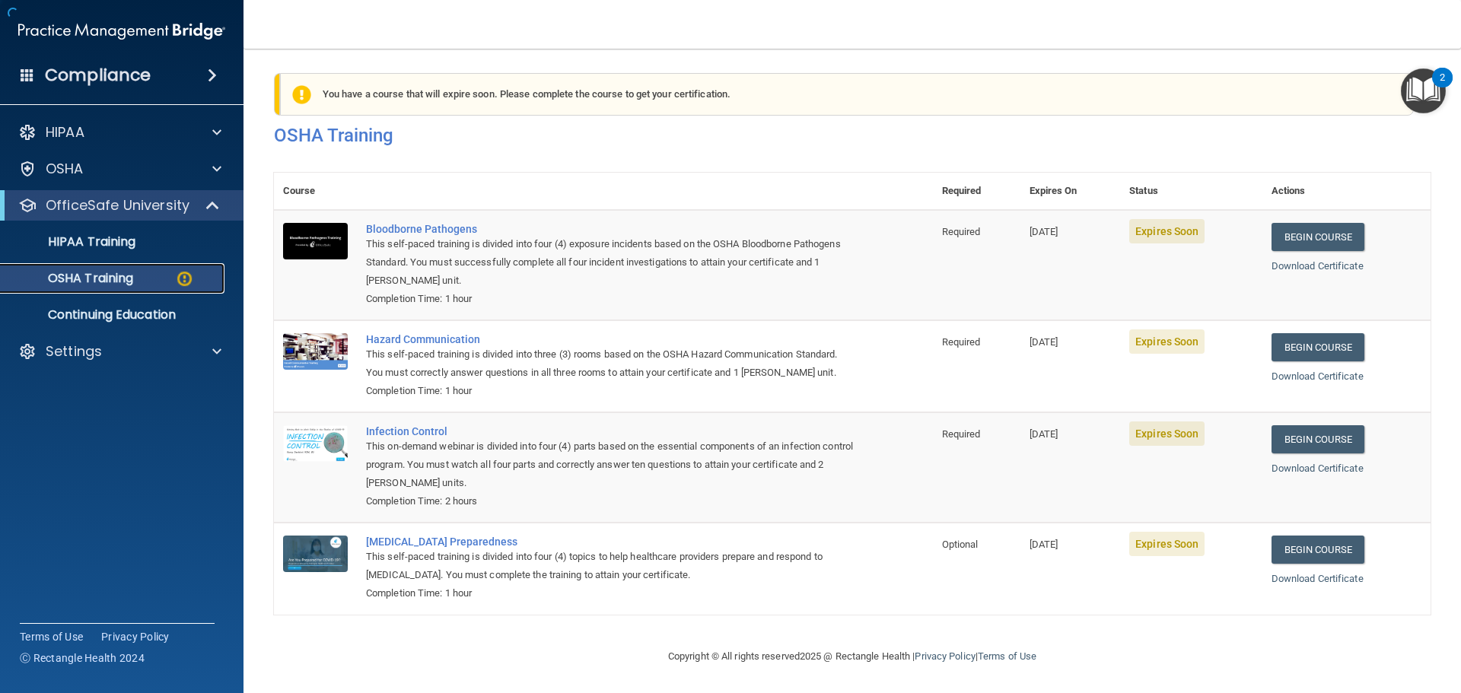
scroll to position [25, 0]
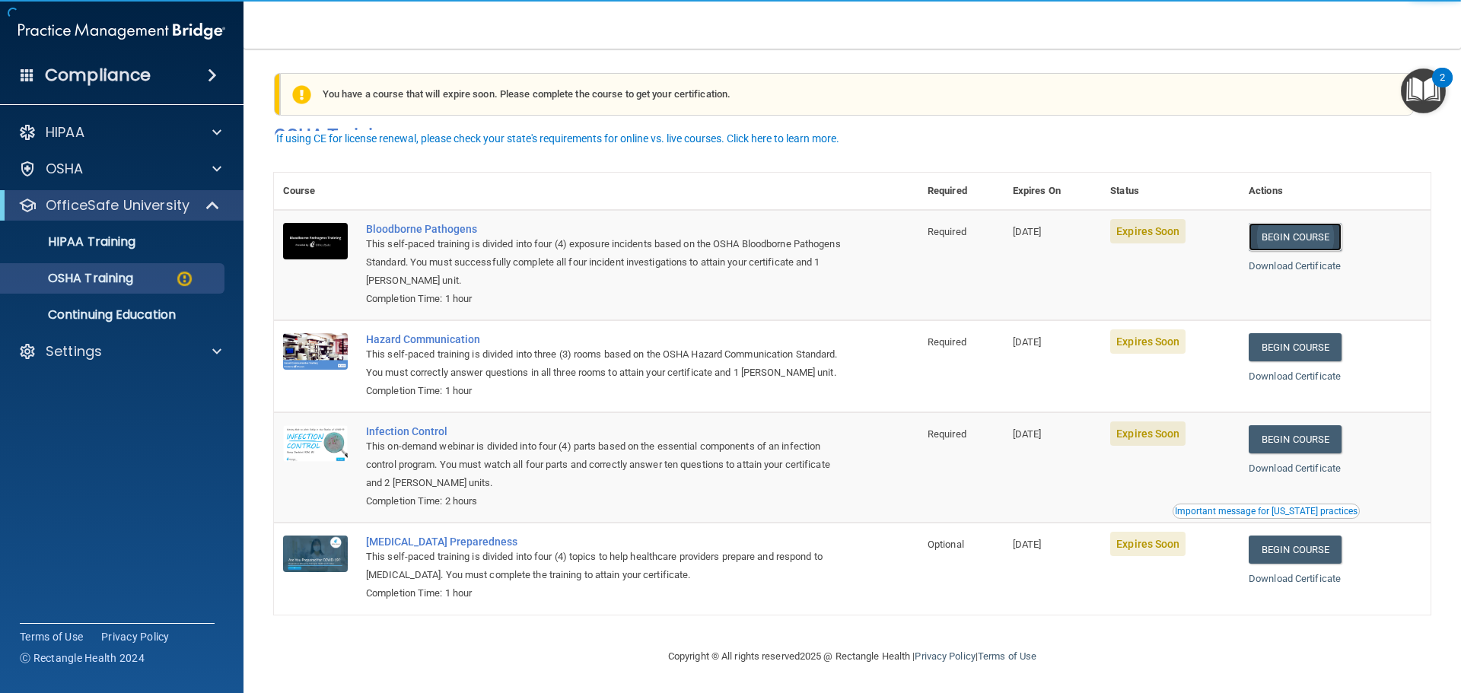
click at [1288, 223] on link "Begin Course" at bounding box center [1295, 237] width 93 height 28
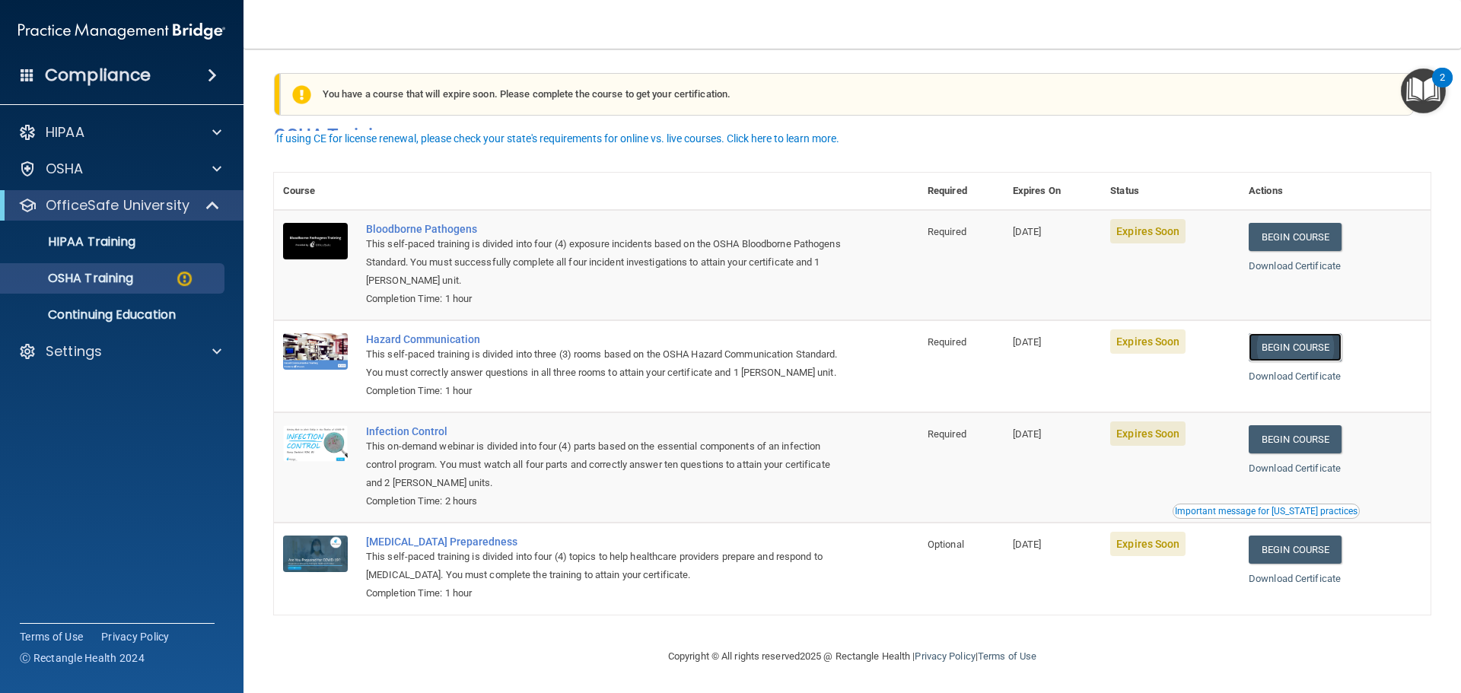
click at [1308, 333] on link "Begin Course" at bounding box center [1295, 347] width 93 height 28
click at [1280, 448] on link "Begin Course" at bounding box center [1295, 439] width 93 height 28
click at [146, 277] on div "OSHA Training" at bounding box center [114, 278] width 208 height 15
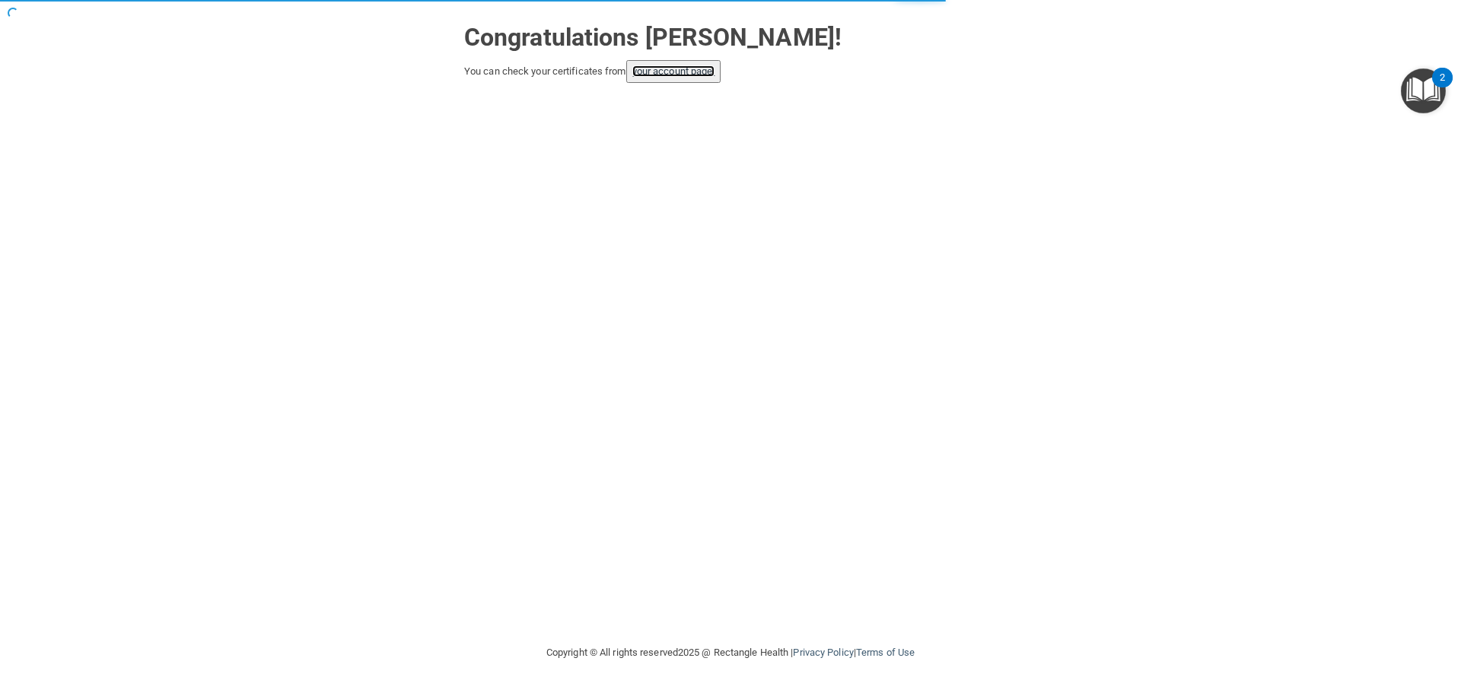
click at [674, 75] on link "your account page!" at bounding box center [673, 70] width 83 height 11
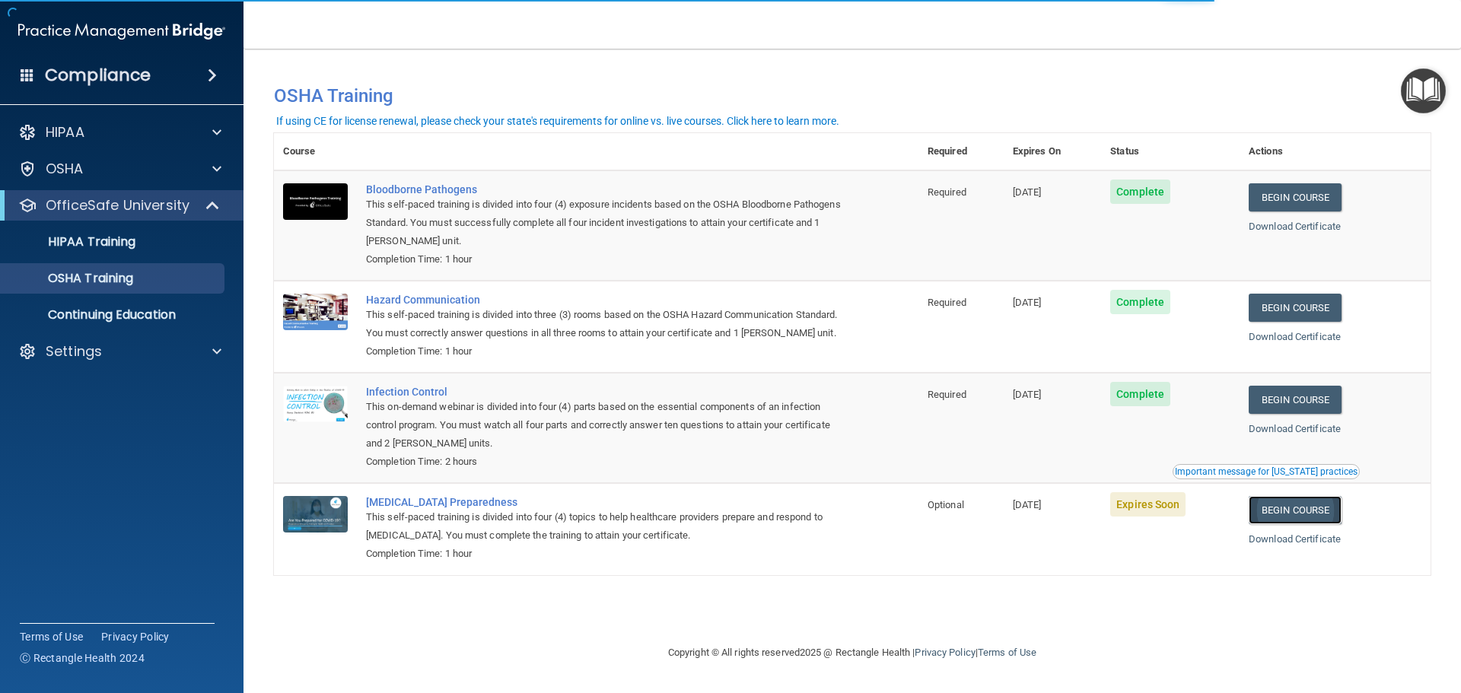
click at [1319, 518] on link "Begin Course" at bounding box center [1295, 510] width 93 height 28
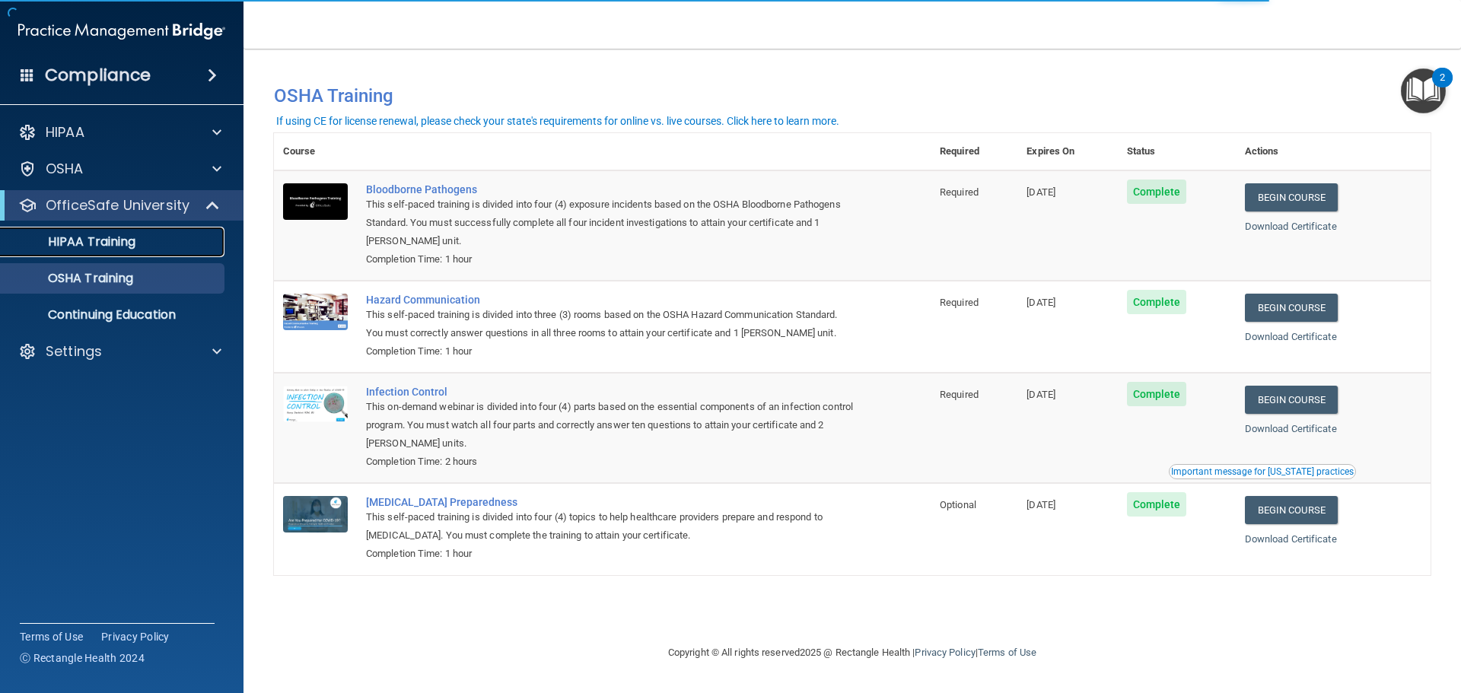
click at [126, 248] on p "HIPAA Training" at bounding box center [73, 241] width 126 height 15
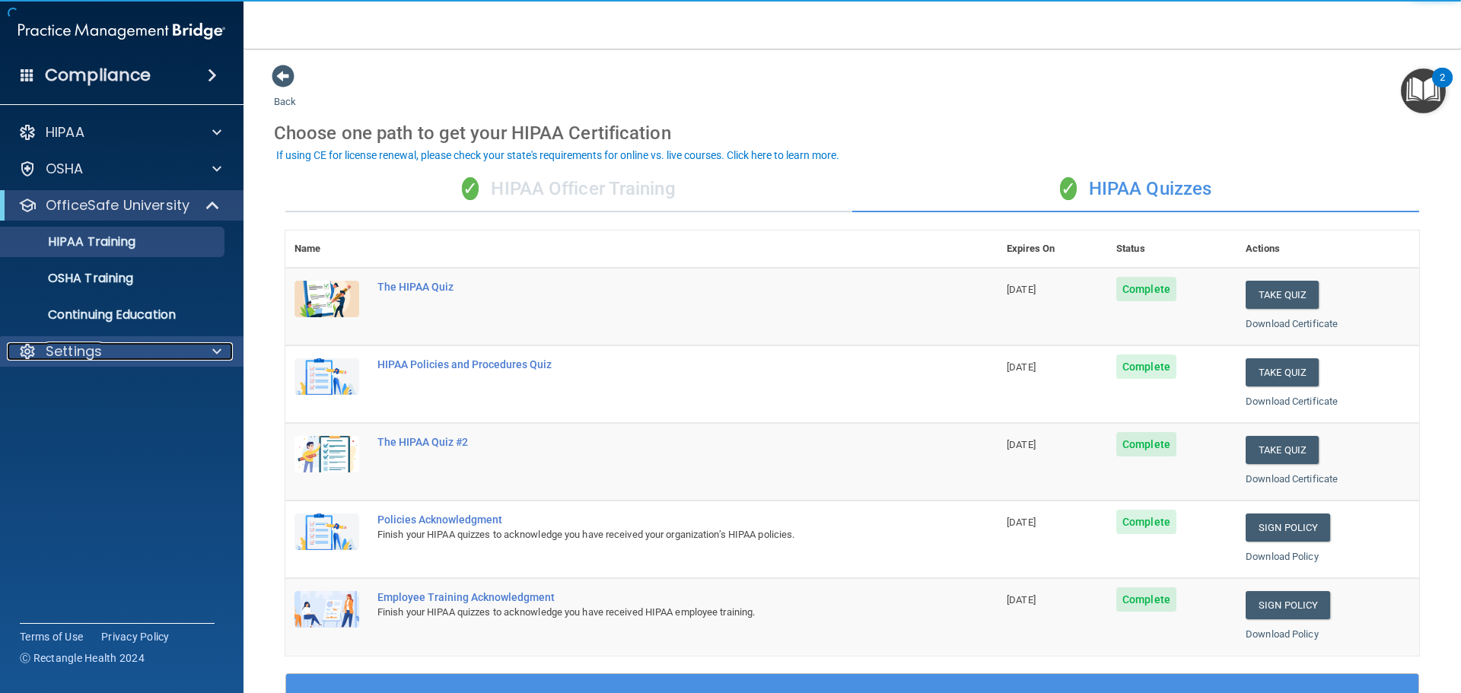
click at [113, 354] on div "Settings" at bounding box center [101, 351] width 189 height 18
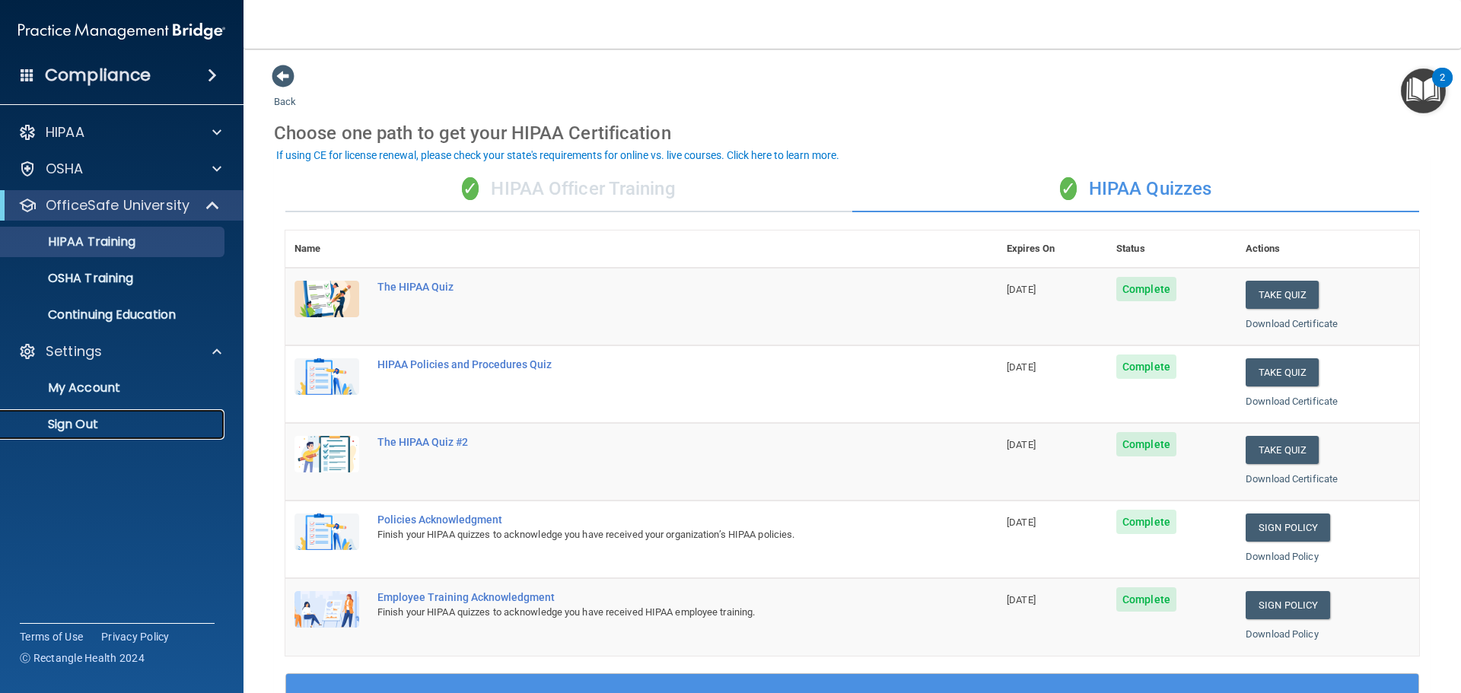
click at [83, 425] on p "Sign Out" at bounding box center [114, 424] width 208 height 15
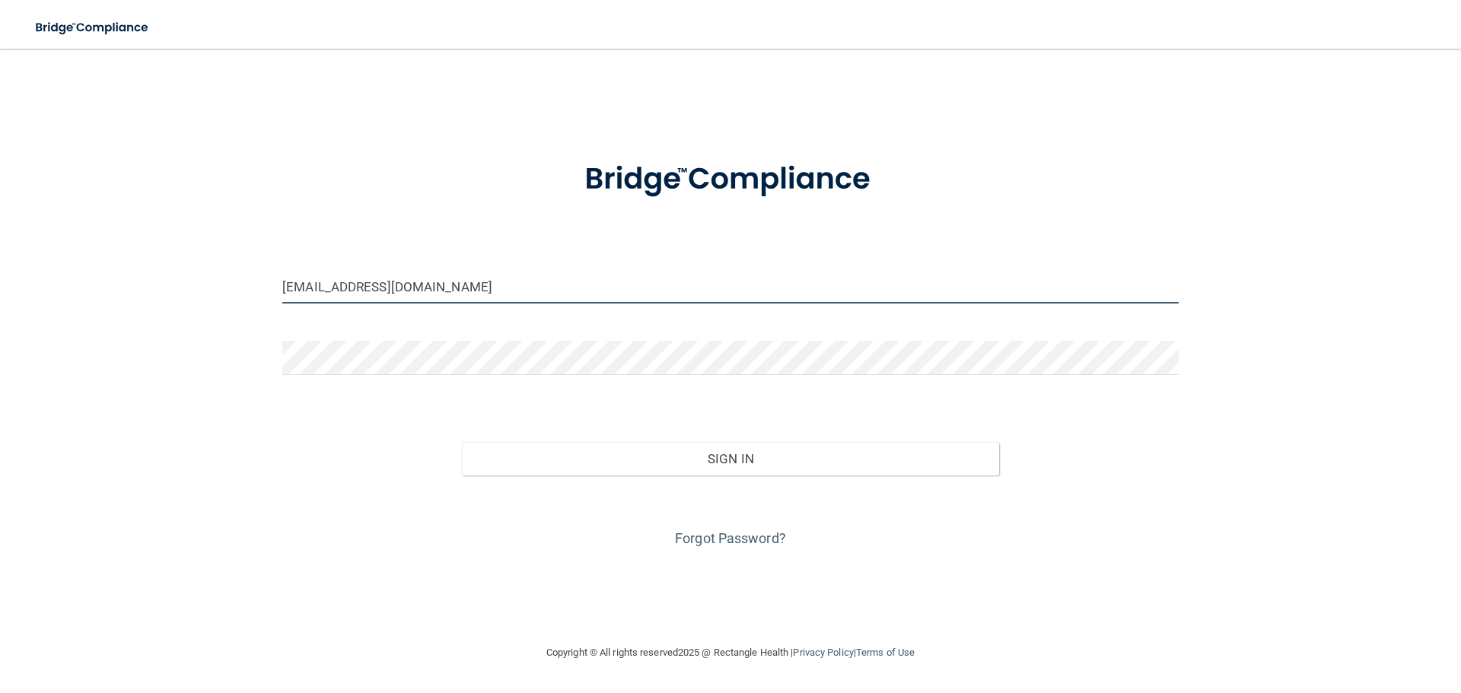
click at [568, 286] on input "taraklevering@yahoo.com" at bounding box center [730, 286] width 896 height 34
type input "[EMAIL_ADDRESS][DOMAIN_NAME]"
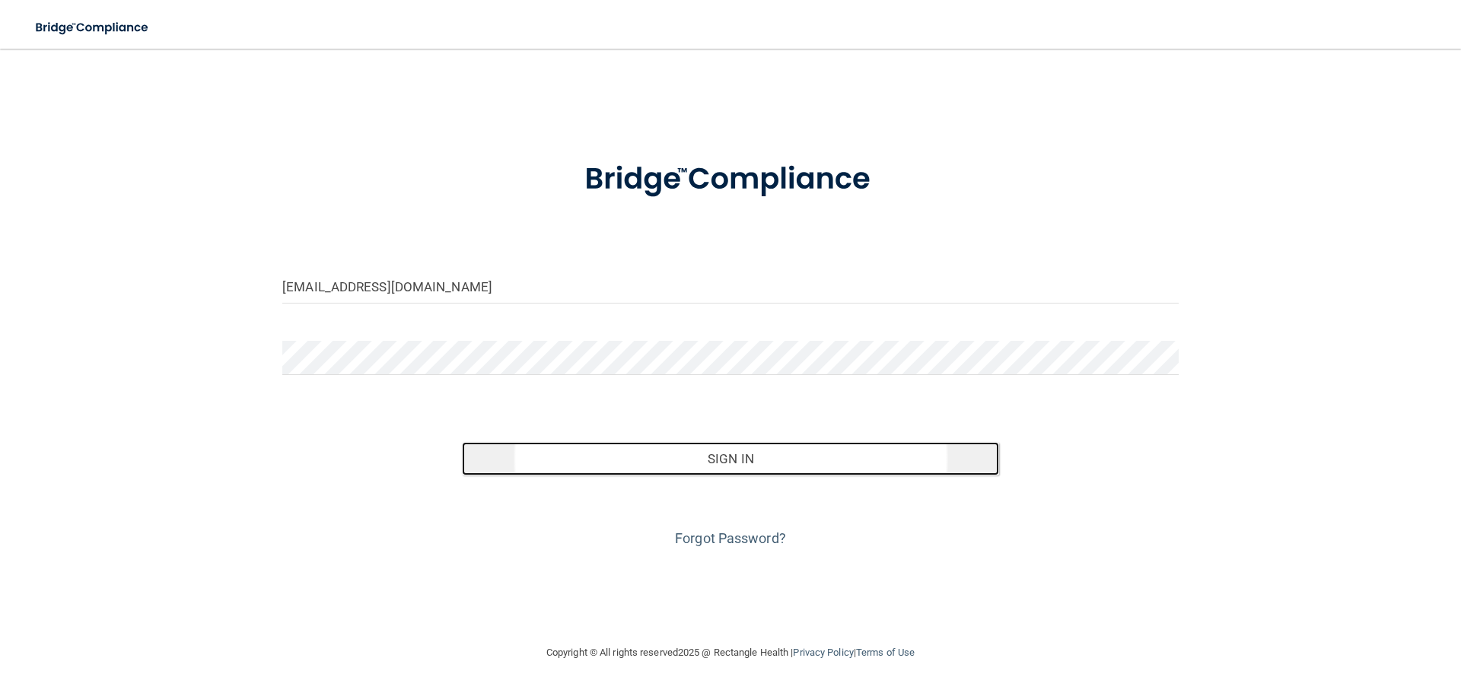
click at [718, 460] on button "Sign In" at bounding box center [731, 458] width 538 height 33
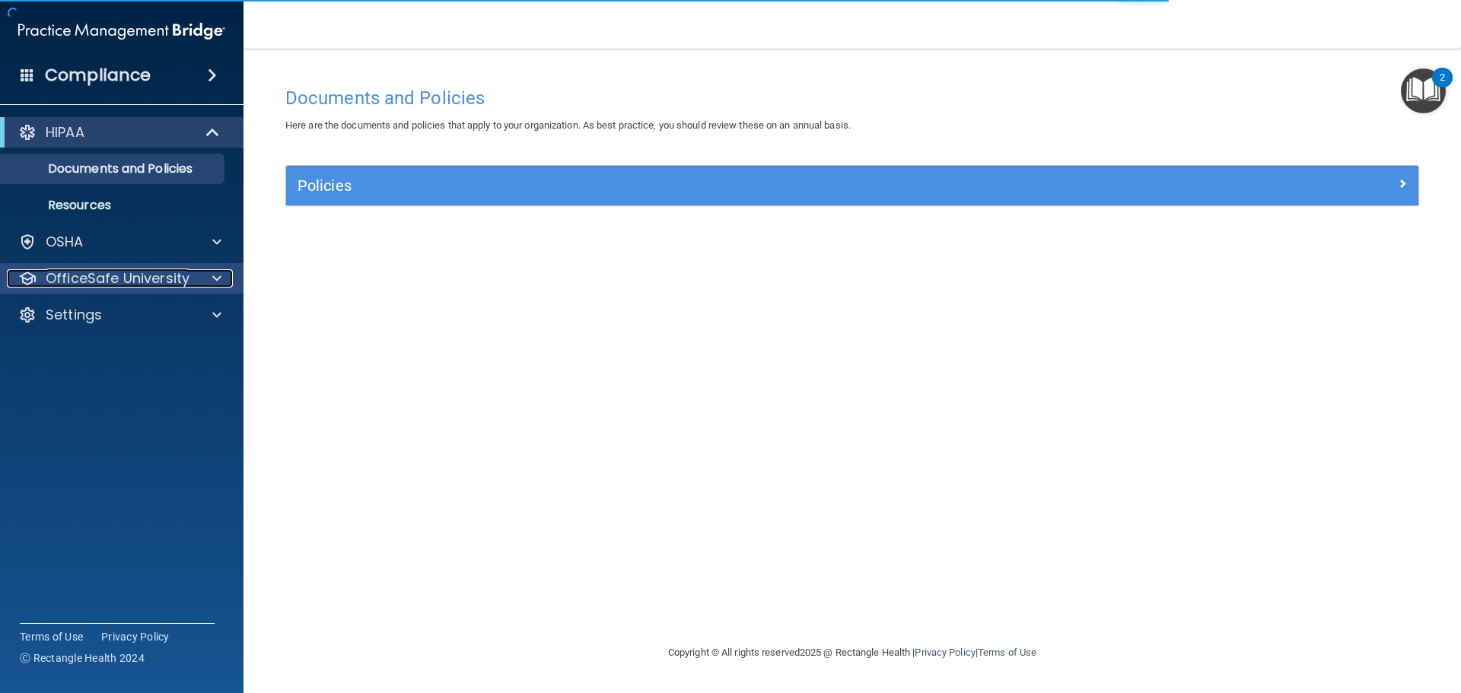
click at [196, 282] on div at bounding box center [215, 278] width 38 height 18
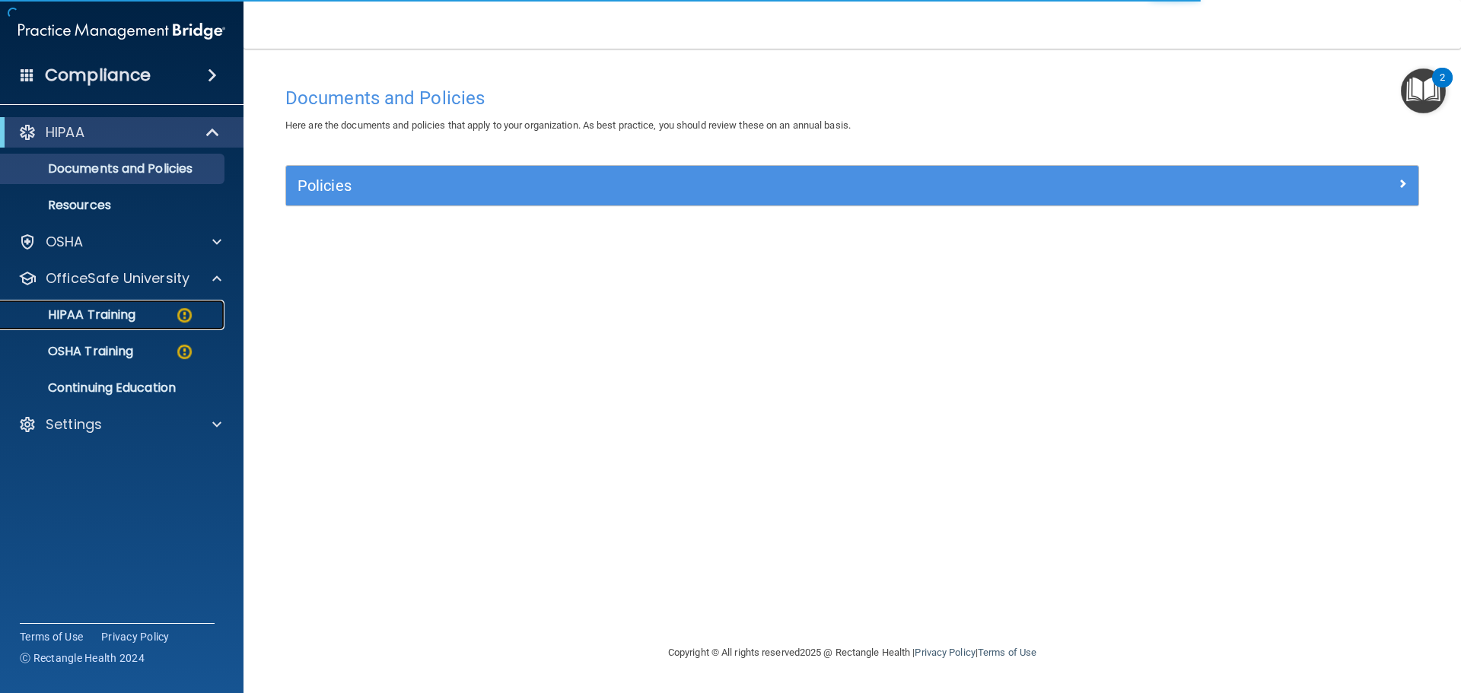
click at [158, 317] on div "HIPAA Training" at bounding box center [114, 314] width 208 height 15
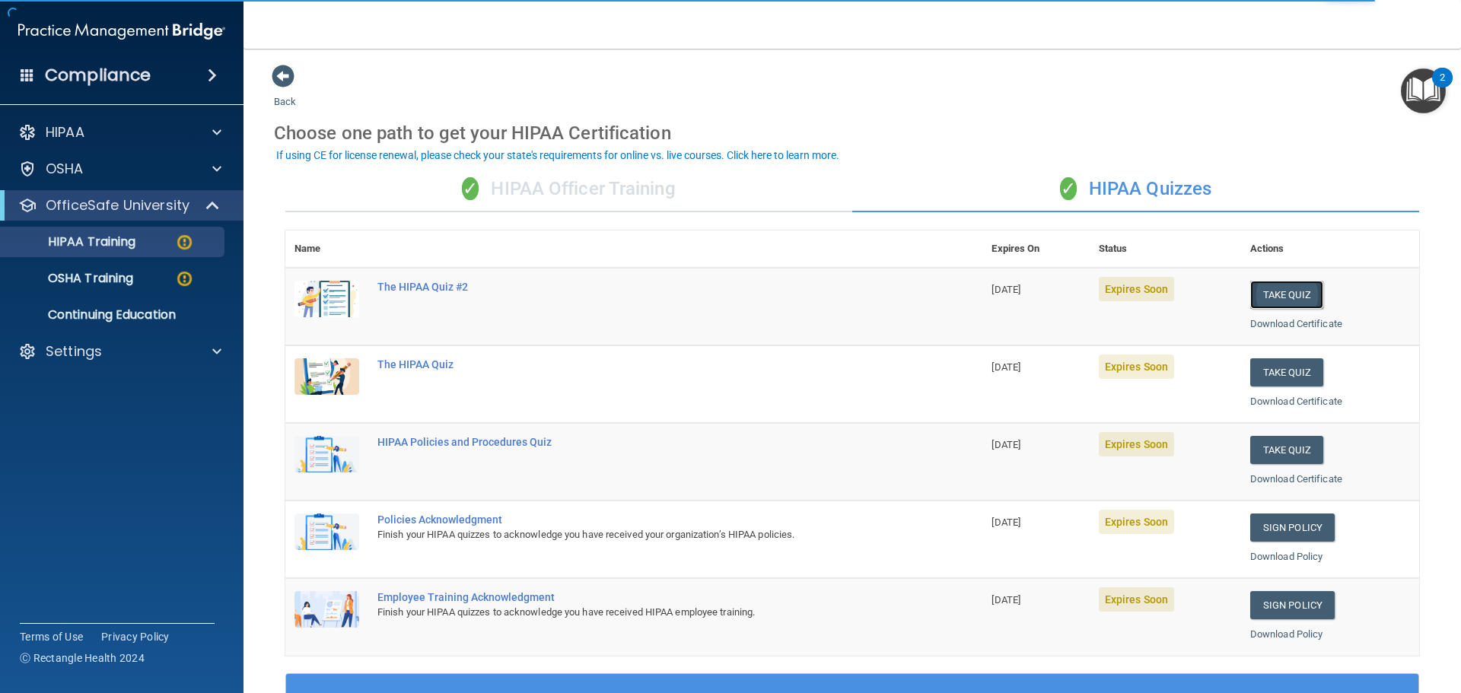
click at [1266, 300] on button "Take Quiz" at bounding box center [1286, 295] width 73 height 28
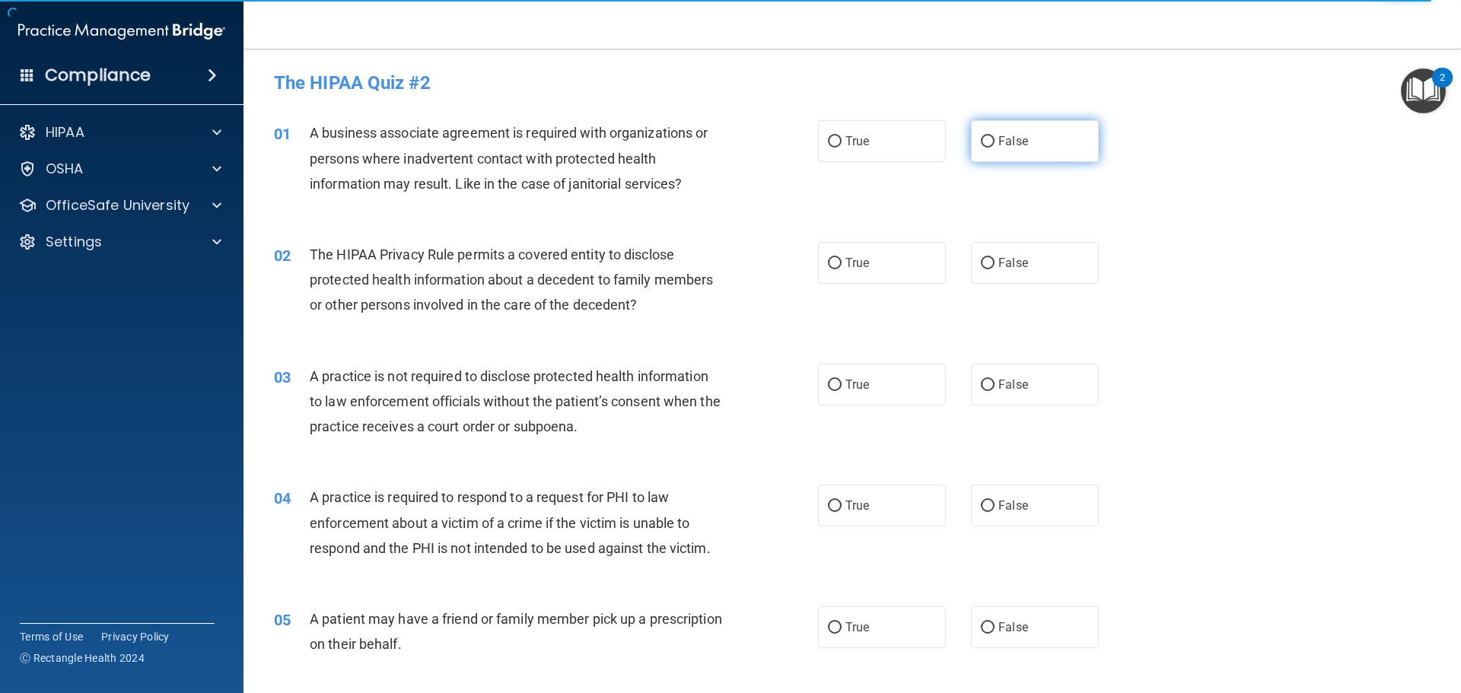
click at [1015, 151] on label "False" at bounding box center [1035, 141] width 128 height 42
click at [995, 148] on input "False" at bounding box center [988, 141] width 14 height 11
radio input "true"
click at [900, 266] on label "True" at bounding box center [882, 263] width 128 height 42
click at [842, 266] on input "True" at bounding box center [835, 263] width 14 height 11
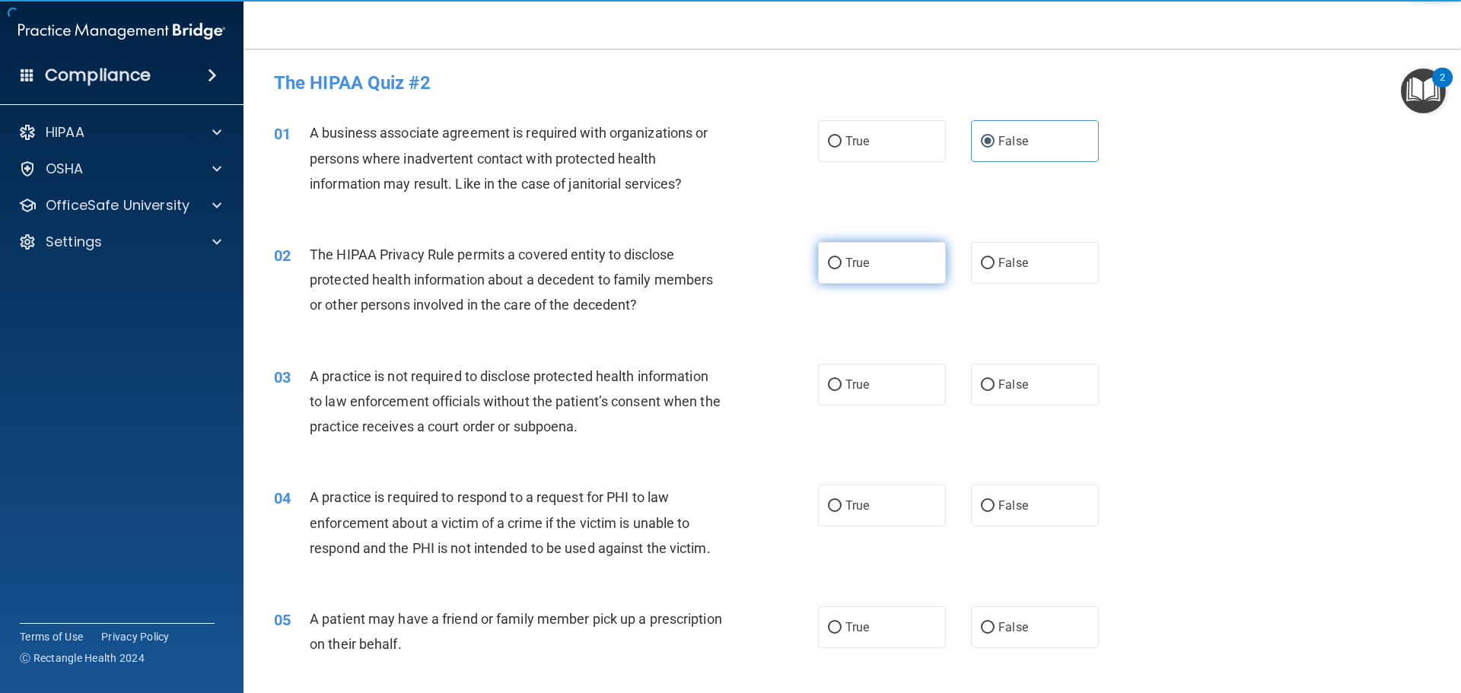
radio input "true"
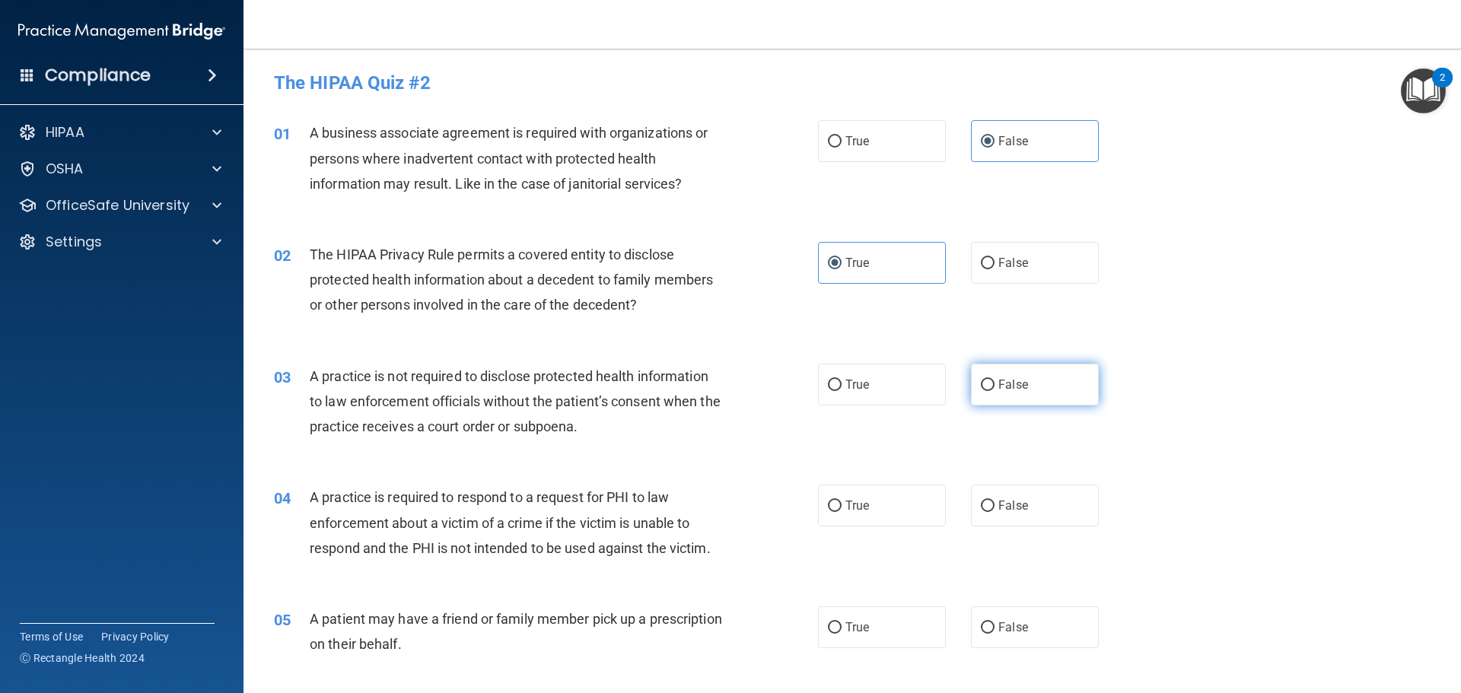
click at [1015, 376] on label "False" at bounding box center [1035, 385] width 128 height 42
click at [995, 380] on input "False" at bounding box center [988, 385] width 14 height 11
radio input "true"
click at [898, 506] on label "True" at bounding box center [882, 506] width 128 height 42
click at [842, 506] on input "True" at bounding box center [835, 506] width 14 height 11
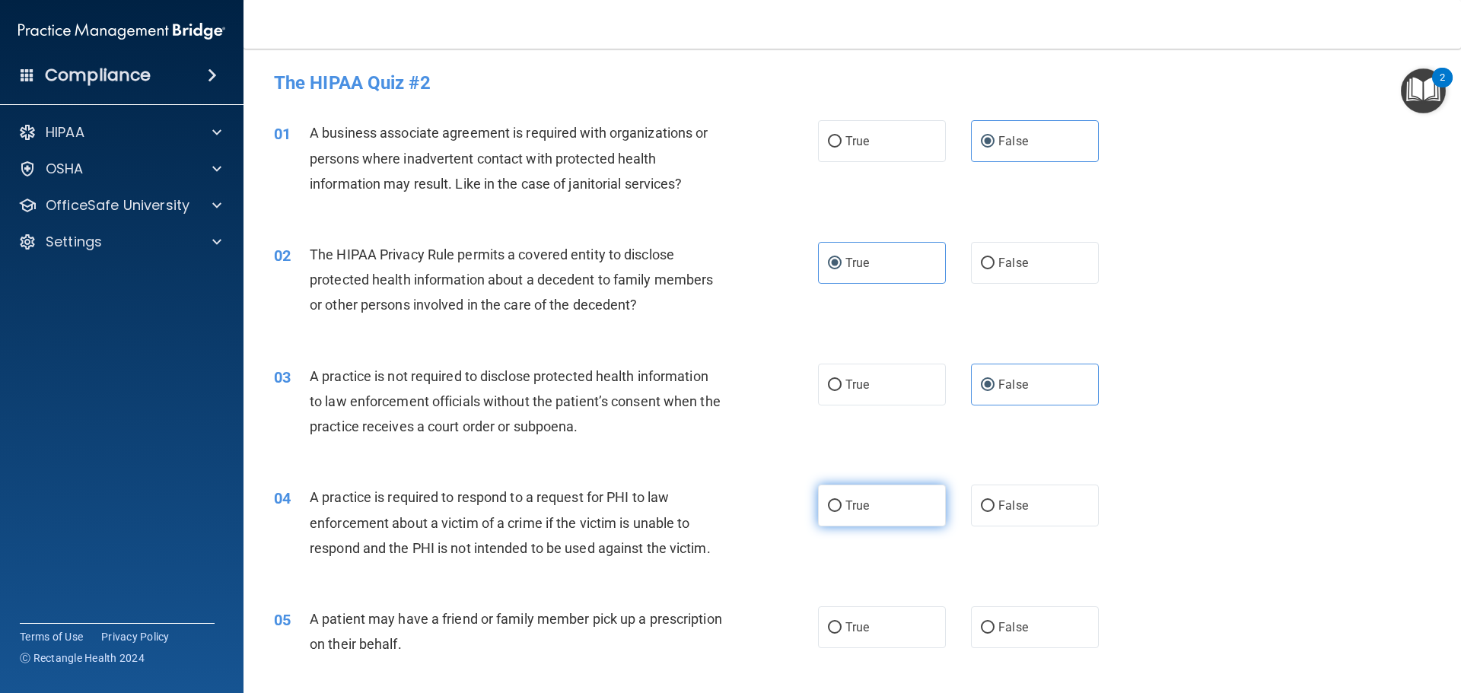
radio input "true"
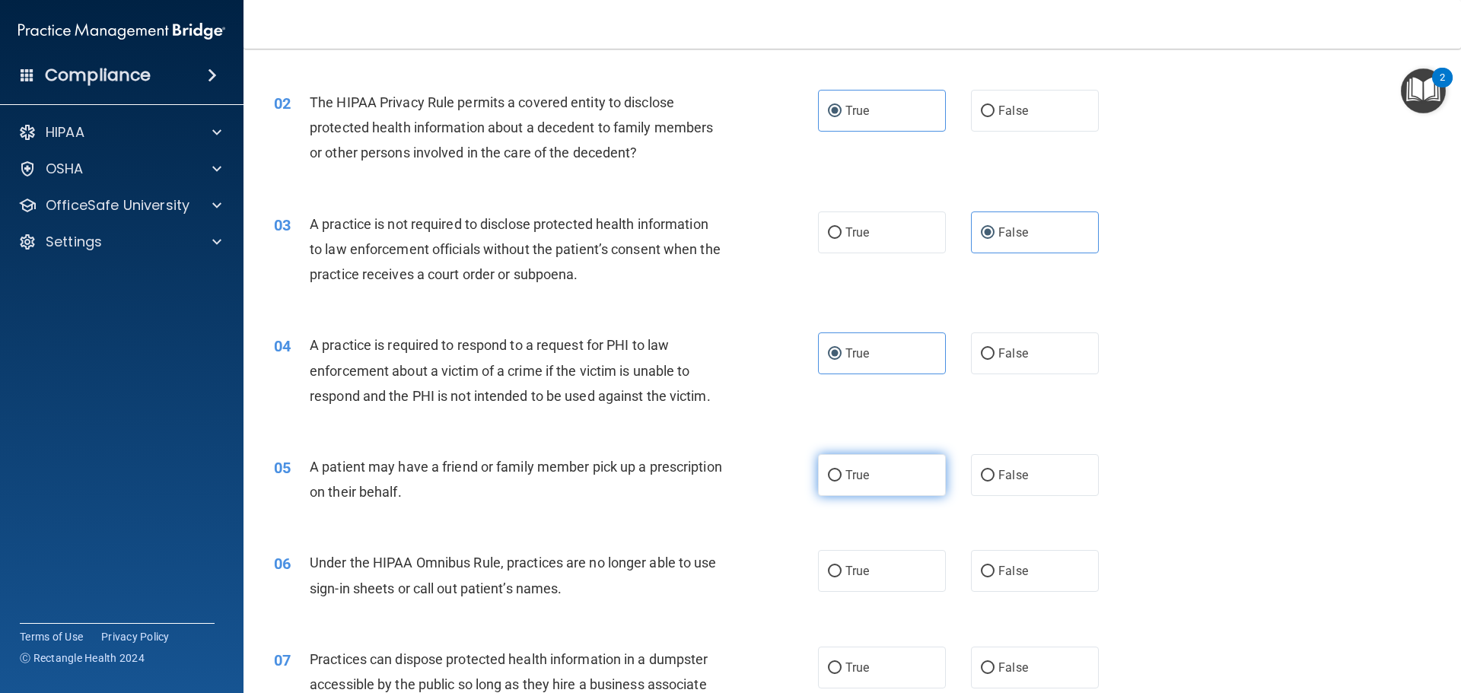
click at [881, 490] on label "True" at bounding box center [882, 475] width 128 height 42
click at [842, 482] on input "True" at bounding box center [835, 475] width 14 height 11
radio input "true"
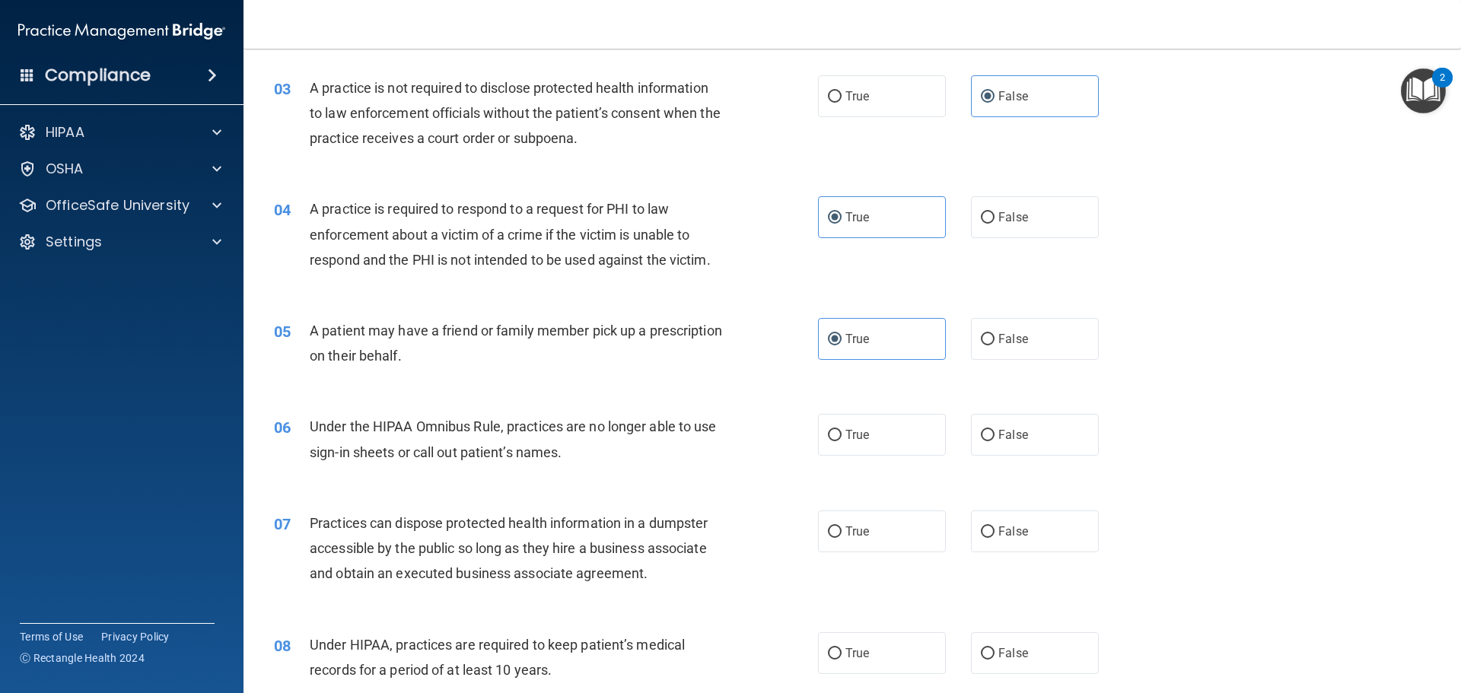
scroll to position [304, 0]
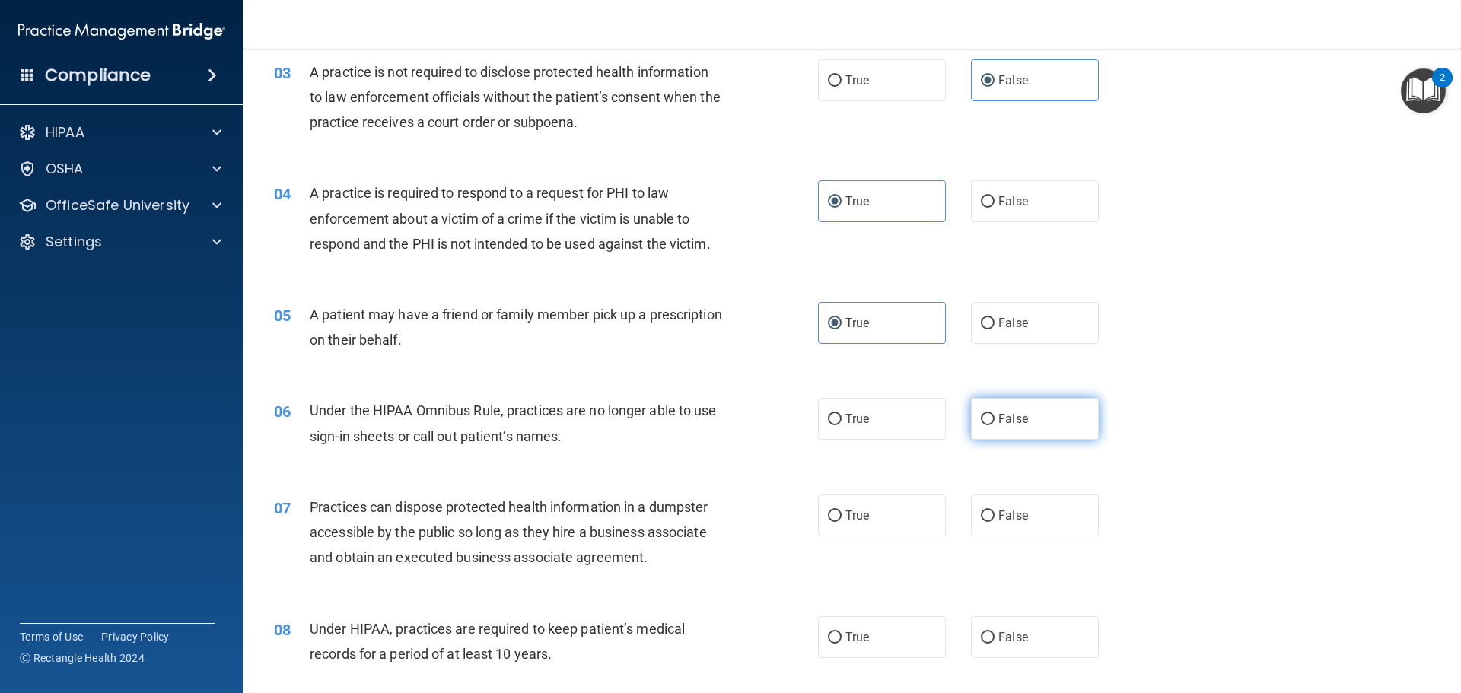
click at [1041, 432] on label "False" at bounding box center [1035, 419] width 128 height 42
click at [995, 425] on input "False" at bounding box center [988, 419] width 14 height 11
radio input "true"
click at [1021, 496] on label "False" at bounding box center [1035, 516] width 128 height 42
click at [995, 511] on input "False" at bounding box center [988, 516] width 14 height 11
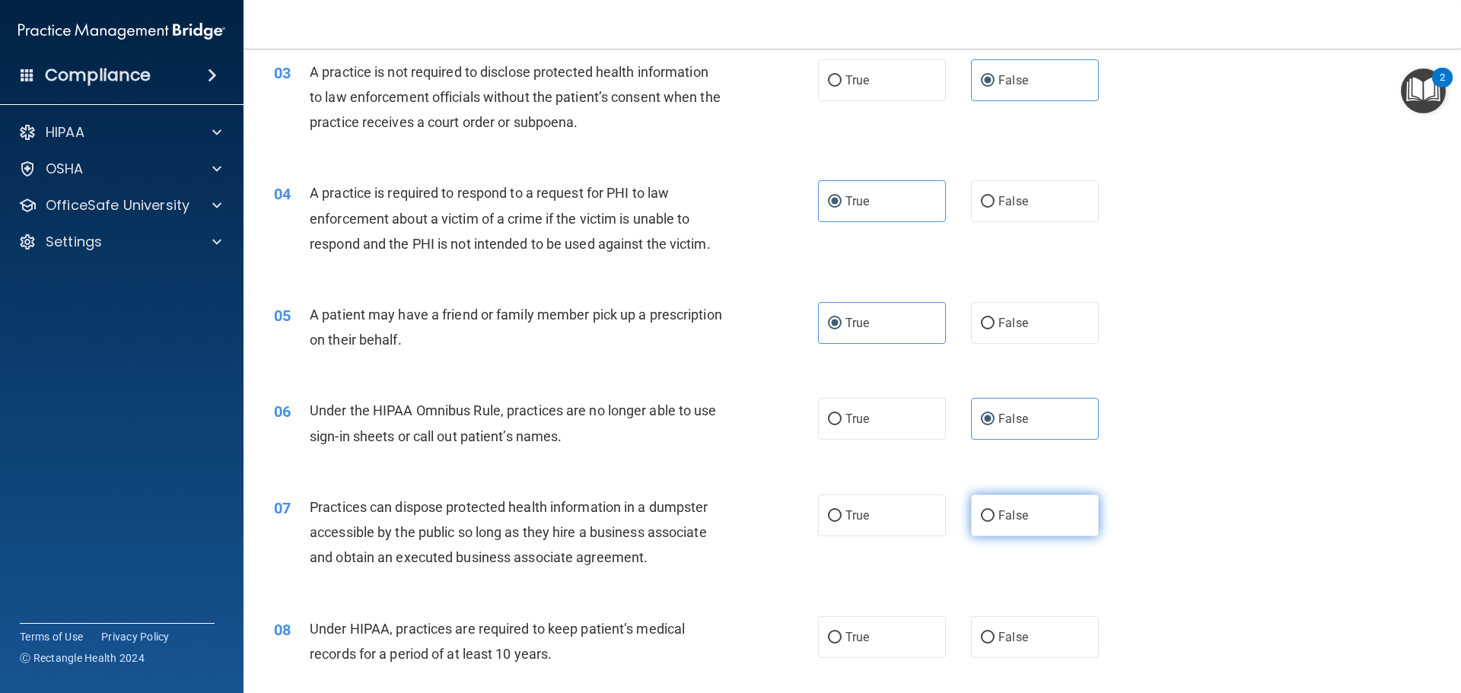
radio input "true"
click at [1019, 619] on label "False" at bounding box center [1035, 637] width 128 height 42
click at [995, 632] on input "False" at bounding box center [988, 637] width 14 height 11
radio input "true"
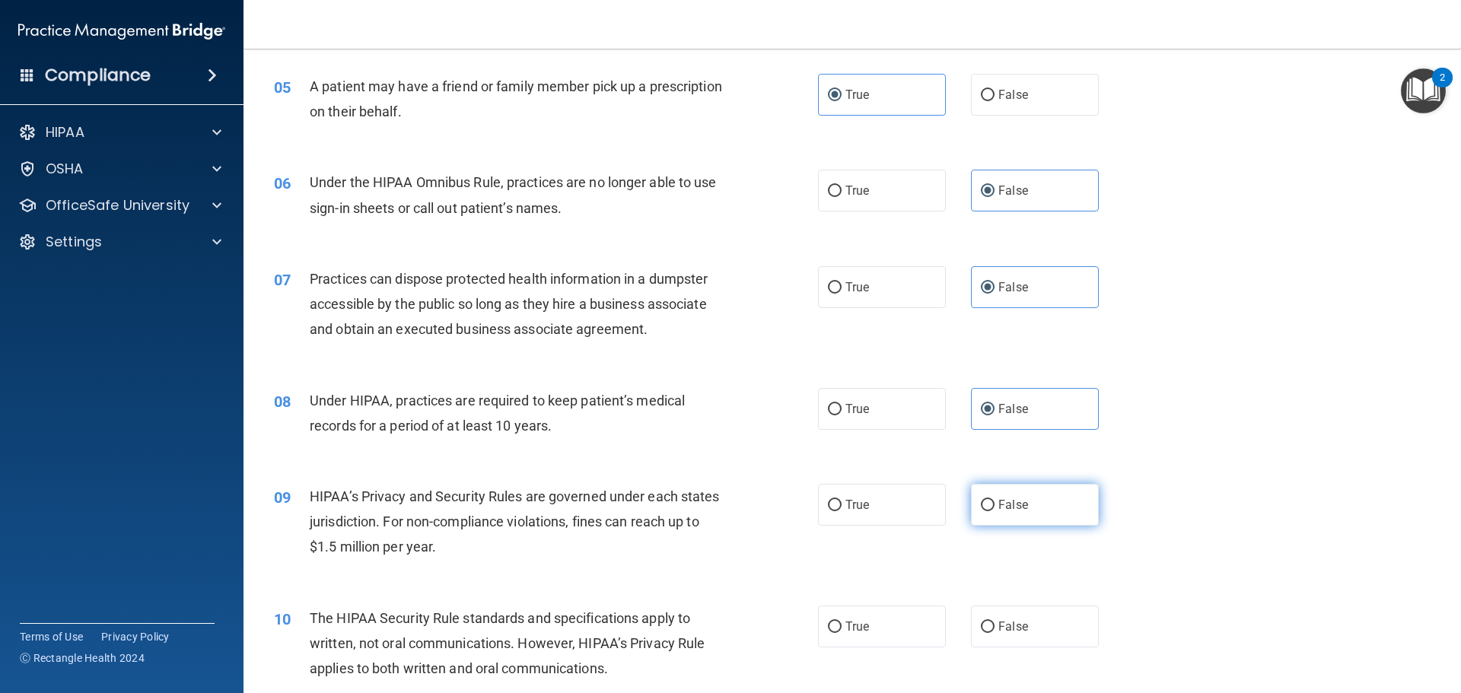
click at [1003, 506] on span "False" at bounding box center [1013, 505] width 30 height 14
click at [995, 506] on input "False" at bounding box center [988, 505] width 14 height 11
radio input "true"
click at [880, 609] on label "True" at bounding box center [882, 627] width 128 height 42
click at [842, 622] on input "True" at bounding box center [835, 627] width 14 height 11
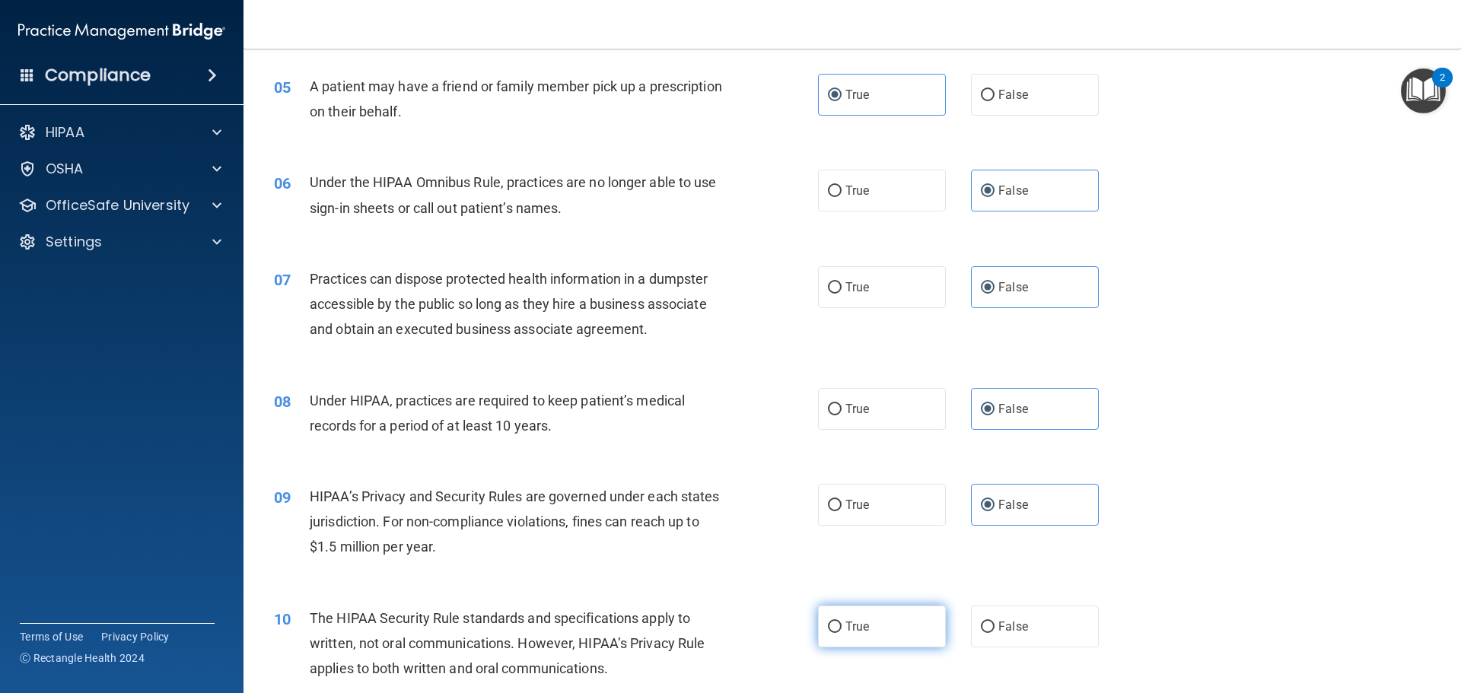
radio input "true"
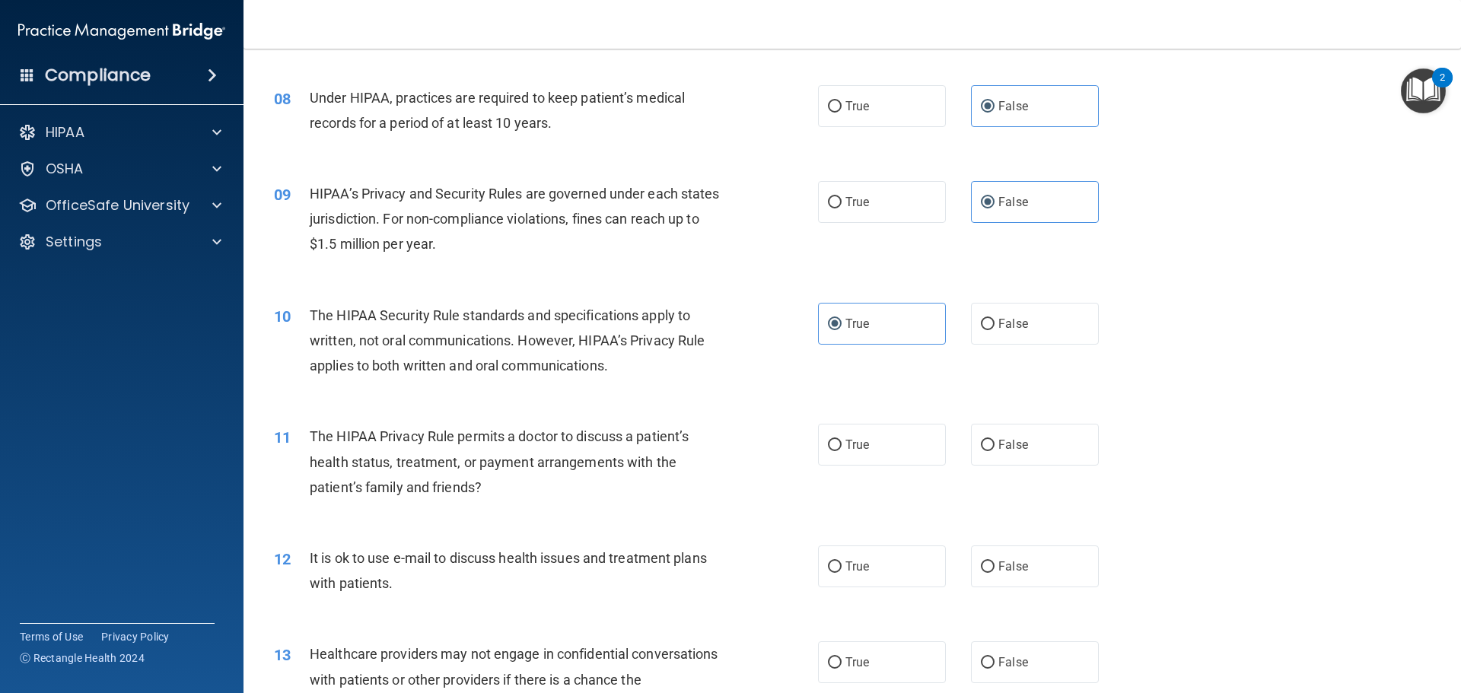
scroll to position [837, 0]
click at [874, 448] on label "True" at bounding box center [882, 443] width 128 height 42
click at [842, 448] on input "True" at bounding box center [835, 443] width 14 height 11
radio input "true"
click at [871, 546] on label "True" at bounding box center [882, 565] width 128 height 42
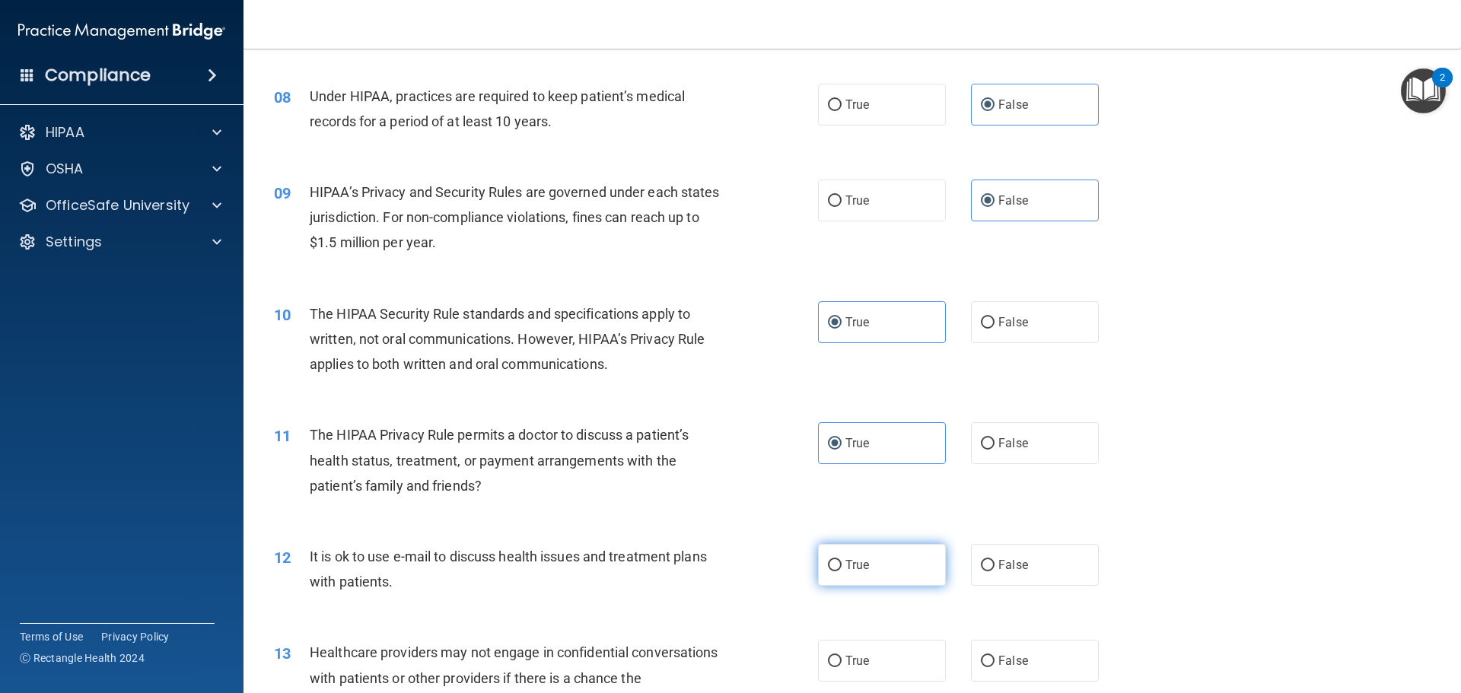
click at [842, 560] on input "True" at bounding box center [835, 565] width 14 height 11
radio input "true"
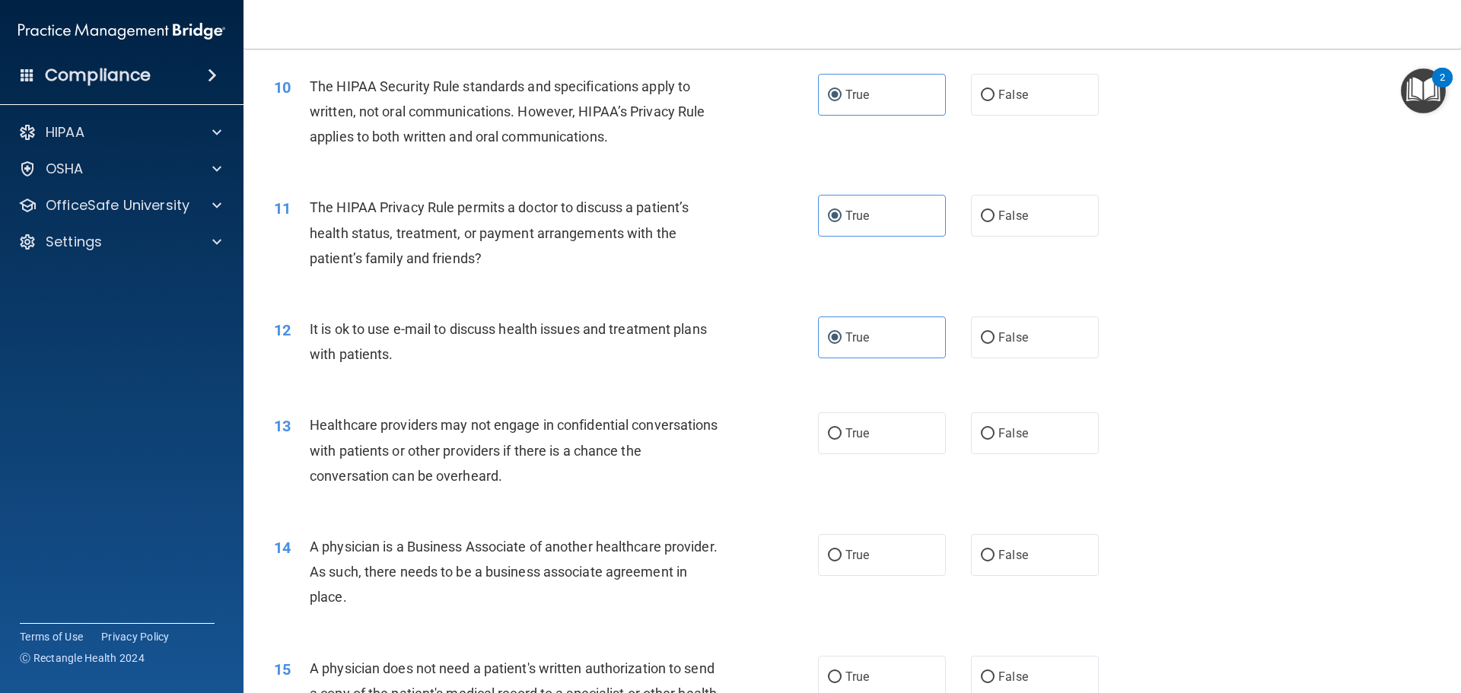
scroll to position [1065, 0]
click at [1007, 431] on span "False" at bounding box center [1013, 432] width 30 height 14
click at [995, 431] on input "False" at bounding box center [988, 433] width 14 height 11
radio input "true"
click at [1001, 568] on label "False" at bounding box center [1035, 554] width 128 height 42
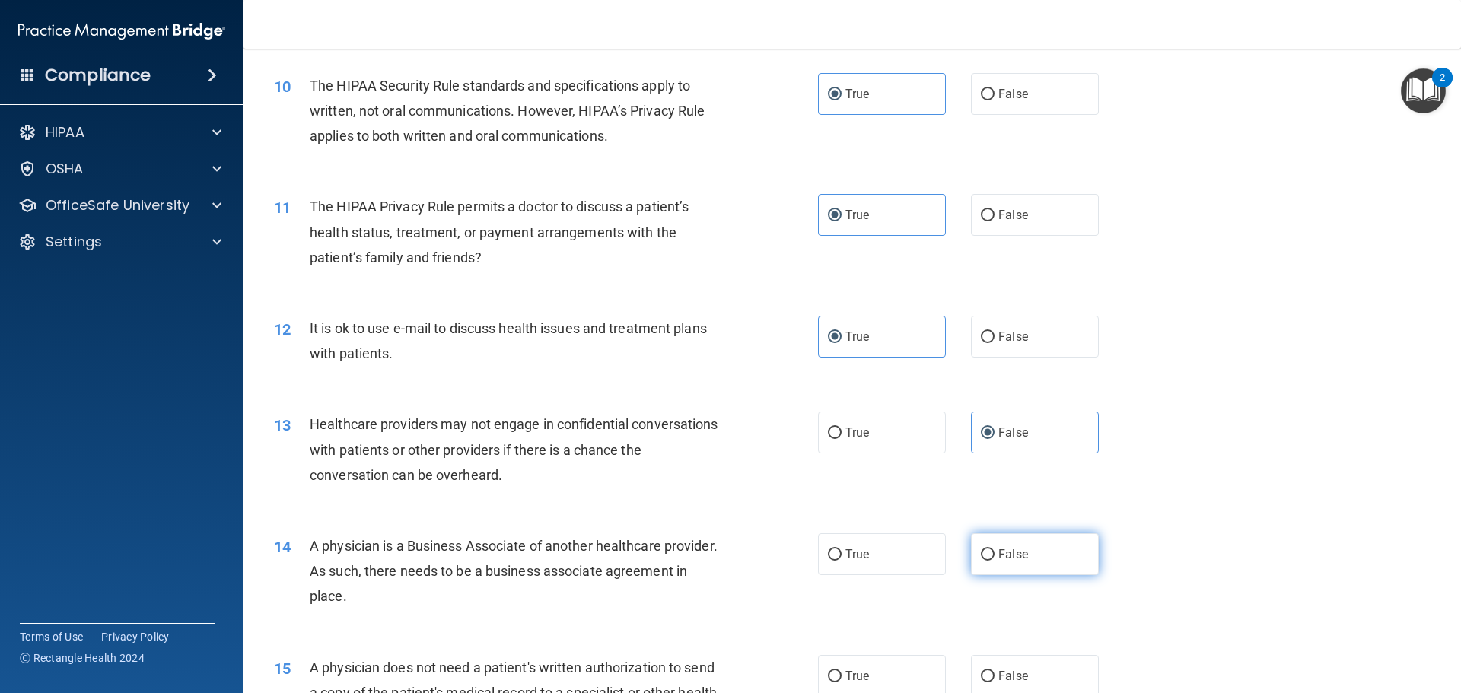
click at [995, 561] on input "False" at bounding box center [988, 554] width 14 height 11
radio input "true"
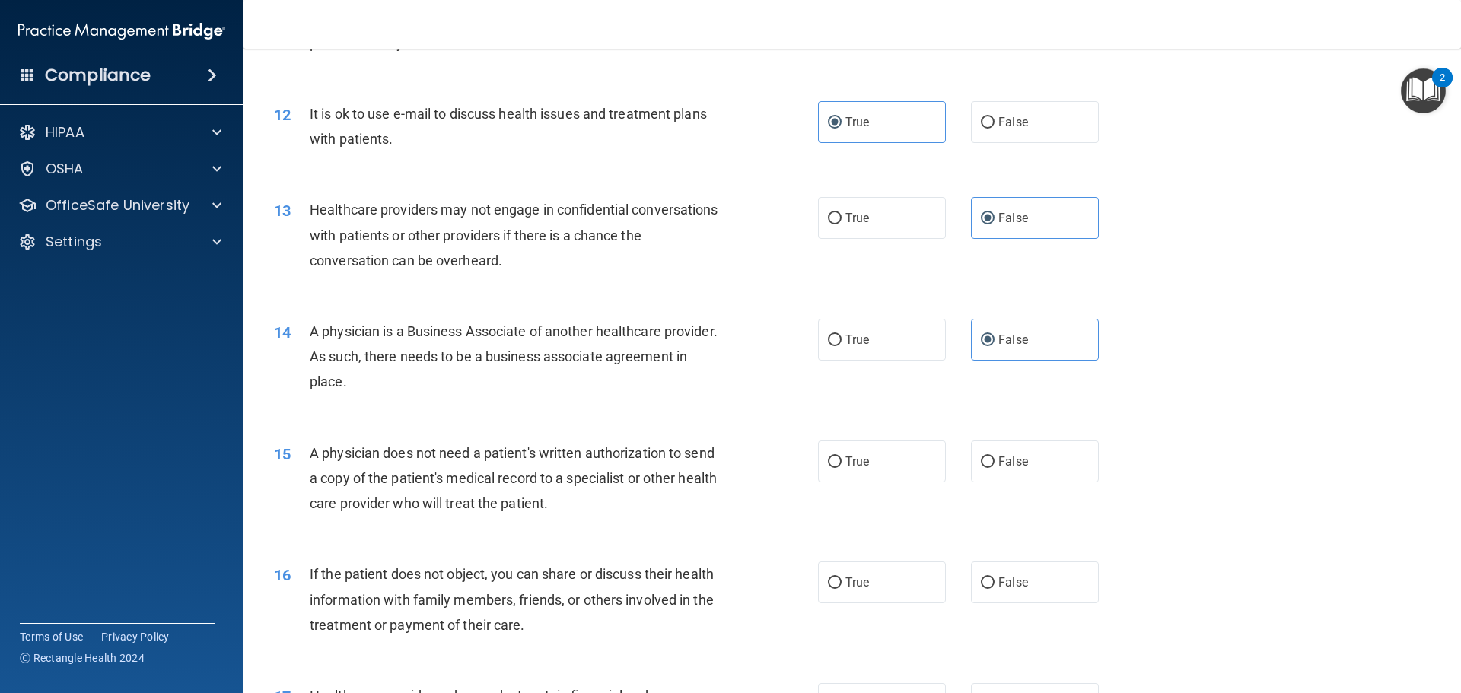
scroll to position [1294, 0]
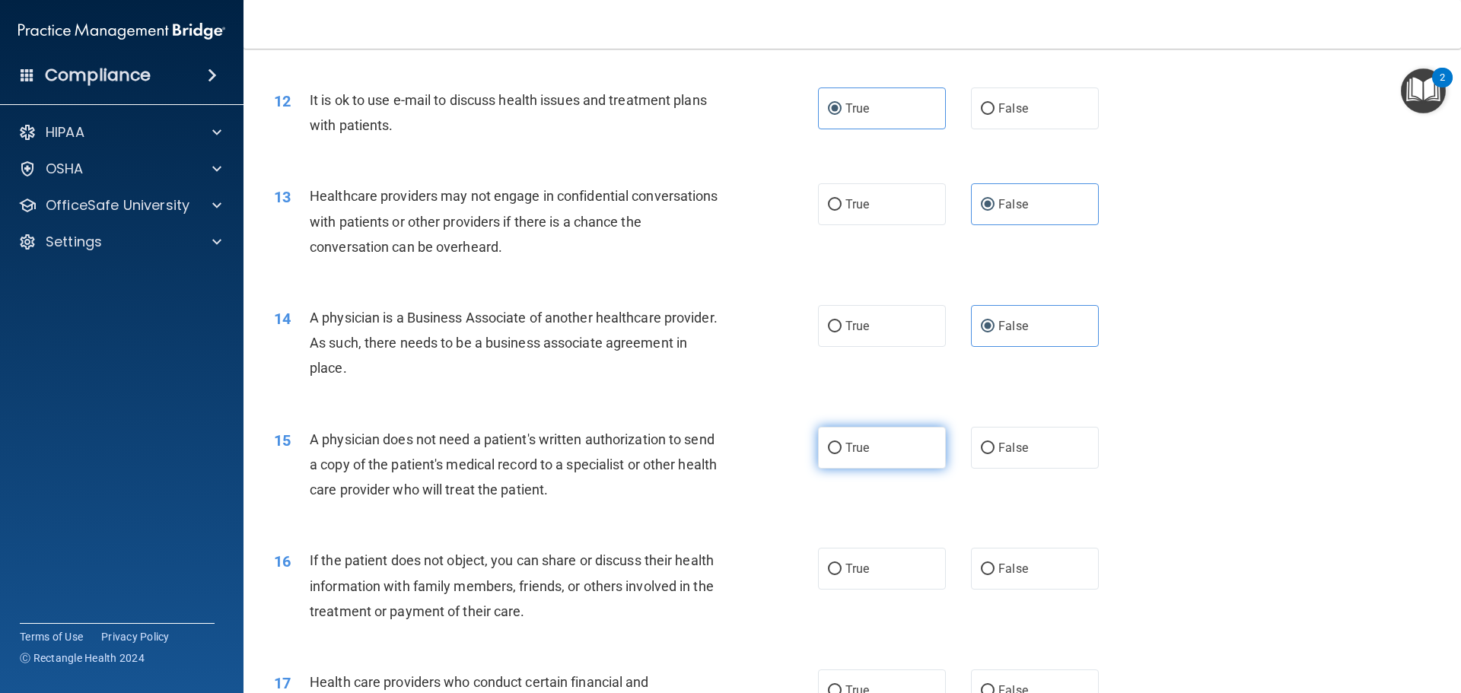
click at [867, 458] on label "True" at bounding box center [882, 448] width 128 height 42
click at [842, 454] on input "True" at bounding box center [835, 448] width 14 height 11
radio input "true"
drag, startPoint x: 849, startPoint y: 568, endPoint x: 909, endPoint y: 557, distance: 61.2
click at [850, 568] on span "True" at bounding box center [857, 569] width 24 height 14
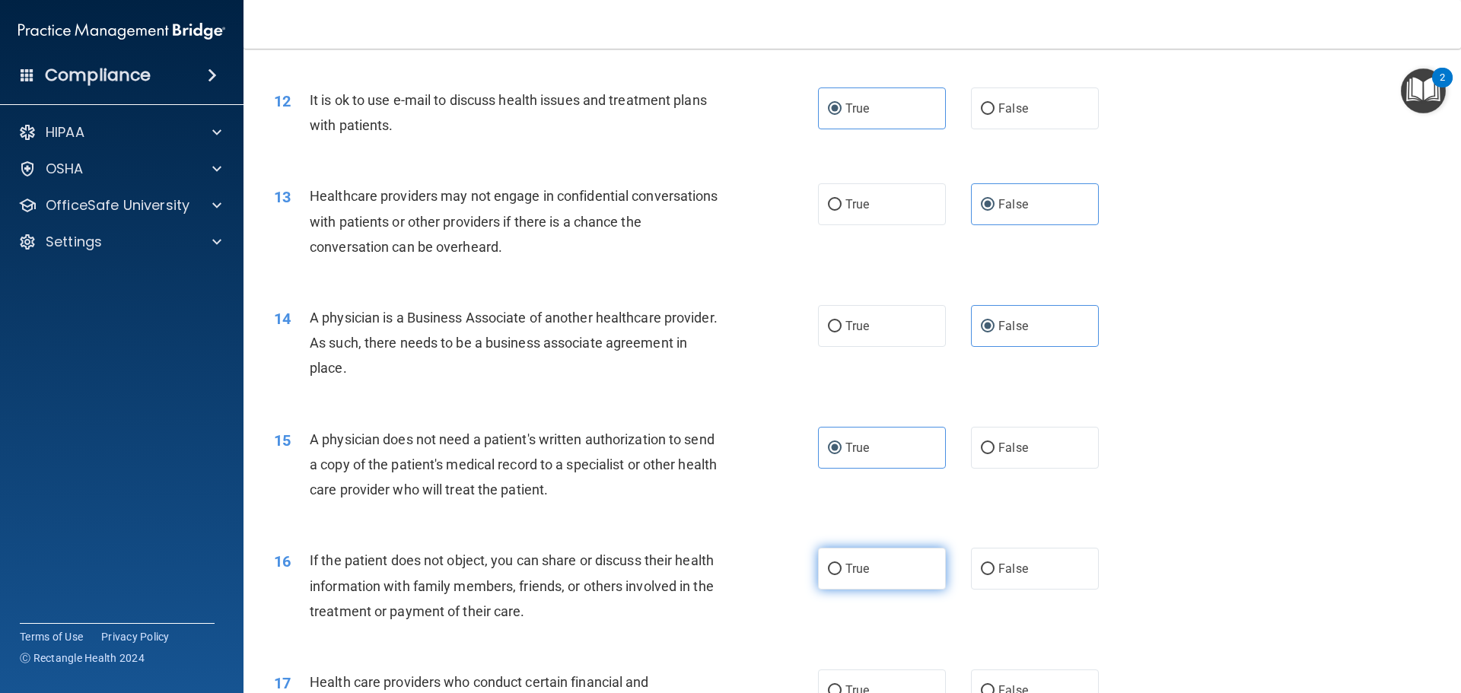
click at [842, 568] on input "True" at bounding box center [835, 569] width 14 height 11
radio input "true"
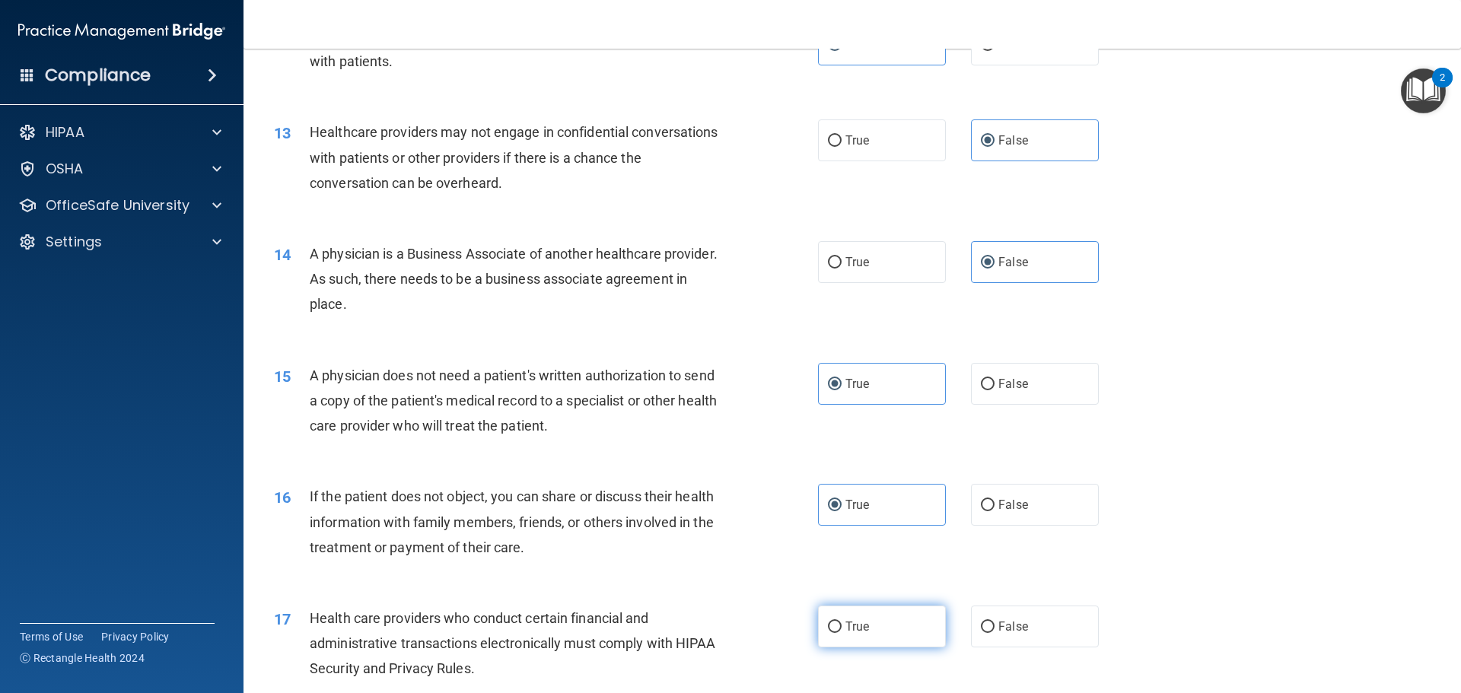
scroll to position [1446, 0]
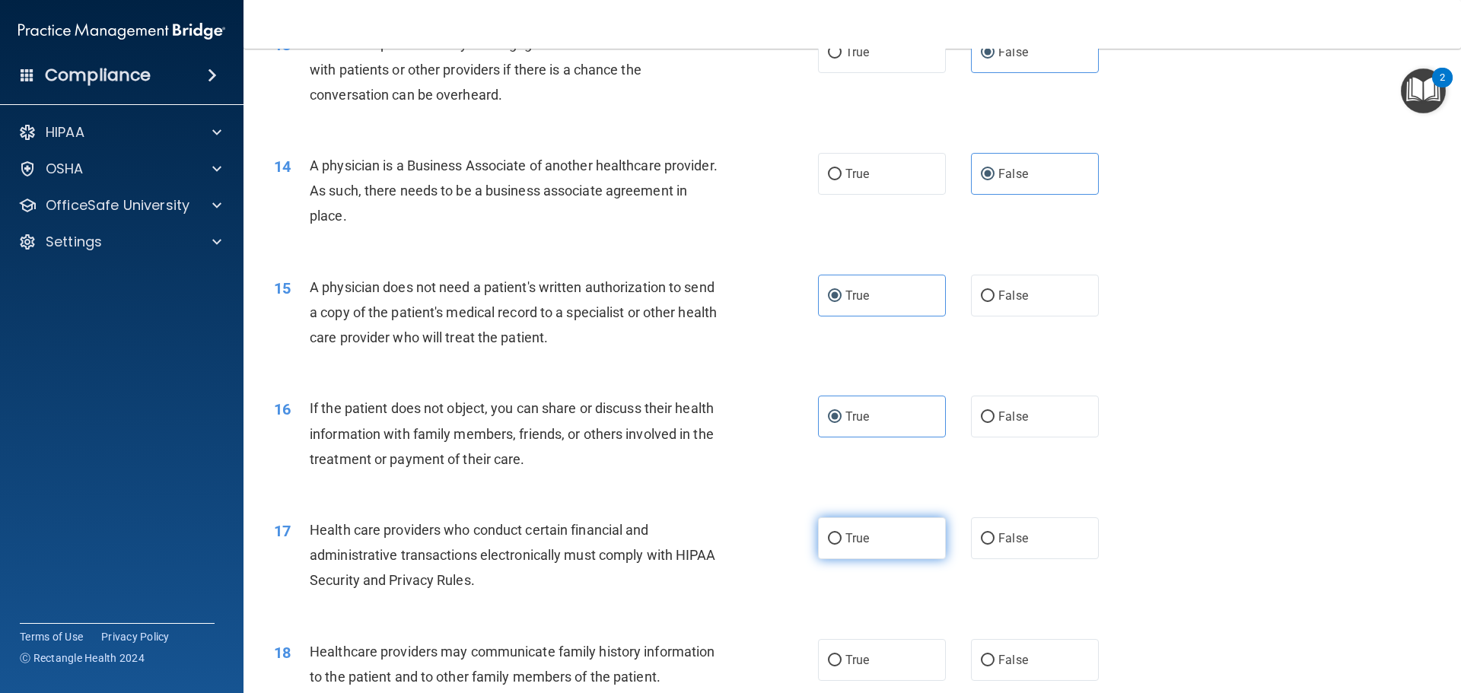
click at [860, 533] on span "True" at bounding box center [857, 538] width 24 height 14
click at [842, 533] on input "True" at bounding box center [835, 538] width 14 height 11
radio input "true"
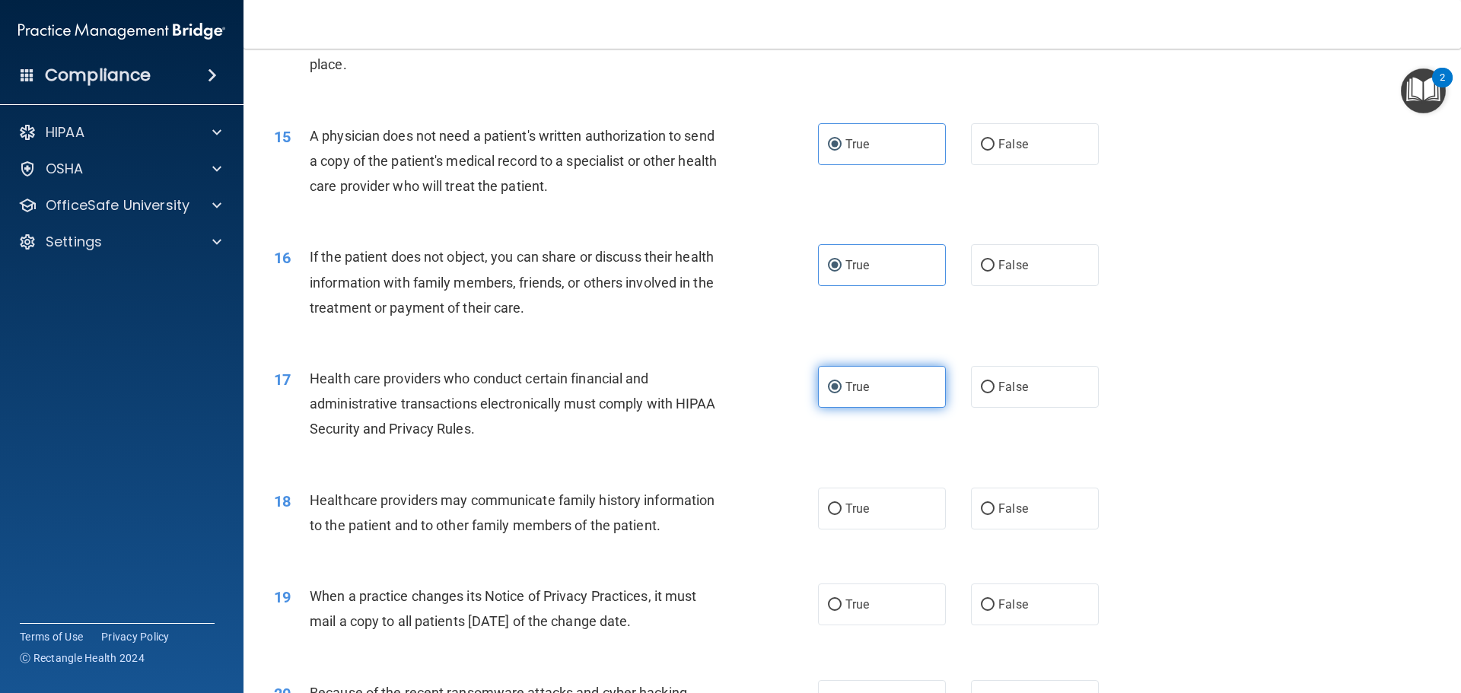
scroll to position [1598, 0]
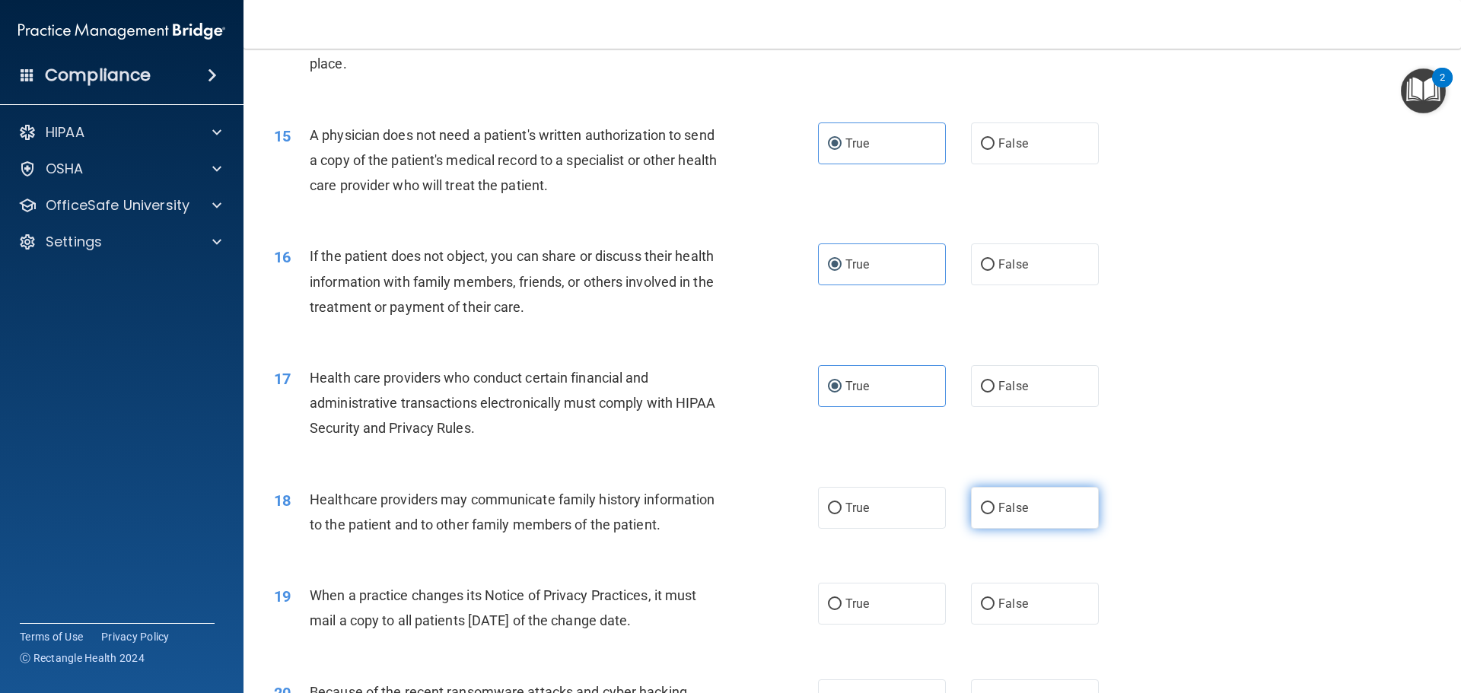
click at [997, 500] on label "False" at bounding box center [1035, 508] width 128 height 42
click at [995, 503] on input "False" at bounding box center [988, 508] width 14 height 11
radio input "true"
click at [1005, 597] on span "False" at bounding box center [1013, 604] width 30 height 14
click at [995, 599] on input "False" at bounding box center [988, 604] width 14 height 11
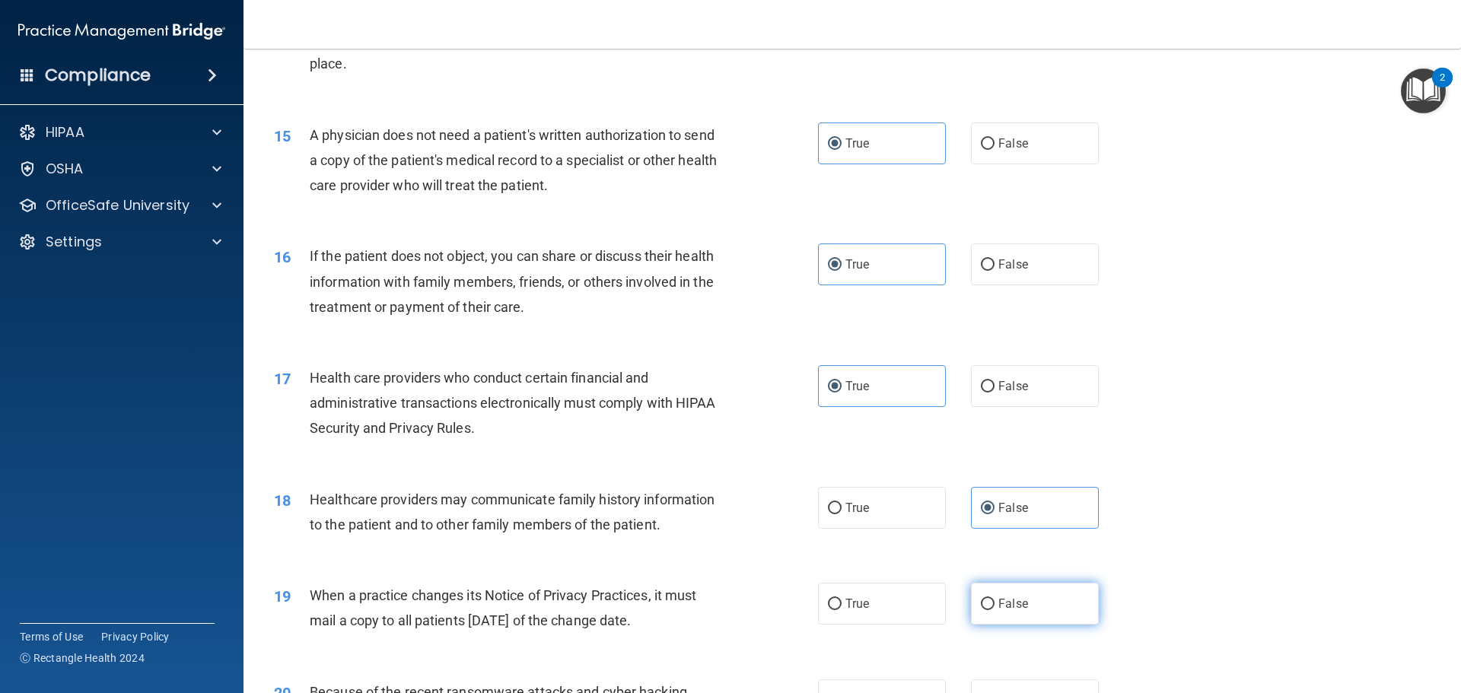
radio input "true"
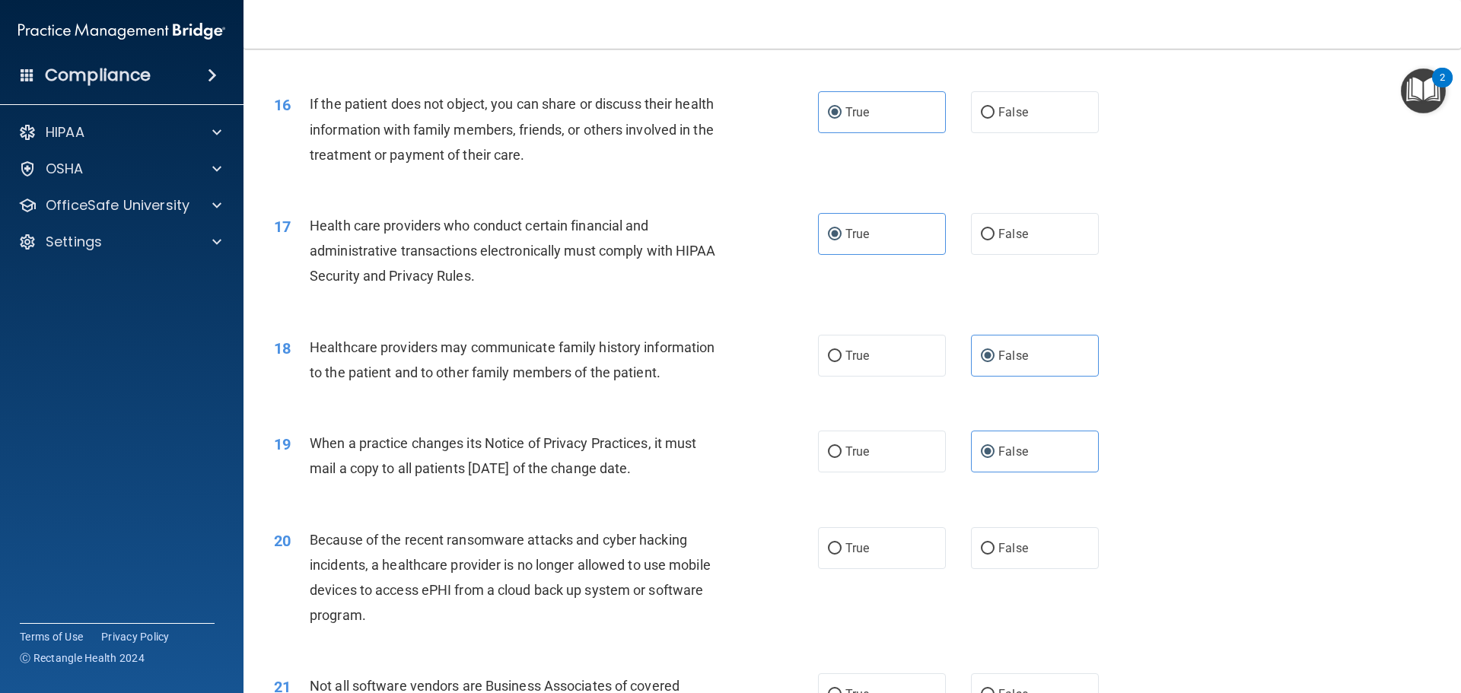
click at [1011, 572] on div "20 Because of the recent ransomware attacks and cyber hacking incidents, a heal…" at bounding box center [853, 581] width 1180 height 147
click at [1011, 557] on label "False" at bounding box center [1035, 548] width 128 height 42
click at [995, 555] on input "False" at bounding box center [988, 548] width 14 height 11
radio input "true"
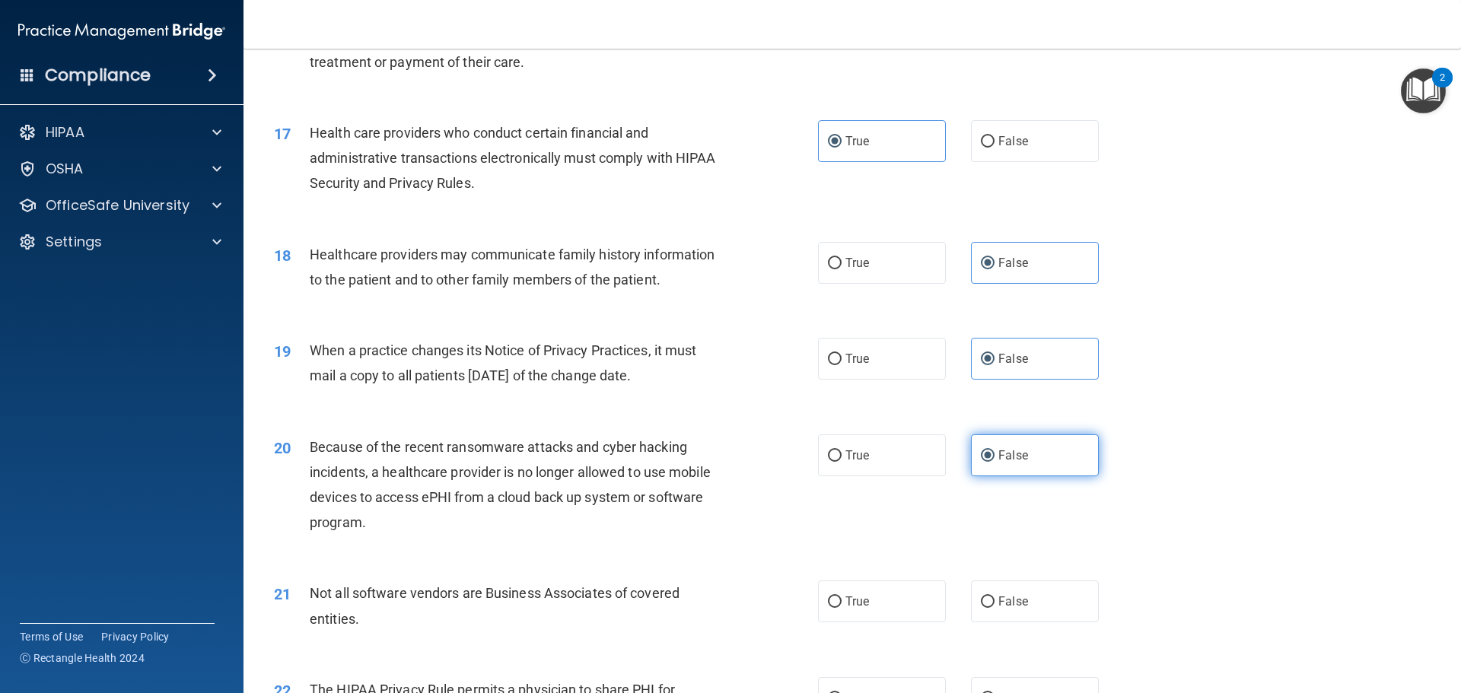
scroll to position [1979, 0]
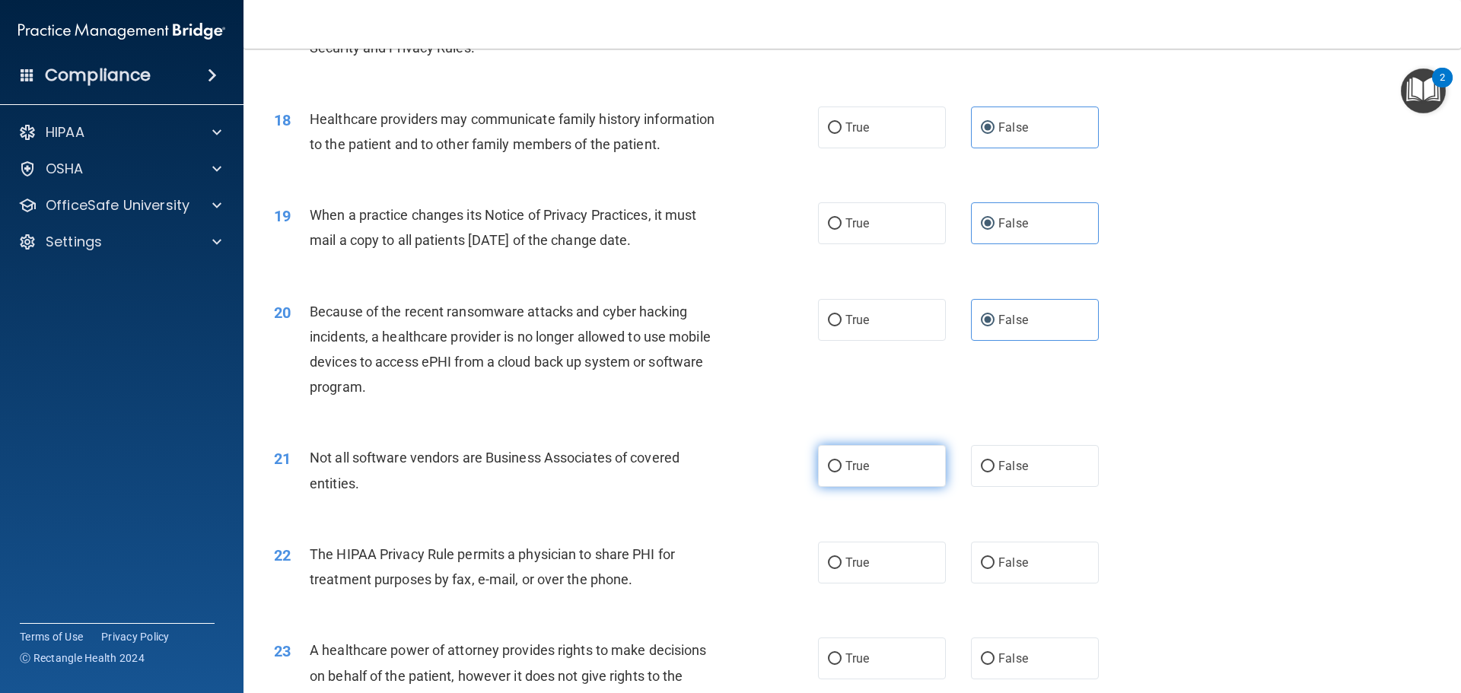
click at [880, 474] on label "True" at bounding box center [882, 466] width 128 height 42
click at [842, 473] on input "True" at bounding box center [835, 466] width 14 height 11
radio input "true"
click at [861, 568] on span "True" at bounding box center [857, 563] width 24 height 14
click at [842, 568] on input "True" at bounding box center [835, 563] width 14 height 11
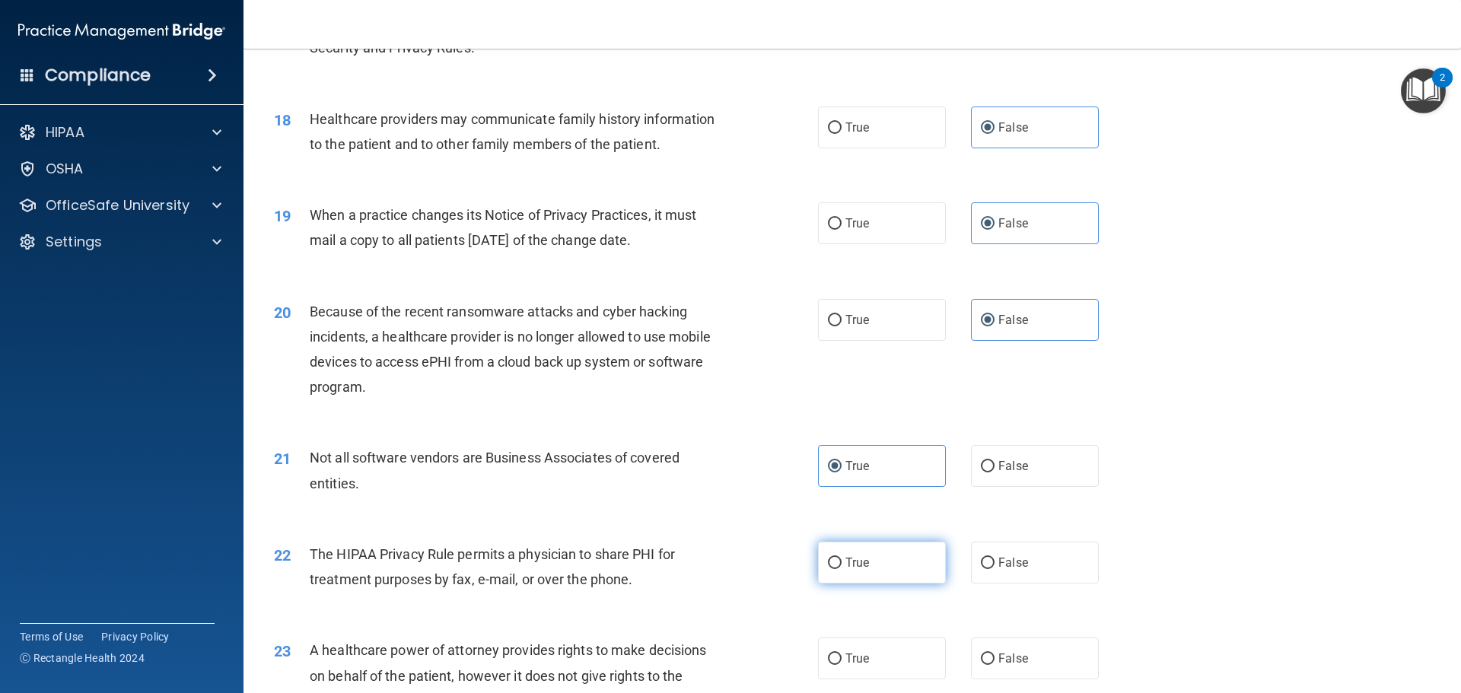
radio input "true"
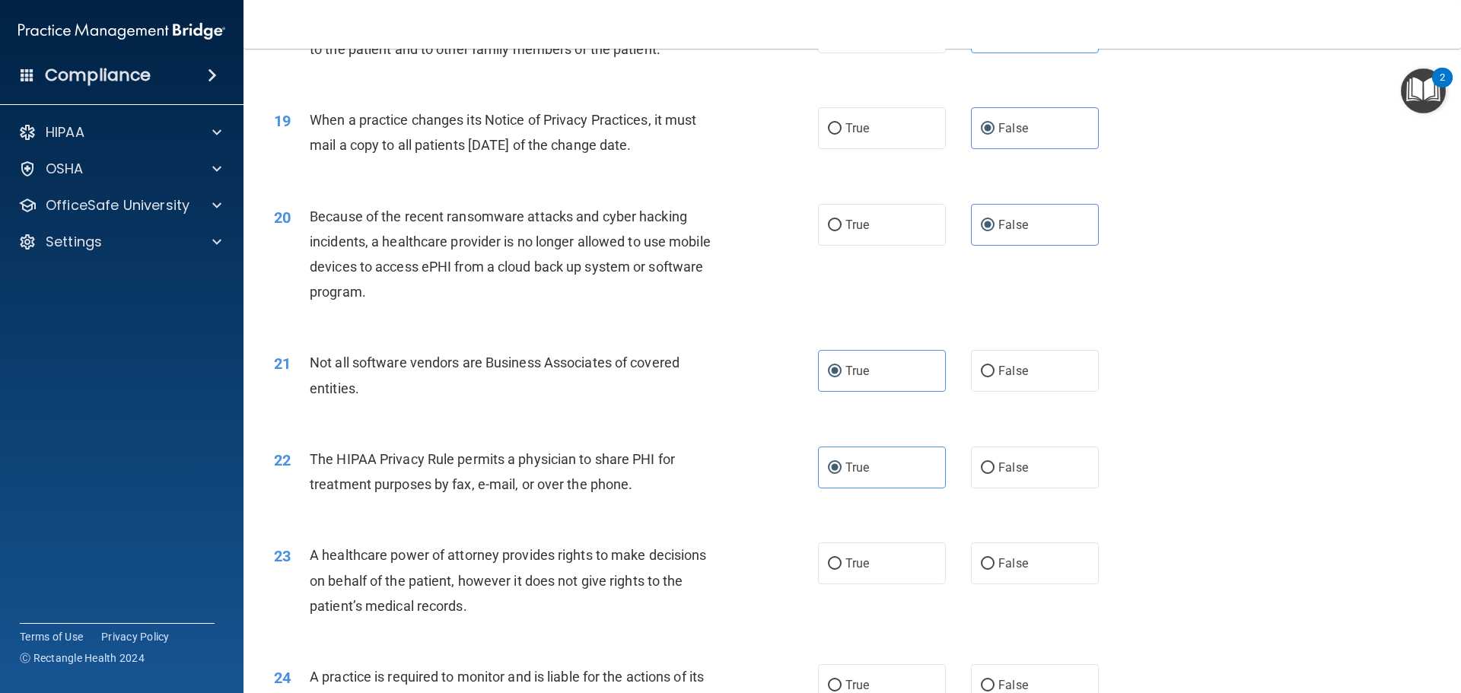
scroll to position [2207, 0]
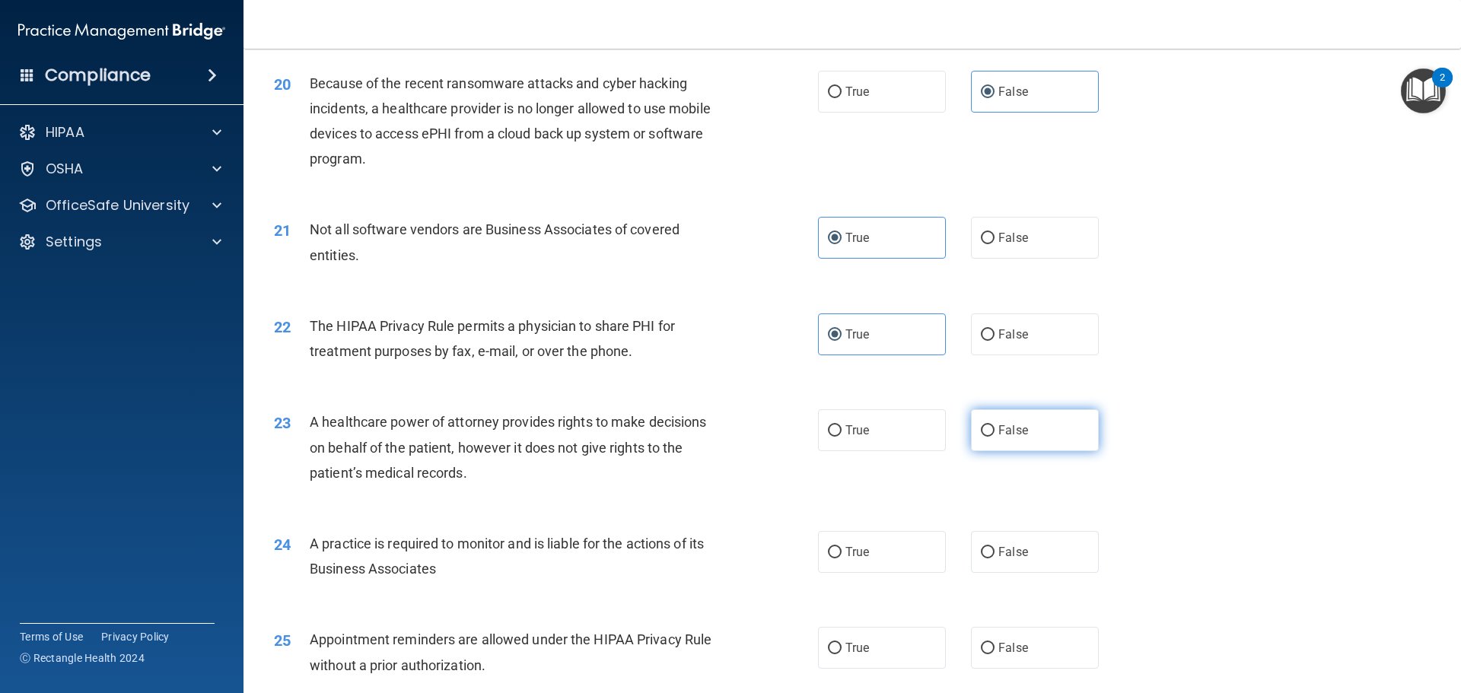
click at [1021, 442] on label "False" at bounding box center [1035, 430] width 128 height 42
click at [995, 437] on input "False" at bounding box center [988, 430] width 14 height 11
radio input "true"
click at [989, 559] on label "False" at bounding box center [1035, 552] width 128 height 42
click at [989, 559] on input "False" at bounding box center [988, 552] width 14 height 11
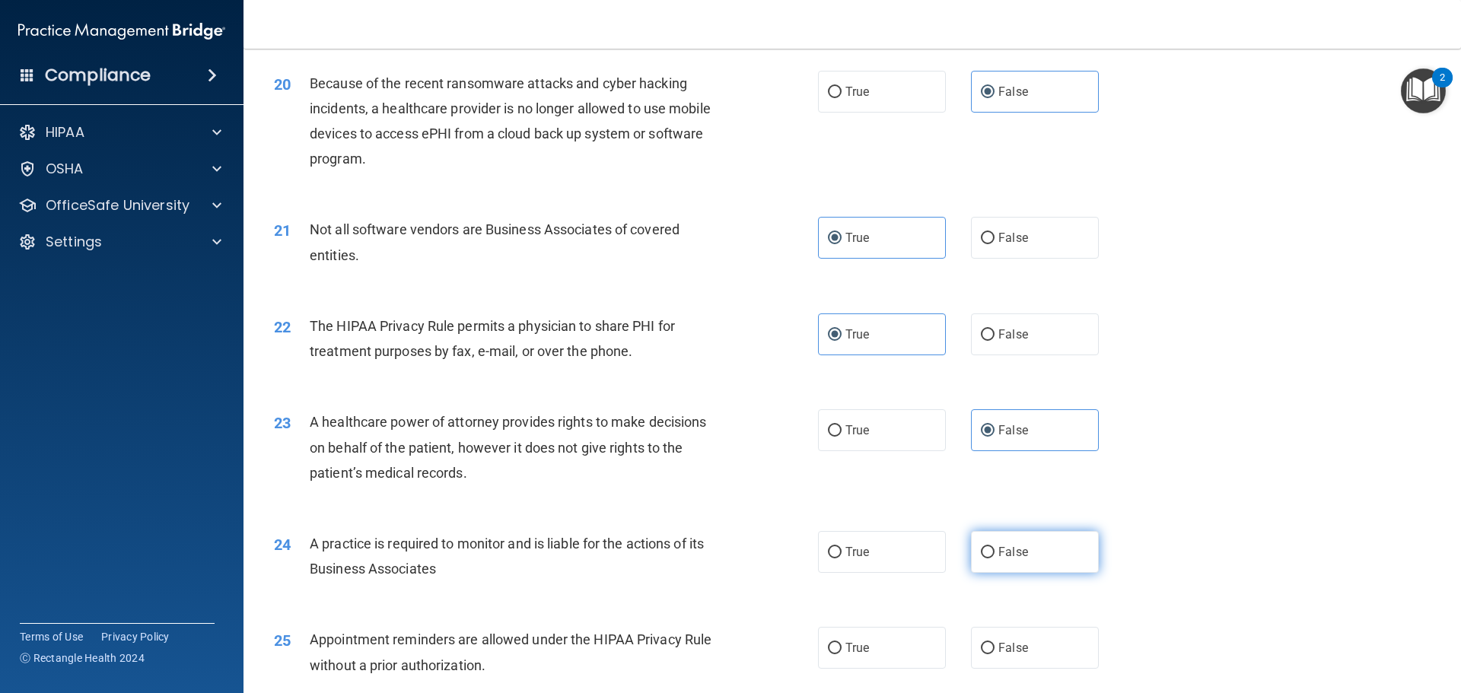
radio input "true"
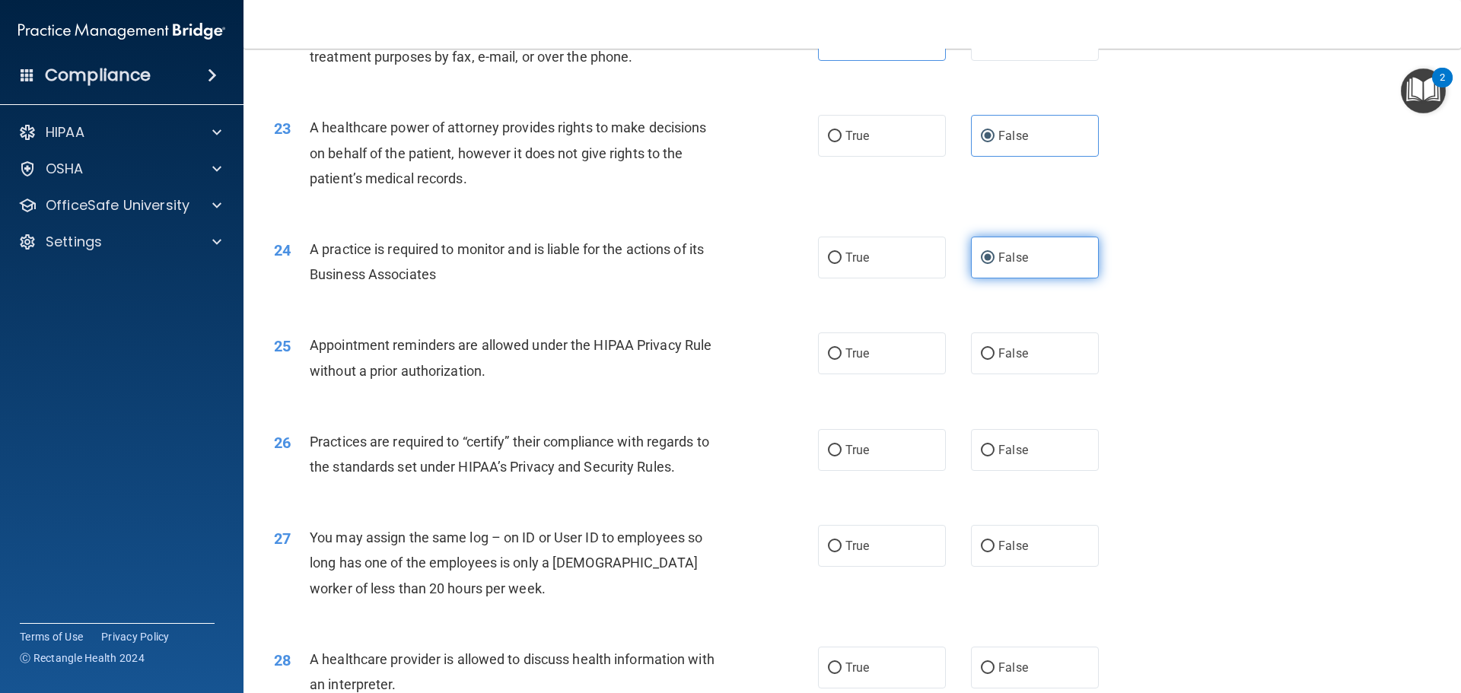
scroll to position [2511, 0]
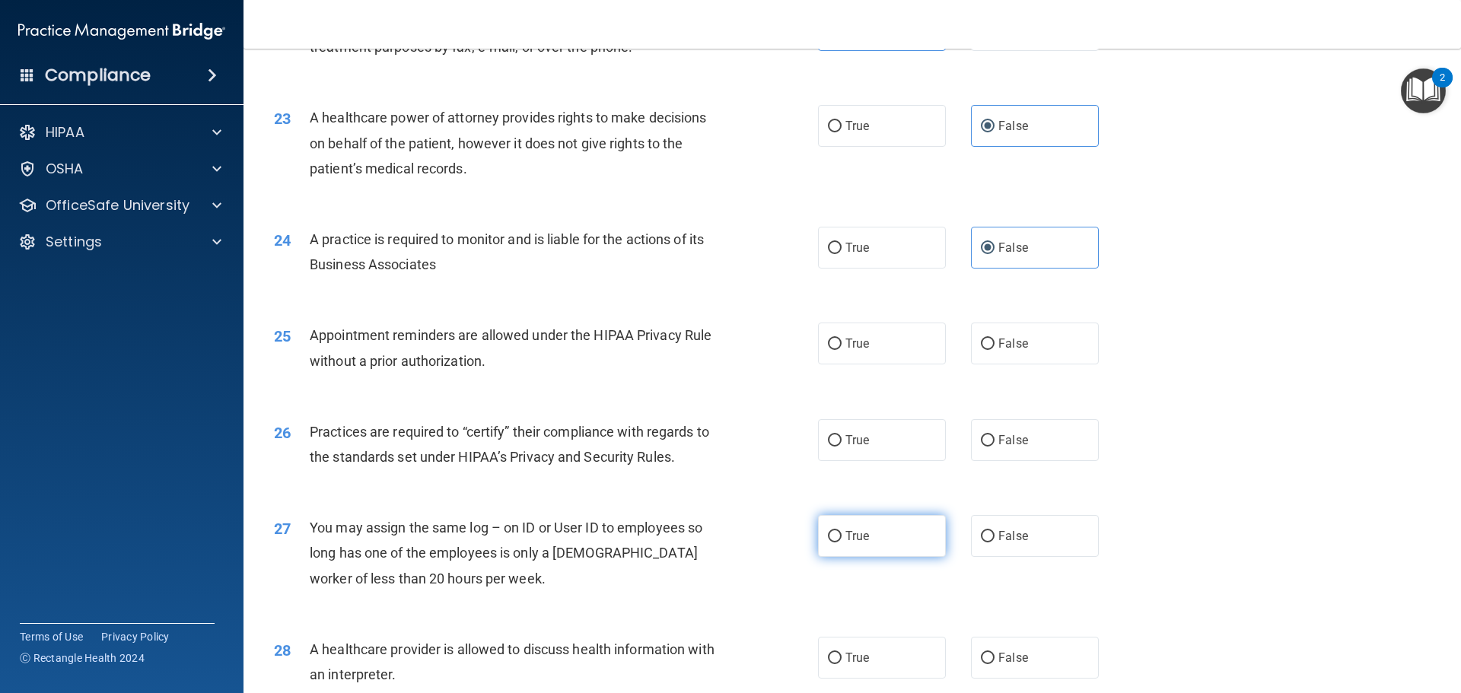
click at [879, 544] on label "True" at bounding box center [882, 536] width 128 height 42
click at [842, 543] on input "True" at bounding box center [835, 536] width 14 height 11
radio input "true"
click at [895, 451] on label "True" at bounding box center [882, 440] width 128 height 42
click at [842, 447] on input "True" at bounding box center [835, 440] width 14 height 11
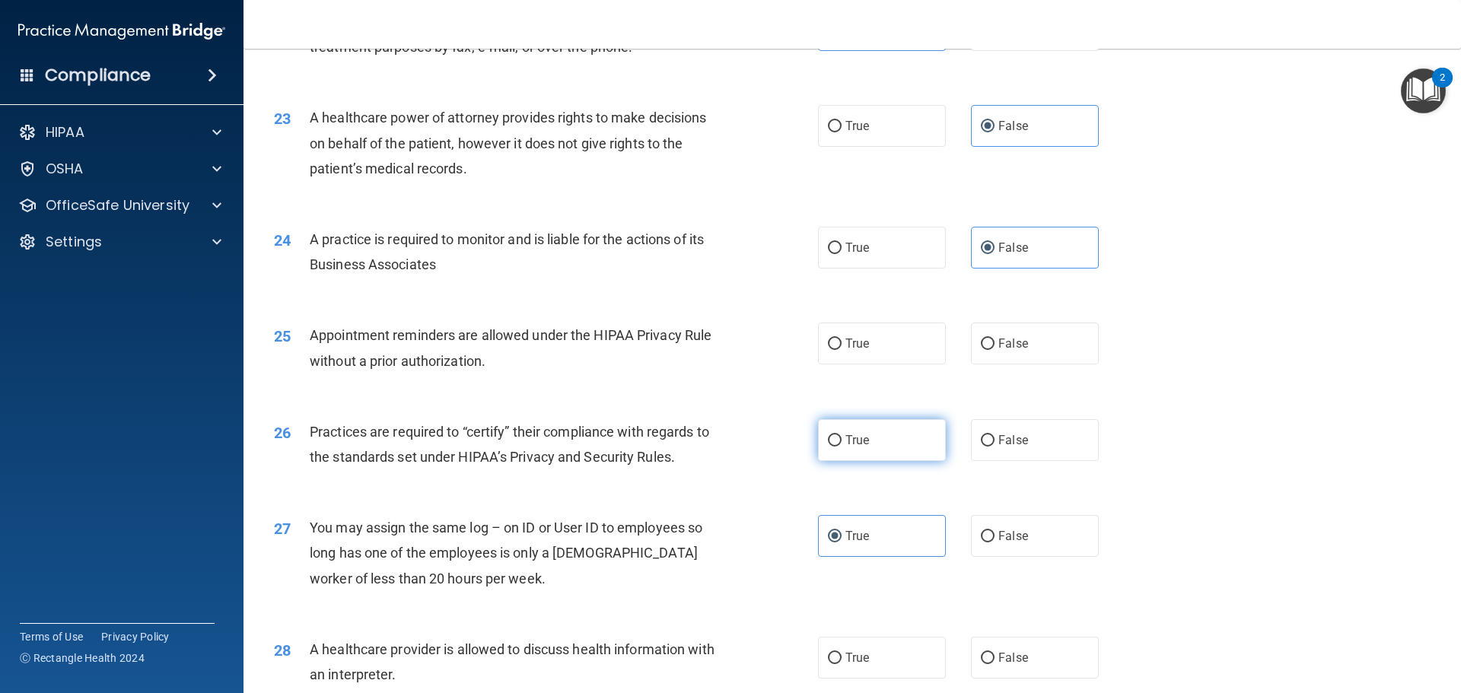
radio input "true"
click at [902, 384] on div "25 Appointment reminders are allowed under the HIPAA Privacy Rule without a pri…" at bounding box center [853, 352] width 1180 height 96
click at [909, 344] on label "True" at bounding box center [882, 344] width 128 height 42
click at [842, 344] on input "True" at bounding box center [835, 344] width 14 height 11
radio input "true"
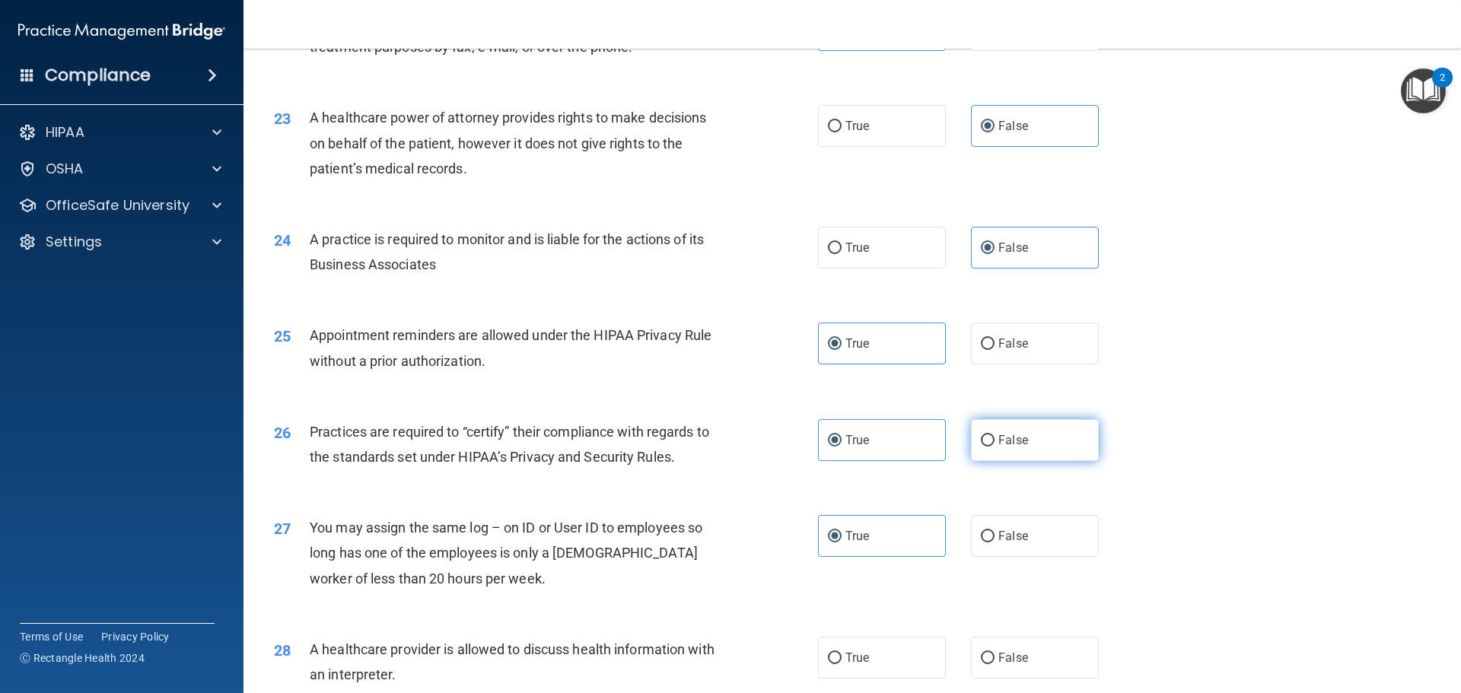
click at [1007, 437] on span "False" at bounding box center [1013, 440] width 30 height 14
click at [995, 437] on input "False" at bounding box center [988, 440] width 14 height 11
radio input "true"
radio input "false"
click at [998, 539] on span "False" at bounding box center [1013, 536] width 30 height 14
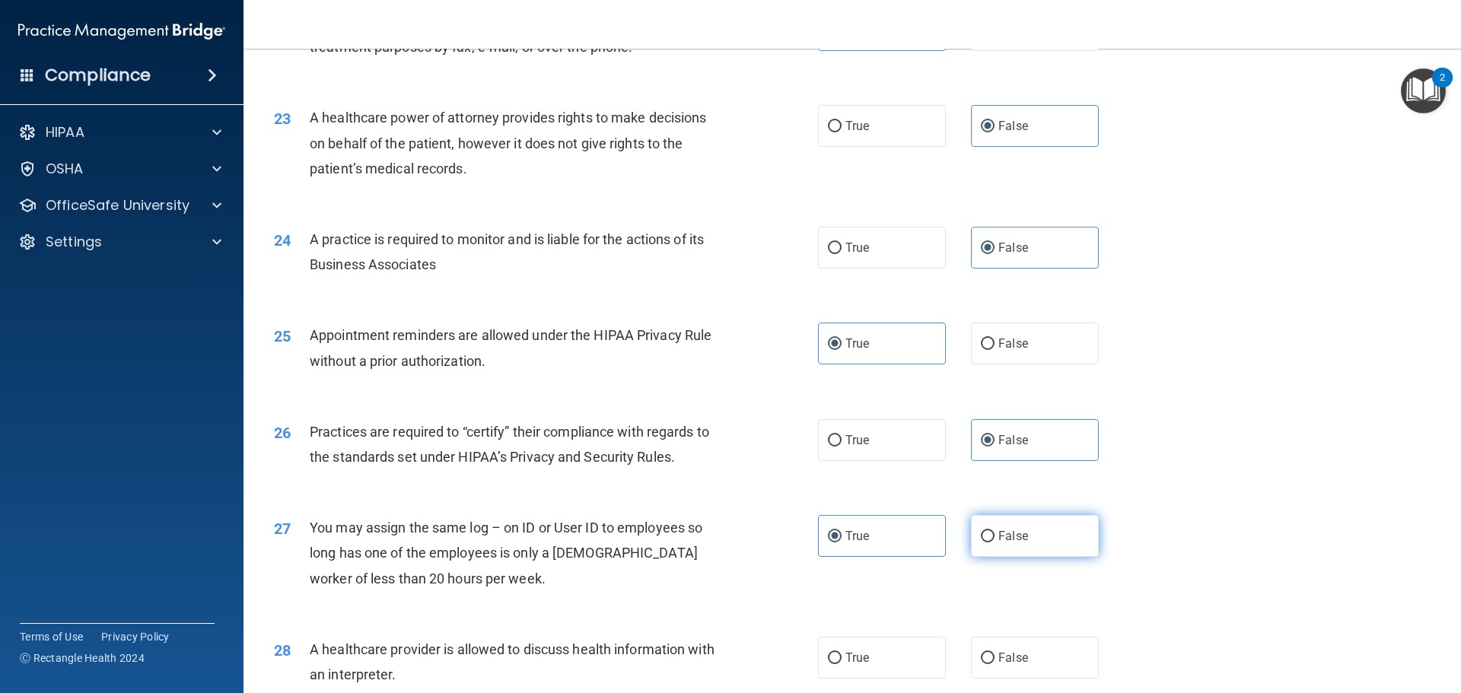
click at [995, 539] on input "False" at bounding box center [988, 536] width 14 height 11
radio input "true"
radio input "false"
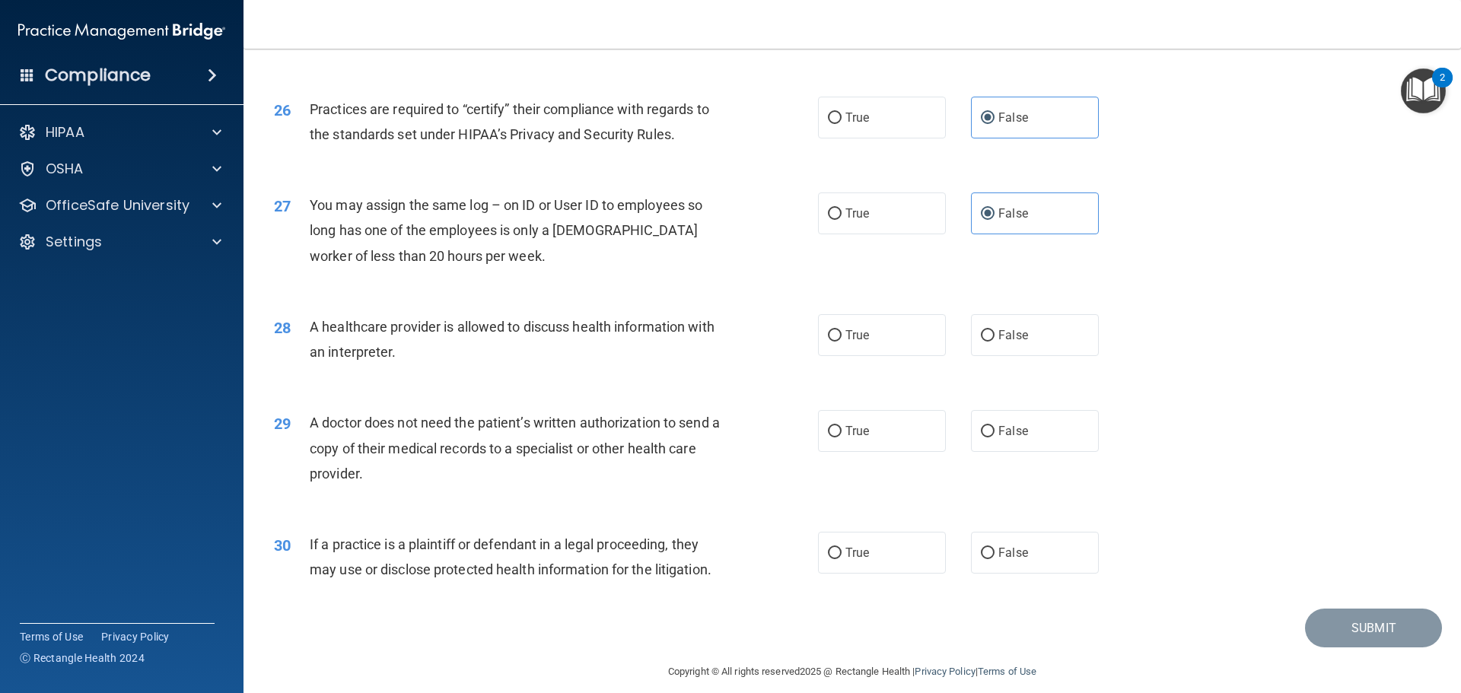
scroll to position [2849, 0]
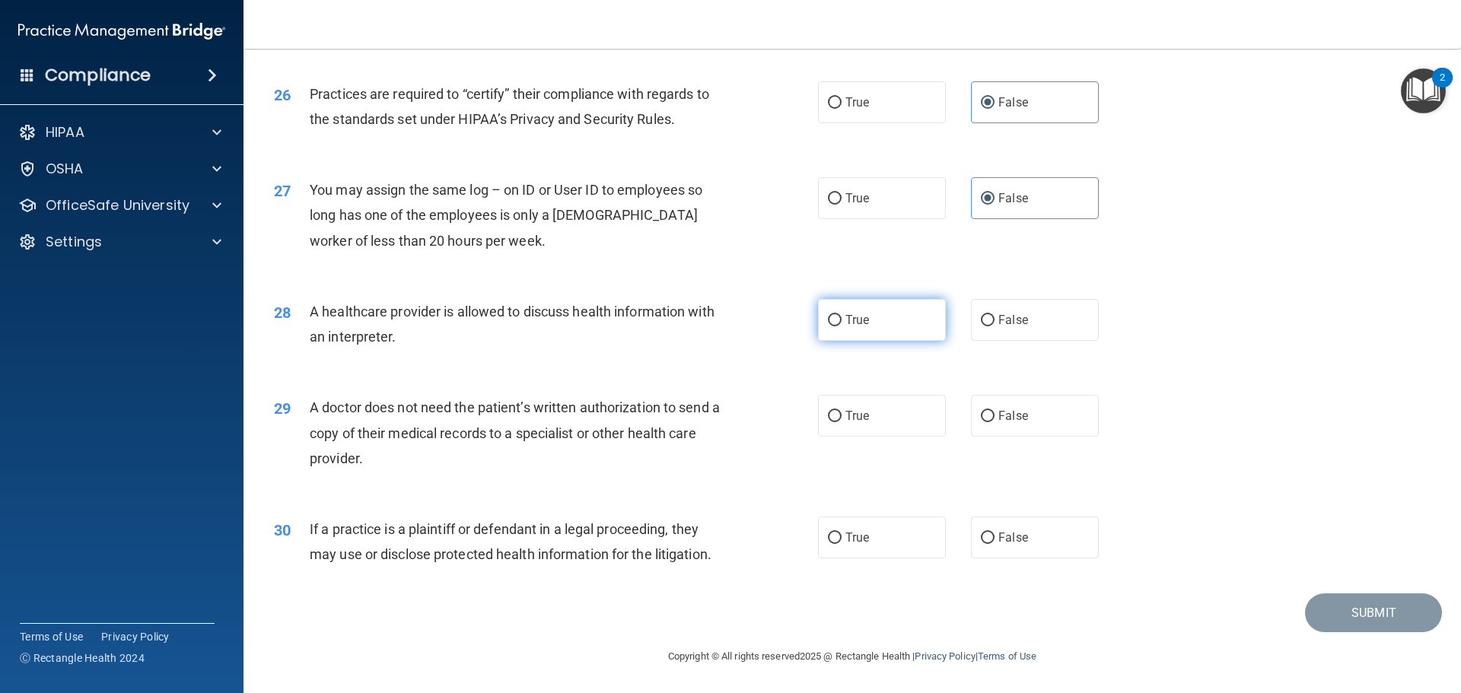
click at [890, 303] on label "True" at bounding box center [882, 320] width 128 height 42
click at [842, 315] on input "True" at bounding box center [835, 320] width 14 height 11
radio input "true"
click at [886, 385] on div "29 A doctor does not need the patient’s written authorization to send a copy of…" at bounding box center [853, 437] width 1180 height 122
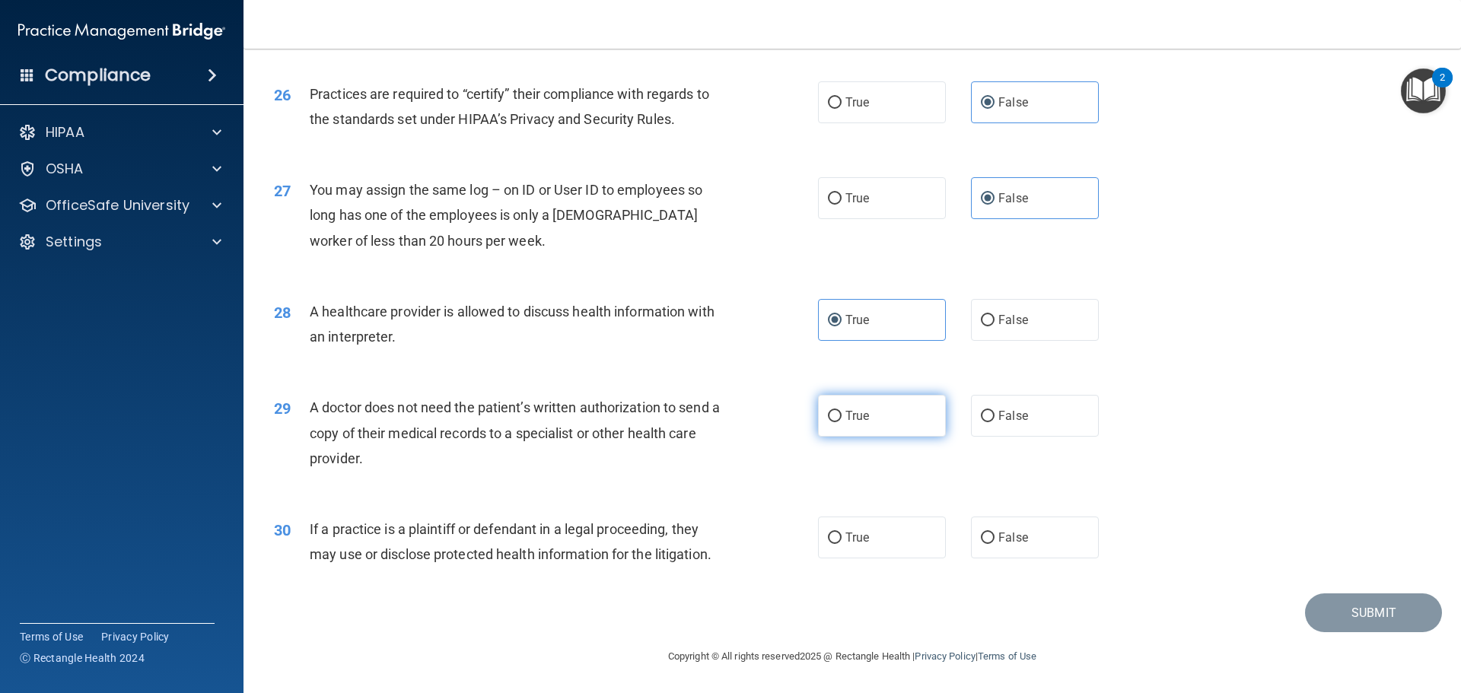
click at [881, 425] on label "True" at bounding box center [882, 416] width 128 height 42
click at [842, 422] on input "True" at bounding box center [835, 416] width 14 height 11
radio input "true"
click at [870, 536] on label "True" at bounding box center [882, 538] width 128 height 42
click at [842, 536] on input "True" at bounding box center [835, 538] width 14 height 11
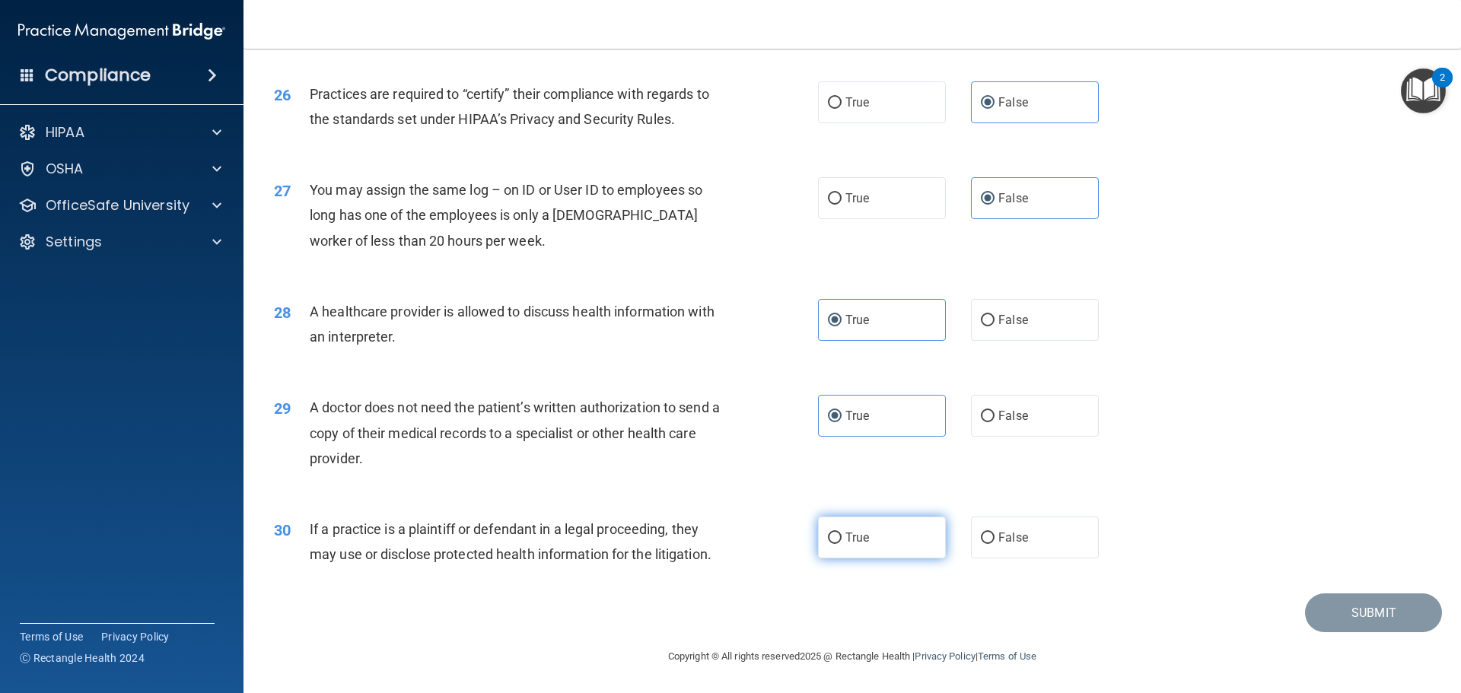
radio input "true"
click at [1384, 624] on button "Submit" at bounding box center [1373, 613] width 137 height 39
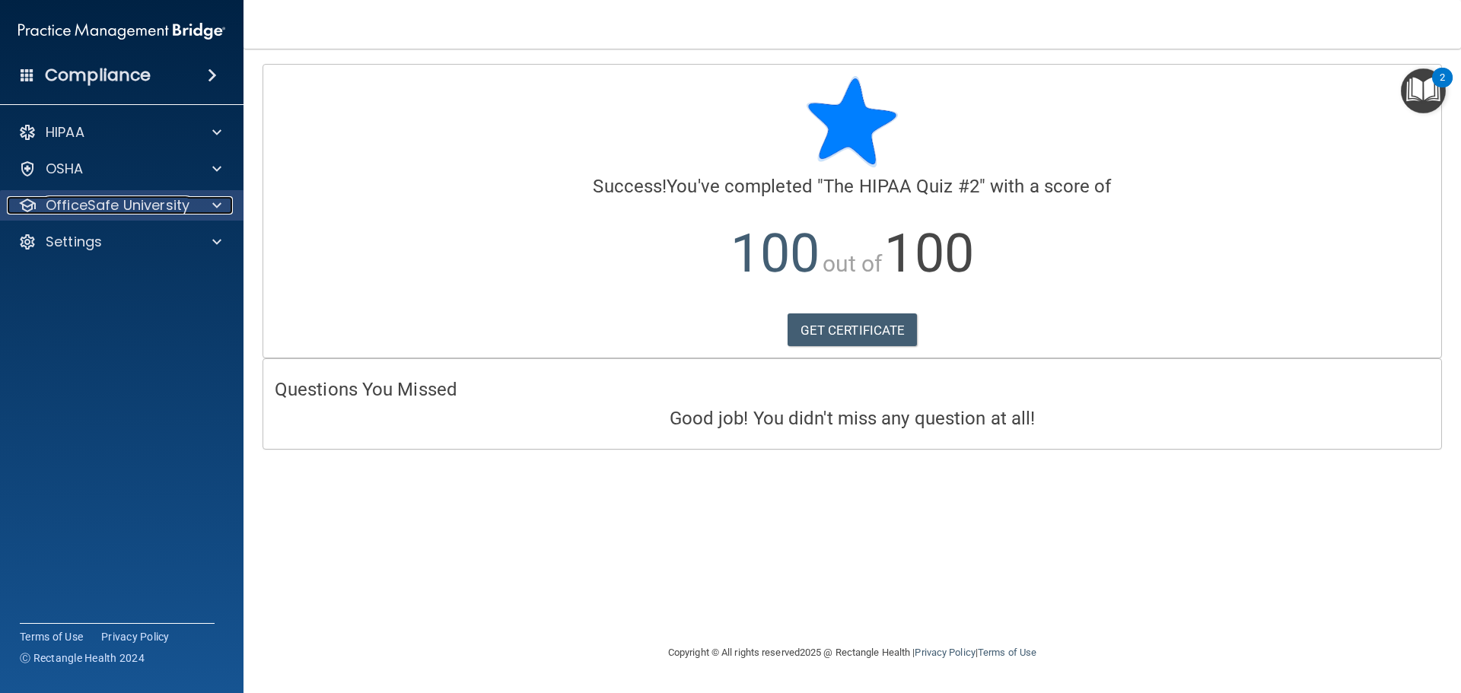
click at [167, 202] on p "OfficeSafe University" at bounding box center [118, 205] width 144 height 18
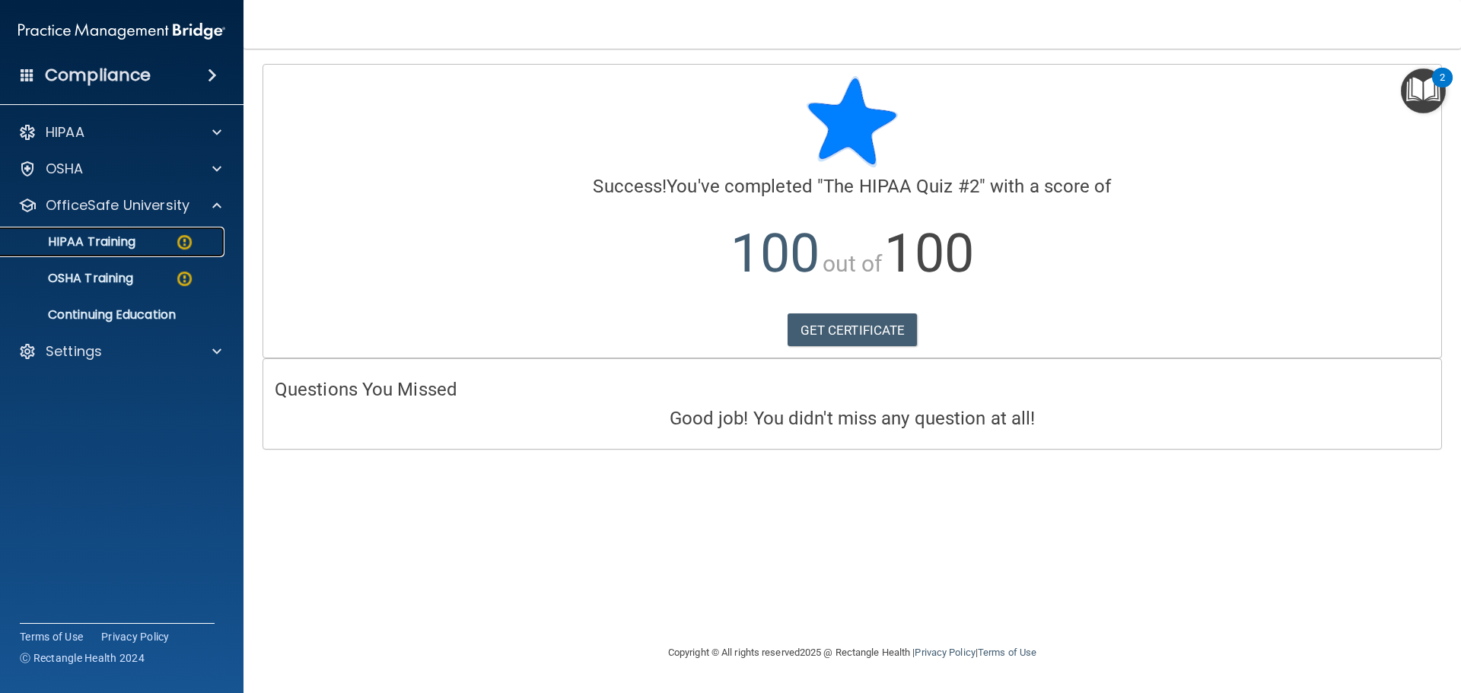
click at [123, 247] on p "HIPAA Training" at bounding box center [73, 241] width 126 height 15
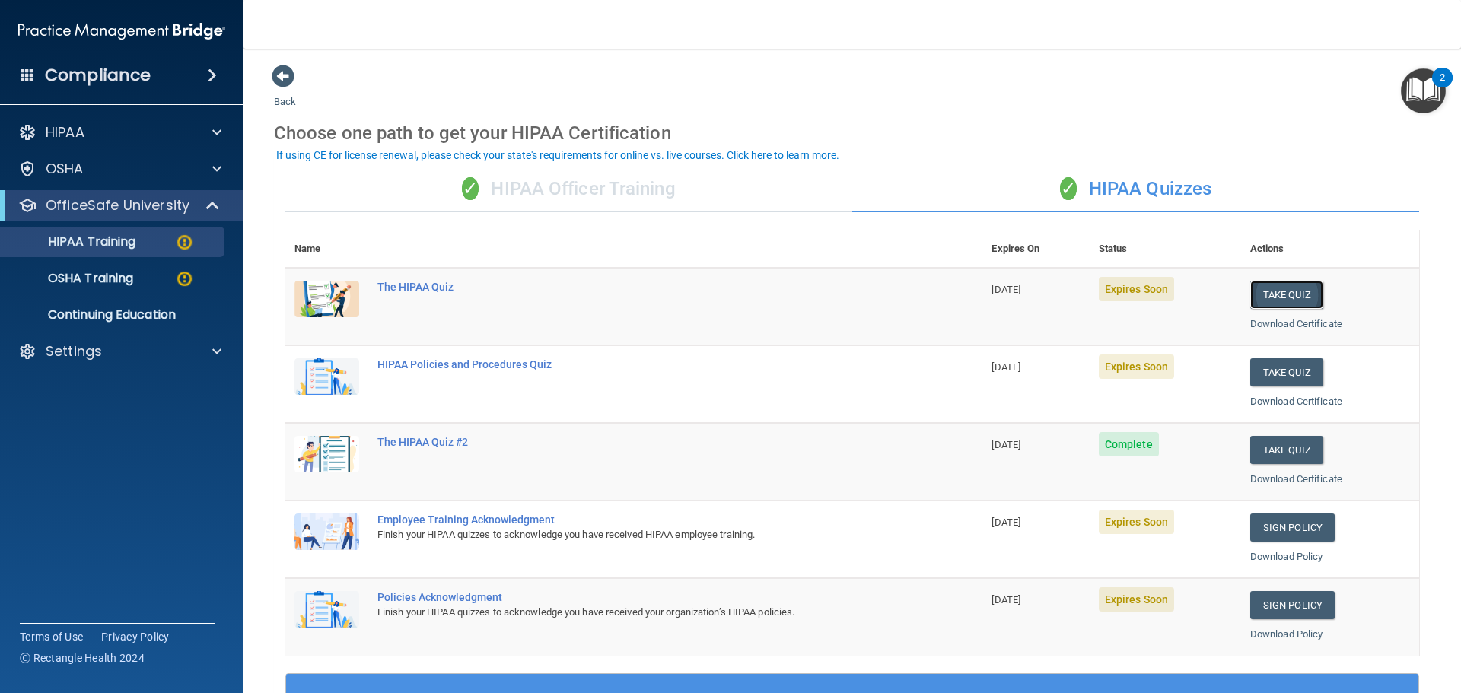
click at [1294, 286] on button "Take Quiz" at bounding box center [1286, 295] width 73 height 28
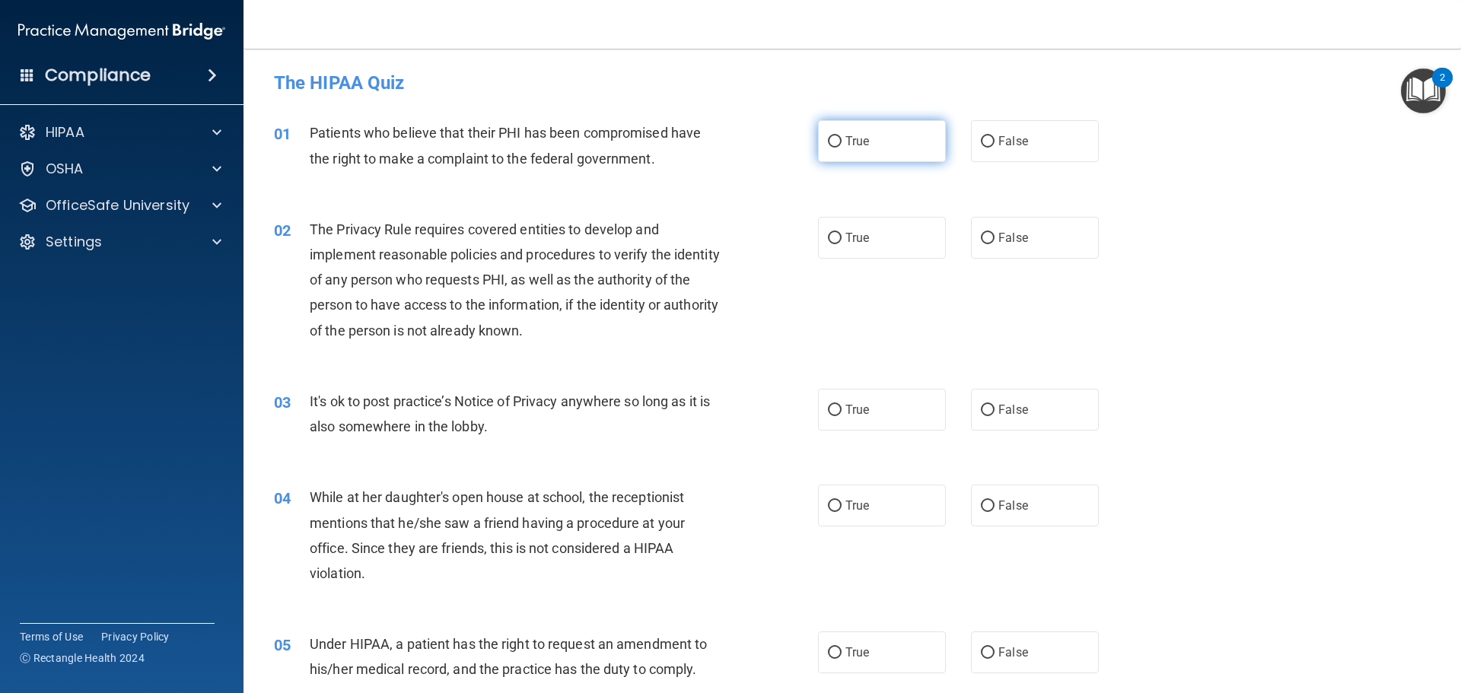
click at [849, 142] on span "True" at bounding box center [857, 141] width 24 height 14
click at [842, 142] on input "True" at bounding box center [835, 141] width 14 height 11
radio input "true"
click at [852, 251] on label "True" at bounding box center [882, 238] width 128 height 42
click at [842, 244] on input "True" at bounding box center [835, 238] width 14 height 11
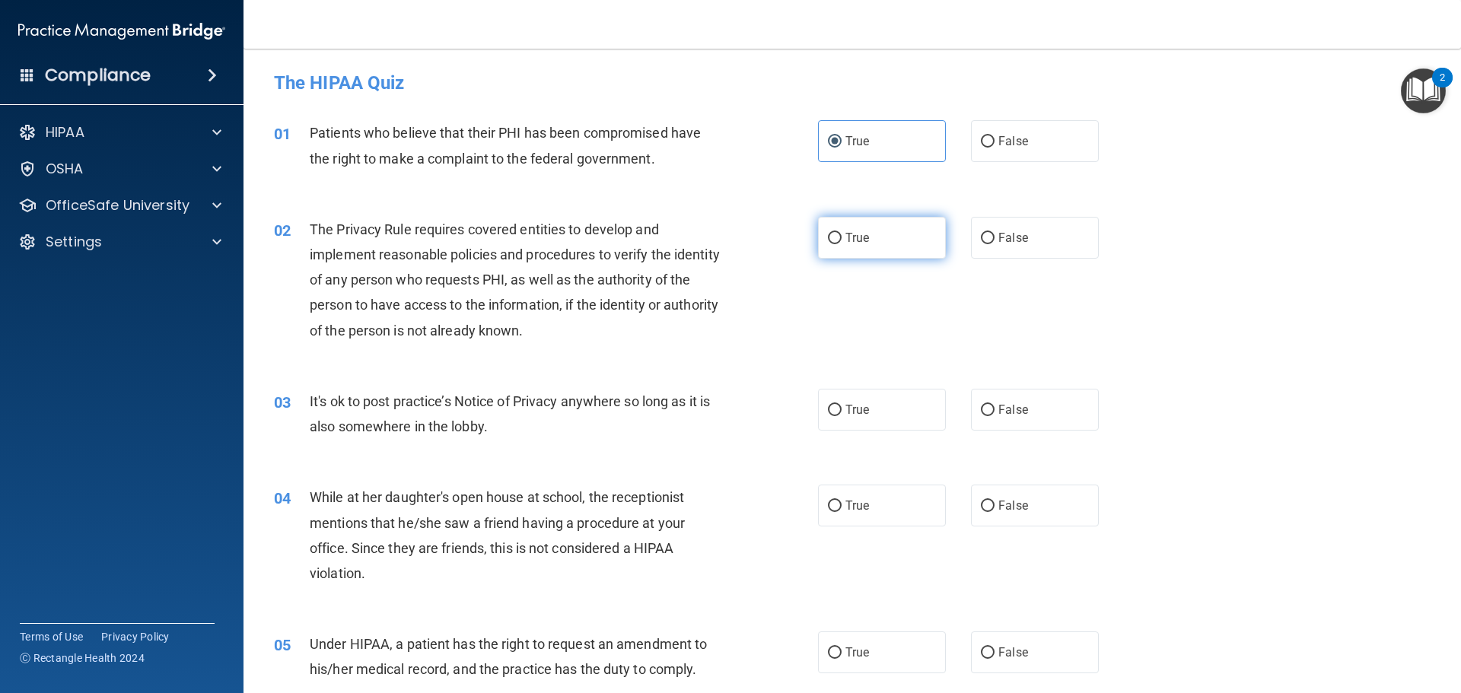
radio input "true"
click at [1006, 401] on label "False" at bounding box center [1035, 410] width 128 height 42
click at [995, 405] on input "False" at bounding box center [988, 410] width 14 height 11
radio input "true"
click at [992, 492] on label "False" at bounding box center [1035, 506] width 128 height 42
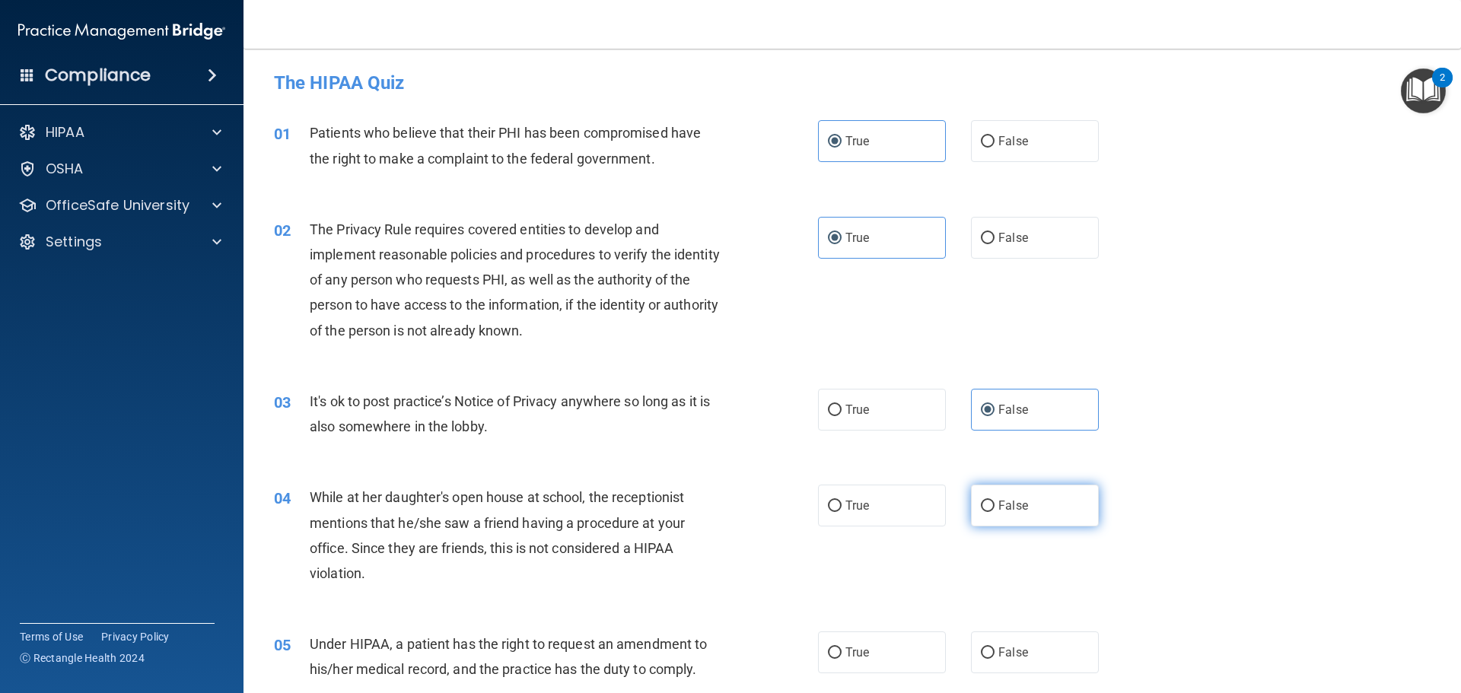
click at [992, 501] on input "False" at bounding box center [988, 506] width 14 height 11
radio input "true"
click at [1005, 642] on label "False" at bounding box center [1035, 653] width 128 height 42
click at [995, 648] on input "False" at bounding box center [988, 653] width 14 height 11
radio input "true"
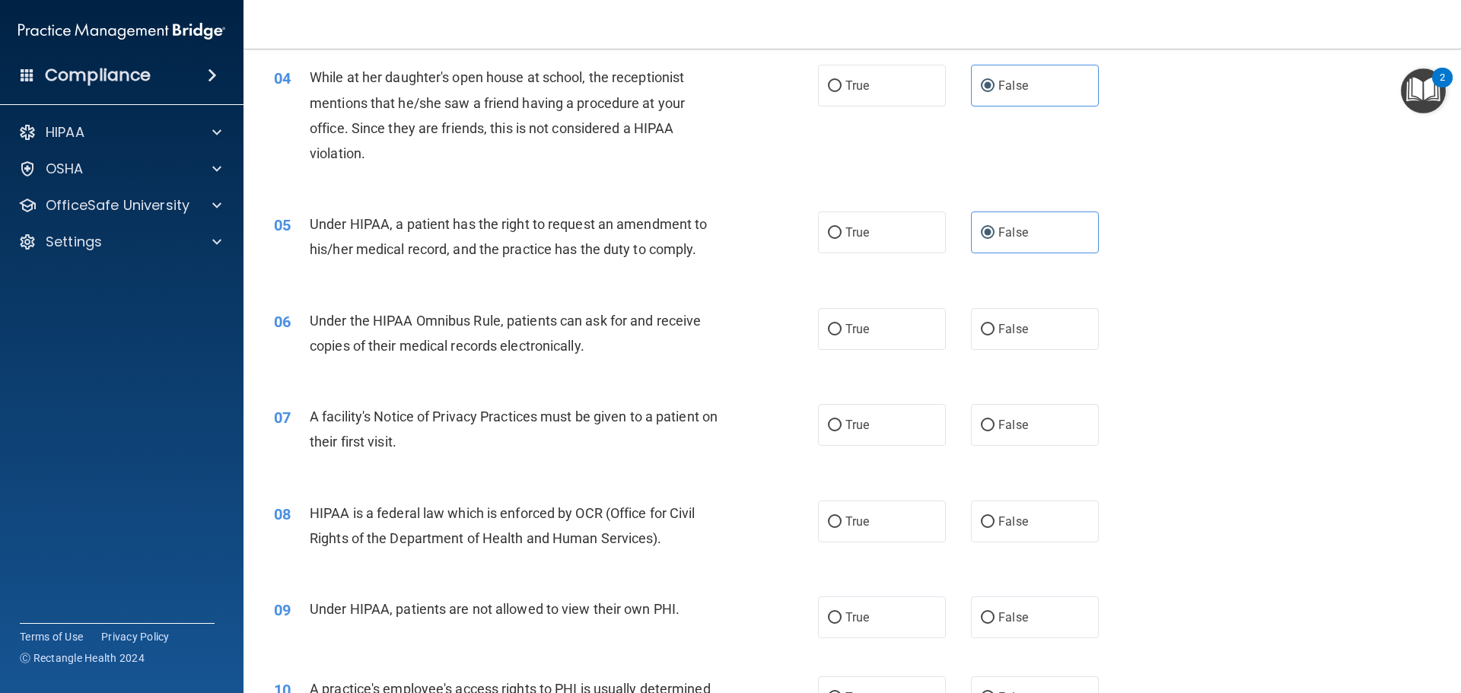
scroll to position [609, 0]
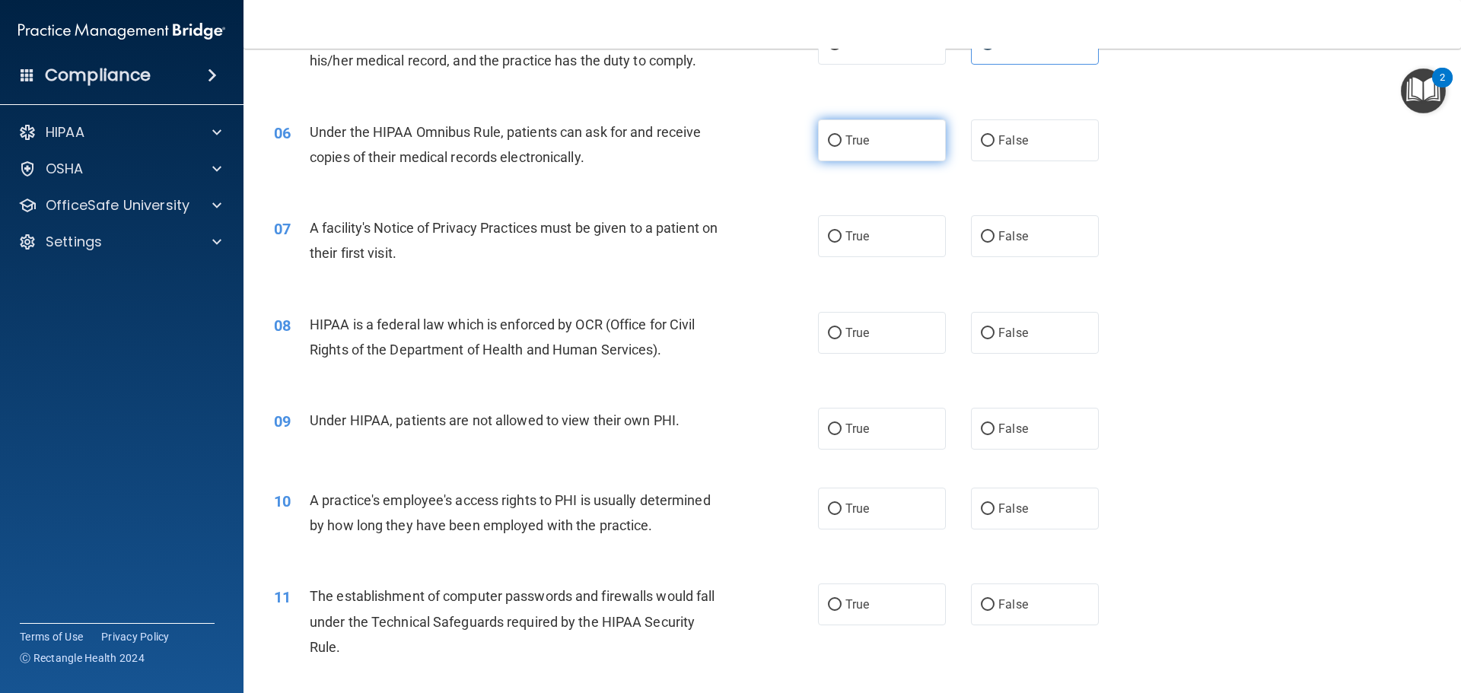
click at [847, 137] on span "True" at bounding box center [857, 140] width 24 height 14
click at [842, 137] on input "True" at bounding box center [835, 140] width 14 height 11
radio input "true"
click at [845, 232] on span "True" at bounding box center [857, 236] width 24 height 14
click at [842, 232] on input "True" at bounding box center [835, 236] width 14 height 11
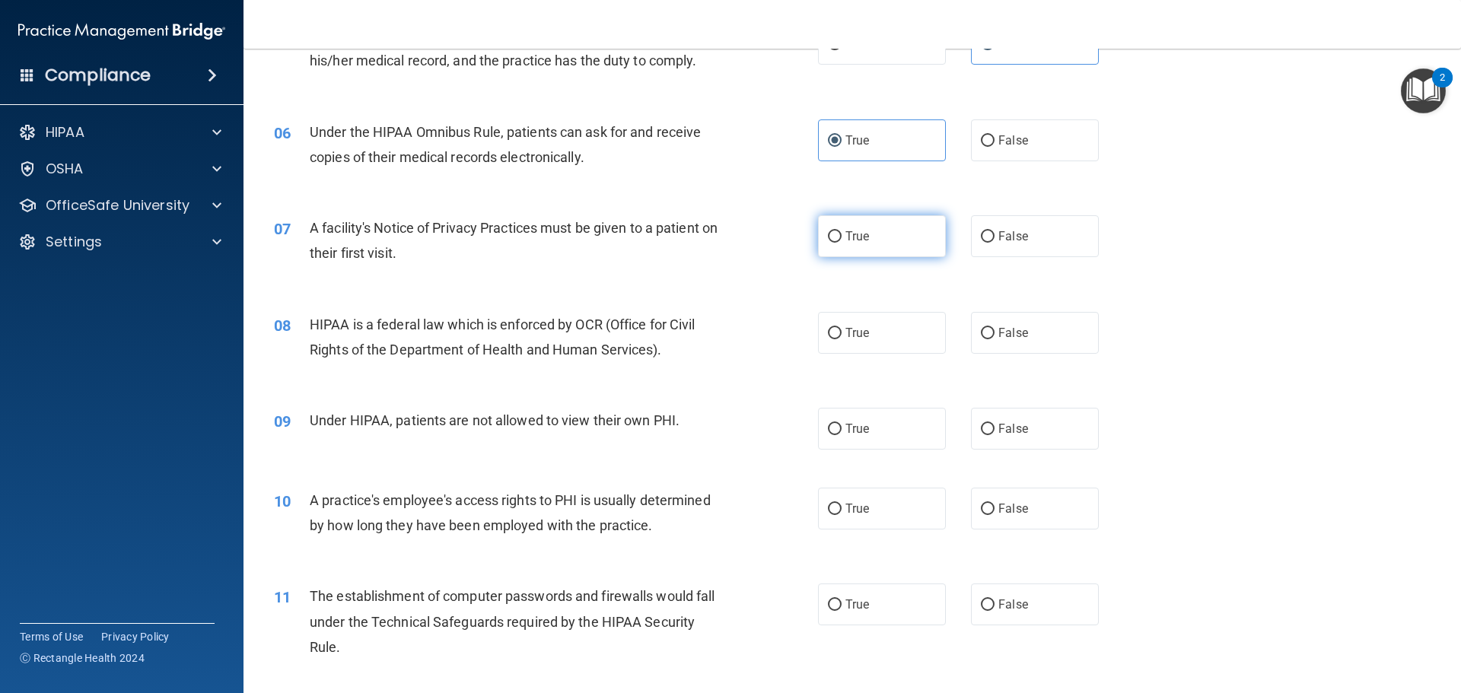
radio input "true"
click at [839, 325] on label "True" at bounding box center [882, 333] width 128 height 42
click at [839, 328] on input "True" at bounding box center [835, 333] width 14 height 11
radio input "true"
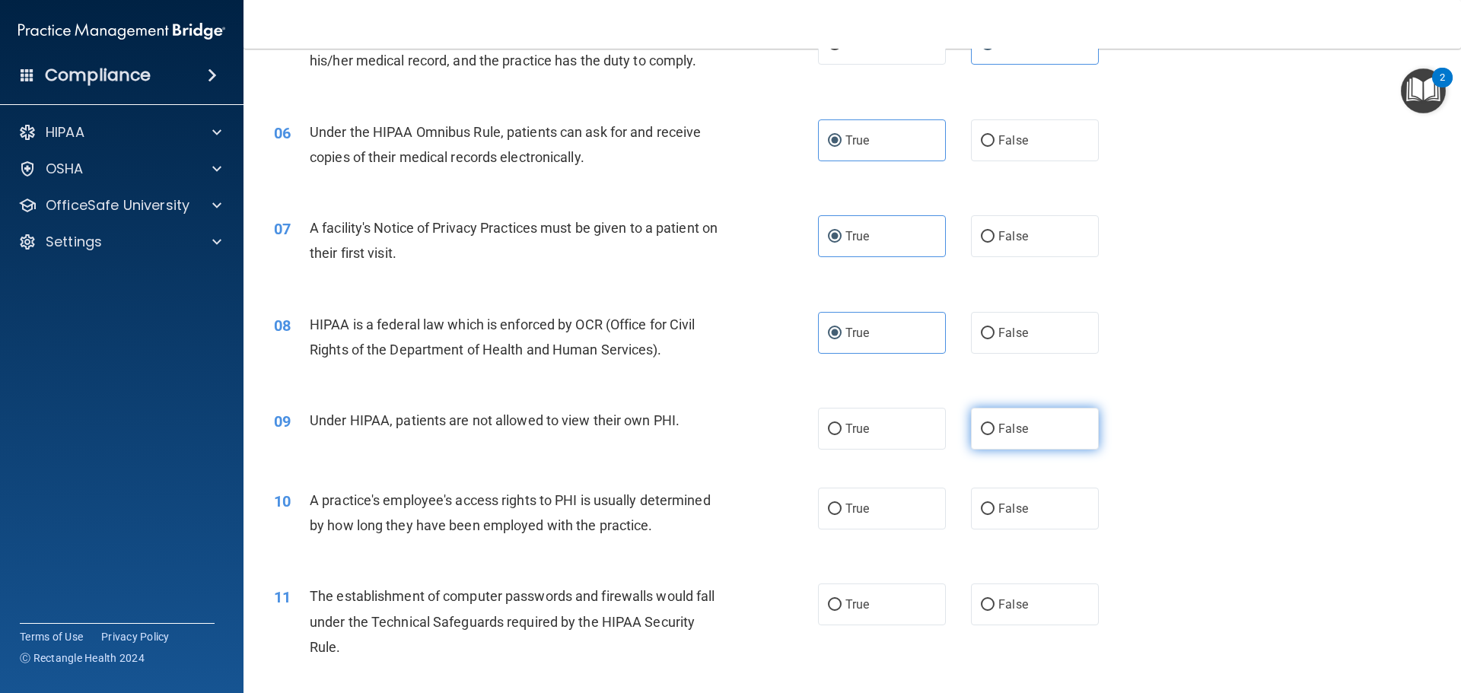
click at [1004, 431] on span "False" at bounding box center [1013, 429] width 30 height 14
click at [995, 431] on input "False" at bounding box center [988, 429] width 14 height 11
radio input "true"
click at [1008, 505] on span "False" at bounding box center [1013, 509] width 30 height 14
click at [995, 505] on input "False" at bounding box center [988, 509] width 14 height 11
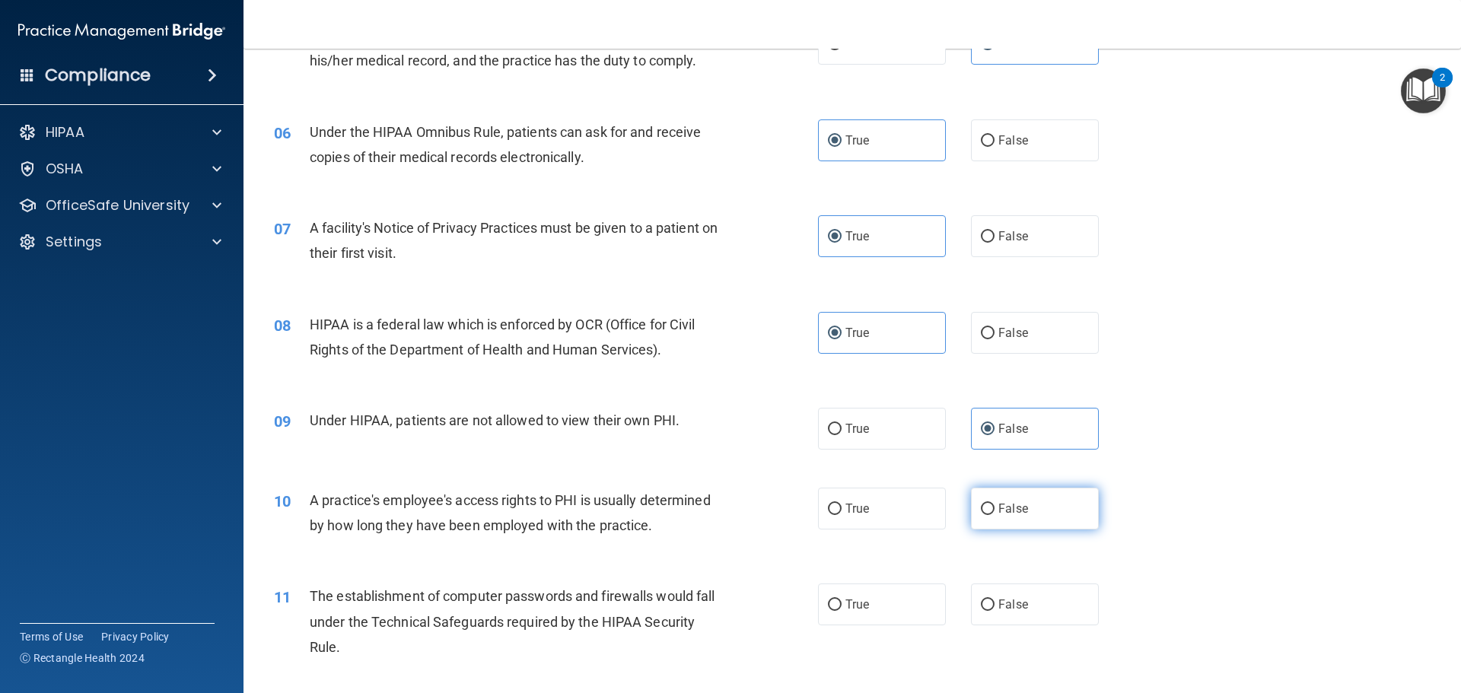
radio input "true"
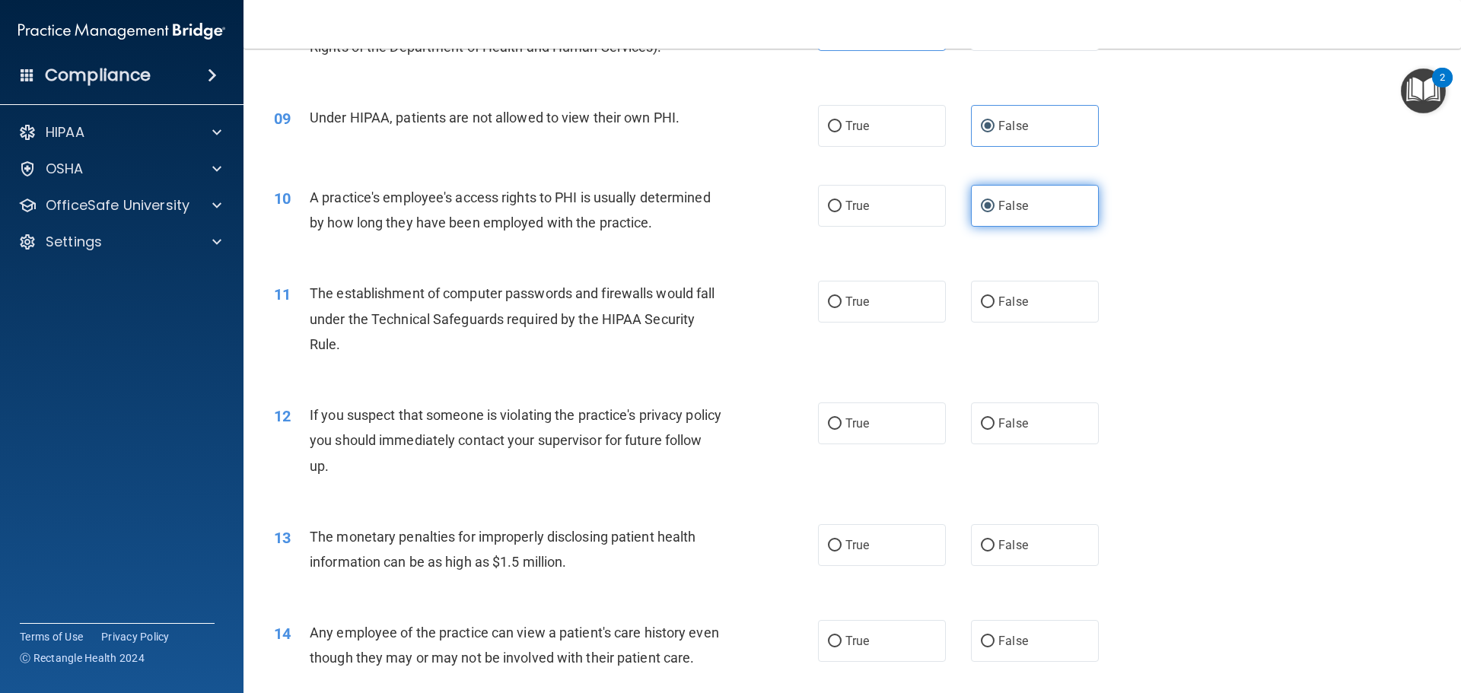
scroll to position [913, 0]
click at [854, 305] on span "True" at bounding box center [857, 300] width 24 height 14
click at [842, 305] on input "True" at bounding box center [835, 300] width 14 height 11
radio input "true"
click at [867, 409] on label "True" at bounding box center [882, 422] width 128 height 42
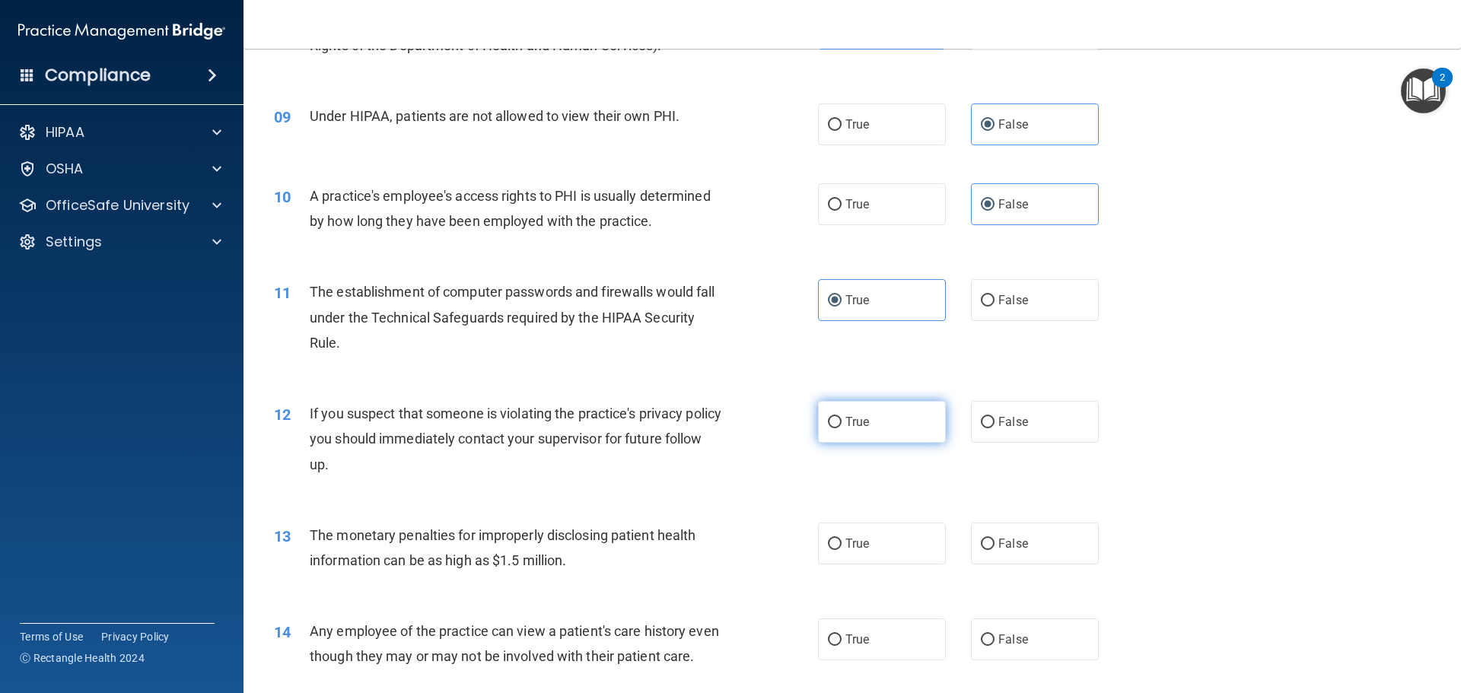
click at [842, 417] on input "True" at bounding box center [835, 422] width 14 height 11
radio input "true"
click at [885, 535] on label "True" at bounding box center [882, 544] width 128 height 42
click at [842, 539] on input "True" at bounding box center [835, 544] width 14 height 11
radio input "true"
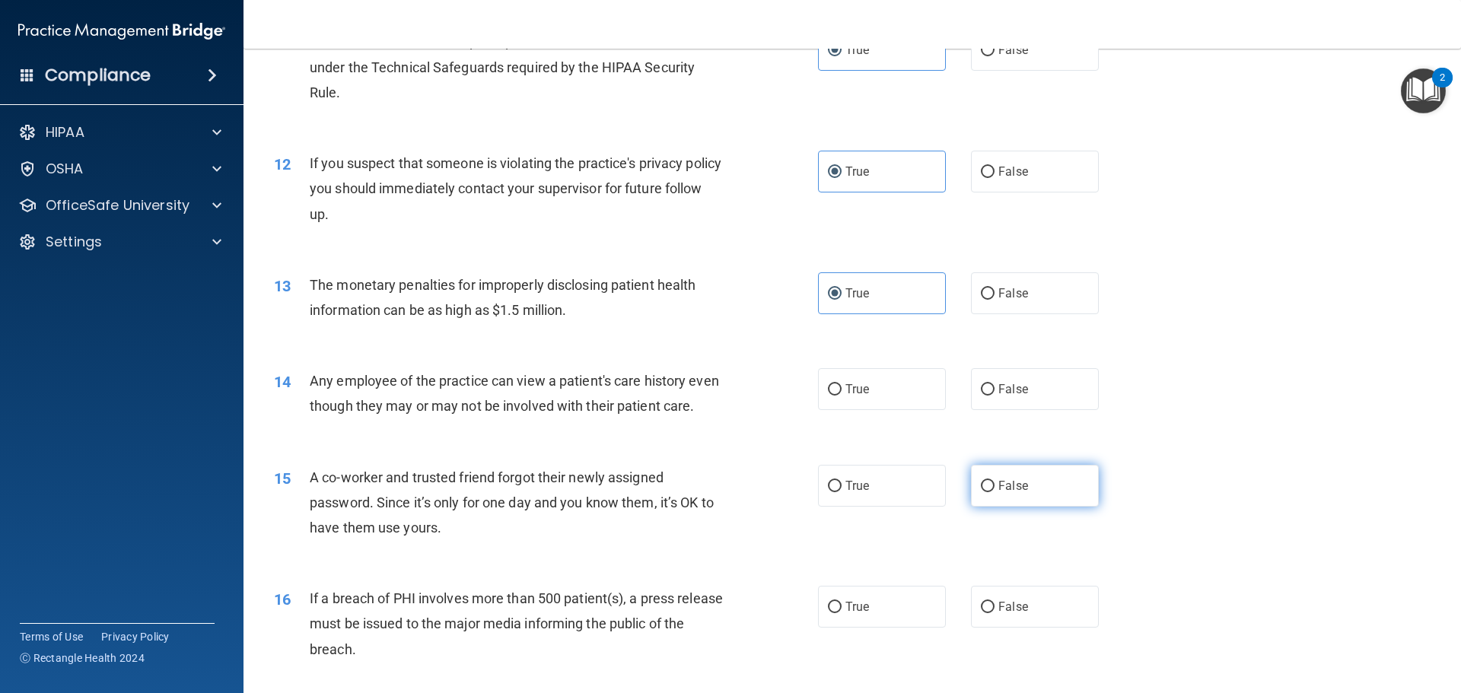
scroll to position [1218, 0]
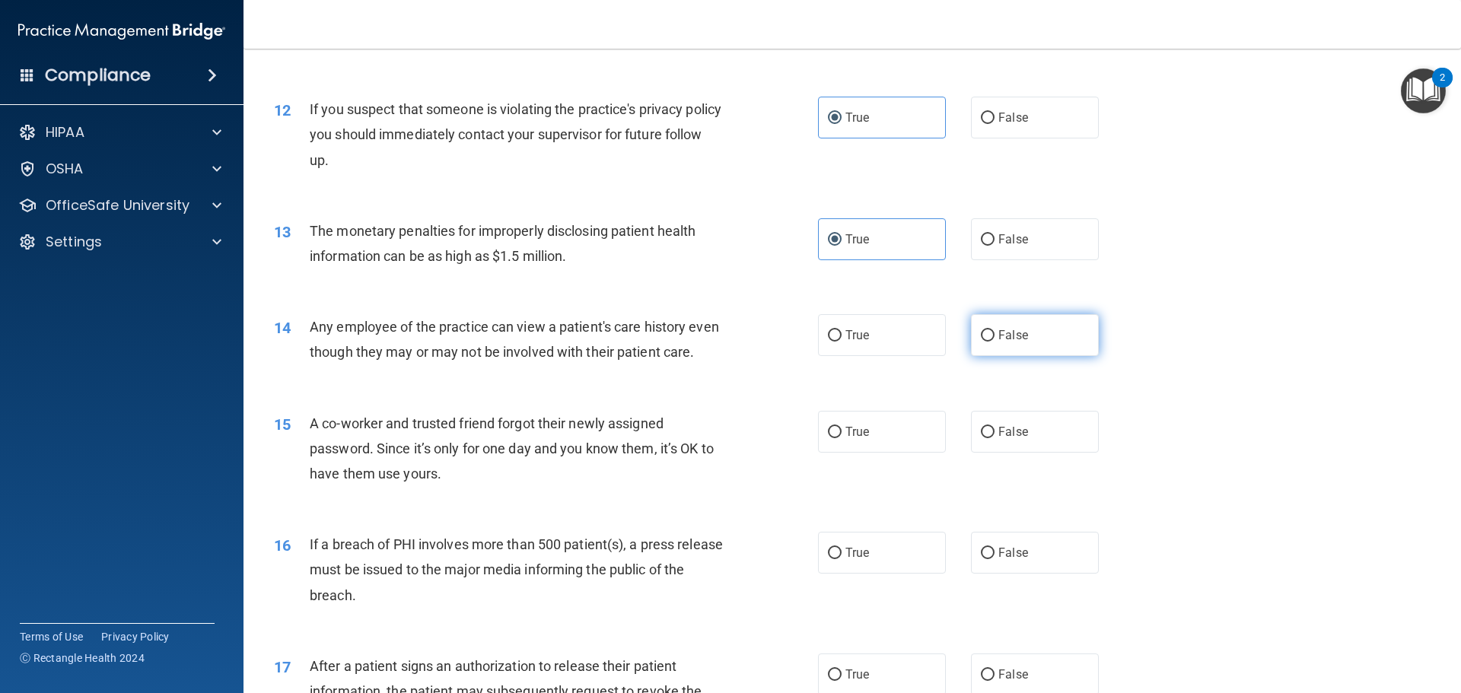
click at [1022, 339] on label "False" at bounding box center [1035, 335] width 128 height 42
click at [995, 339] on input "False" at bounding box center [988, 335] width 14 height 11
radio input "true"
click at [1018, 439] on span "False" at bounding box center [1013, 432] width 30 height 14
click at [995, 438] on input "False" at bounding box center [988, 432] width 14 height 11
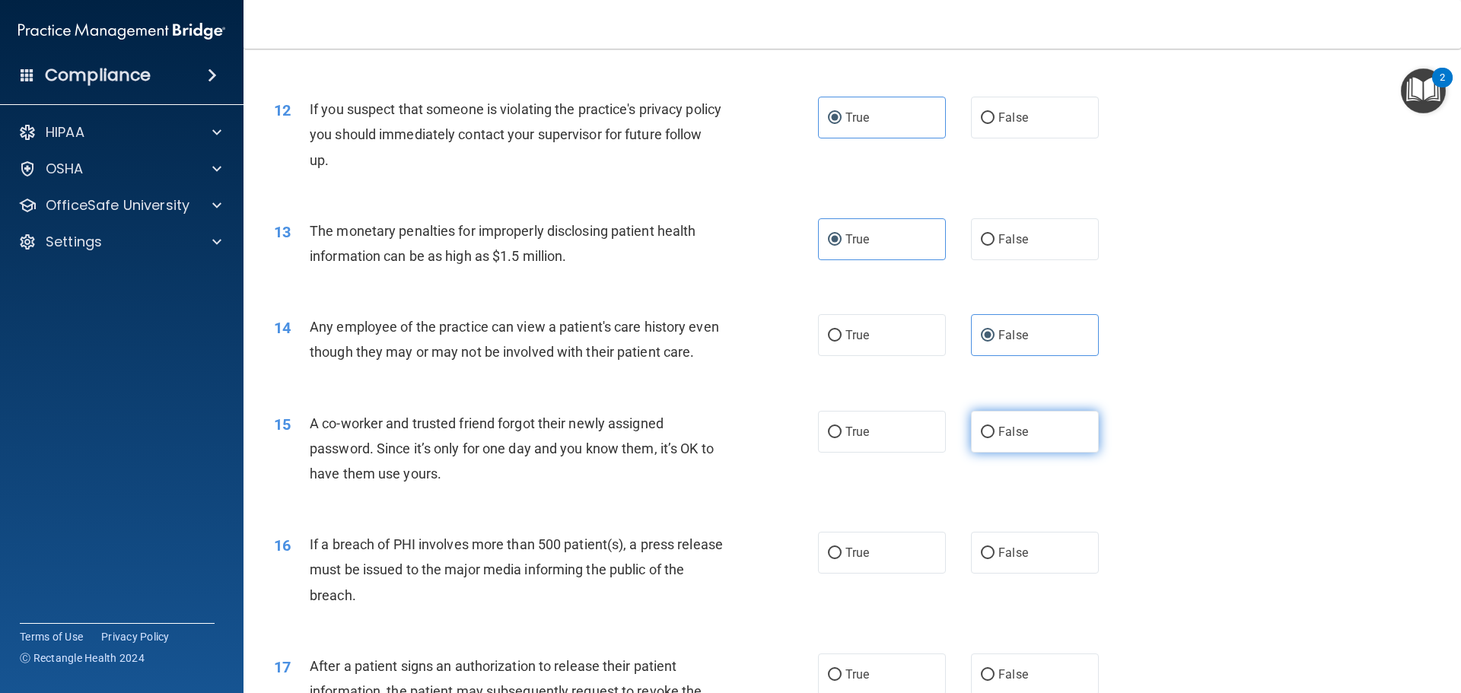
radio input "true"
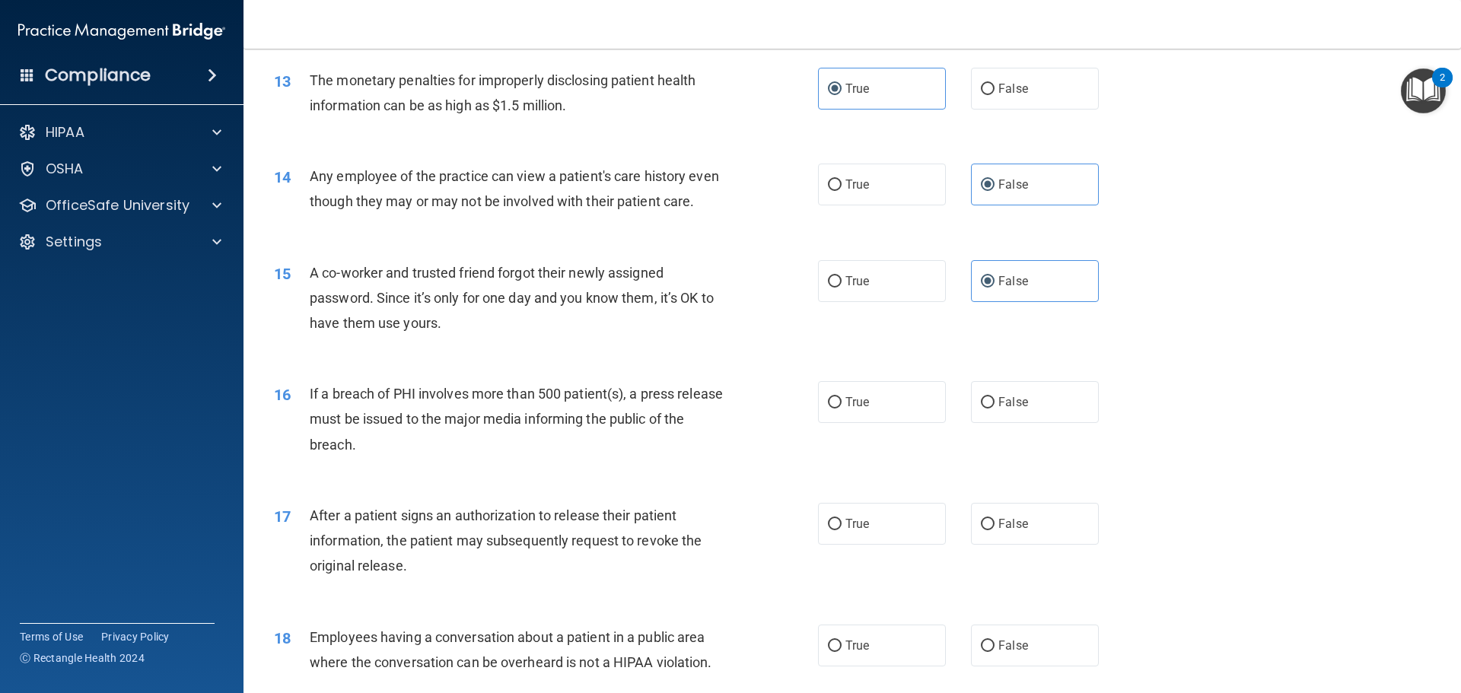
scroll to position [1370, 0]
click at [900, 416] on label "True" at bounding box center [882, 401] width 128 height 42
click at [842, 407] on input "True" at bounding box center [835, 401] width 14 height 11
radio input "true"
click at [881, 543] on label "True" at bounding box center [882, 523] width 128 height 42
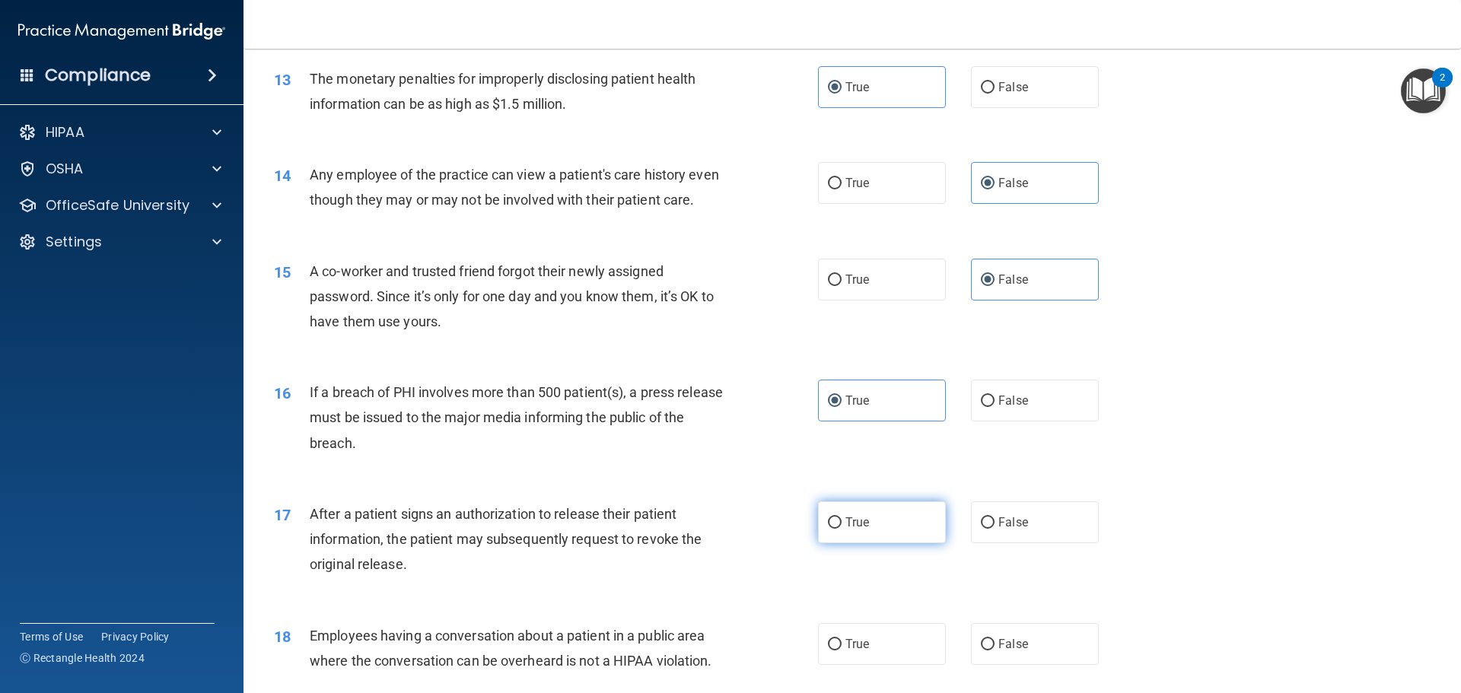
click at [842, 529] on input "True" at bounding box center [835, 522] width 14 height 11
radio input "true"
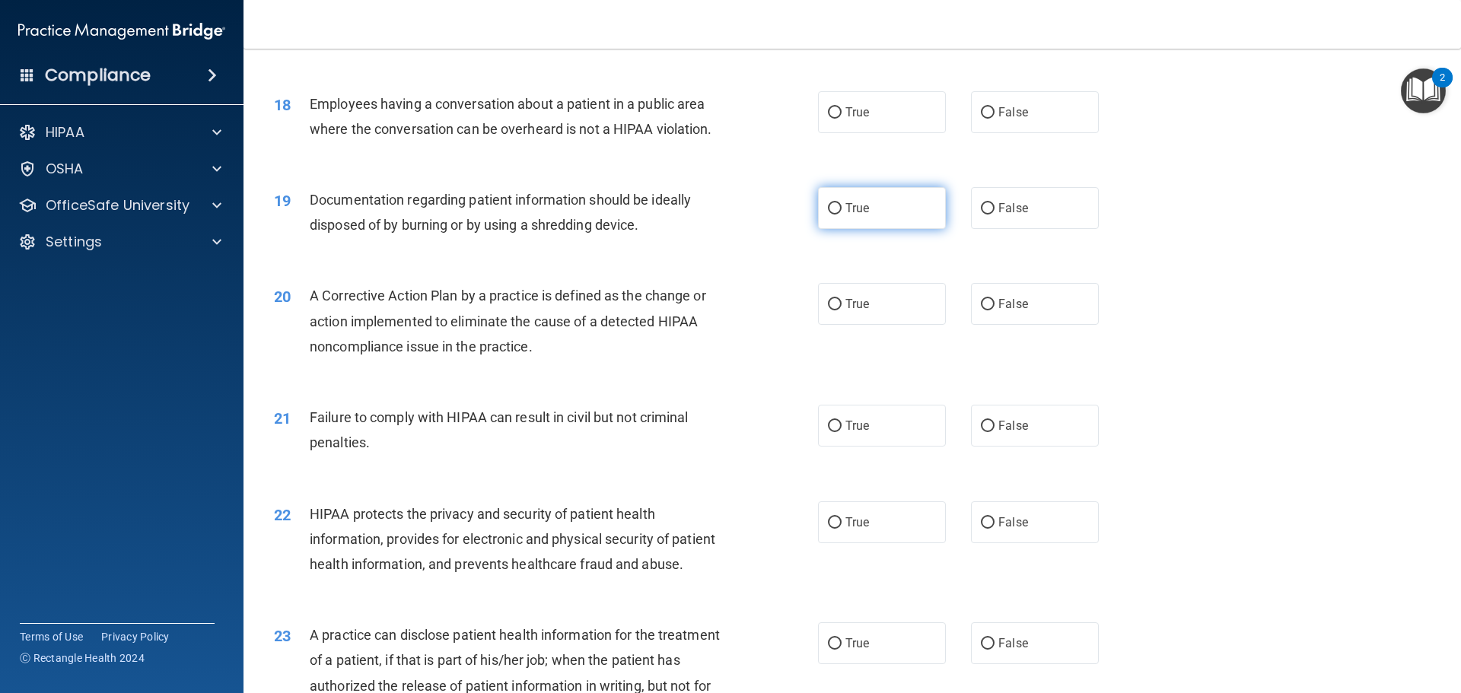
scroll to position [1903, 0]
click at [1036, 132] on label "False" at bounding box center [1035, 112] width 128 height 42
click at [995, 118] on input "False" at bounding box center [988, 112] width 14 height 11
radio input "true"
click at [895, 228] on label "True" at bounding box center [882, 207] width 128 height 42
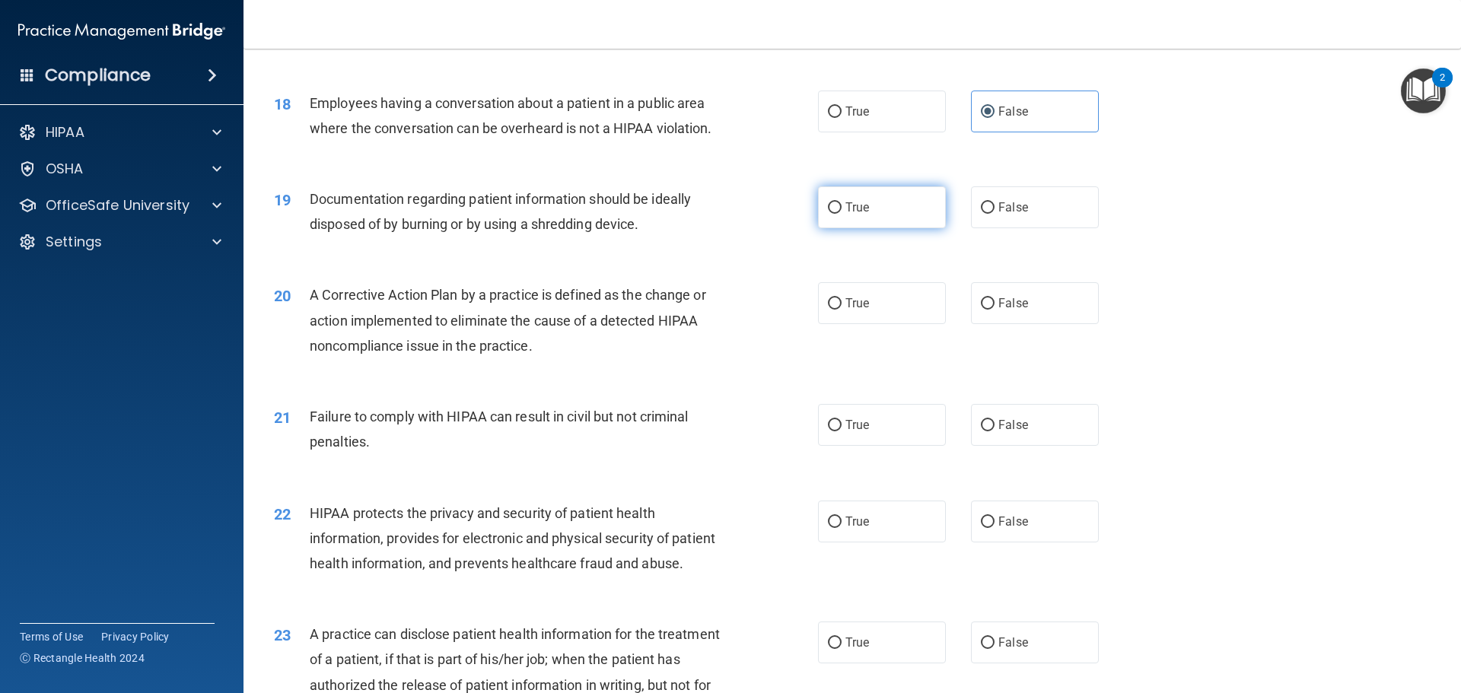
click at [842, 214] on input "True" at bounding box center [835, 207] width 14 height 11
radio input "true"
click at [872, 321] on label "True" at bounding box center [882, 303] width 128 height 42
click at [842, 310] on input "True" at bounding box center [835, 303] width 14 height 11
radio input "true"
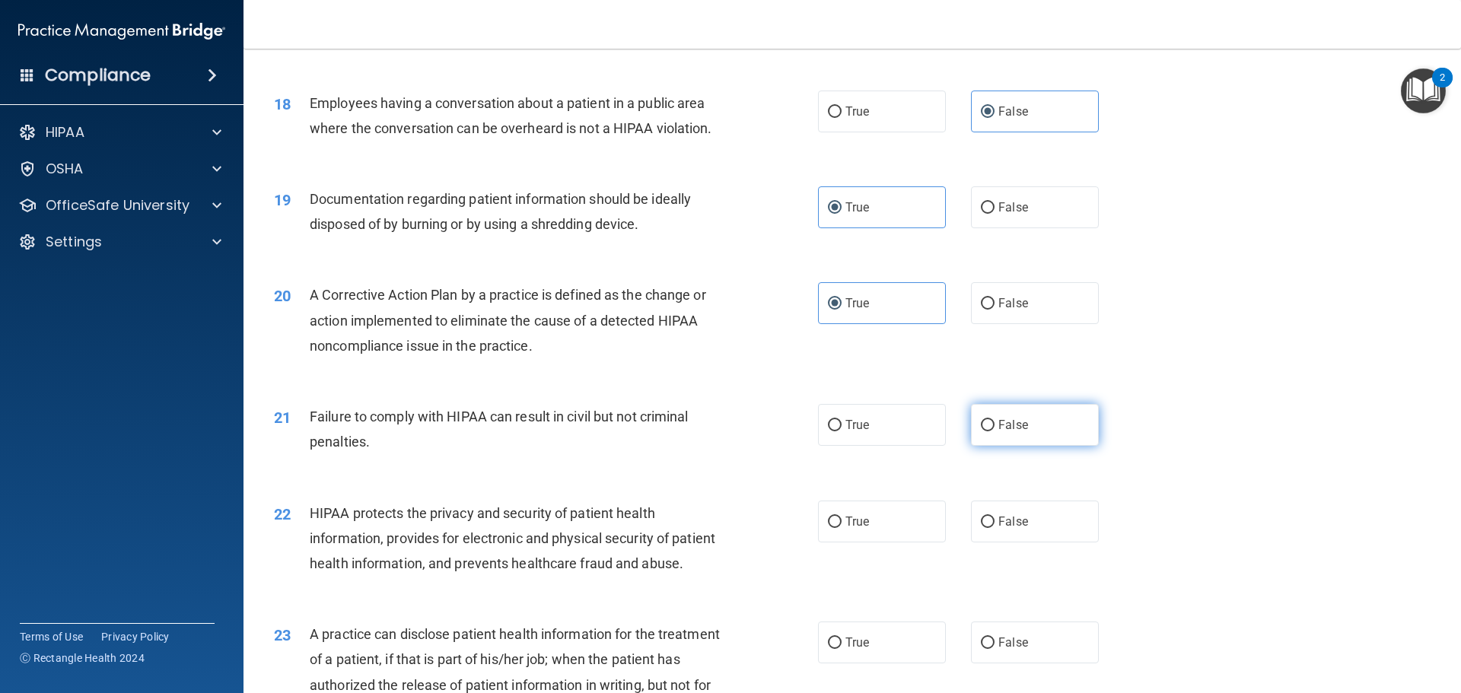
click at [986, 431] on input "False" at bounding box center [988, 425] width 14 height 11
radio input "true"
click at [873, 543] on label "True" at bounding box center [882, 522] width 128 height 42
click at [842, 528] on input "True" at bounding box center [835, 522] width 14 height 11
radio input "true"
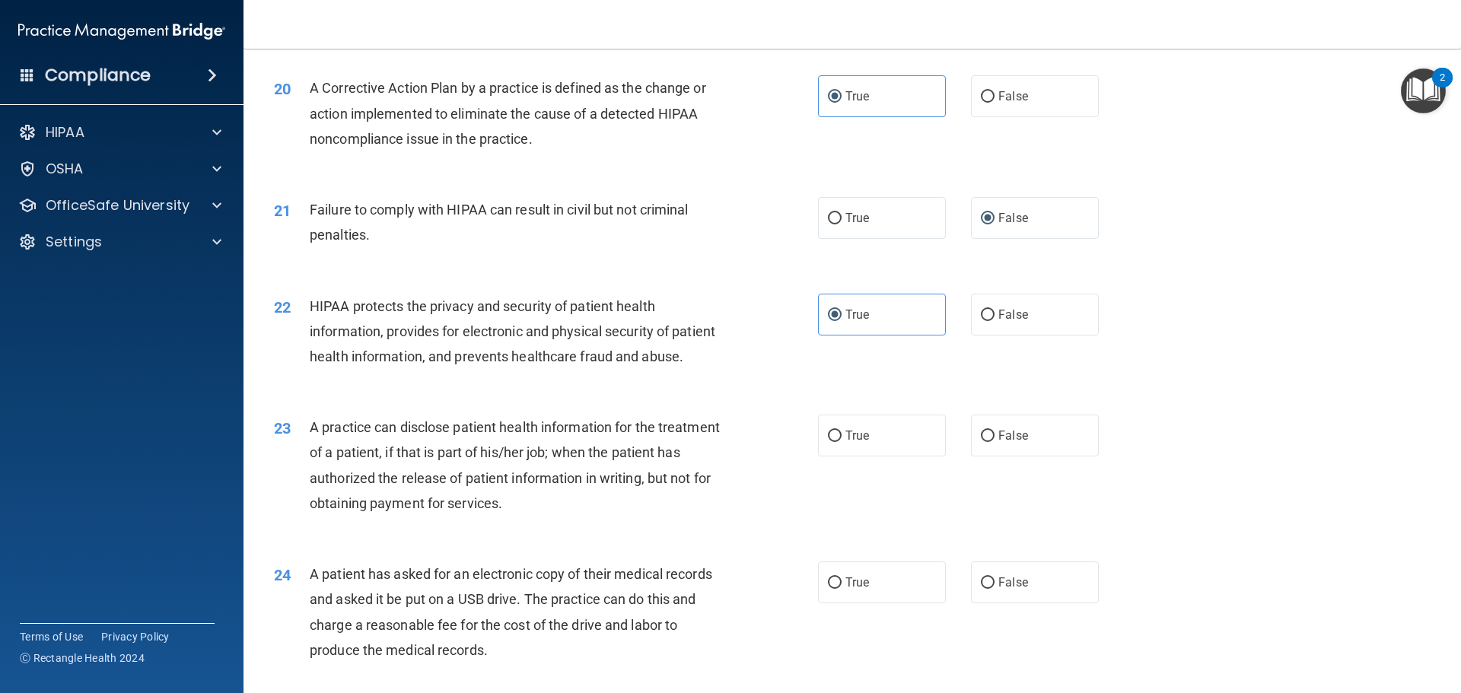
scroll to position [2131, 0]
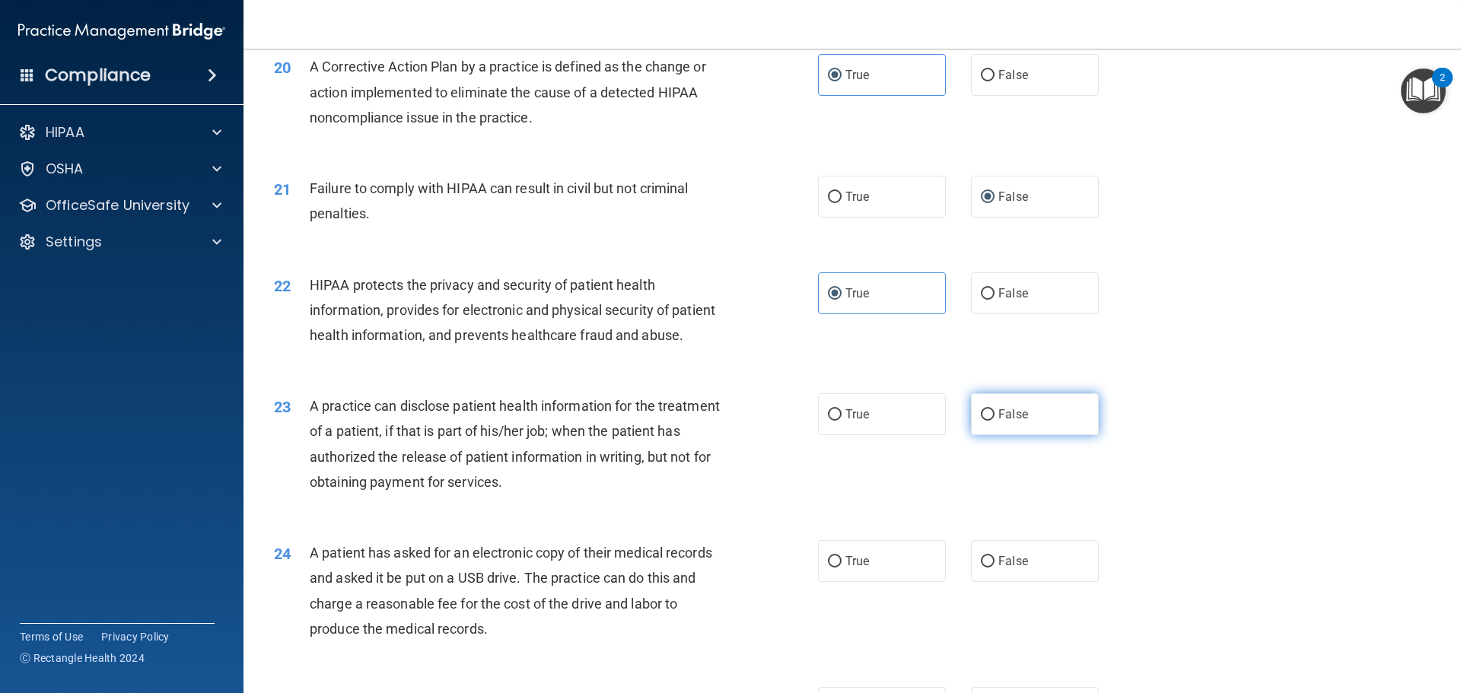
click at [988, 435] on label "False" at bounding box center [1035, 414] width 128 height 42
click at [988, 421] on input "False" at bounding box center [988, 414] width 14 height 11
radio input "true"
click at [861, 582] on label "True" at bounding box center [882, 561] width 128 height 42
click at [842, 568] on input "True" at bounding box center [835, 561] width 14 height 11
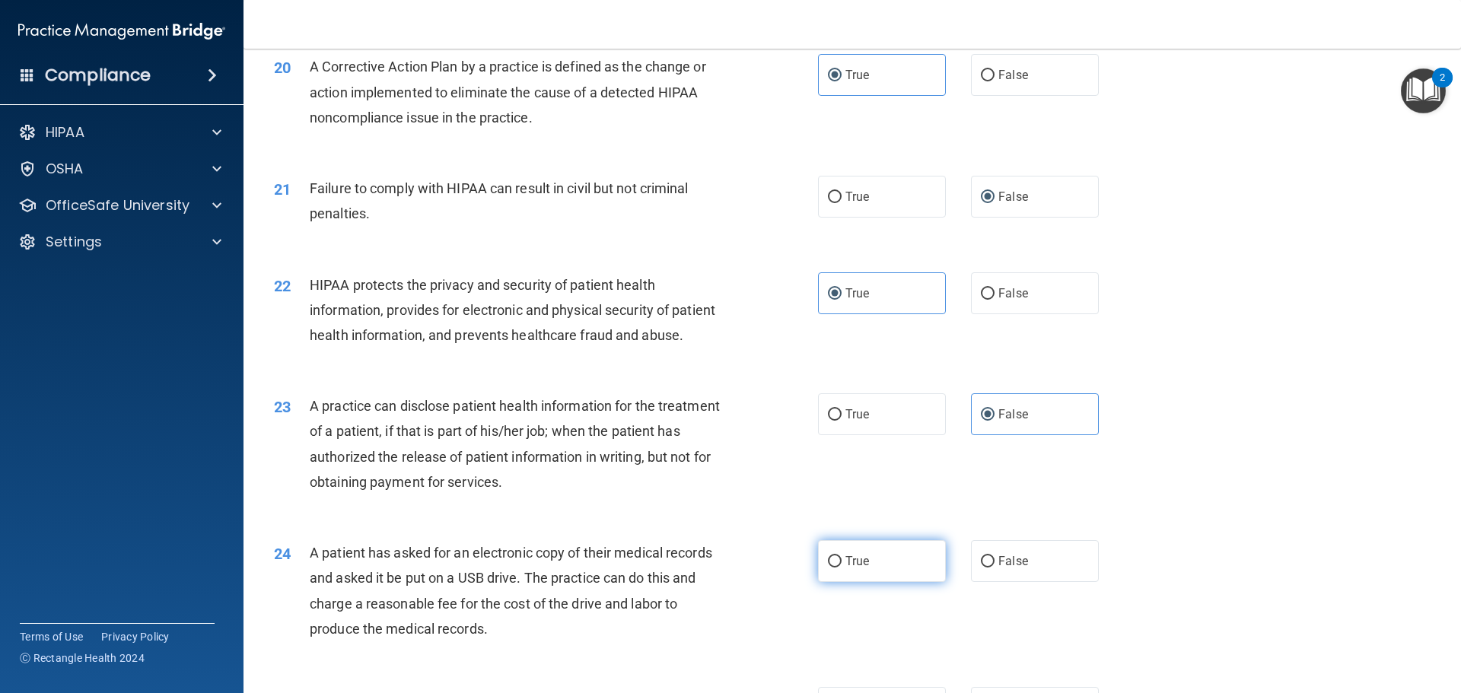
radio input "true"
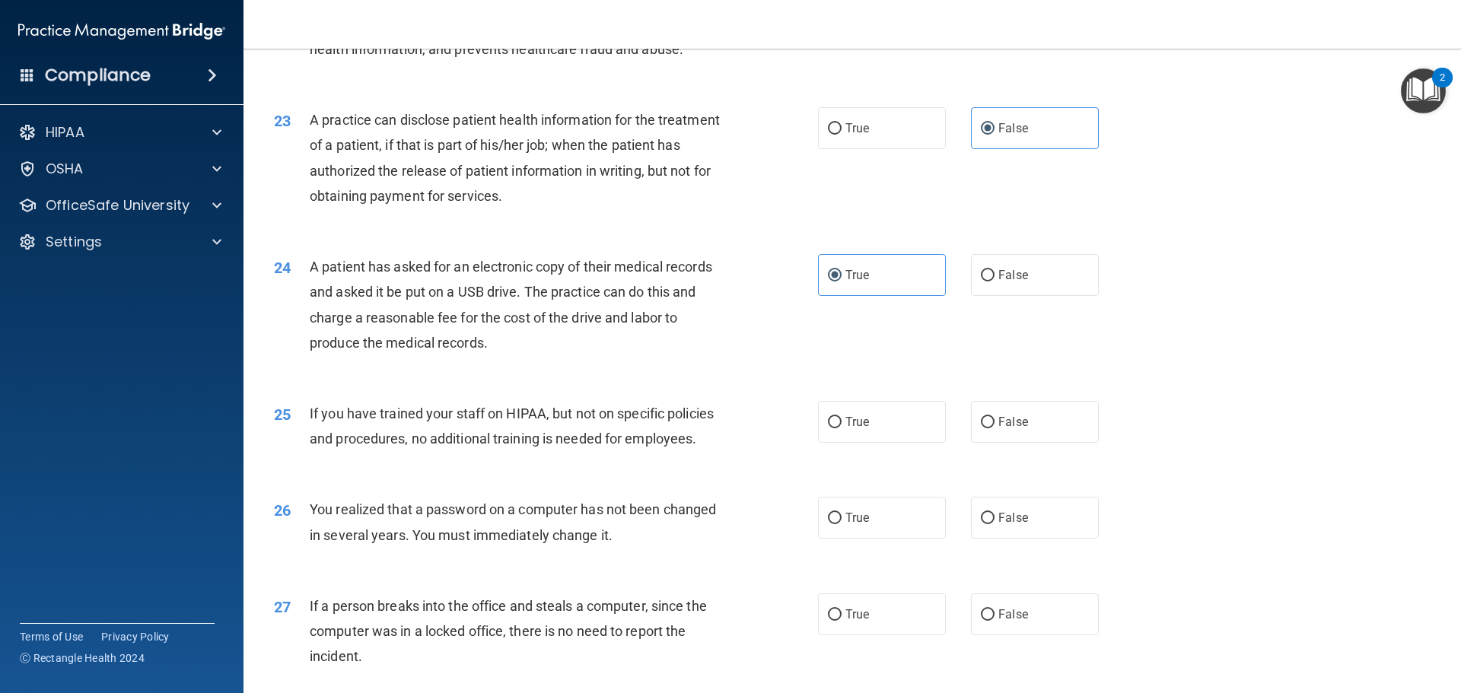
scroll to position [2435, 0]
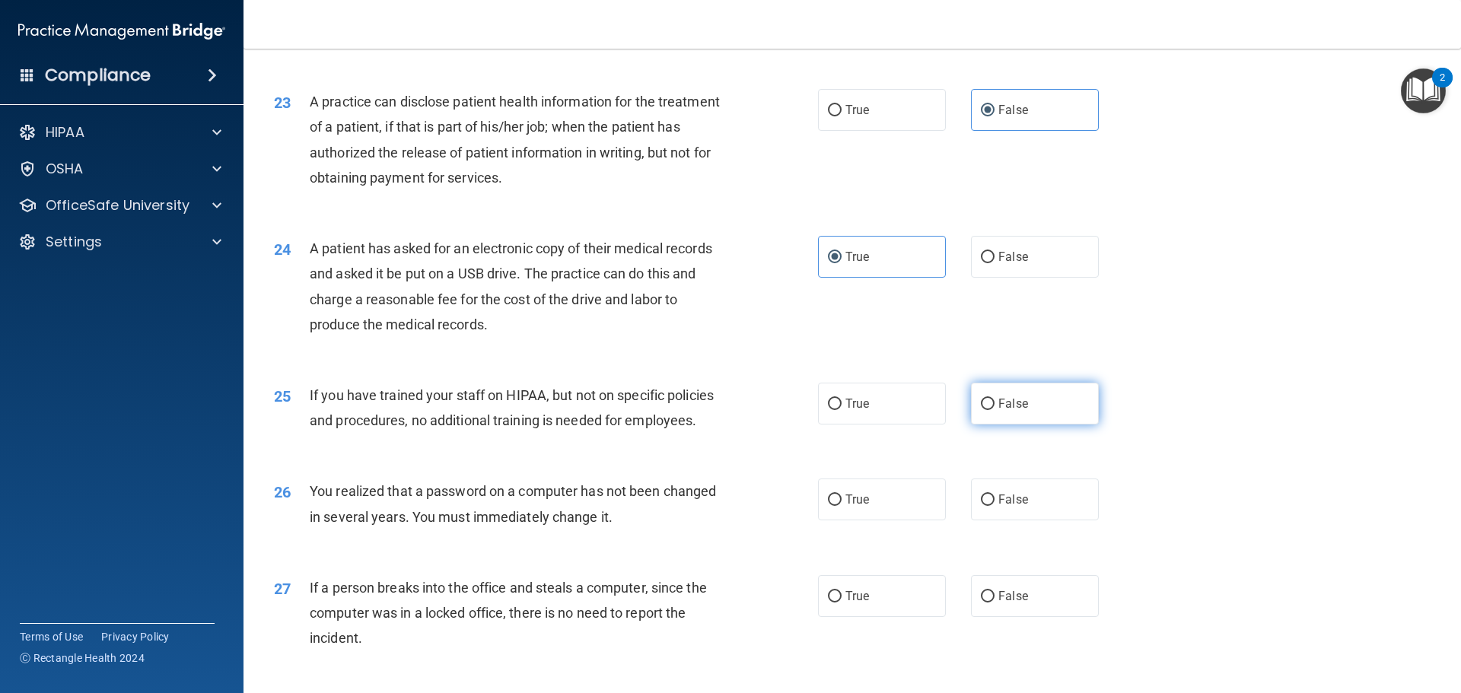
click at [1021, 425] on label "False" at bounding box center [1035, 404] width 128 height 42
click at [995, 410] on input "False" at bounding box center [988, 404] width 14 height 11
radio input "true"
click at [864, 521] on label "True" at bounding box center [882, 500] width 128 height 42
click at [842, 506] on input "True" at bounding box center [835, 500] width 14 height 11
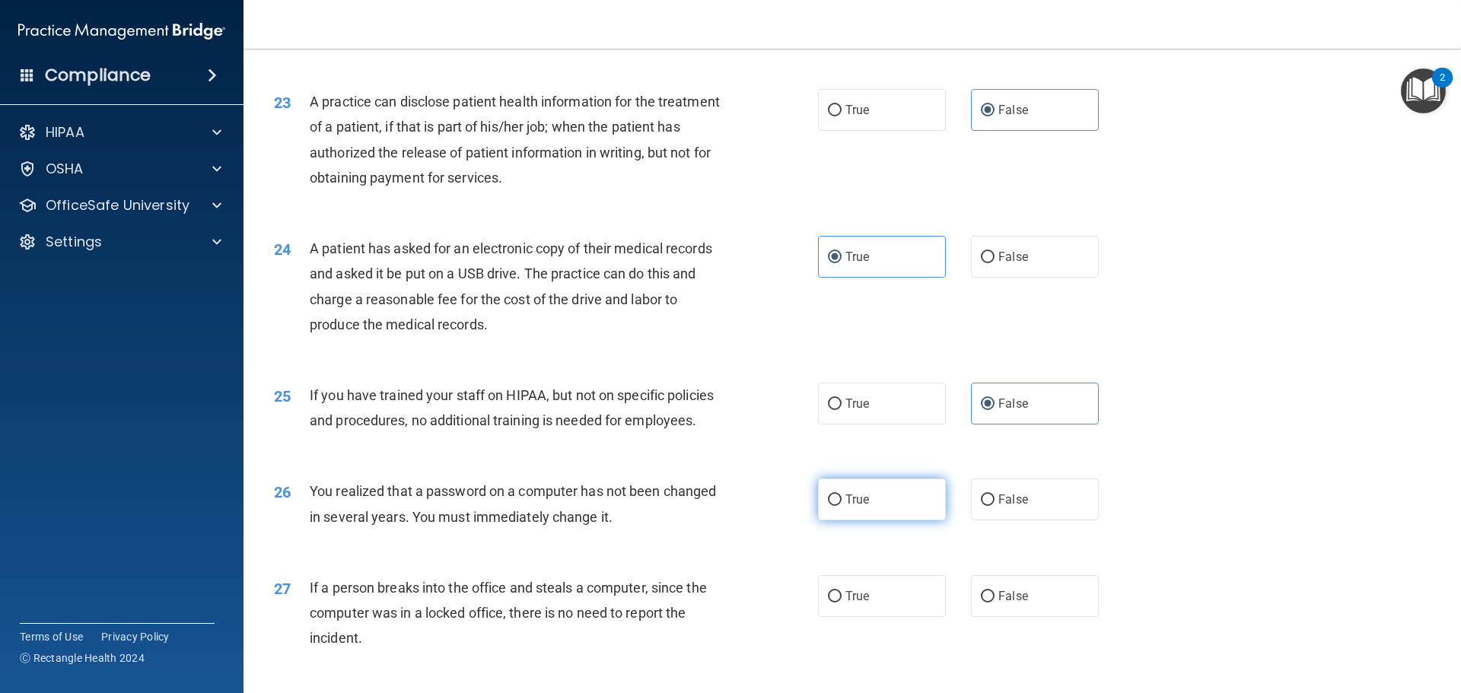
radio input "true"
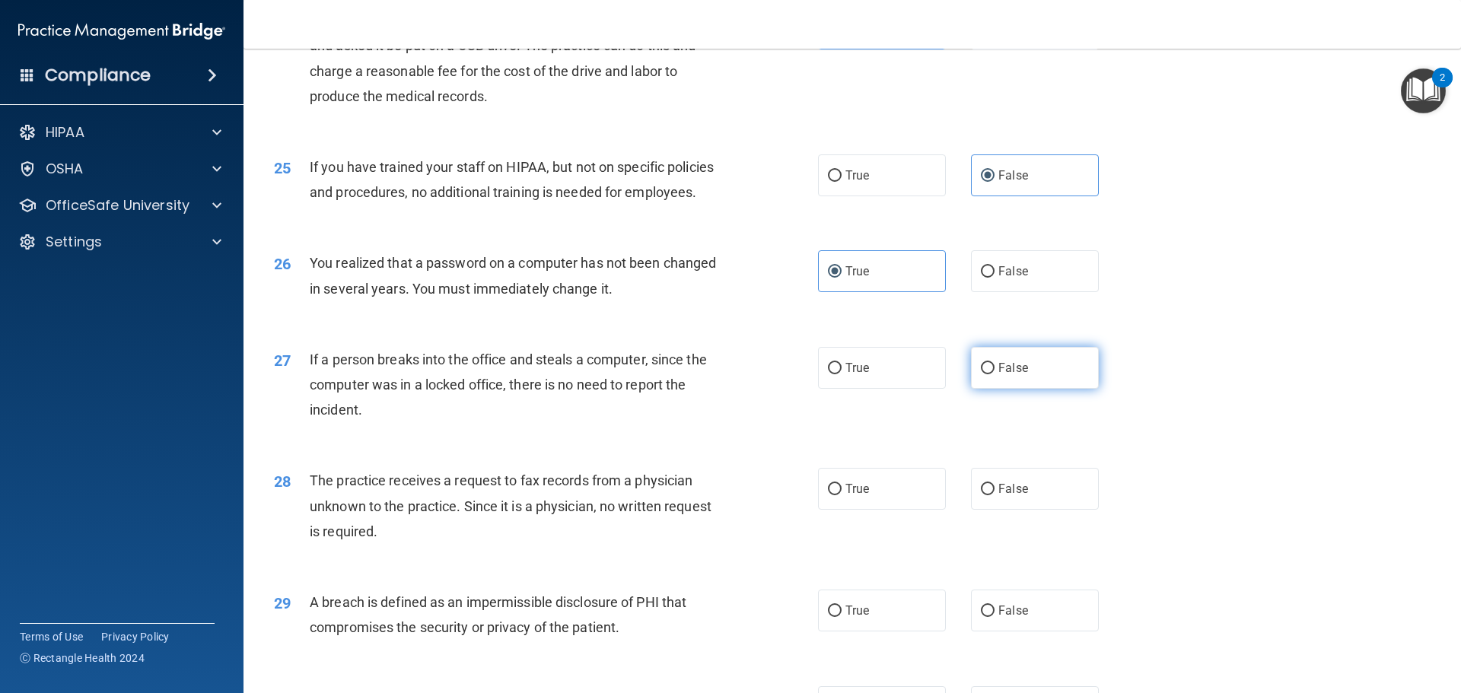
click at [1024, 389] on label "False" at bounding box center [1035, 368] width 128 height 42
click at [995, 374] on input "False" at bounding box center [988, 368] width 14 height 11
radio input "true"
click at [1011, 510] on label "False" at bounding box center [1035, 489] width 128 height 42
click at [995, 495] on input "False" at bounding box center [988, 489] width 14 height 11
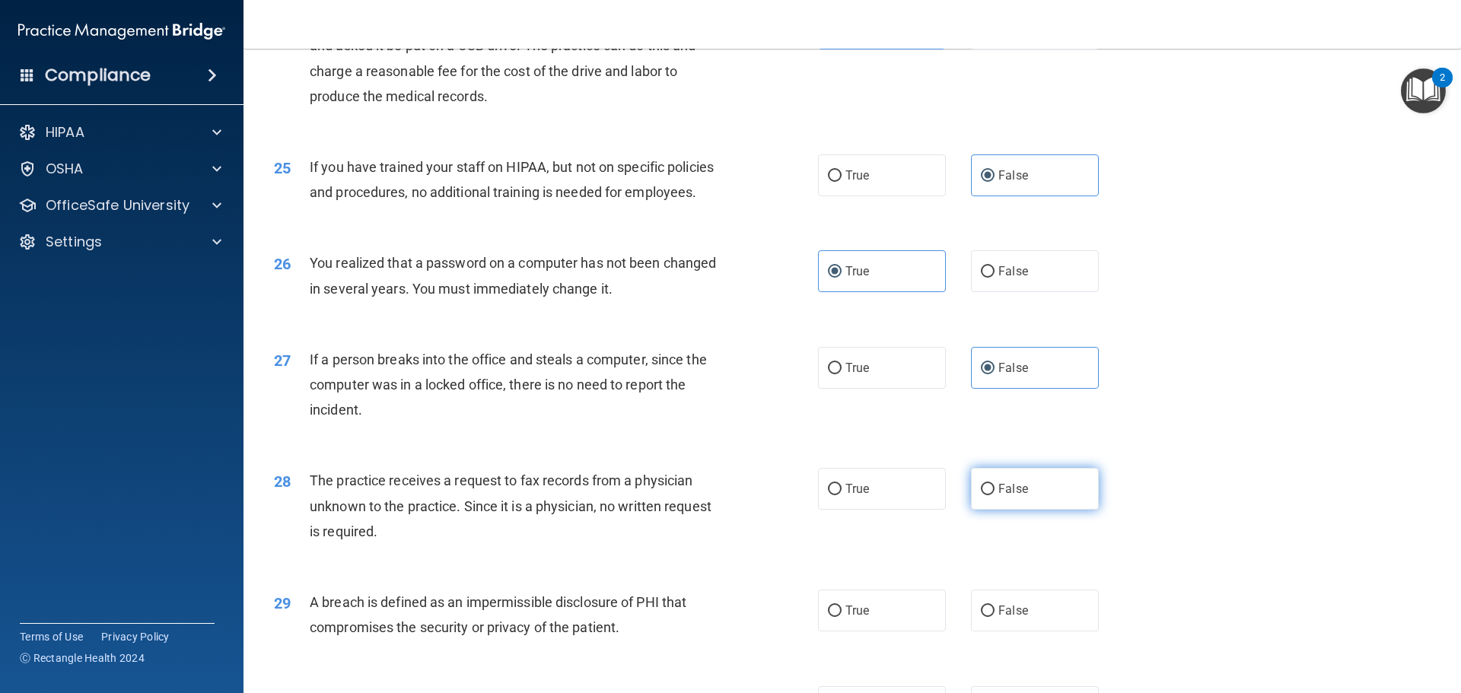
radio input "true"
click at [899, 632] on label "True" at bounding box center [882, 611] width 128 height 42
click at [842, 617] on input "True" at bounding box center [835, 611] width 14 height 11
radio input "true"
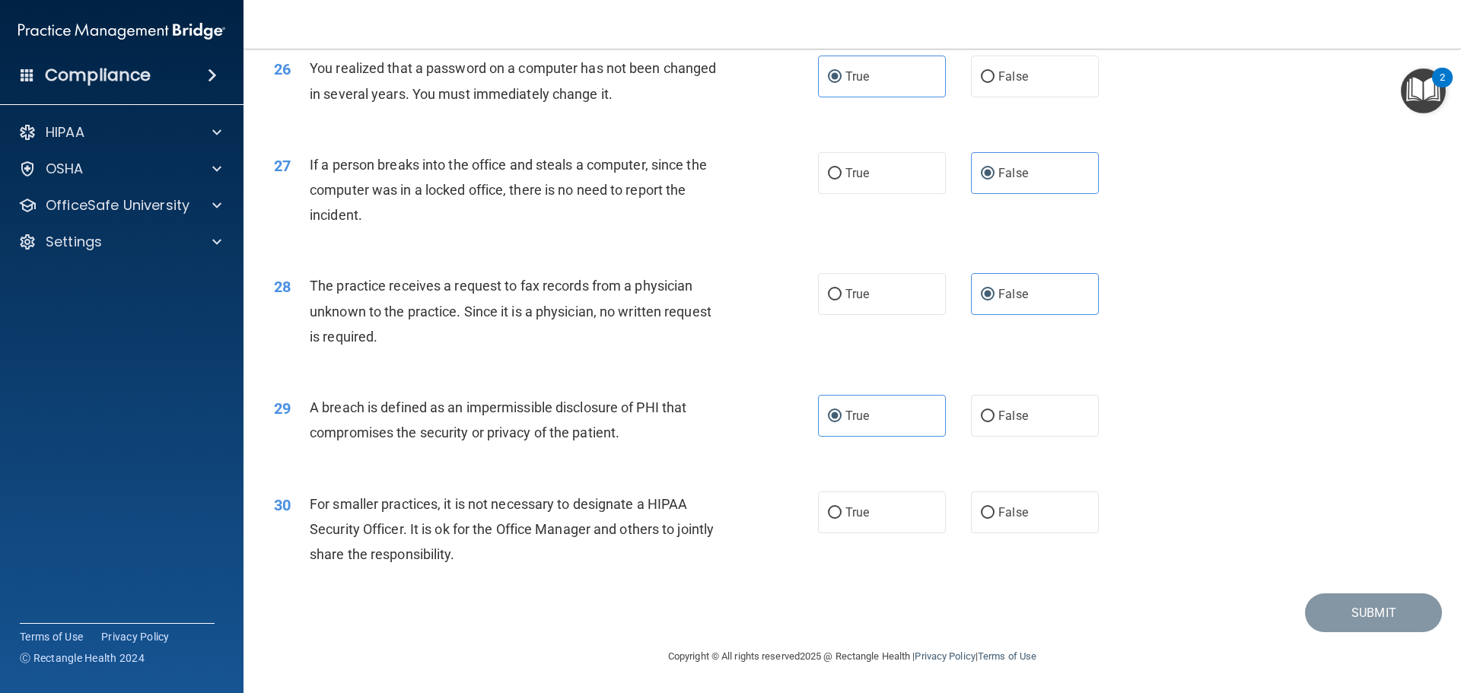
scroll to position [2909, 0]
click at [1021, 519] on label "False" at bounding box center [1035, 513] width 128 height 42
click at [995, 519] on input "False" at bounding box center [988, 513] width 14 height 11
radio input "true"
click at [1377, 633] on footer "Copyright © All rights reserved 2025 @ Rectangle Health | Privacy Policy | Term…" at bounding box center [852, 655] width 1157 height 46
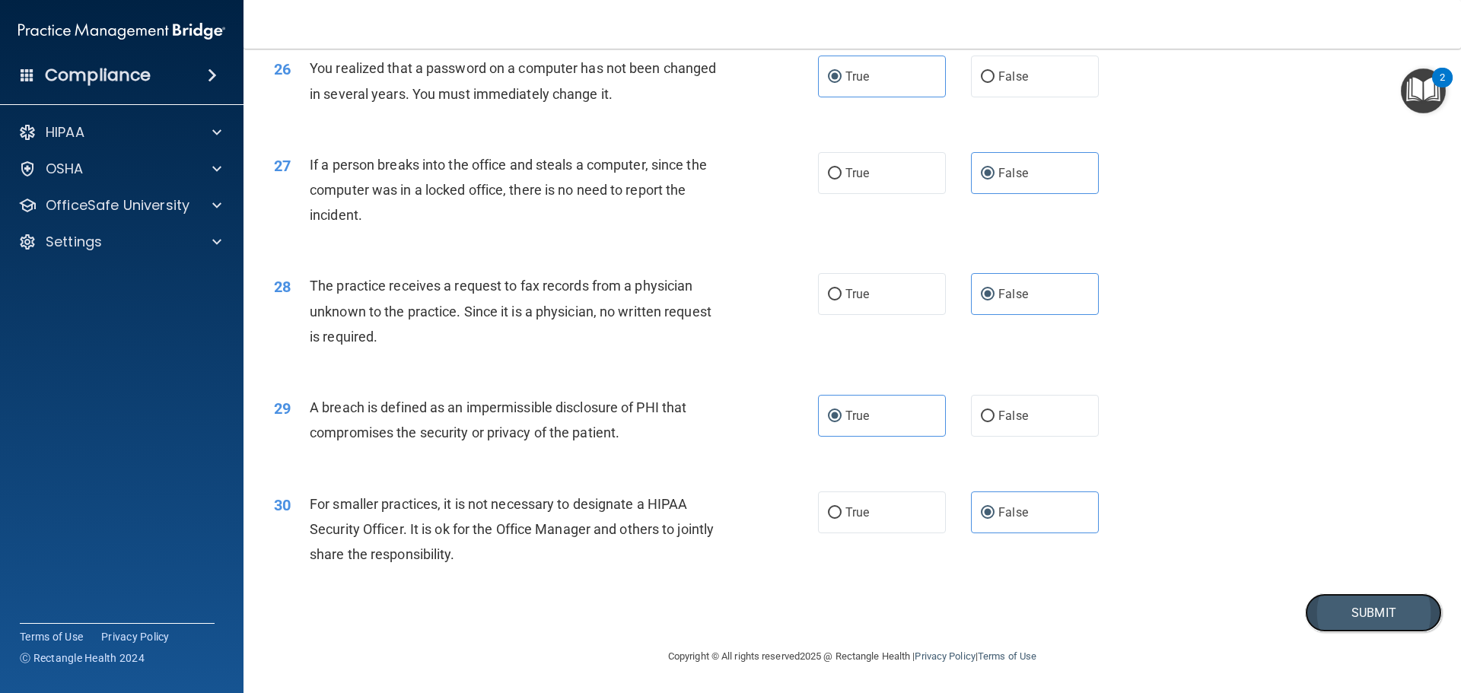
click at [1367, 619] on button "Submit" at bounding box center [1373, 613] width 137 height 39
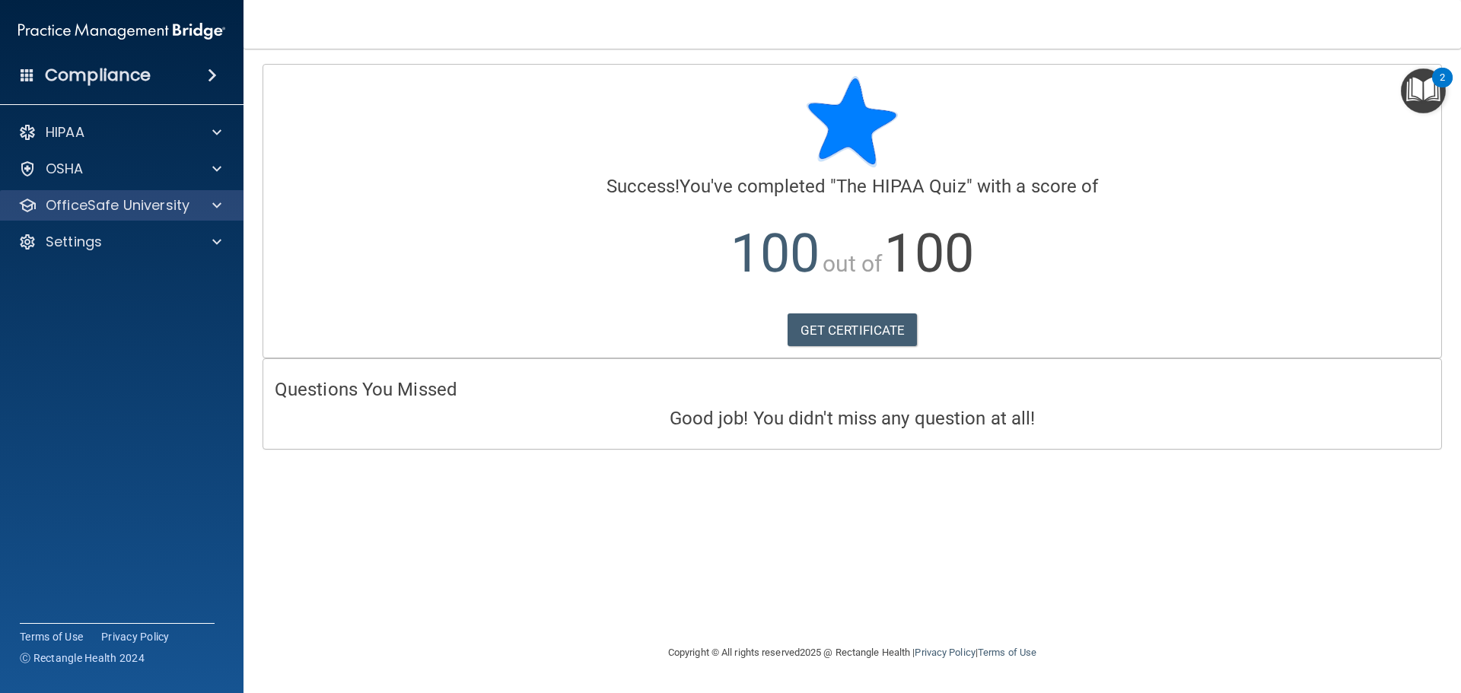
click at [145, 216] on div "OfficeSafe University" at bounding box center [122, 205] width 244 height 30
click at [209, 214] on div at bounding box center [215, 205] width 38 height 18
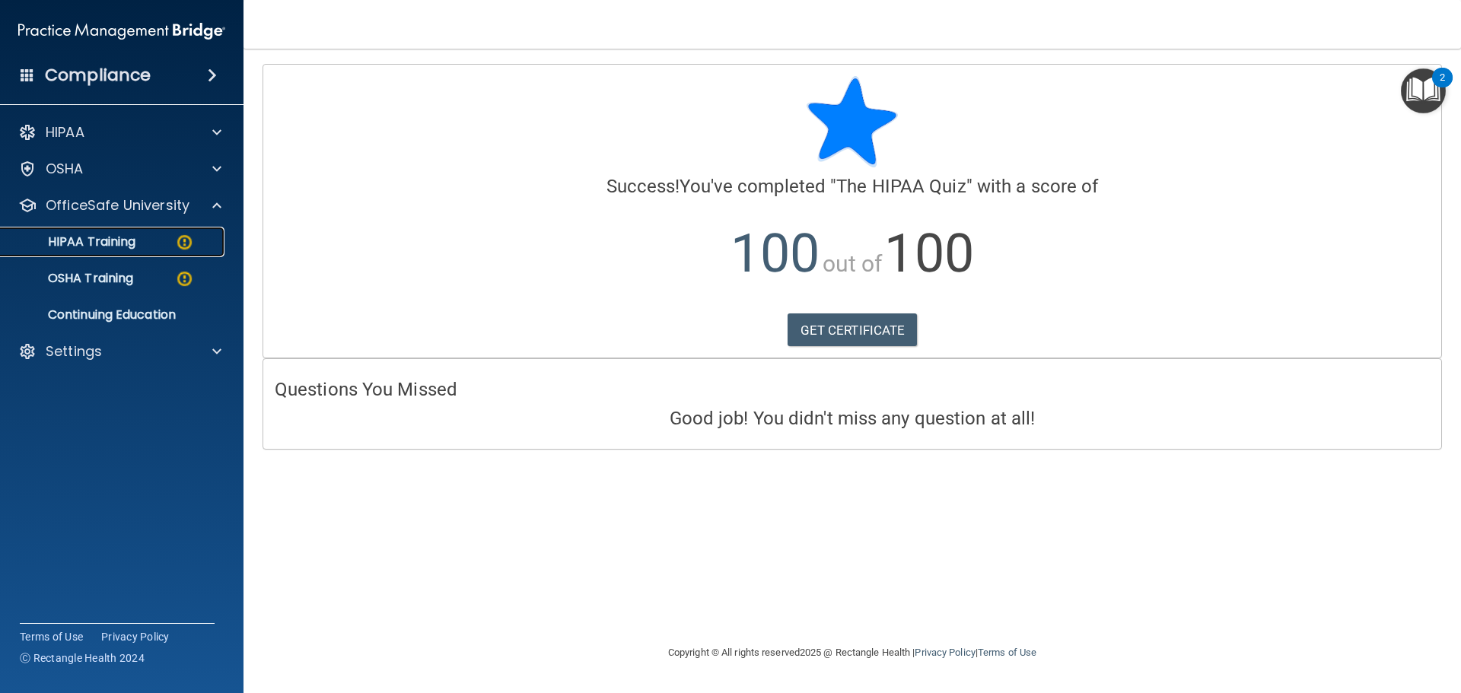
click at [141, 245] on div "HIPAA Training" at bounding box center [114, 241] width 208 height 15
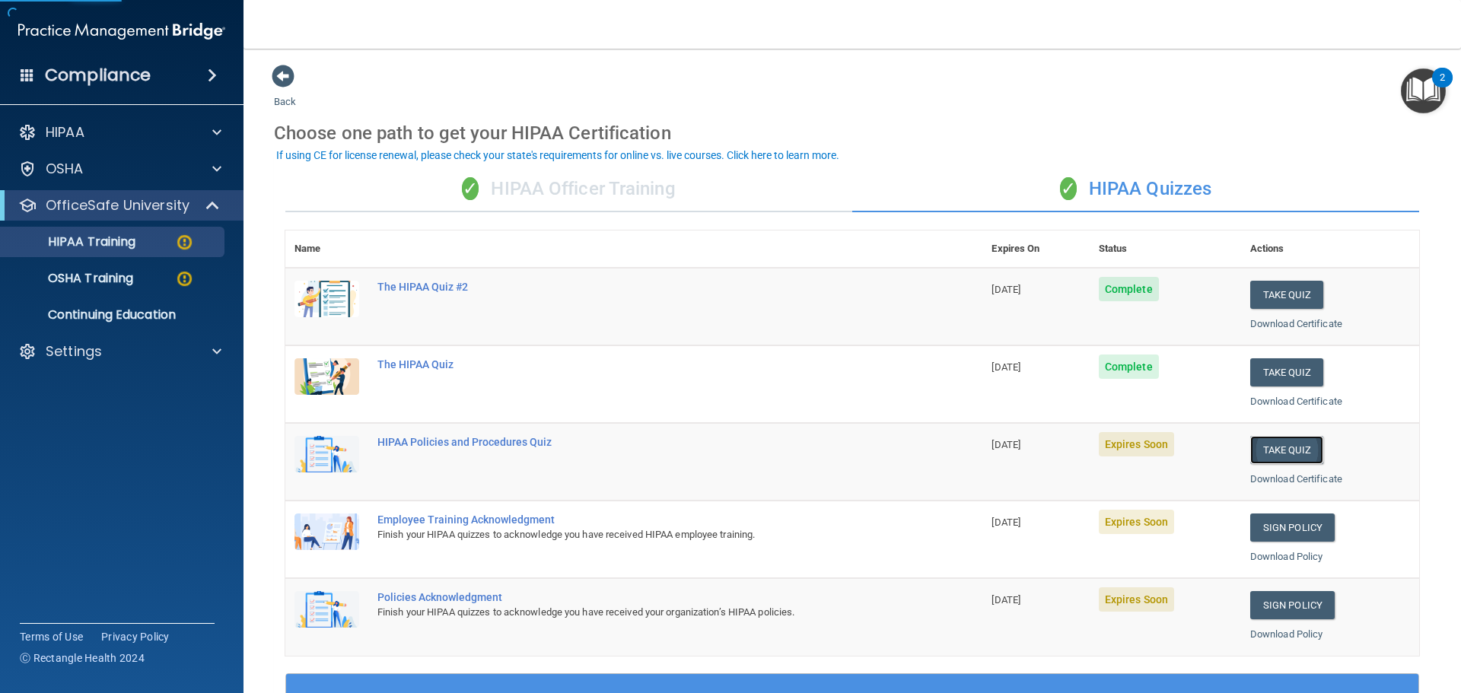
click at [1269, 452] on button "Take Quiz" at bounding box center [1286, 450] width 73 height 28
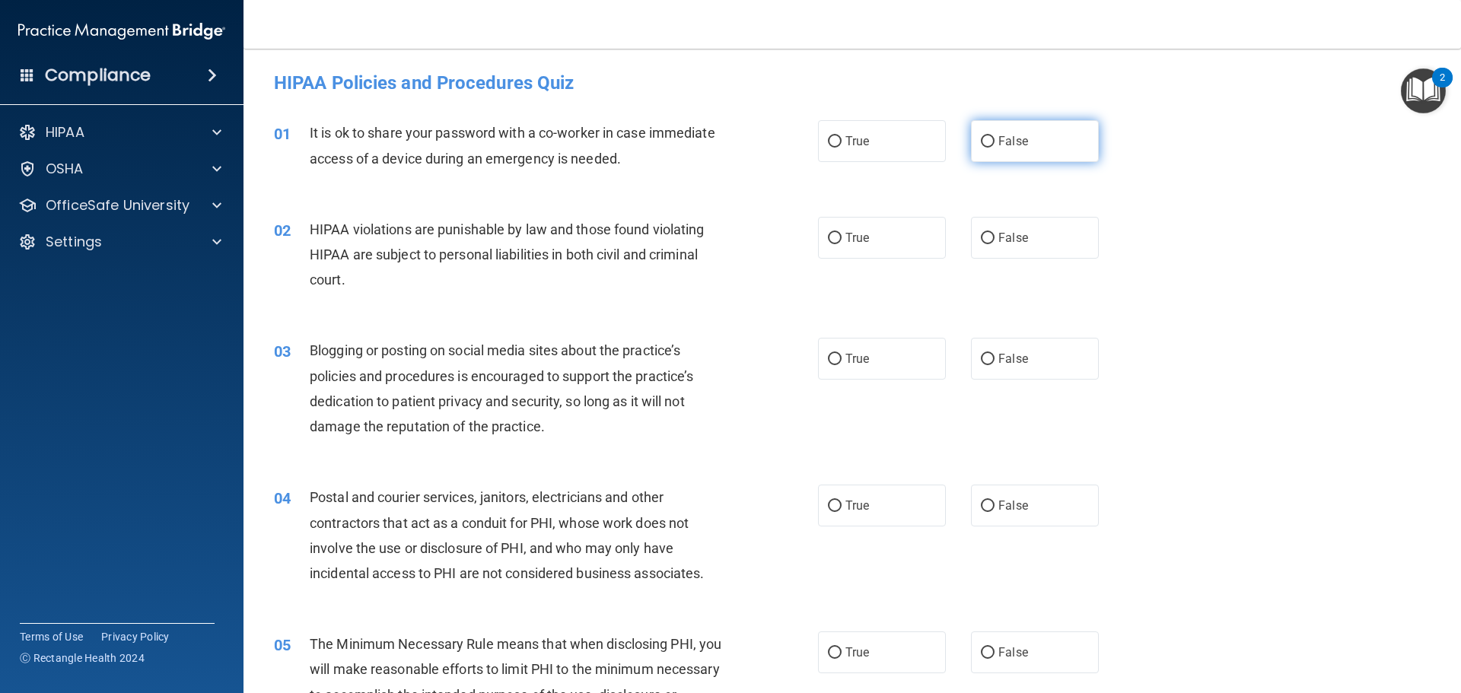
click at [1046, 161] on label "False" at bounding box center [1035, 141] width 128 height 42
click at [995, 148] on input "False" at bounding box center [988, 141] width 14 height 11
radio input "true"
click at [925, 233] on label "True" at bounding box center [882, 238] width 128 height 42
click at [842, 233] on input "True" at bounding box center [835, 238] width 14 height 11
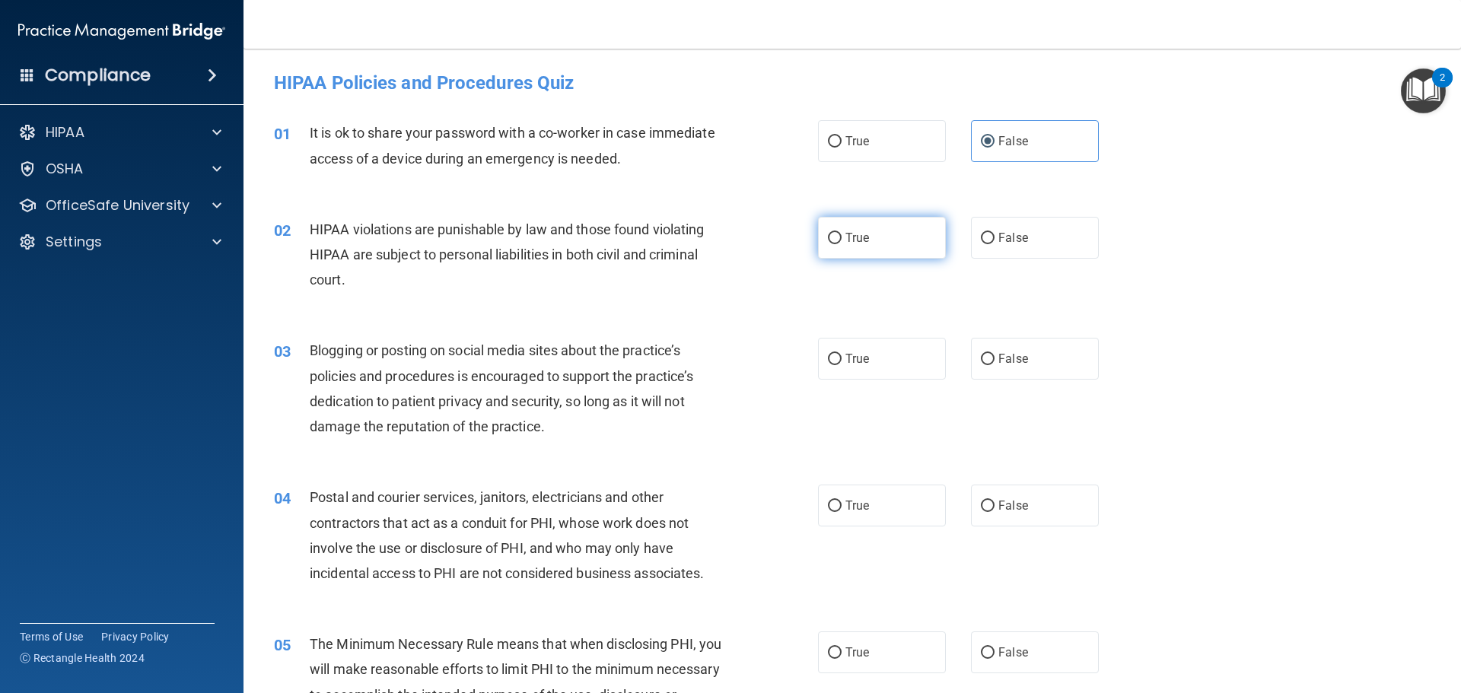
radio input "true"
click at [1031, 368] on label "False" at bounding box center [1035, 359] width 128 height 42
click at [995, 365] on input "False" at bounding box center [988, 359] width 14 height 11
radio input "true"
click at [869, 498] on label "True" at bounding box center [882, 506] width 128 height 42
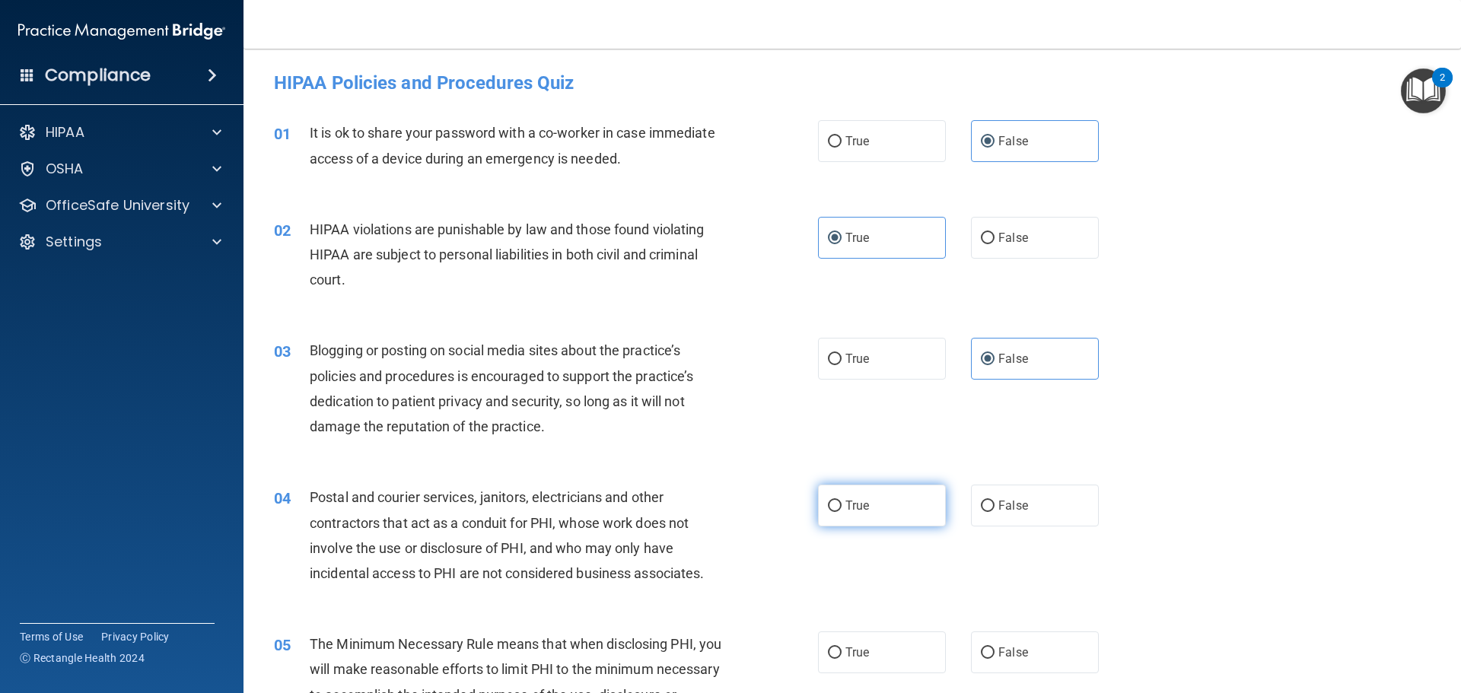
click at [842, 501] on input "True" at bounding box center [835, 506] width 14 height 11
radio input "true"
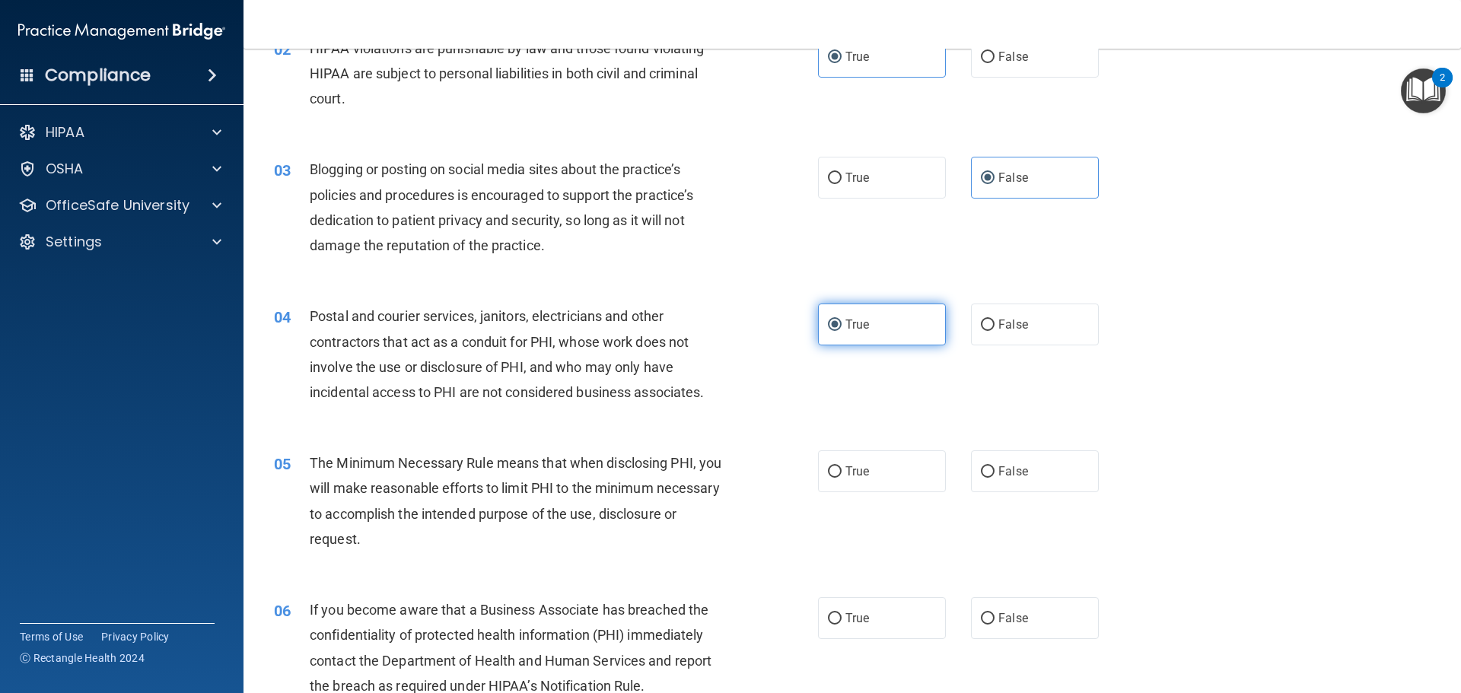
scroll to position [228, 0]
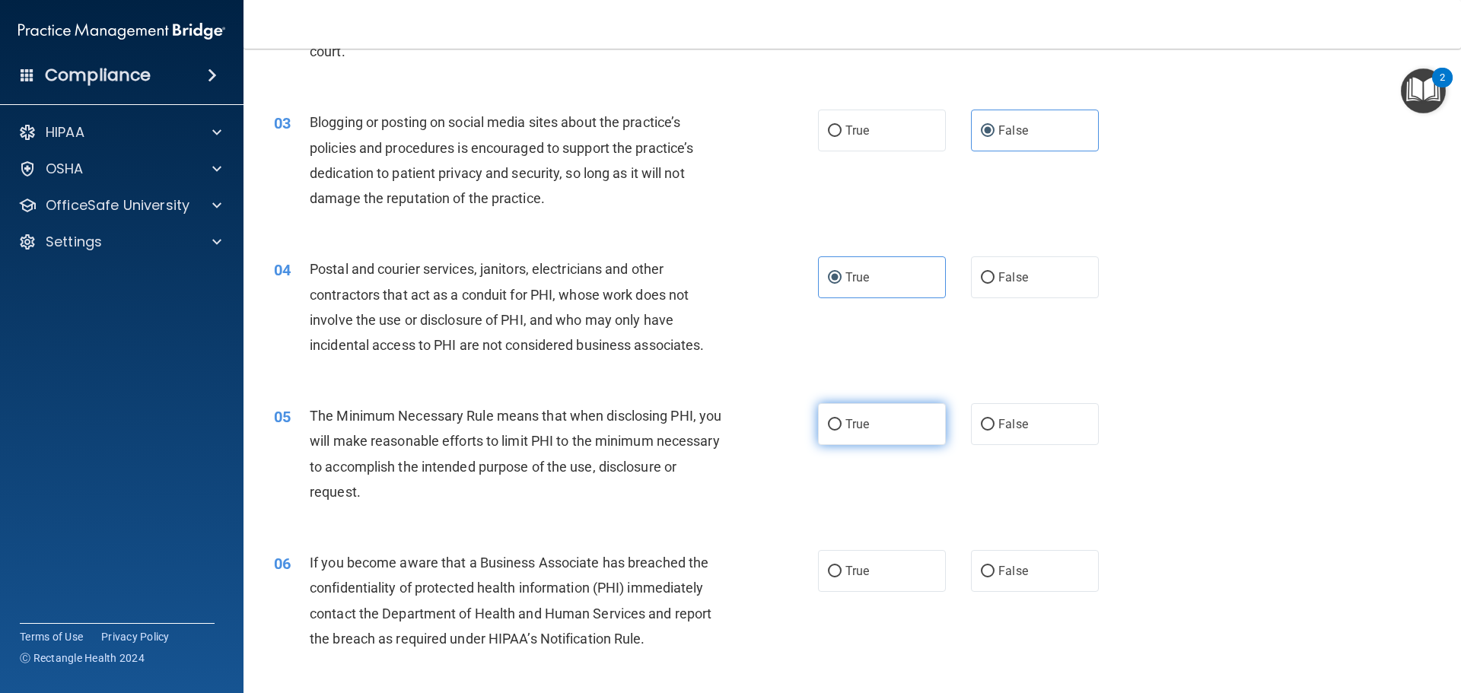
click at [904, 438] on label "True" at bounding box center [882, 424] width 128 height 42
click at [842, 431] on input "True" at bounding box center [835, 424] width 14 height 11
radio input "true"
click at [1010, 559] on label "False" at bounding box center [1035, 571] width 128 height 42
click at [995, 566] on input "False" at bounding box center [988, 571] width 14 height 11
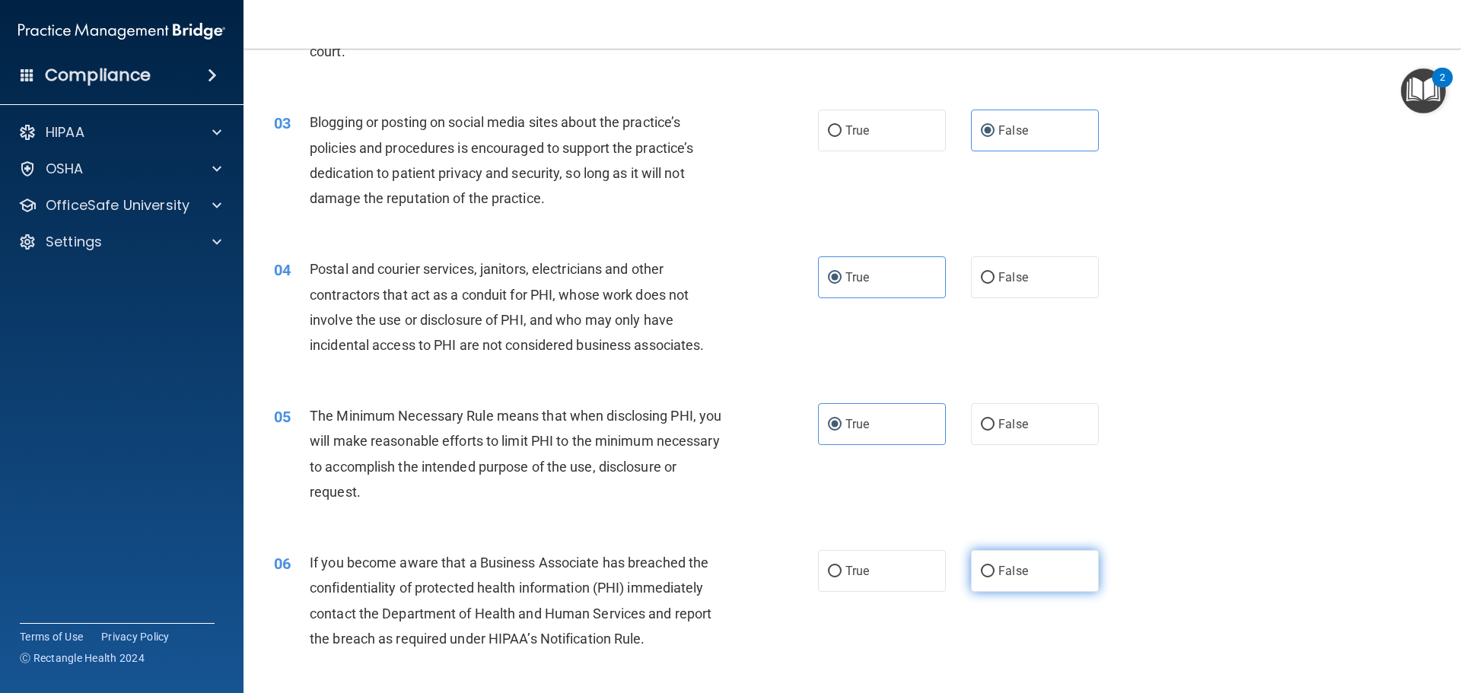
radio input "true"
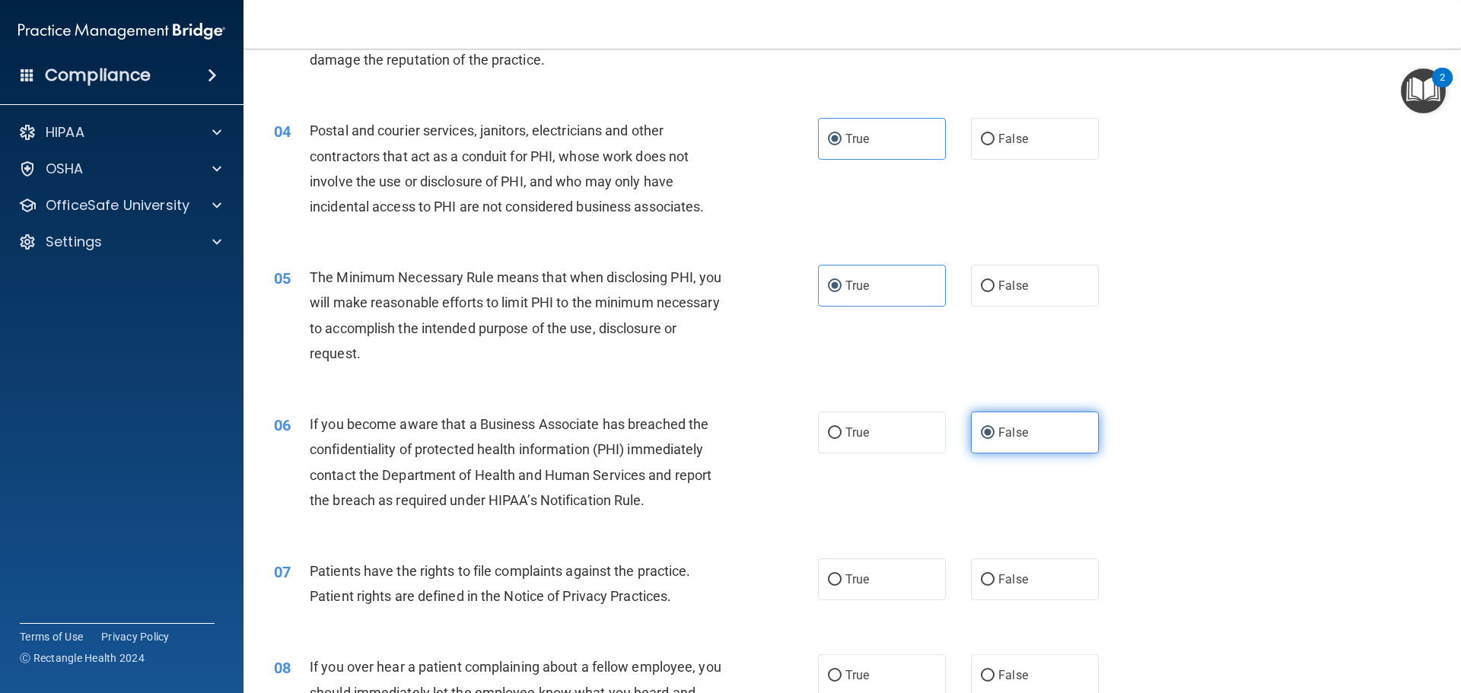
scroll to position [381, 0]
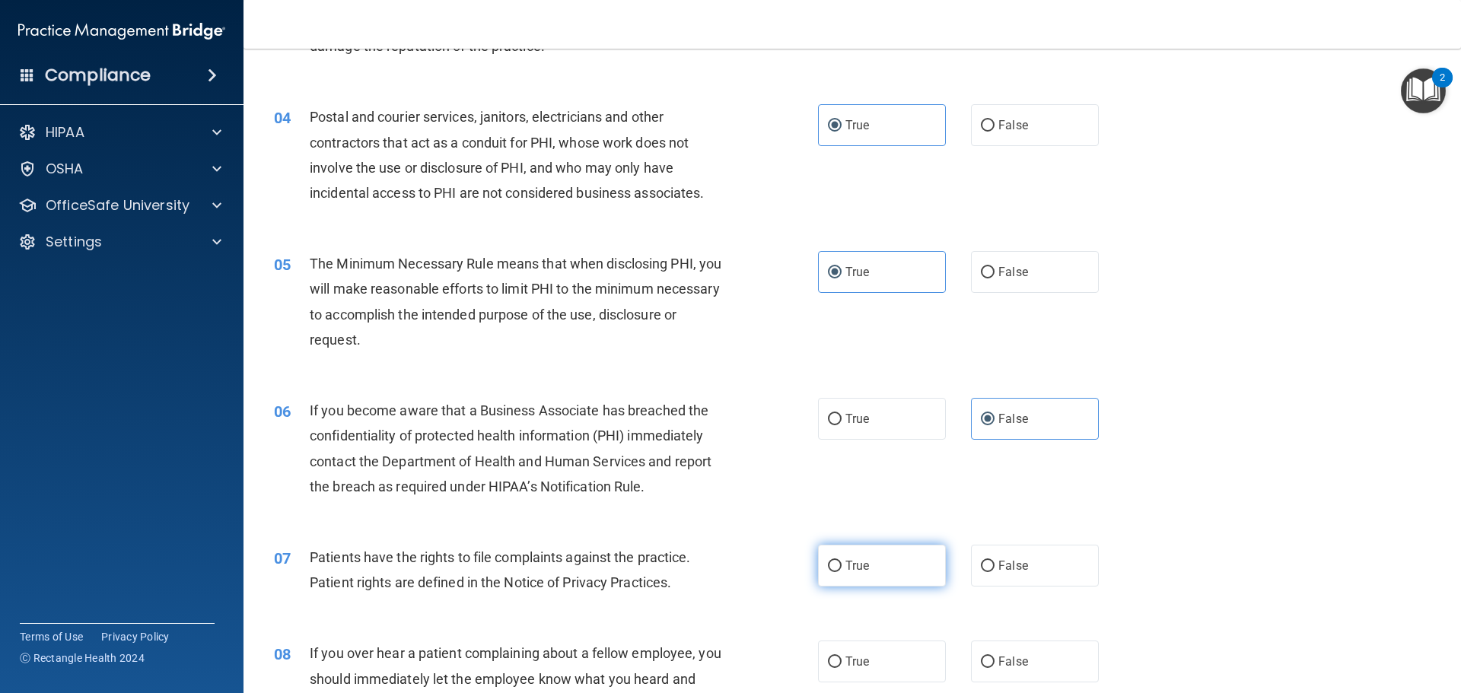
click at [896, 554] on label "True" at bounding box center [882, 566] width 128 height 42
click at [842, 561] on input "True" at bounding box center [835, 566] width 14 height 11
radio input "true"
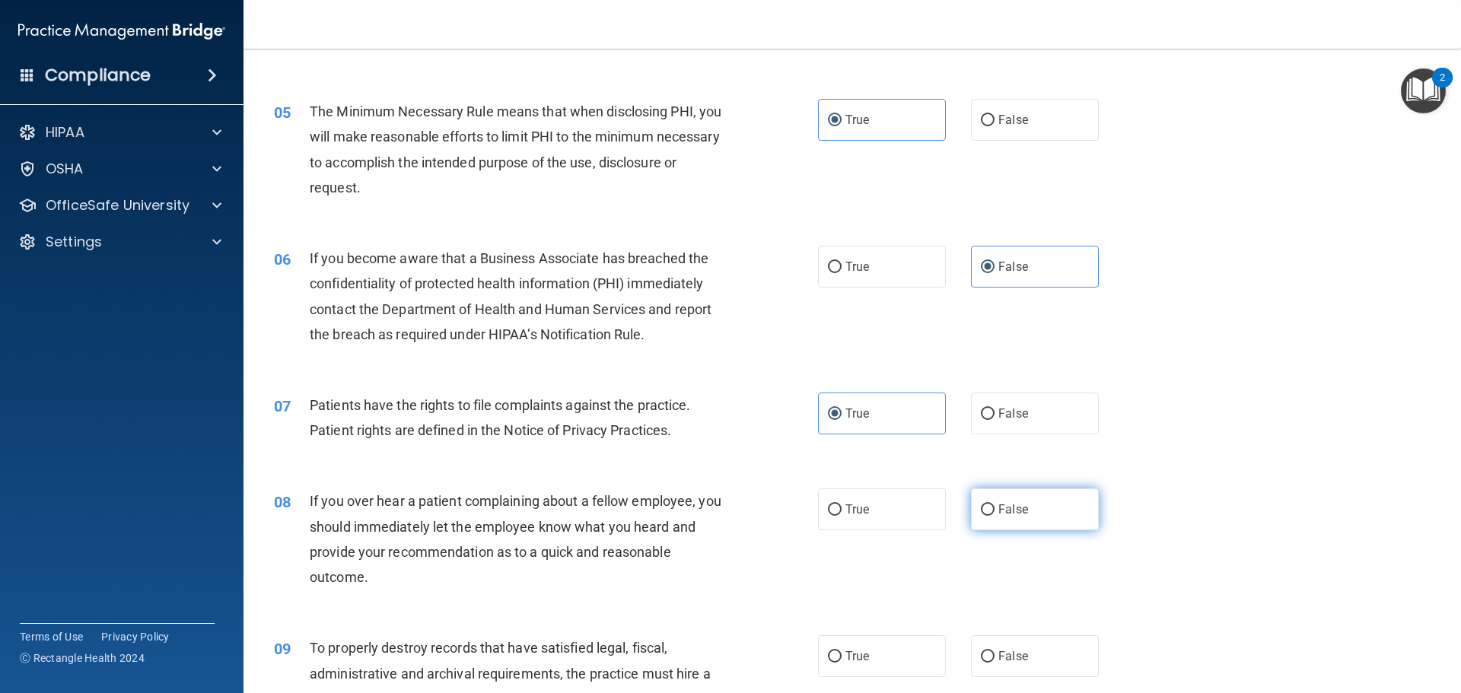
click at [999, 512] on span "False" at bounding box center [1013, 509] width 30 height 14
click at [995, 512] on input "False" at bounding box center [988, 510] width 14 height 11
radio input "true"
click at [1012, 639] on label "False" at bounding box center [1035, 656] width 128 height 42
click at [995, 651] on input "False" at bounding box center [988, 656] width 14 height 11
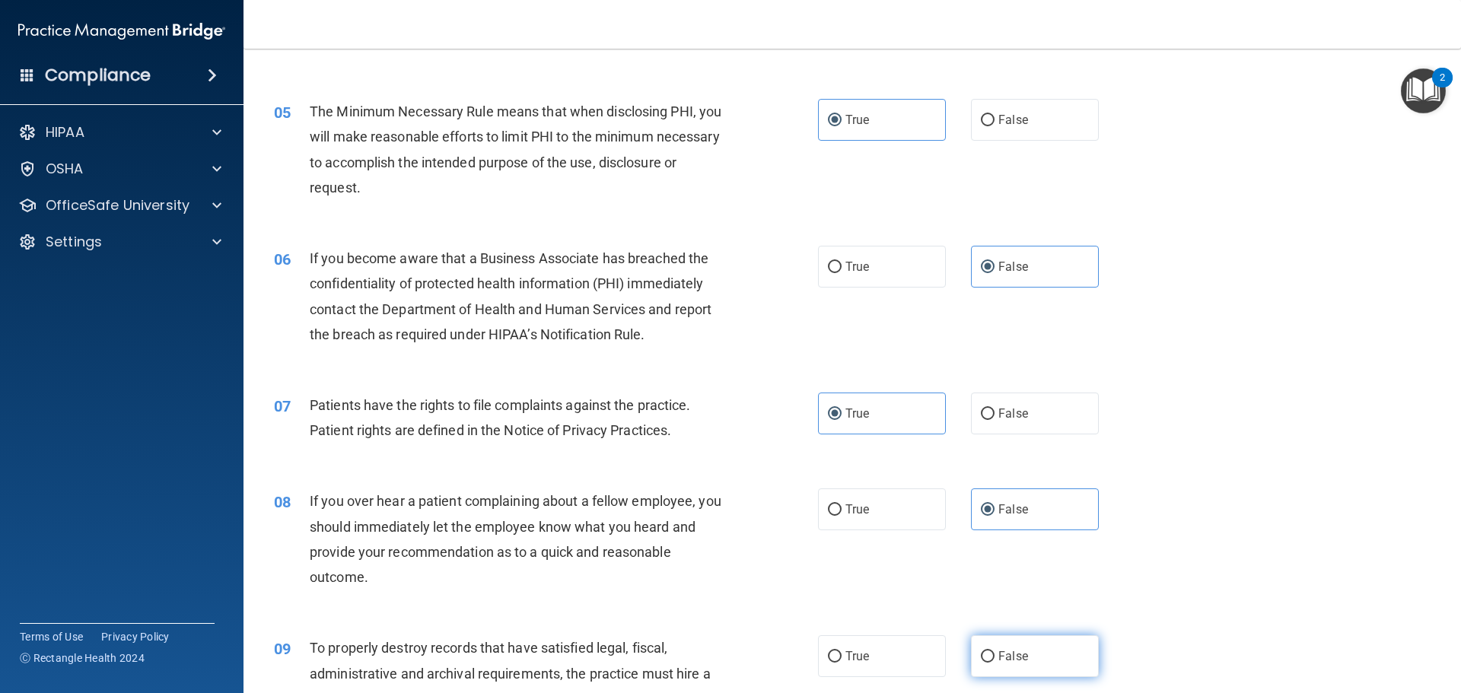
radio input "true"
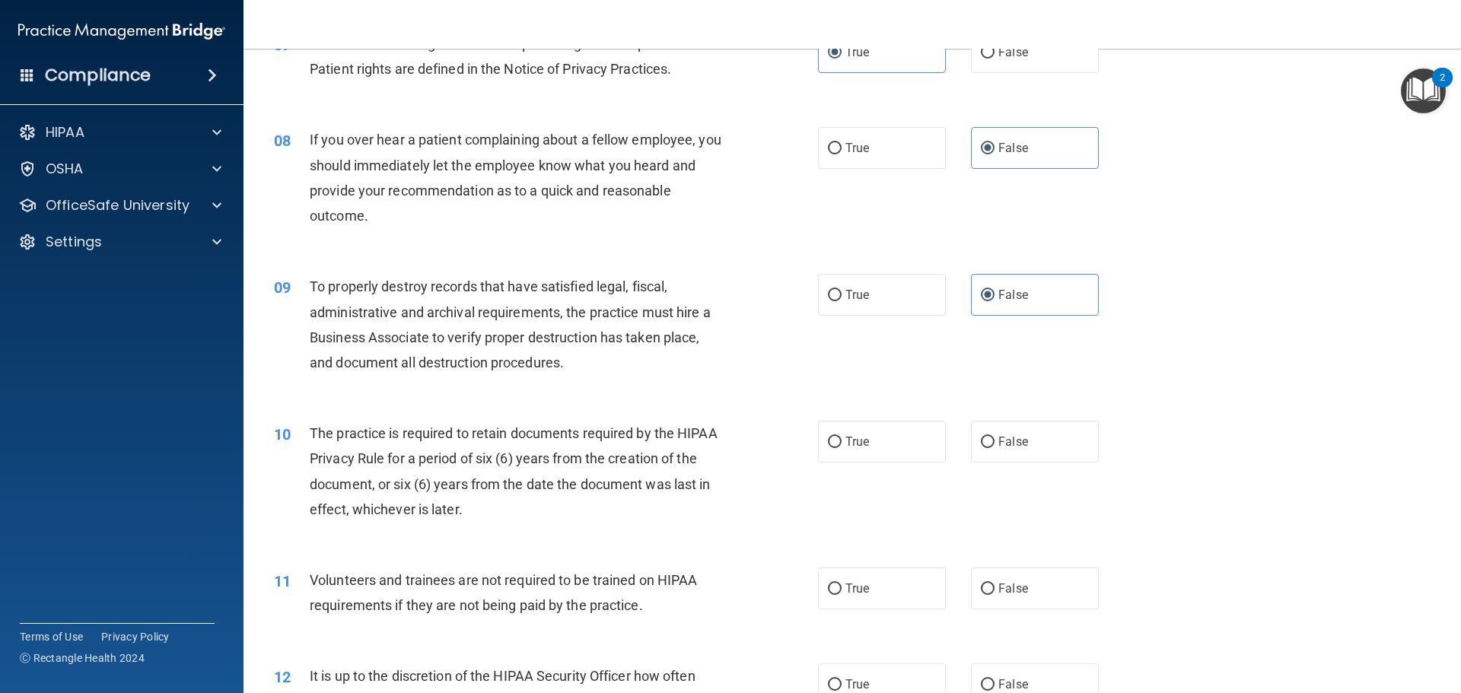
scroll to position [989, 0]
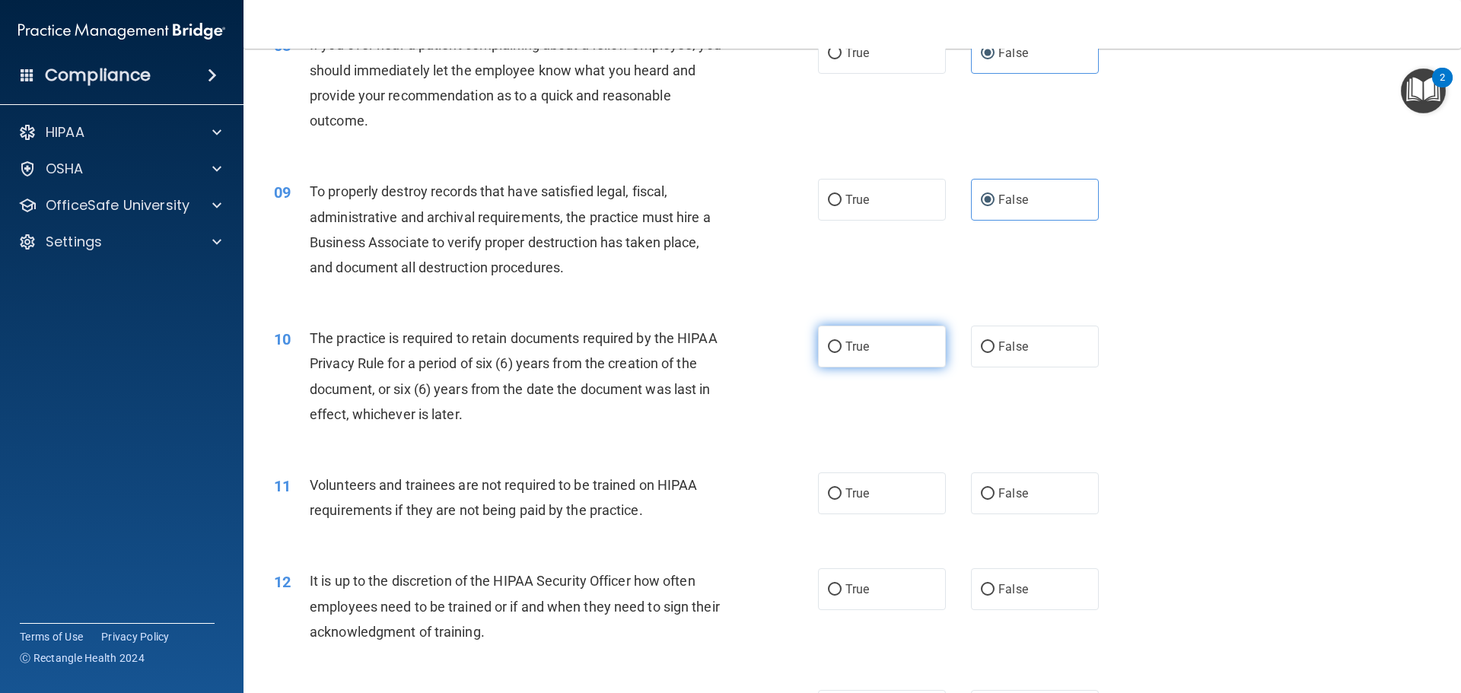
click at [876, 360] on label "True" at bounding box center [882, 347] width 128 height 42
click at [842, 353] on input "True" at bounding box center [835, 347] width 14 height 11
radio input "true"
click at [1036, 500] on label "False" at bounding box center [1035, 494] width 128 height 42
click at [995, 500] on input "False" at bounding box center [988, 494] width 14 height 11
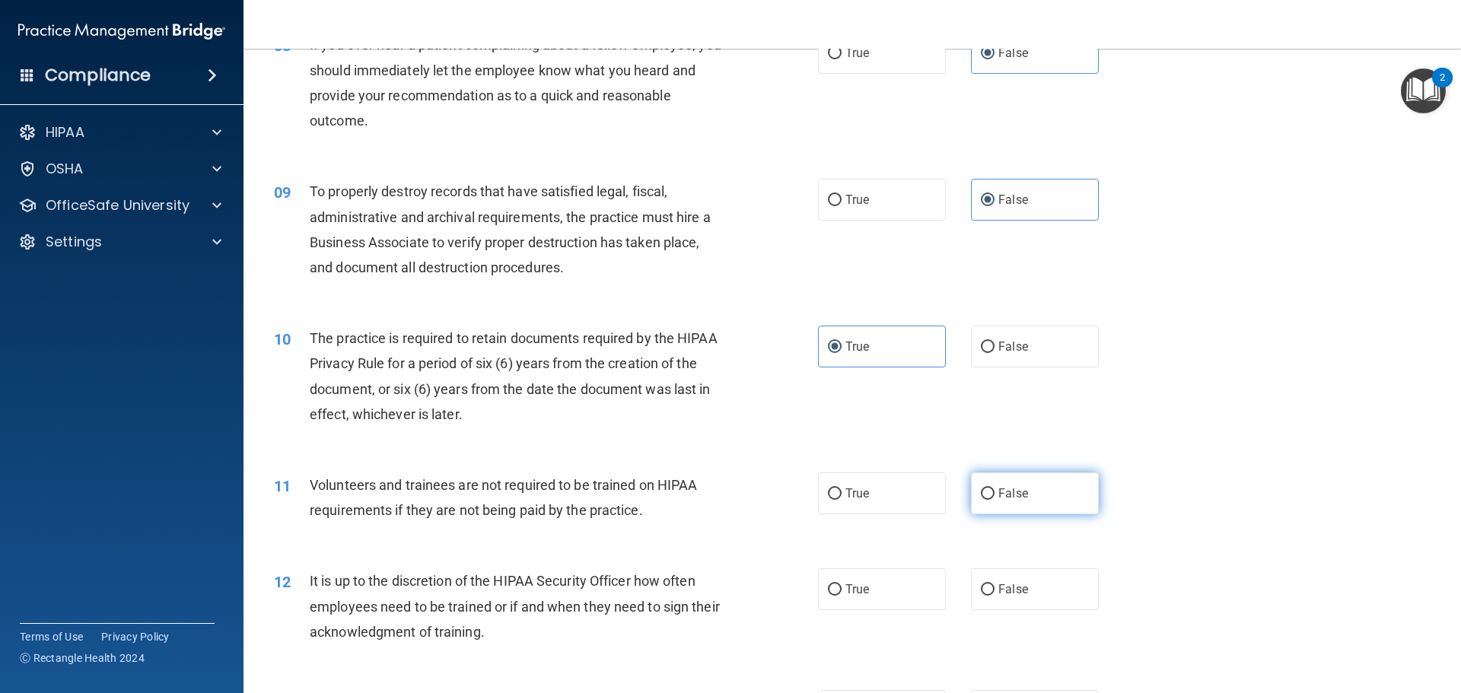
radio input "true"
click at [1023, 577] on label "False" at bounding box center [1035, 589] width 128 height 42
click at [995, 584] on input "False" at bounding box center [988, 589] width 14 height 11
radio input "true"
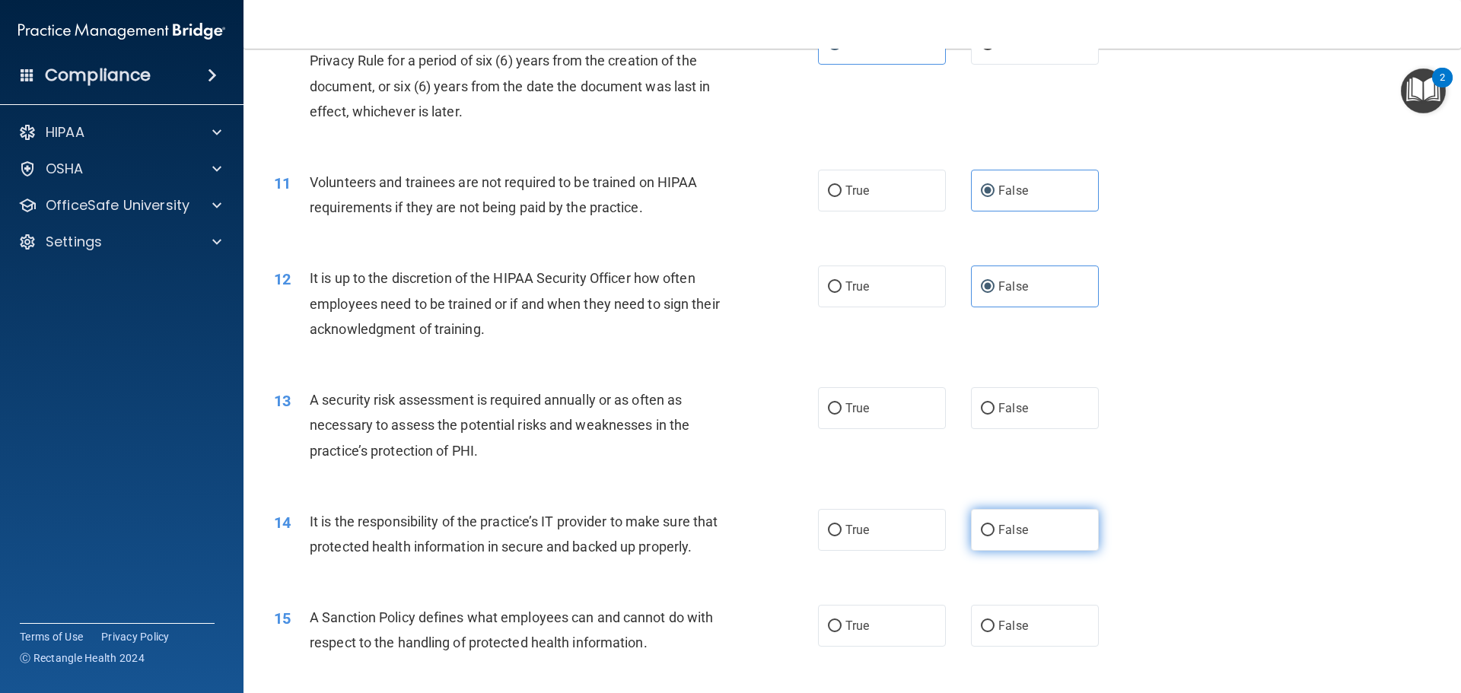
scroll to position [1294, 0]
click at [890, 409] on label "True" at bounding box center [882, 407] width 128 height 42
click at [842, 409] on input "True" at bounding box center [835, 407] width 14 height 11
radio input "true"
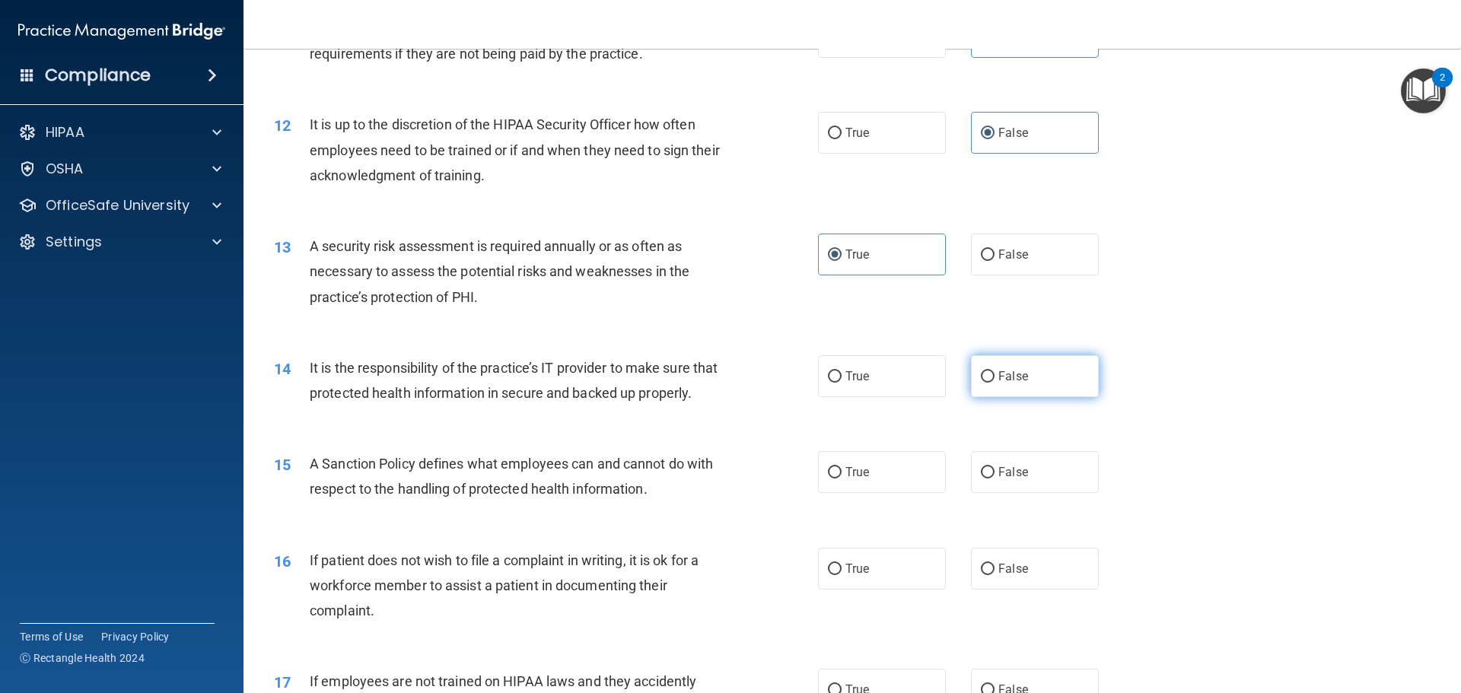
click at [1043, 380] on label "False" at bounding box center [1035, 376] width 128 height 42
click at [995, 380] on input "False" at bounding box center [988, 376] width 14 height 11
radio input "true"
click at [1026, 493] on label "False" at bounding box center [1035, 472] width 128 height 42
click at [995, 479] on input "False" at bounding box center [988, 472] width 14 height 11
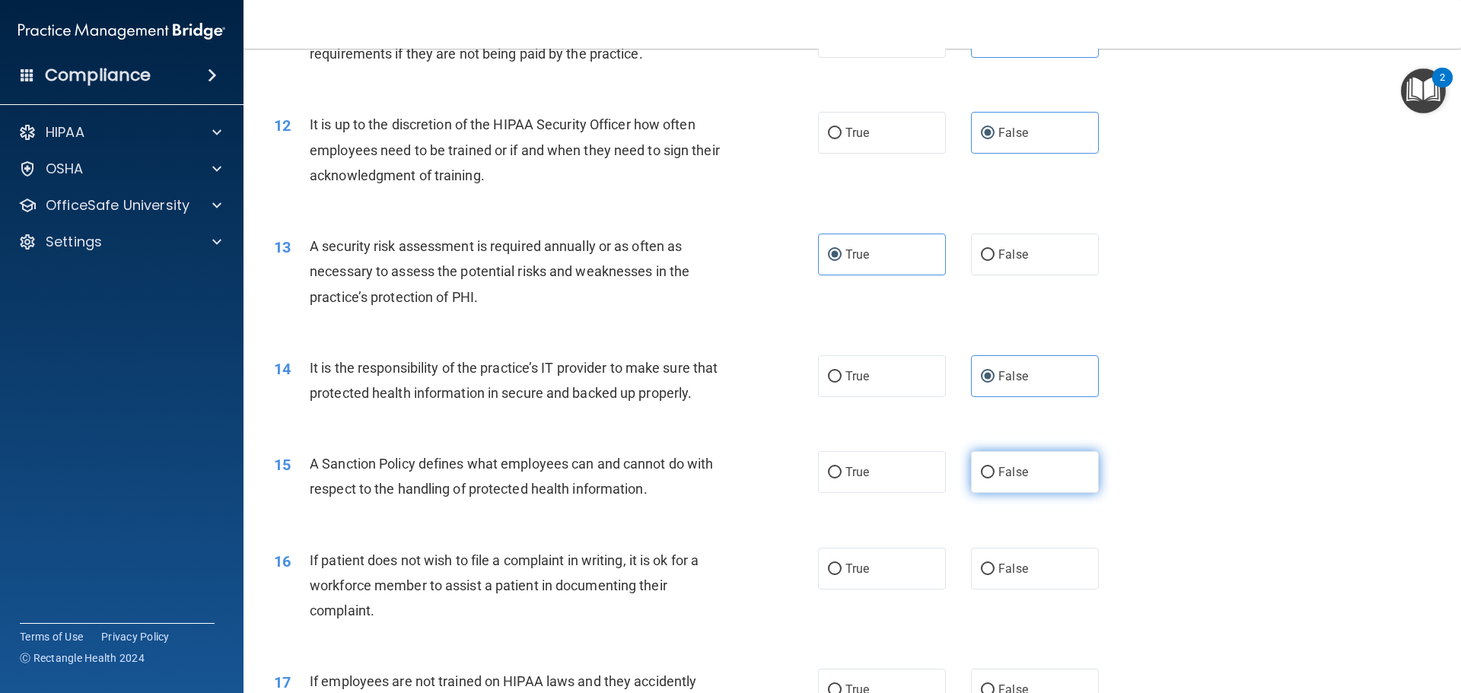
radio input "true"
click at [905, 590] on label "True" at bounding box center [882, 569] width 128 height 42
click at [842, 575] on input "True" at bounding box center [835, 569] width 14 height 11
radio input "true"
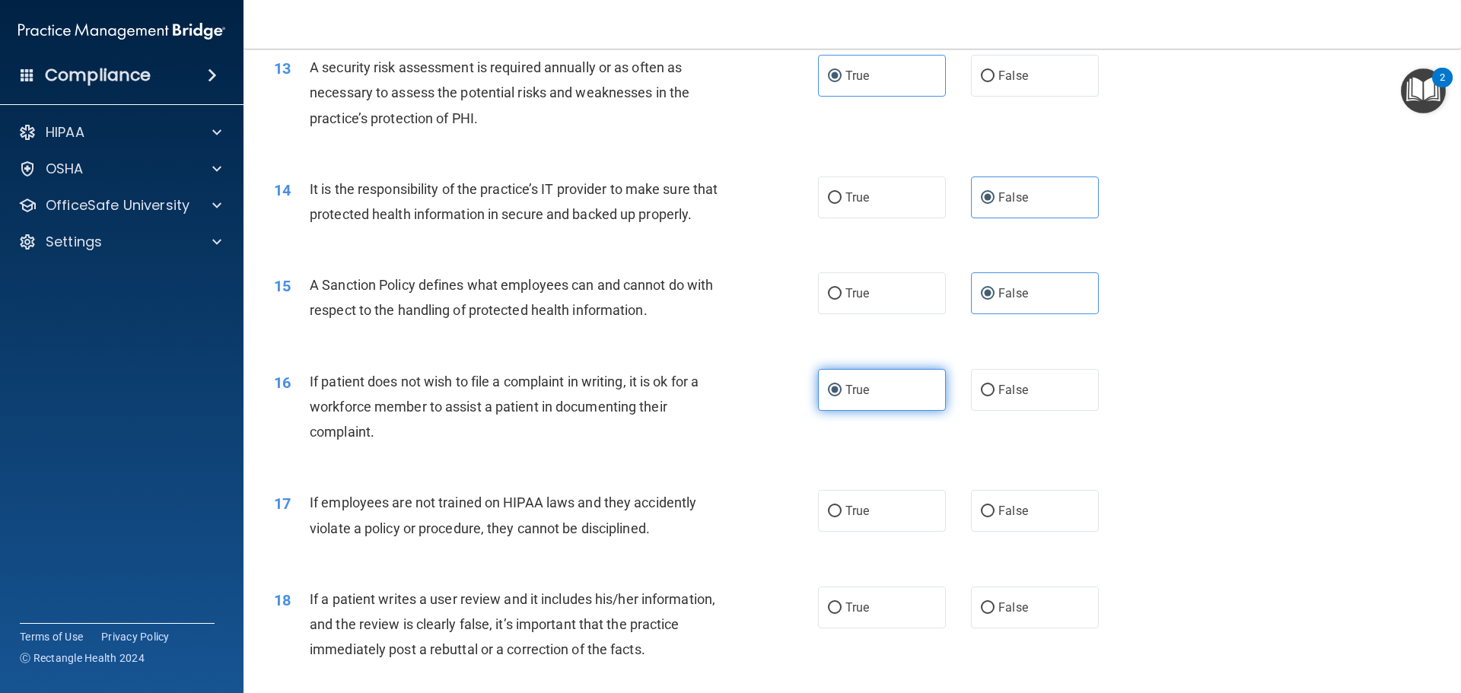
scroll to position [1674, 0]
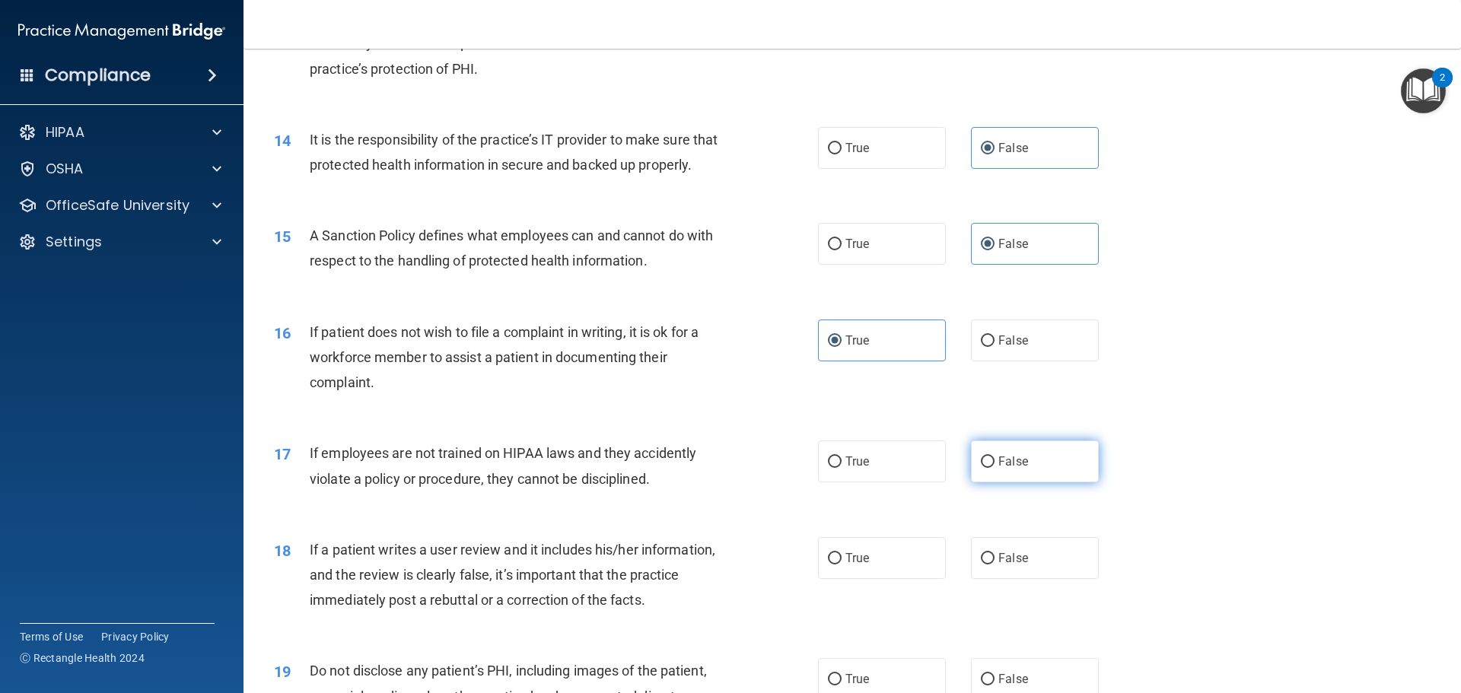
click at [1027, 482] on label "False" at bounding box center [1035, 462] width 128 height 42
click at [995, 468] on input "False" at bounding box center [988, 462] width 14 height 11
radio input "true"
click at [1013, 565] on span "False" at bounding box center [1013, 558] width 30 height 14
click at [995, 565] on input "False" at bounding box center [988, 558] width 14 height 11
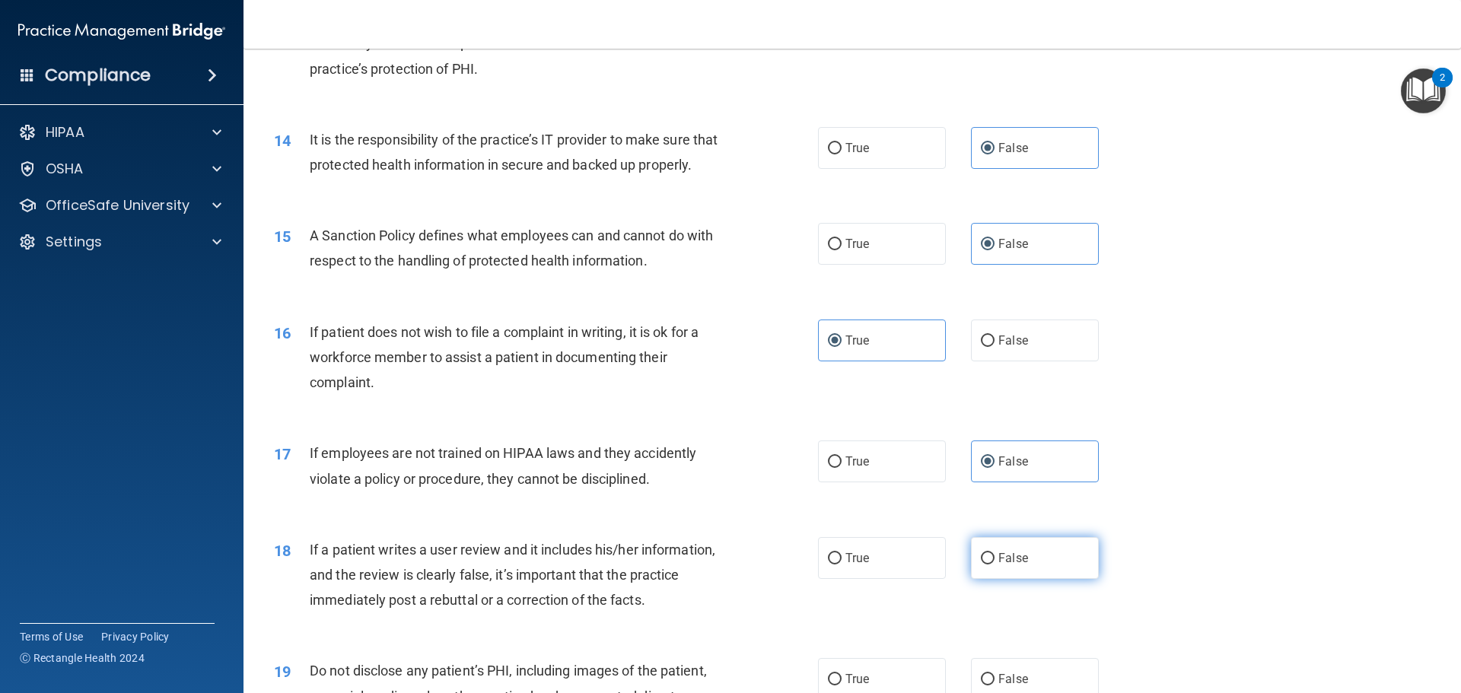
radio input "true"
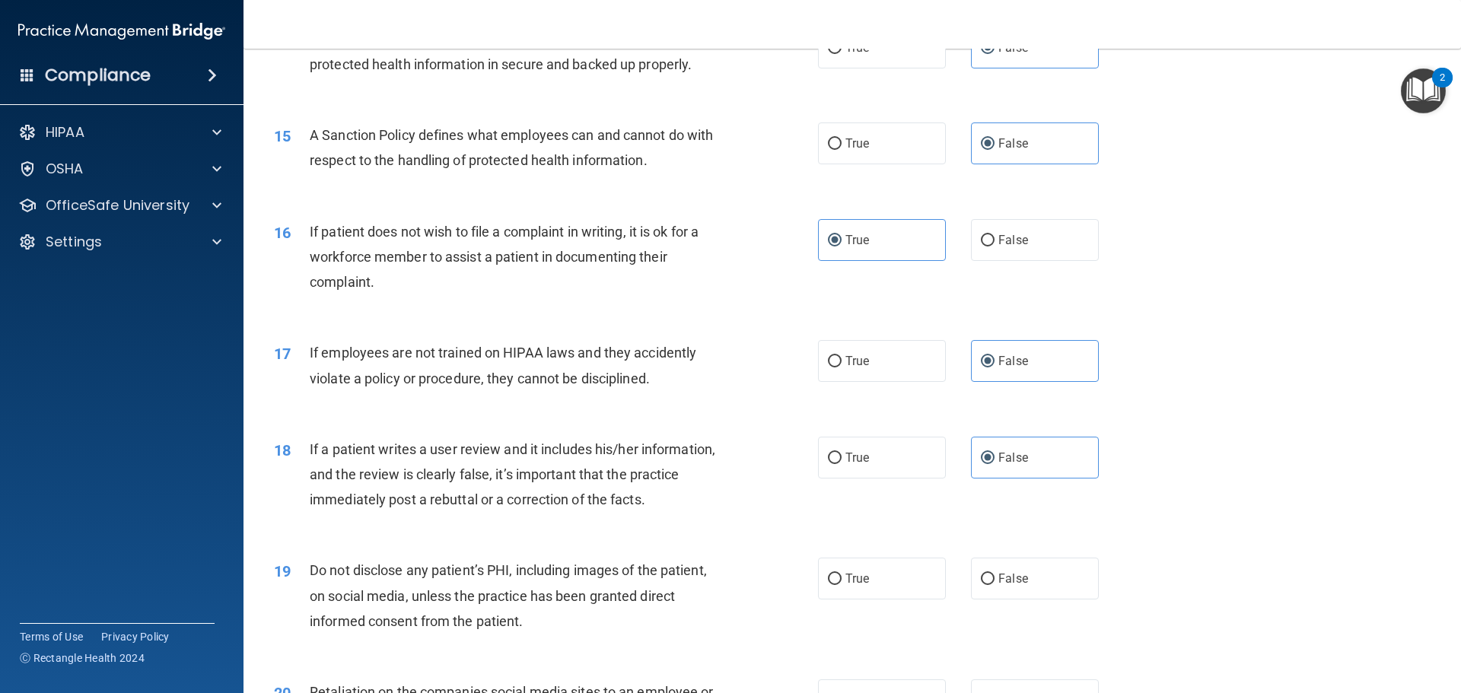
scroll to position [1979, 0]
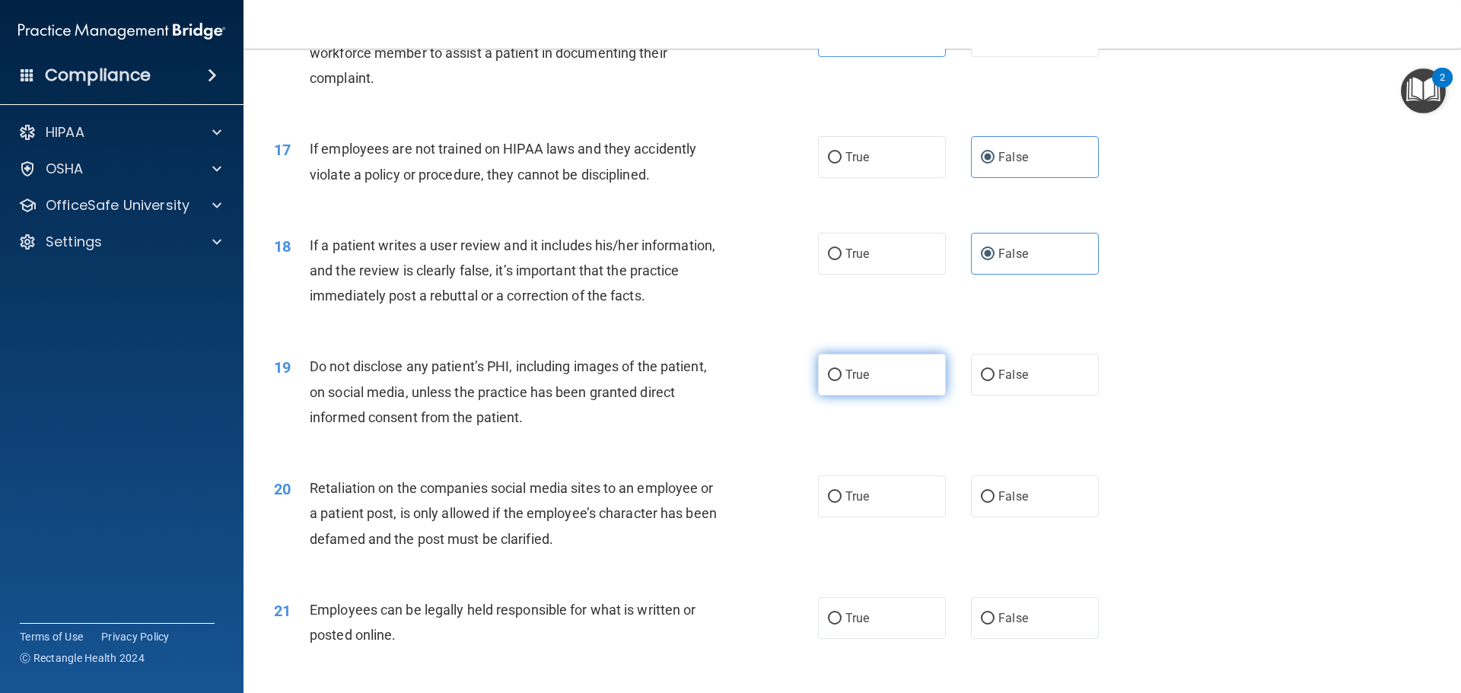
click at [871, 393] on label "True" at bounding box center [882, 375] width 128 height 42
click at [842, 381] on input "True" at bounding box center [835, 375] width 14 height 11
radio input "true"
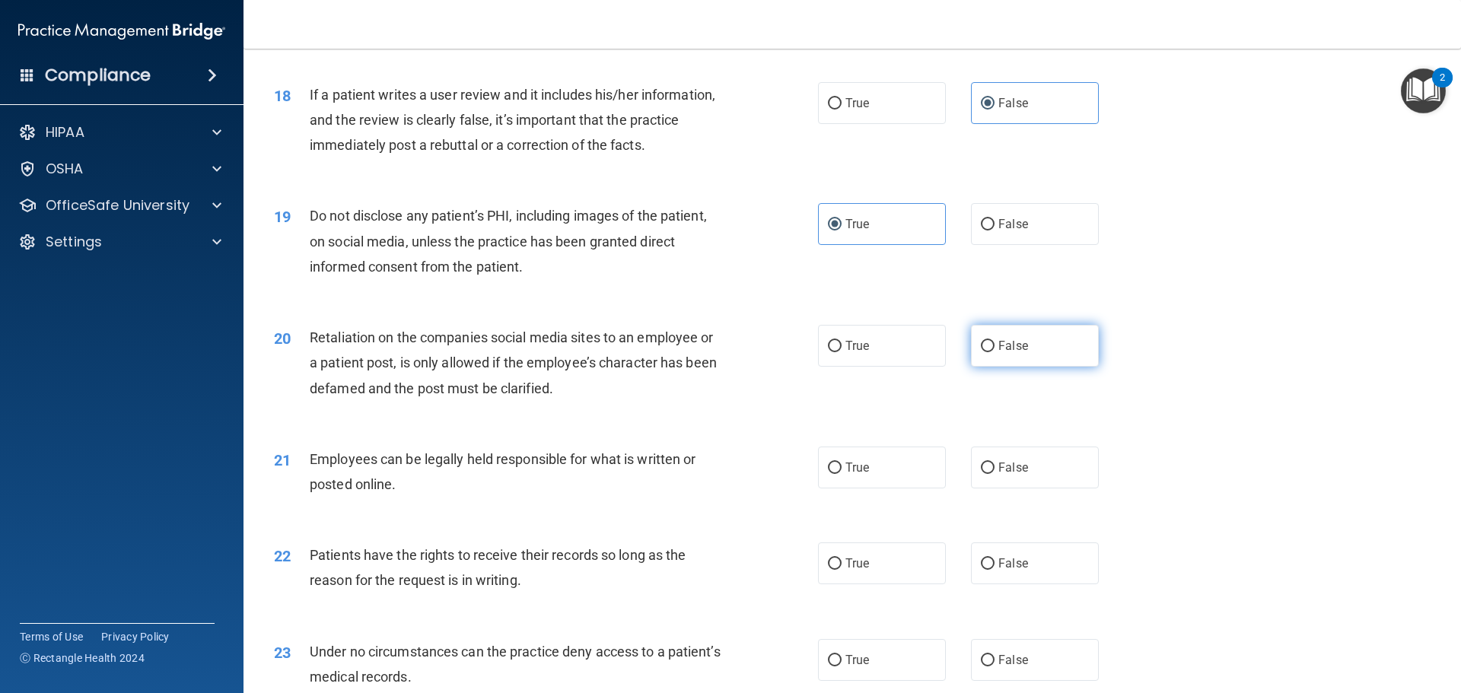
scroll to position [2131, 0]
click at [1006, 352] on span "False" at bounding box center [1013, 344] width 30 height 14
click at [995, 351] on input "False" at bounding box center [988, 344] width 14 height 11
radio input "true"
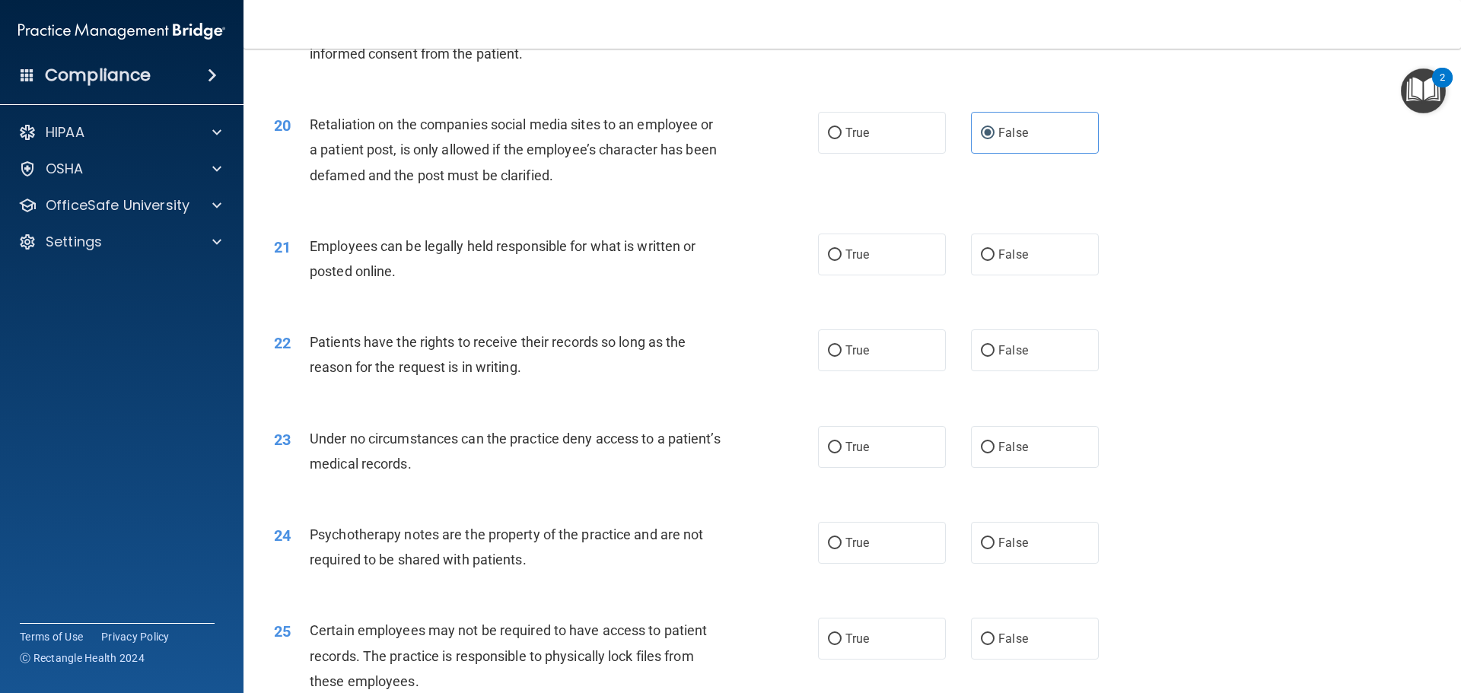
scroll to position [2359, 0]
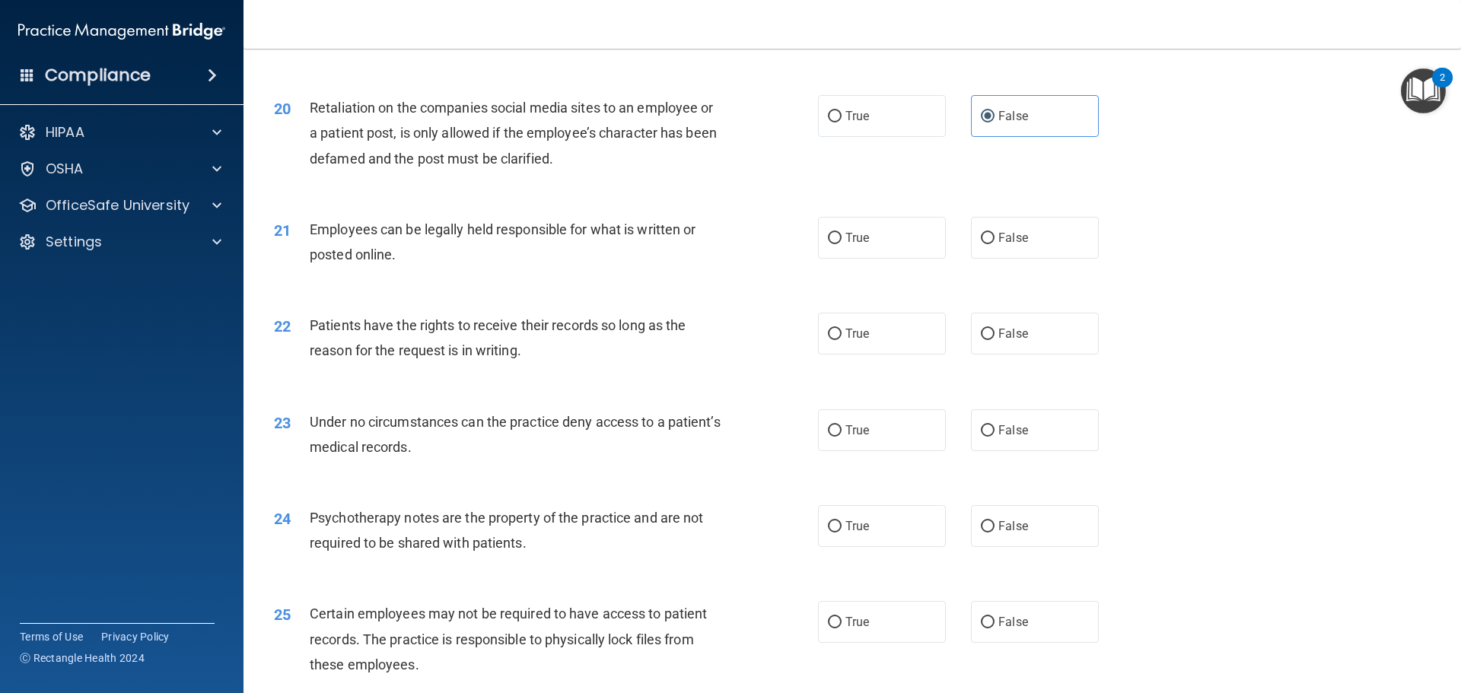
click at [896, 289] on div "21 Employees can be legally held responsible for what is written or posted onli…" at bounding box center [853, 246] width 1180 height 96
click at [902, 244] on label "True" at bounding box center [882, 238] width 128 height 42
click at [842, 244] on input "True" at bounding box center [835, 238] width 14 height 11
radio input "true"
click at [1005, 341] on span "False" at bounding box center [1013, 333] width 30 height 14
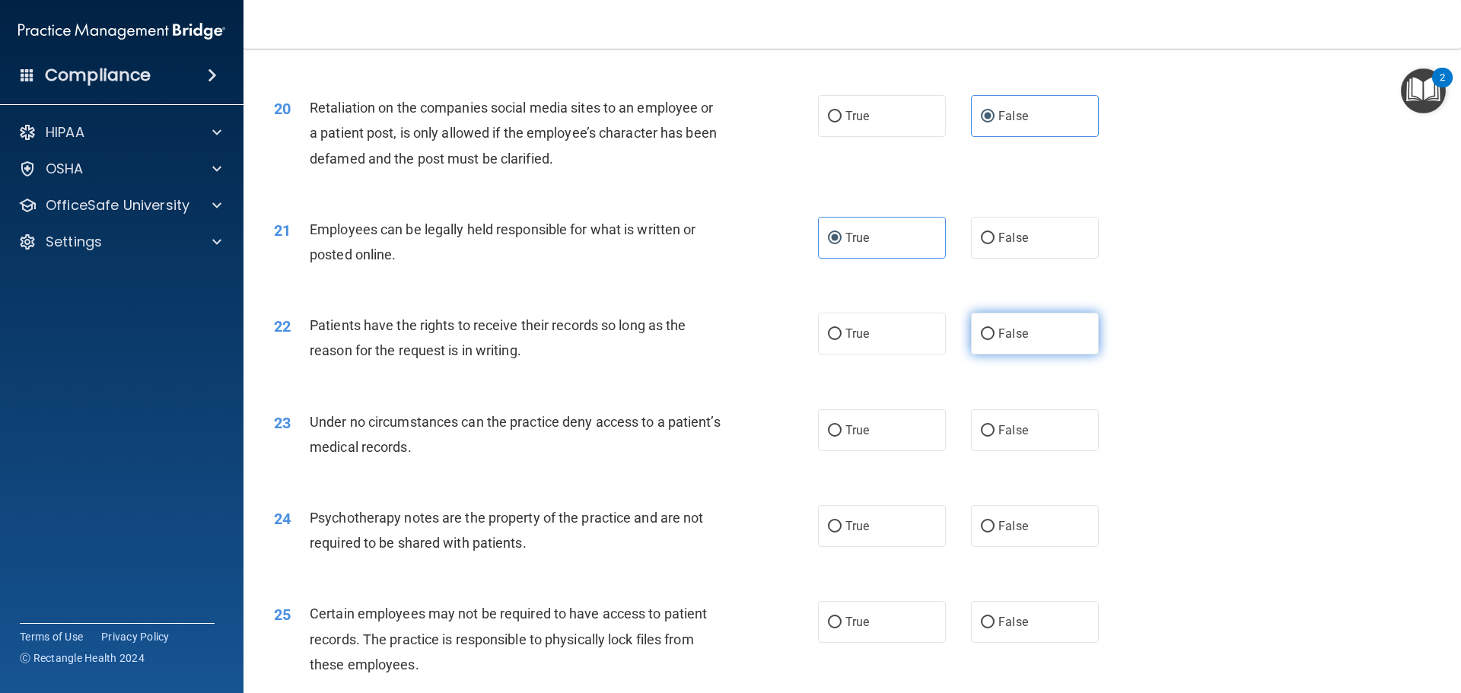
click at [995, 340] on input "False" at bounding box center [988, 334] width 14 height 11
radio input "true"
click at [1003, 451] on label "False" at bounding box center [1035, 430] width 128 height 42
click at [995, 437] on input "False" at bounding box center [988, 430] width 14 height 11
radio input "true"
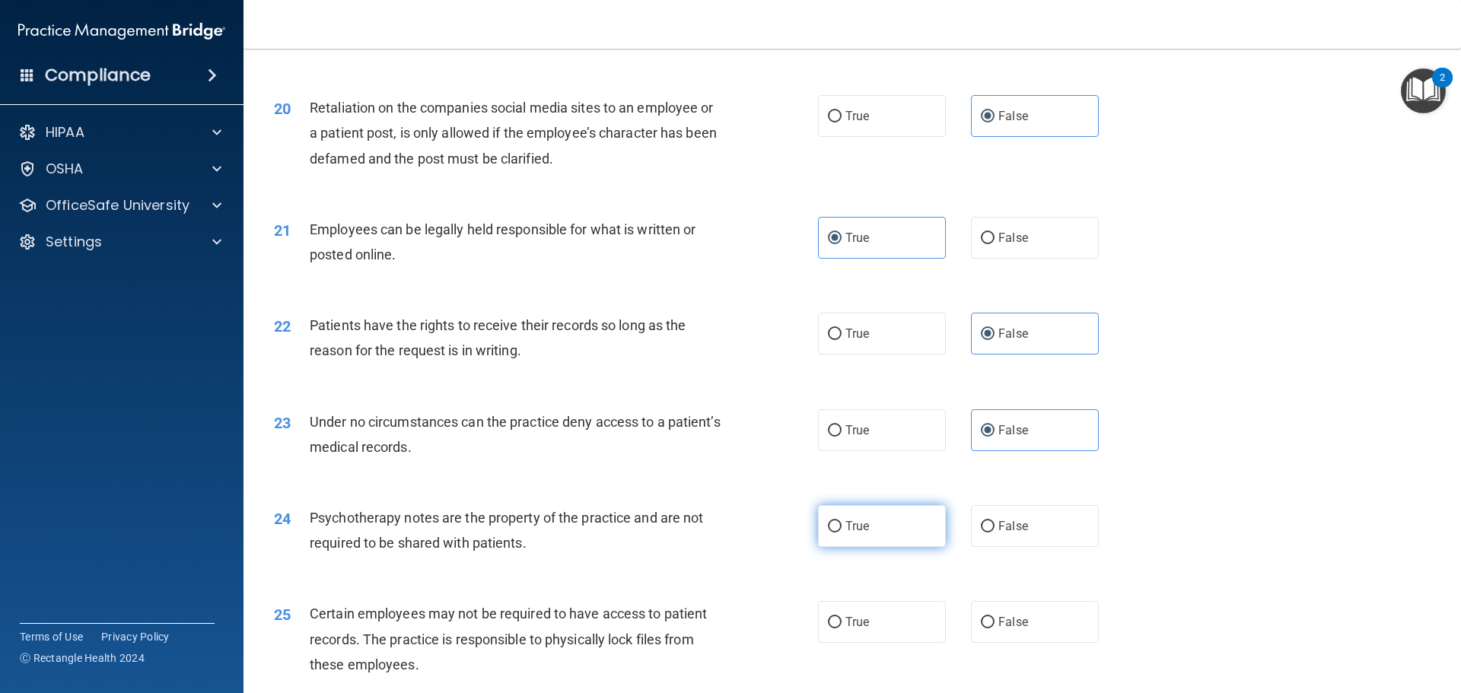
click at [912, 544] on label "True" at bounding box center [882, 526] width 128 height 42
click at [842, 533] on input "True" at bounding box center [835, 526] width 14 height 11
radio input "true"
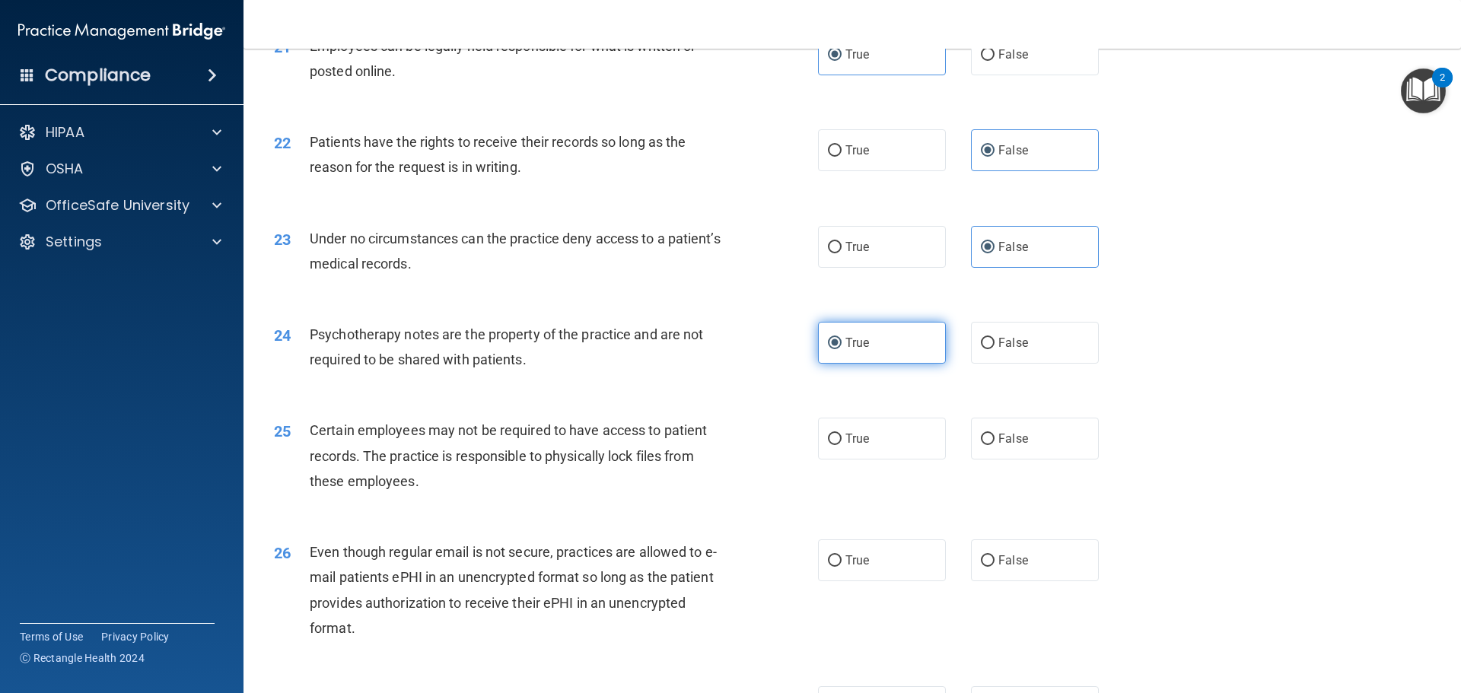
scroll to position [2587, 0]
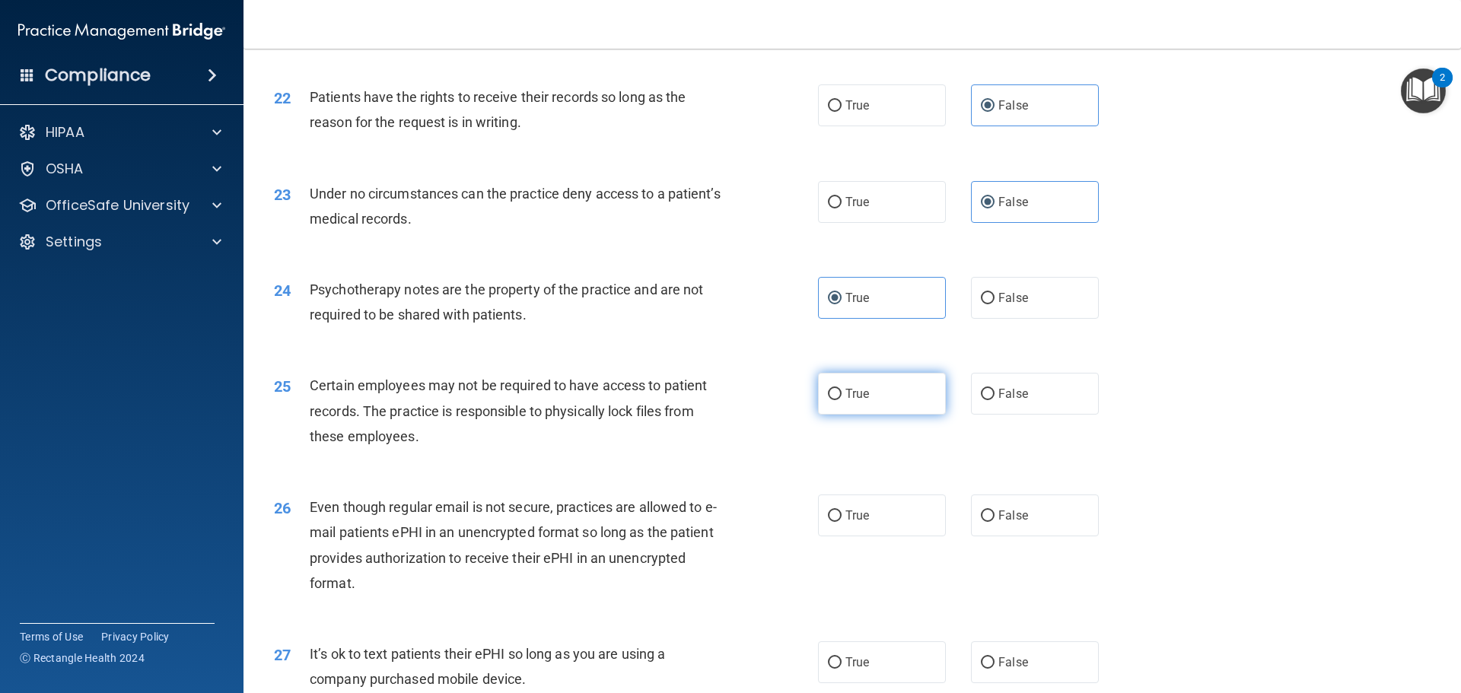
click at [887, 415] on label "True" at bounding box center [882, 394] width 128 height 42
click at [842, 400] on input "True" at bounding box center [835, 394] width 14 height 11
radio input "true"
click at [884, 537] on label "True" at bounding box center [882, 516] width 128 height 42
click at [842, 522] on input "True" at bounding box center [835, 516] width 14 height 11
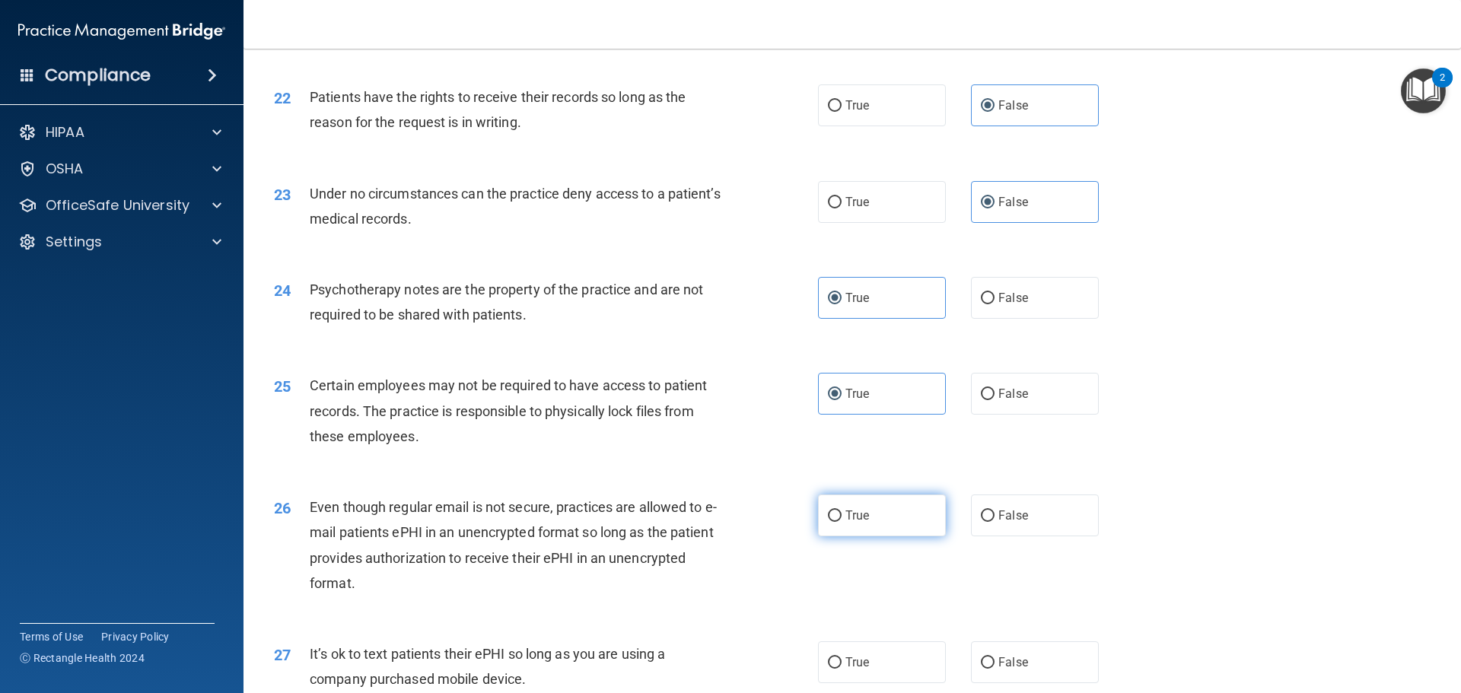
radio input "true"
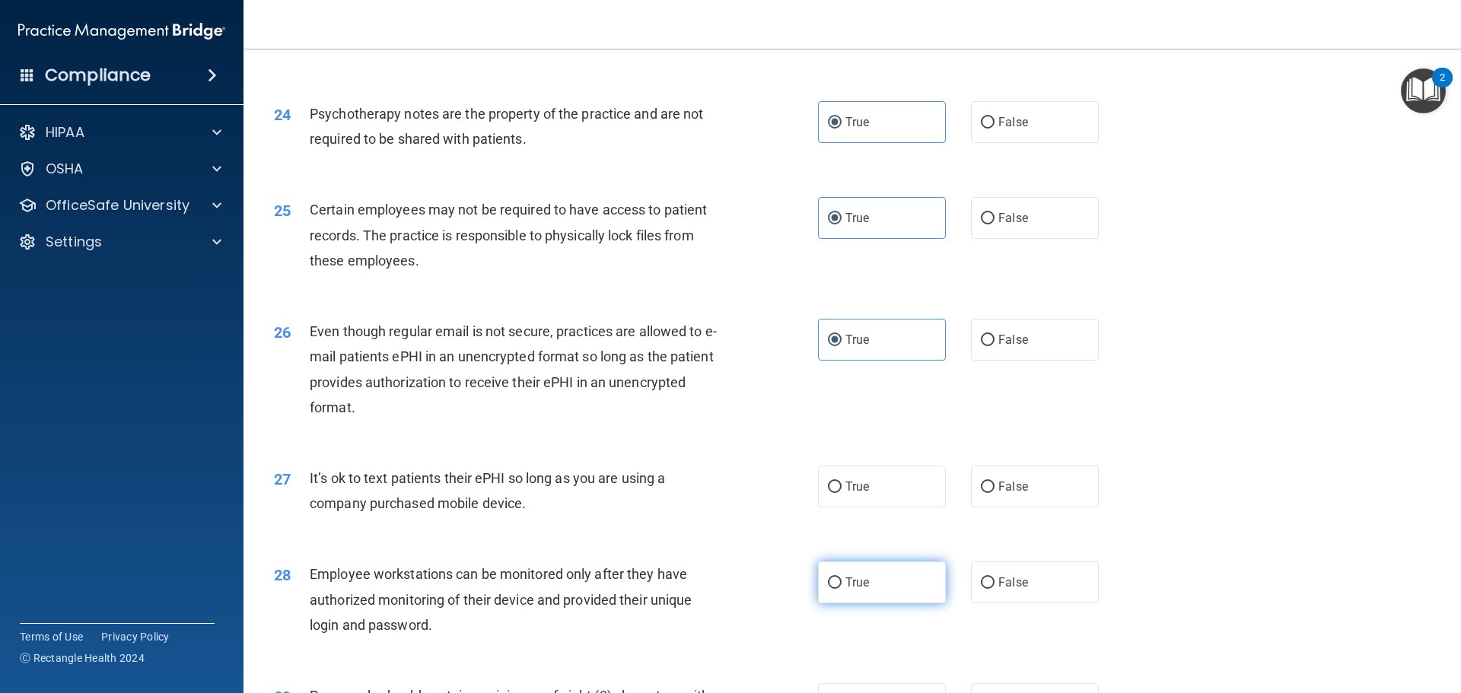
scroll to position [2816, 0]
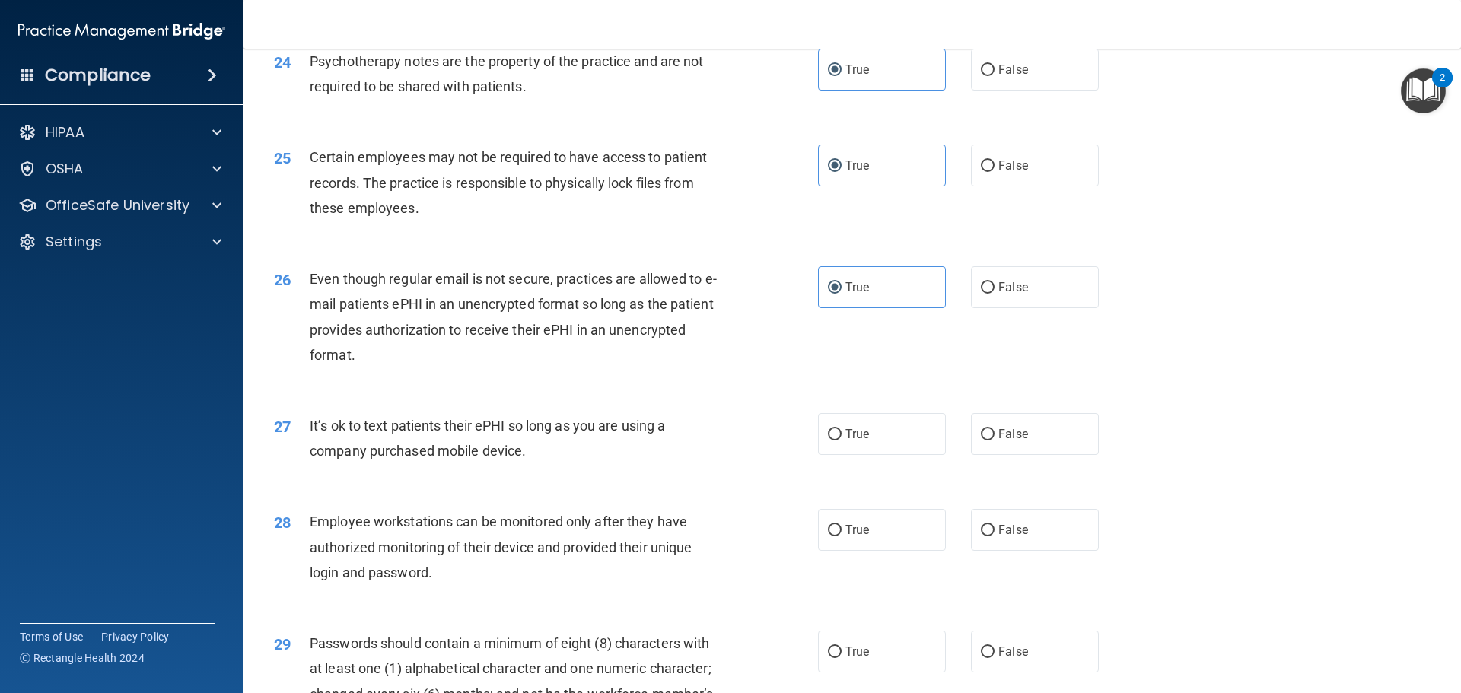
click at [1029, 489] on div "27 It’s ok to text patients their ePHI so long as you are using a company purch…" at bounding box center [853, 442] width 1180 height 96
click at [1027, 455] on label "False" at bounding box center [1035, 434] width 128 height 42
click at [995, 441] on input "False" at bounding box center [988, 434] width 14 height 11
radio input "true"
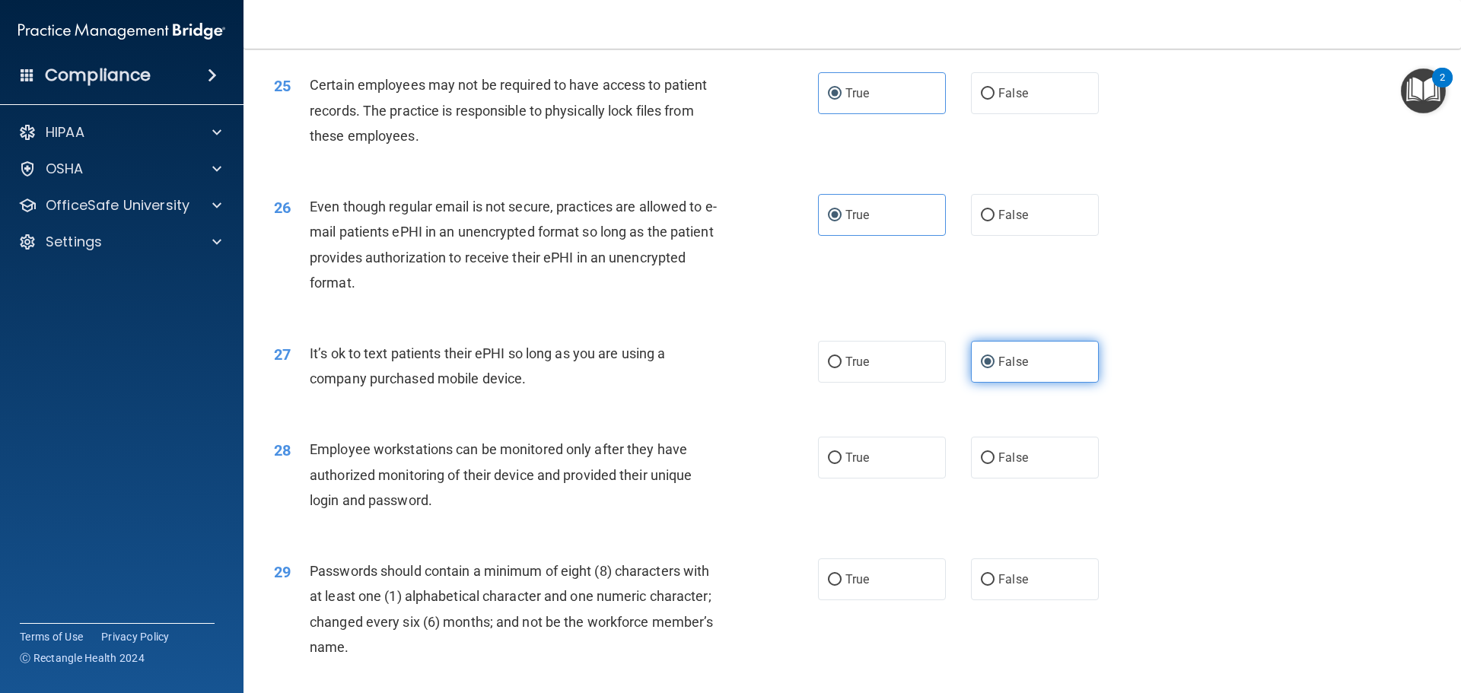
scroll to position [2968, 0]
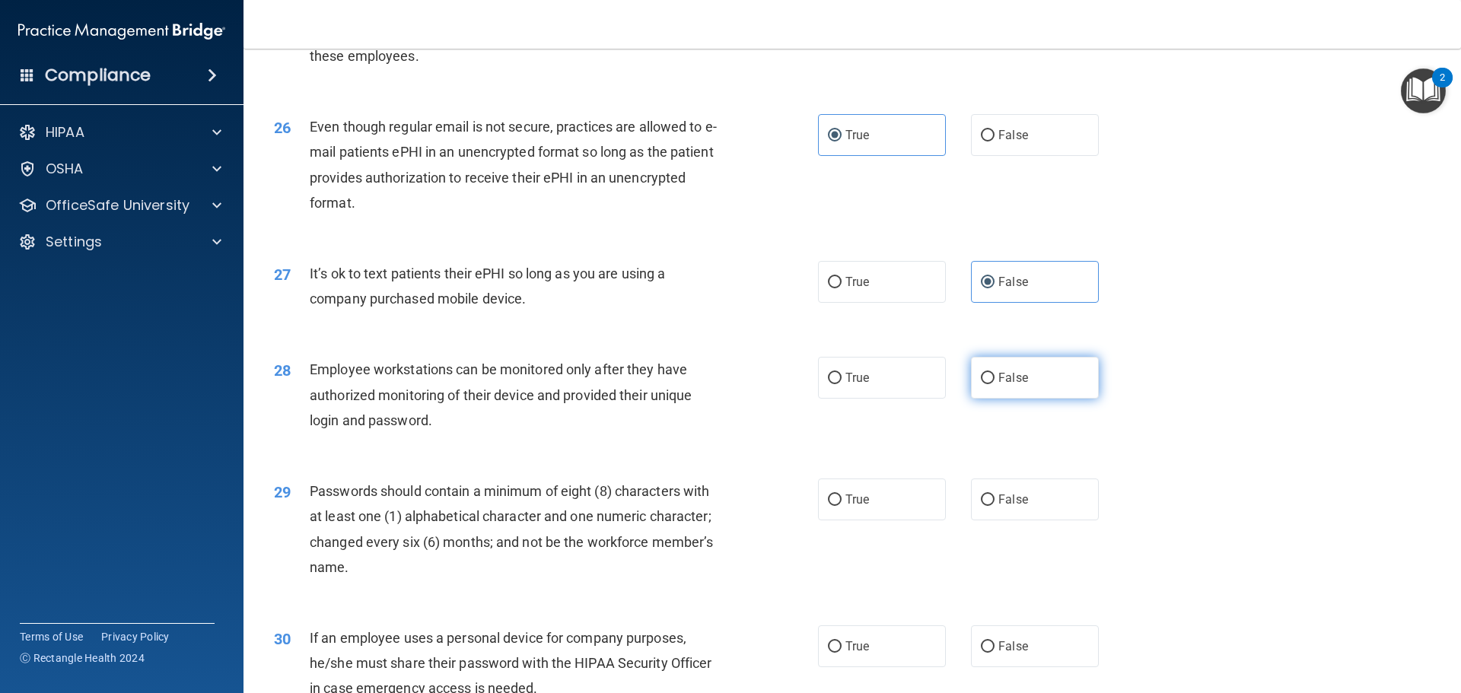
click at [1038, 399] on label "False" at bounding box center [1035, 378] width 128 height 42
click at [995, 384] on input "False" at bounding box center [988, 378] width 14 height 11
radio input "true"
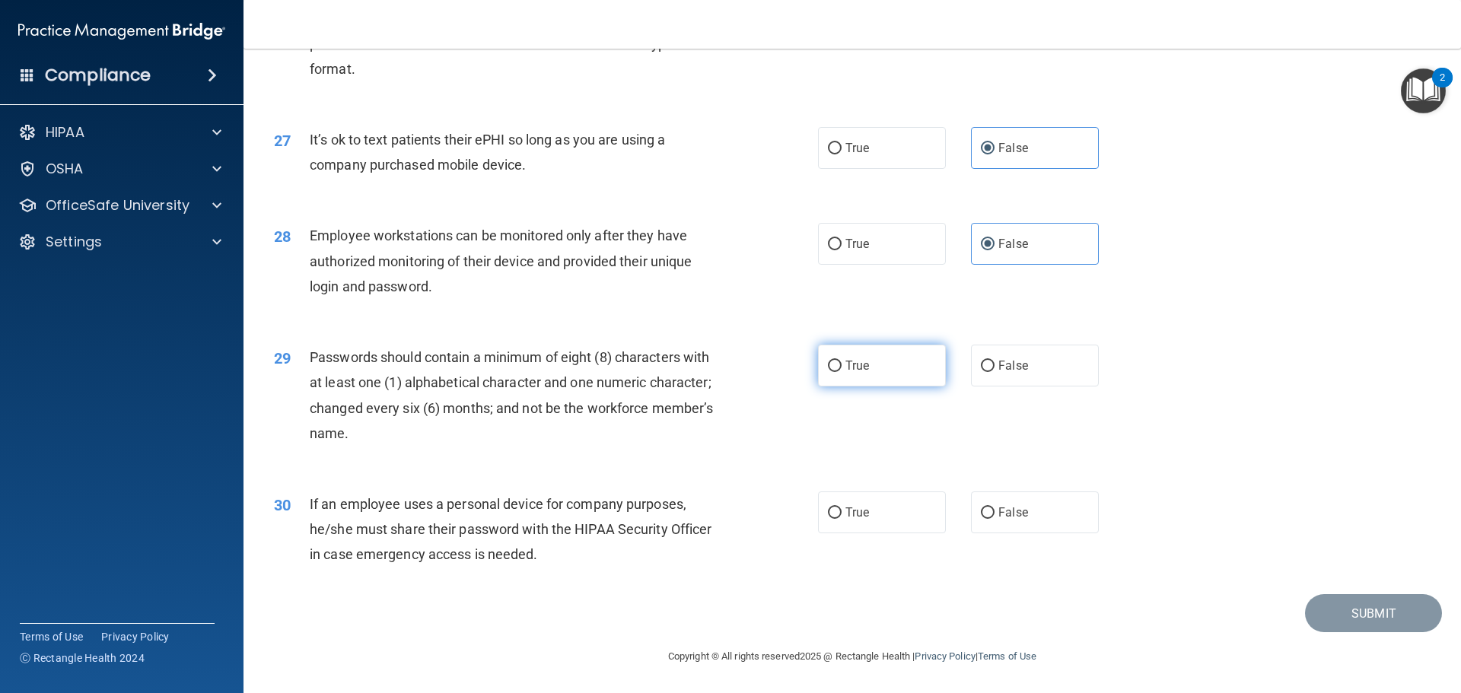
scroll to position [3120, 0]
click at [900, 387] on label "True" at bounding box center [882, 366] width 128 height 42
click at [842, 372] on input "True" at bounding box center [835, 366] width 14 height 11
radio input "true"
click at [998, 516] on span "False" at bounding box center [1013, 512] width 30 height 14
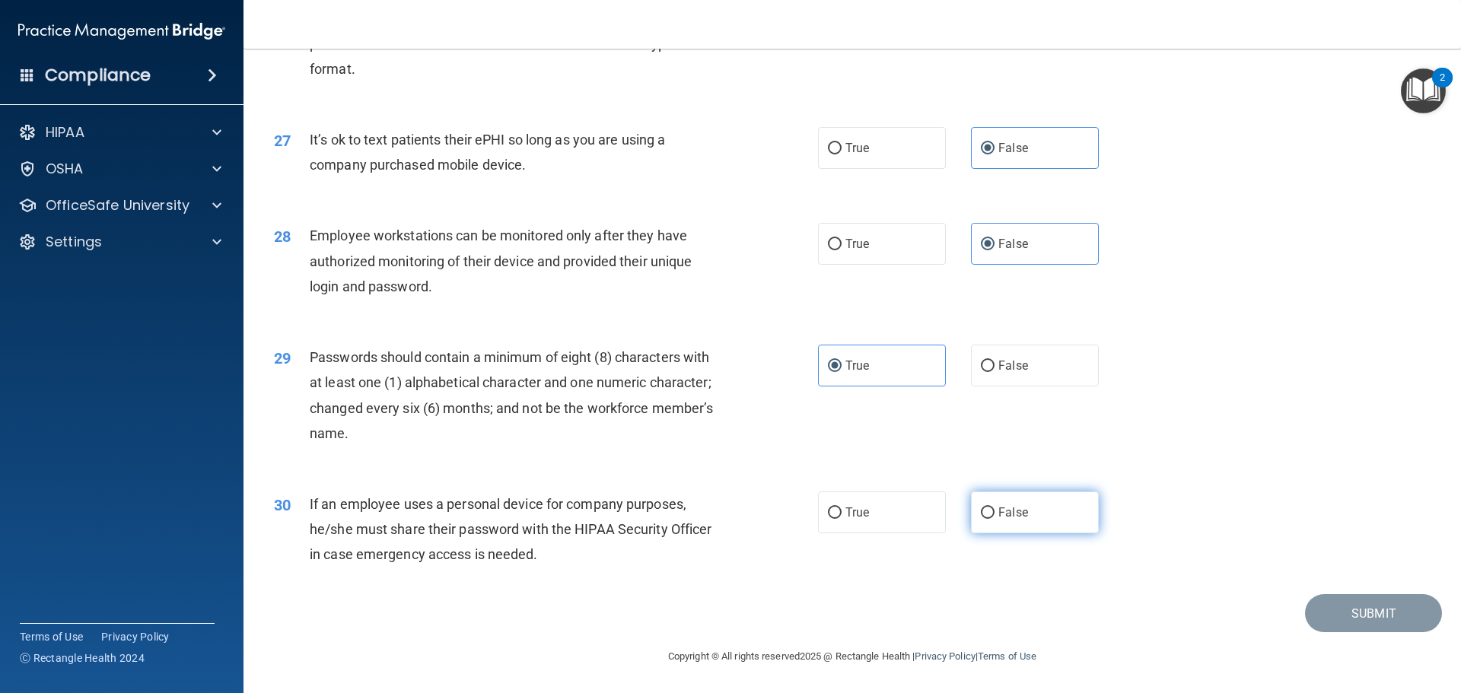
click at [995, 516] on input "False" at bounding box center [988, 513] width 14 height 11
radio input "true"
click at [1339, 607] on button "Submit" at bounding box center [1373, 613] width 137 height 39
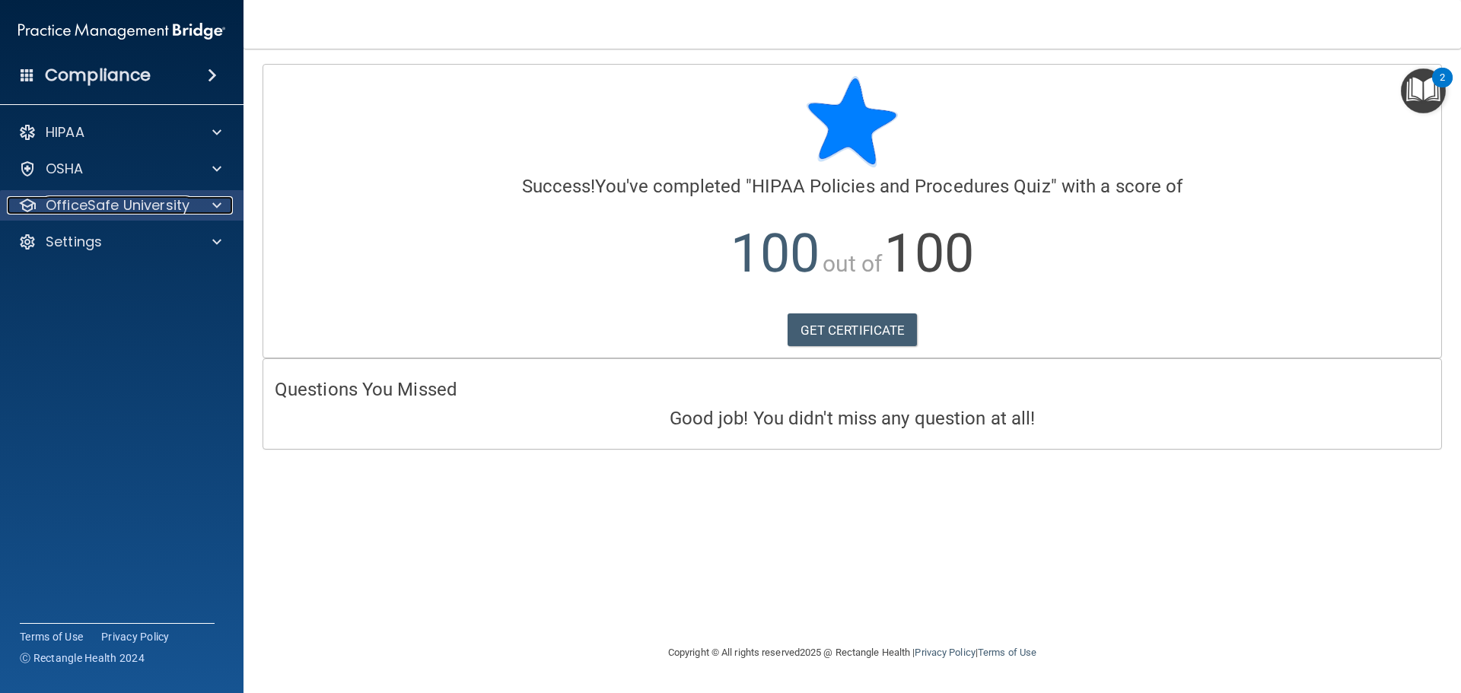
click at [160, 208] on p "OfficeSafe University" at bounding box center [118, 205] width 144 height 18
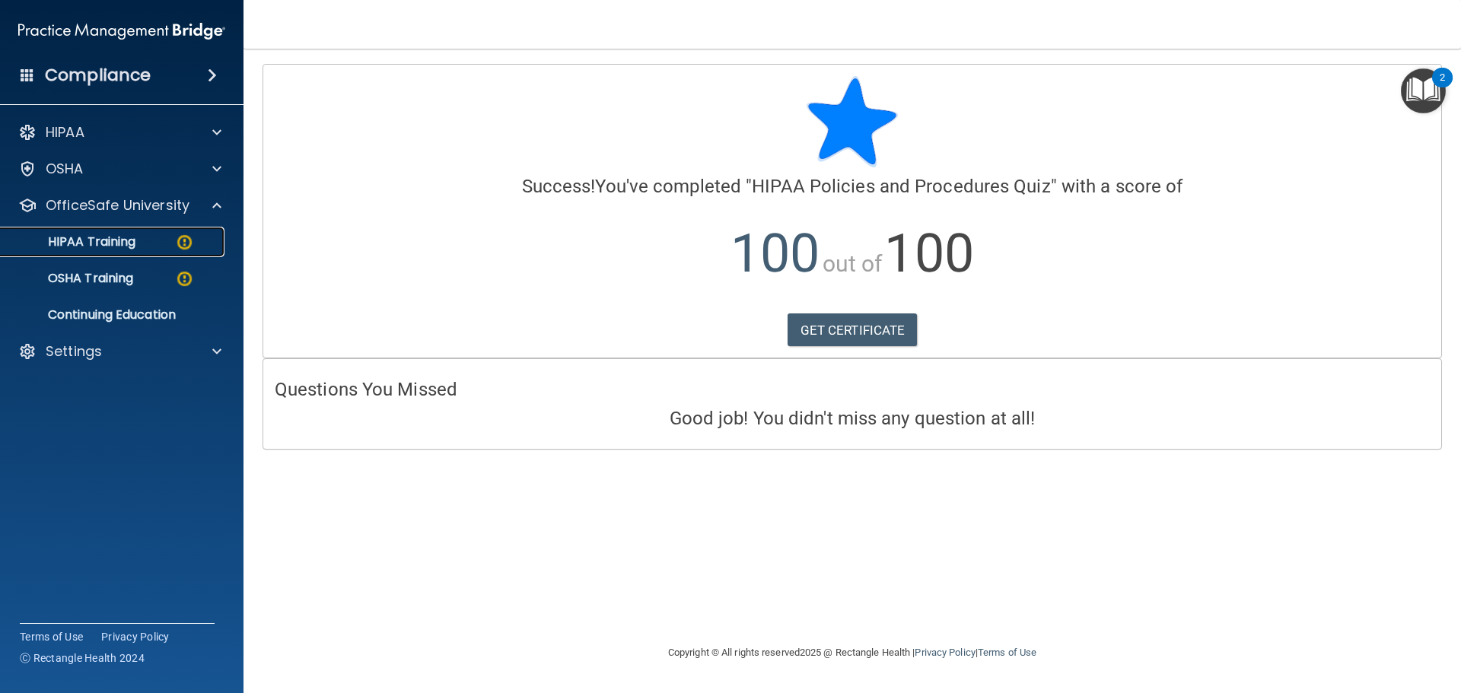
click at [151, 244] on div "HIPAA Training" at bounding box center [114, 241] width 208 height 15
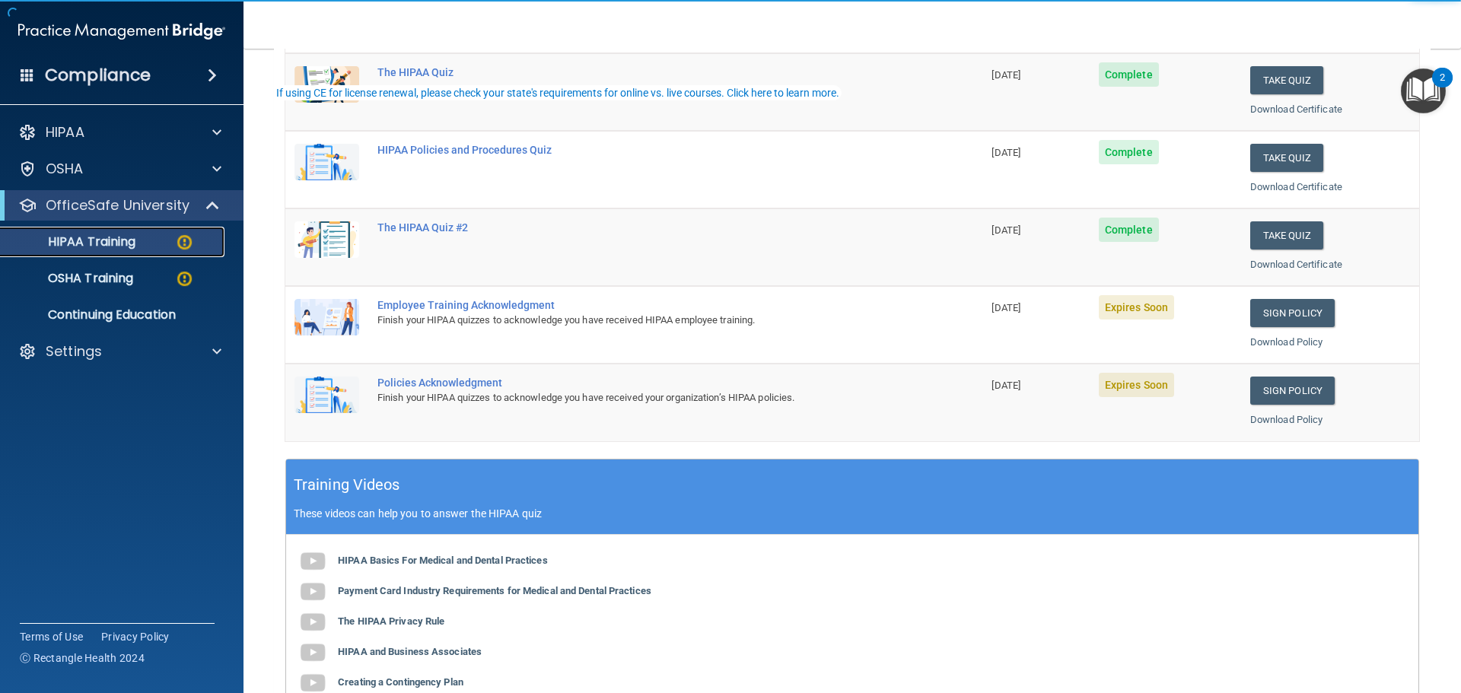
scroll to position [228, 0]
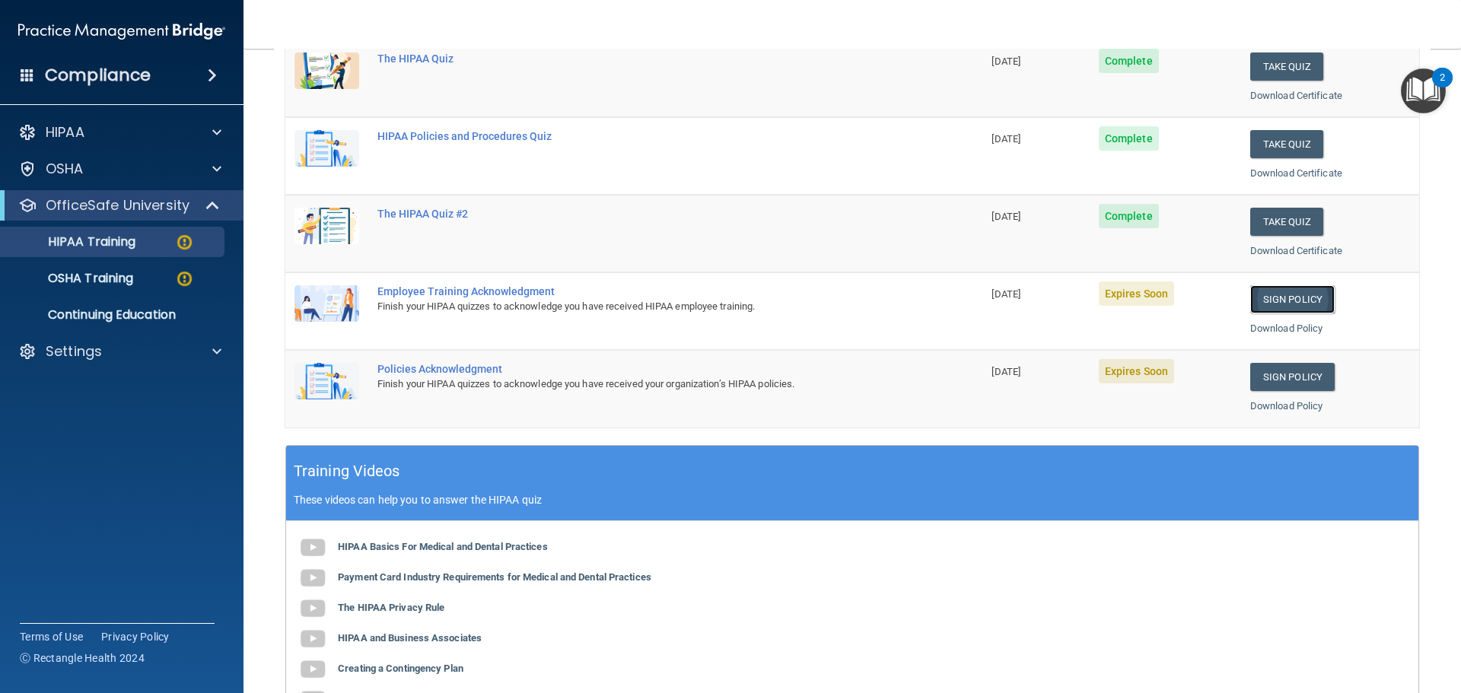
click at [1312, 301] on link "Sign Policy" at bounding box center [1292, 299] width 84 height 28
click at [169, 240] on div "HIPAA Training" at bounding box center [114, 241] width 208 height 15
click at [1295, 374] on link "Sign Policy" at bounding box center [1292, 377] width 84 height 28
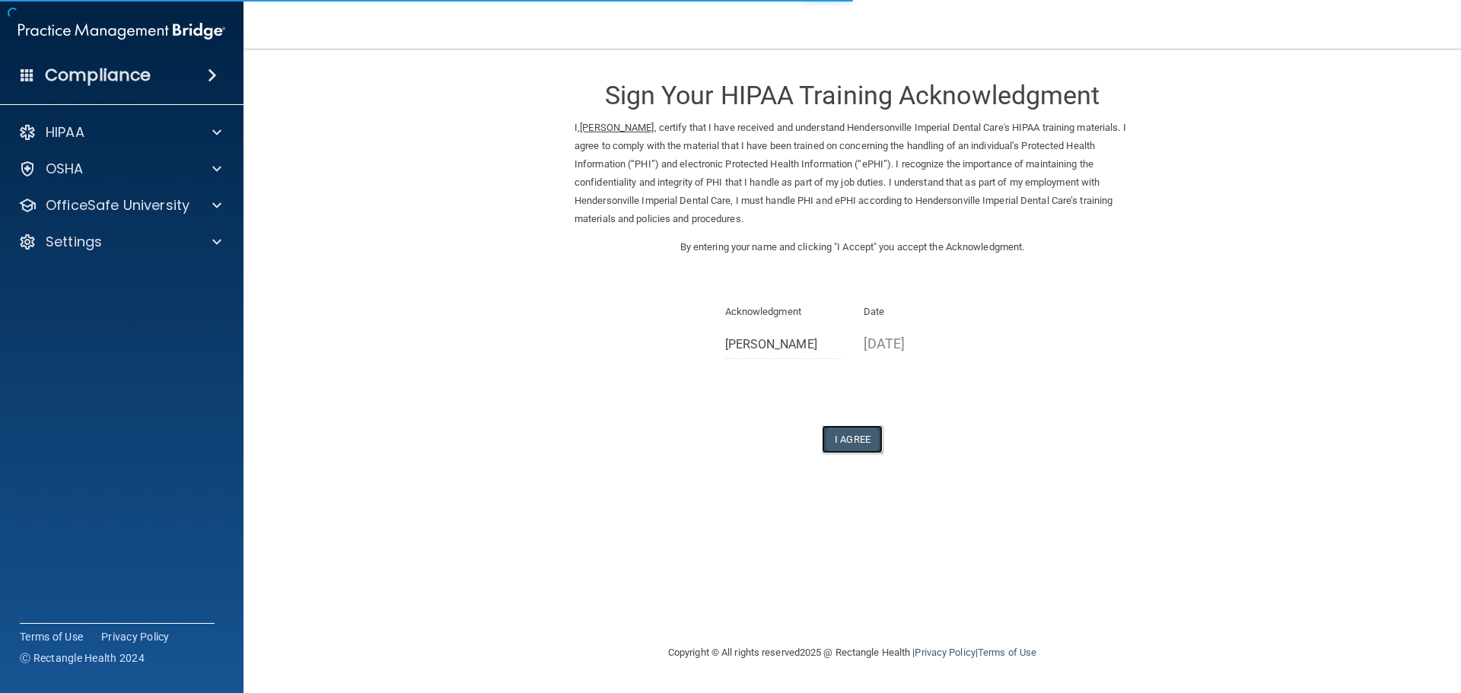
click at [867, 440] on button "I Agree" at bounding box center [852, 439] width 61 height 28
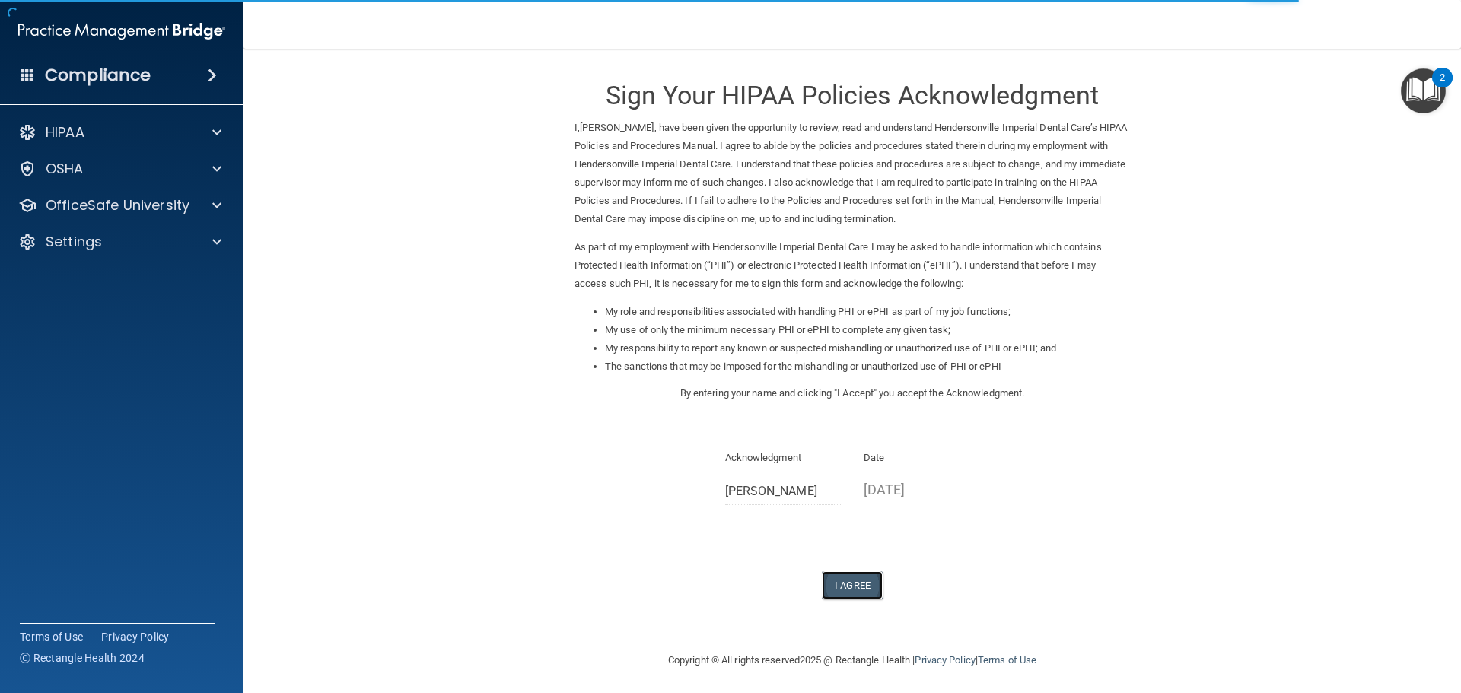
click at [848, 586] on button "I Agree" at bounding box center [852, 586] width 61 height 28
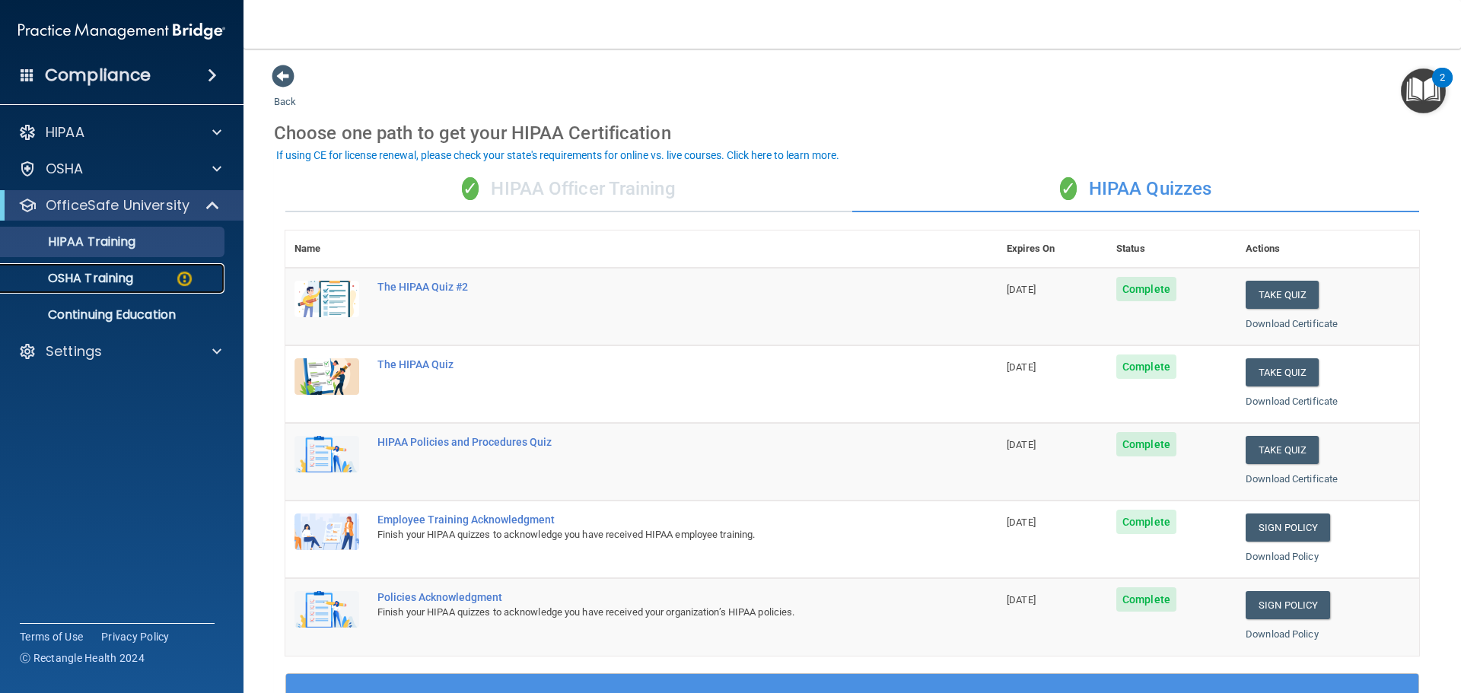
click at [132, 290] on link "OSHA Training" at bounding box center [105, 278] width 240 height 30
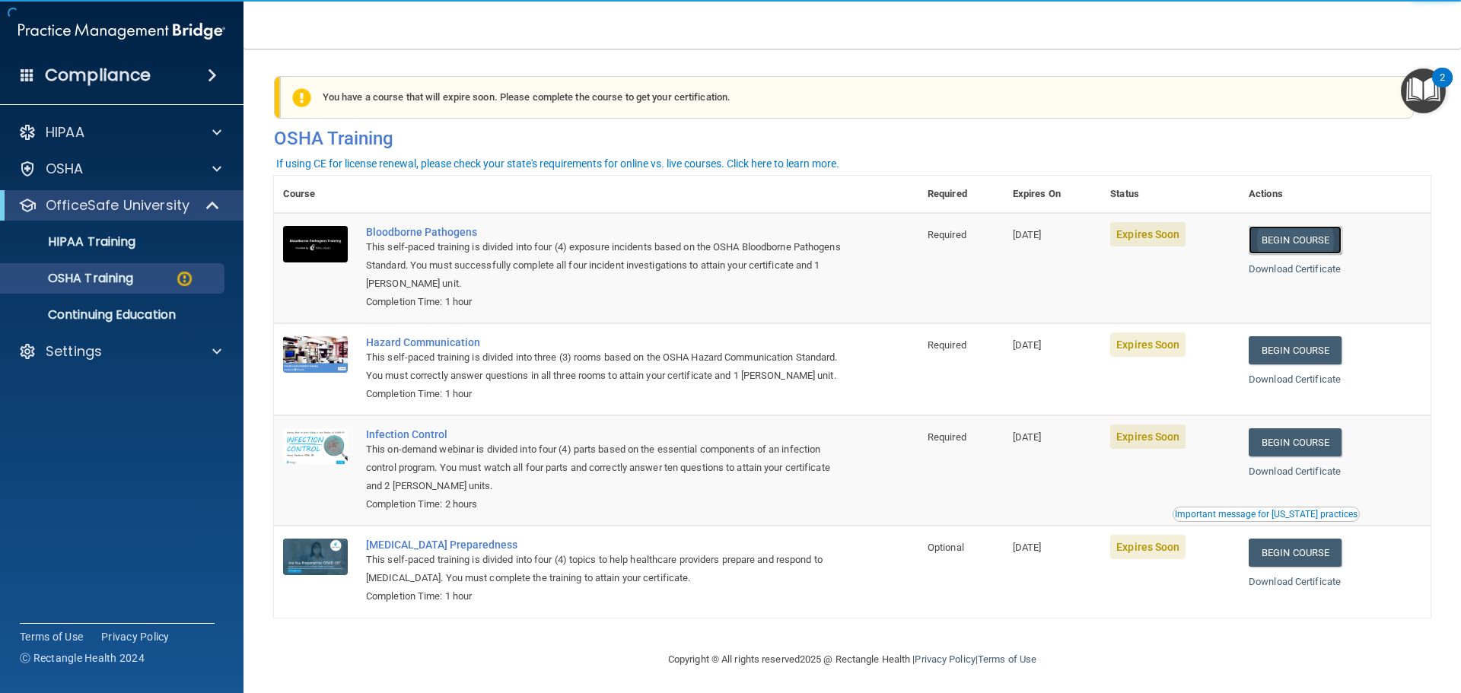
click at [1284, 235] on link "Begin Course" at bounding box center [1295, 240] width 93 height 28
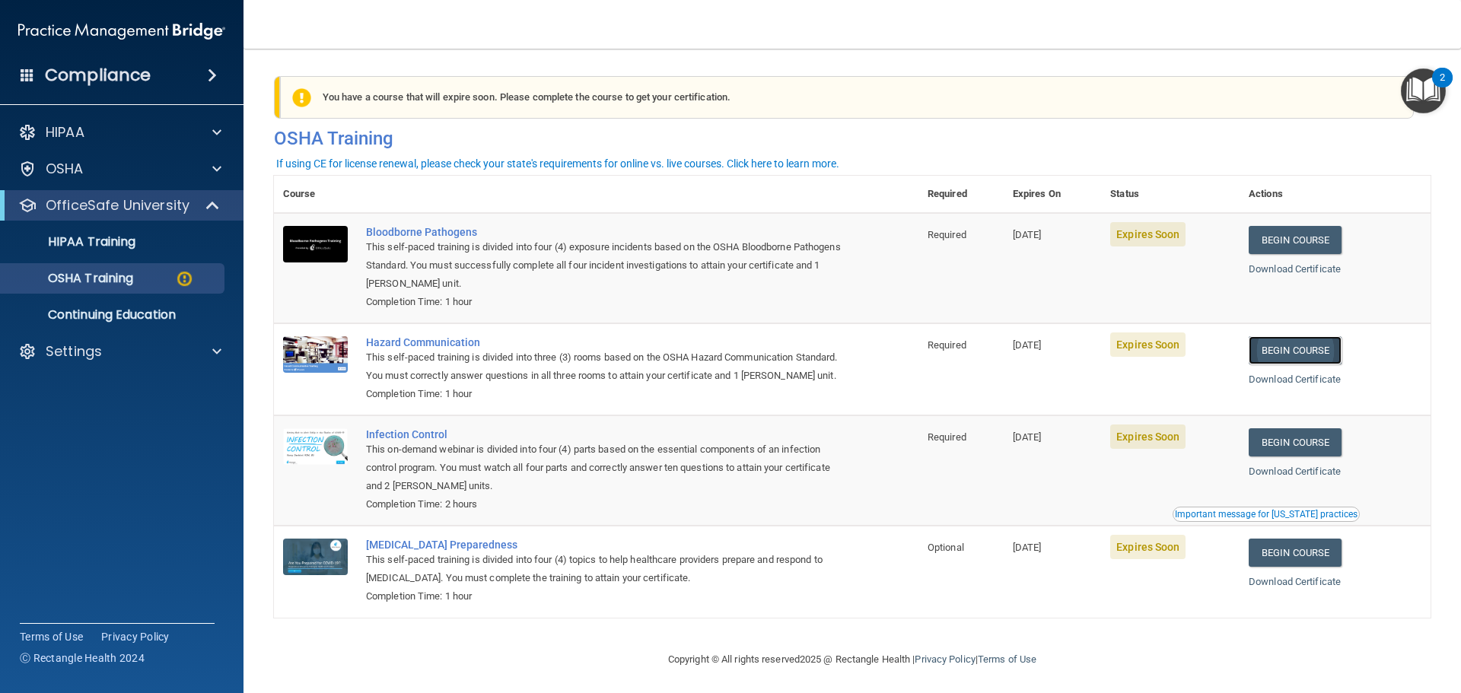
click at [1311, 352] on link "Begin Course" at bounding box center [1295, 350] width 93 height 28
click at [1266, 457] on link "Begin Course" at bounding box center [1295, 442] width 93 height 28
click at [189, 279] on img at bounding box center [184, 278] width 19 height 19
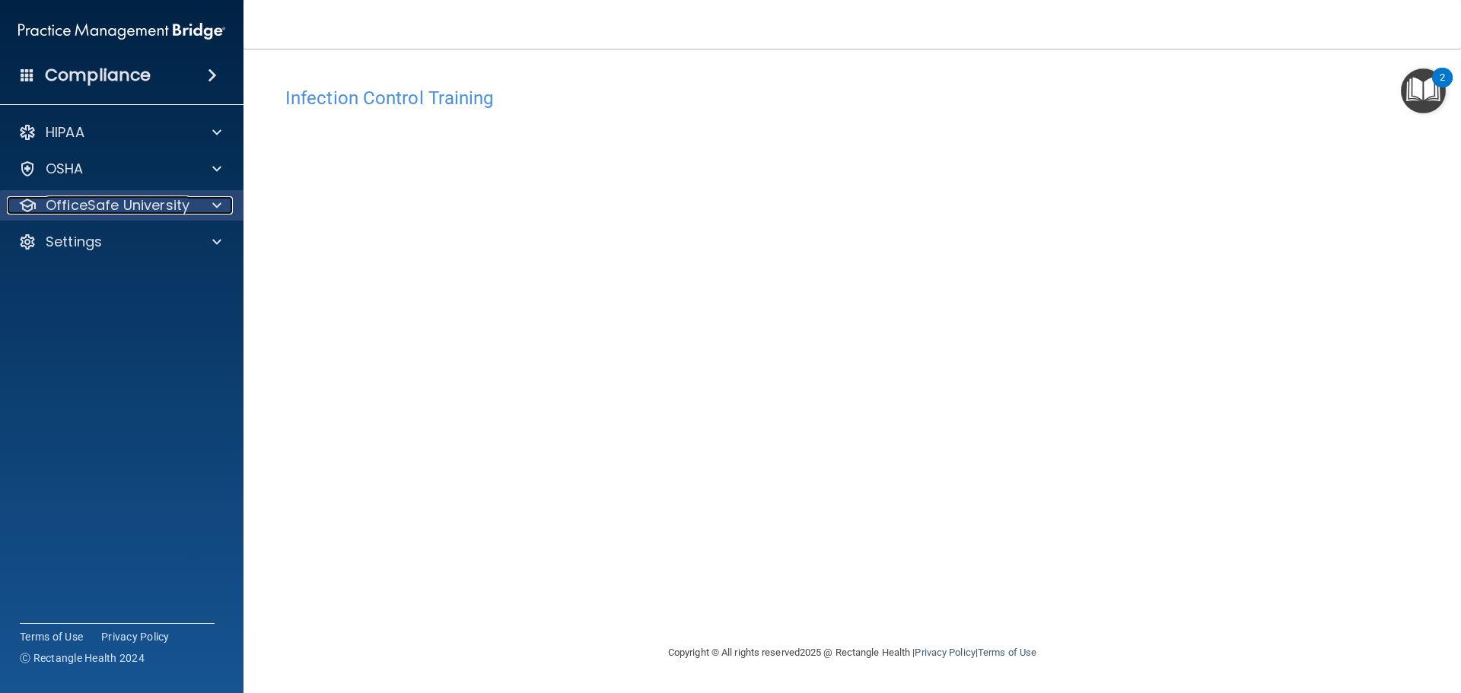
click at [215, 209] on span at bounding box center [216, 205] width 9 height 18
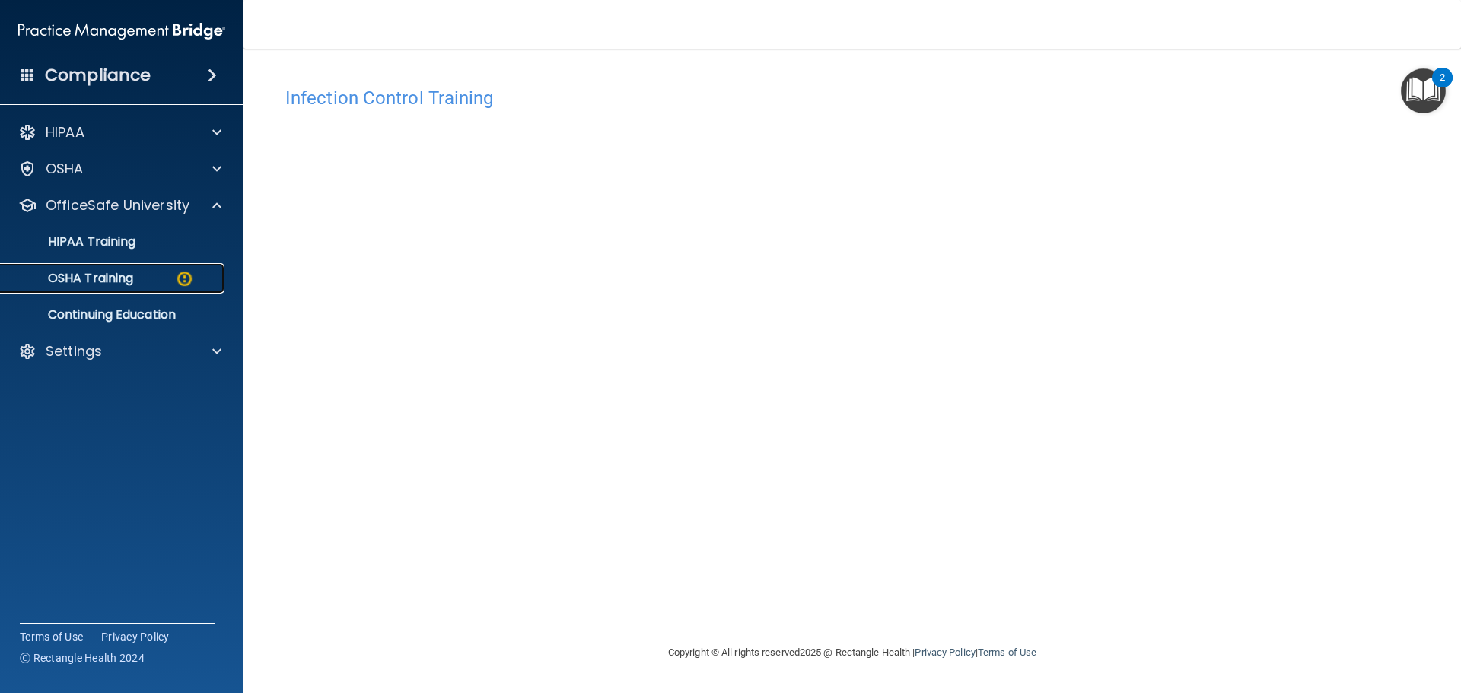
click at [178, 288] on img at bounding box center [184, 278] width 19 height 19
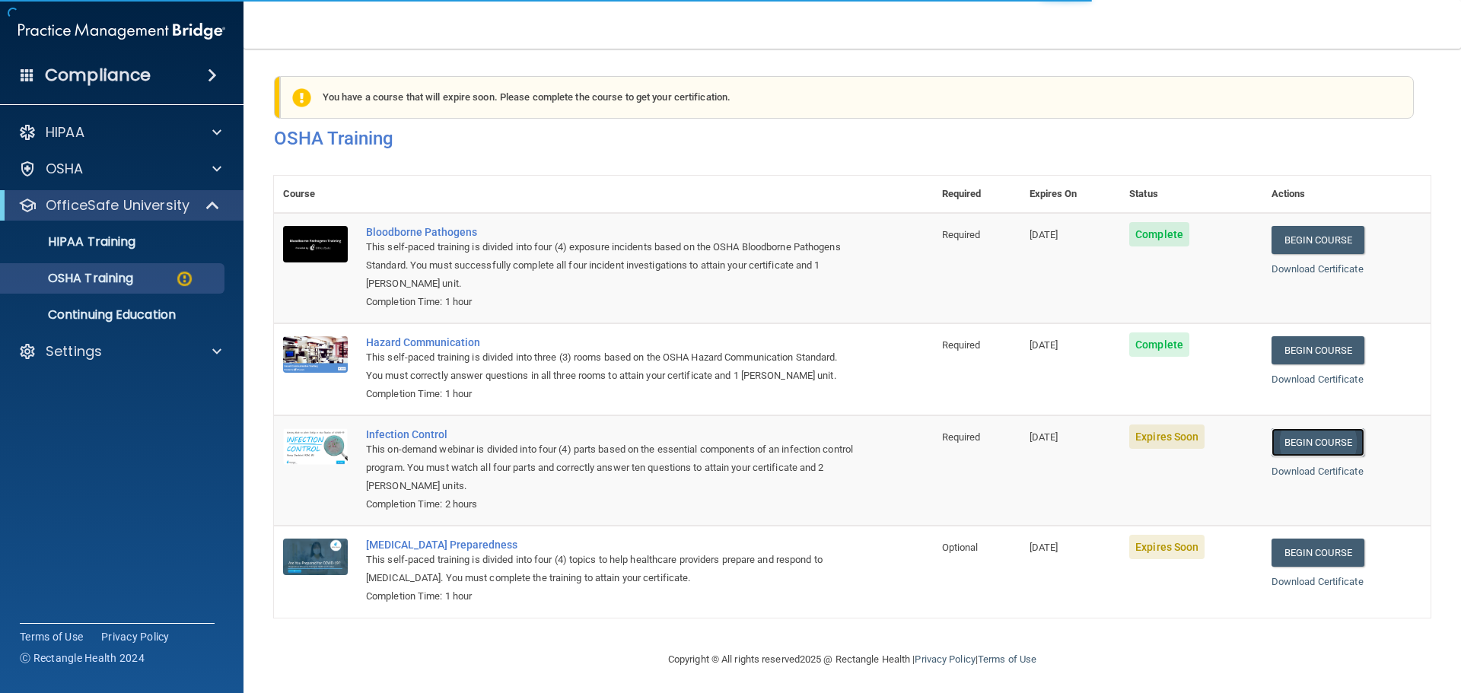
click at [1299, 457] on link "Begin Course" at bounding box center [1318, 442] width 93 height 28
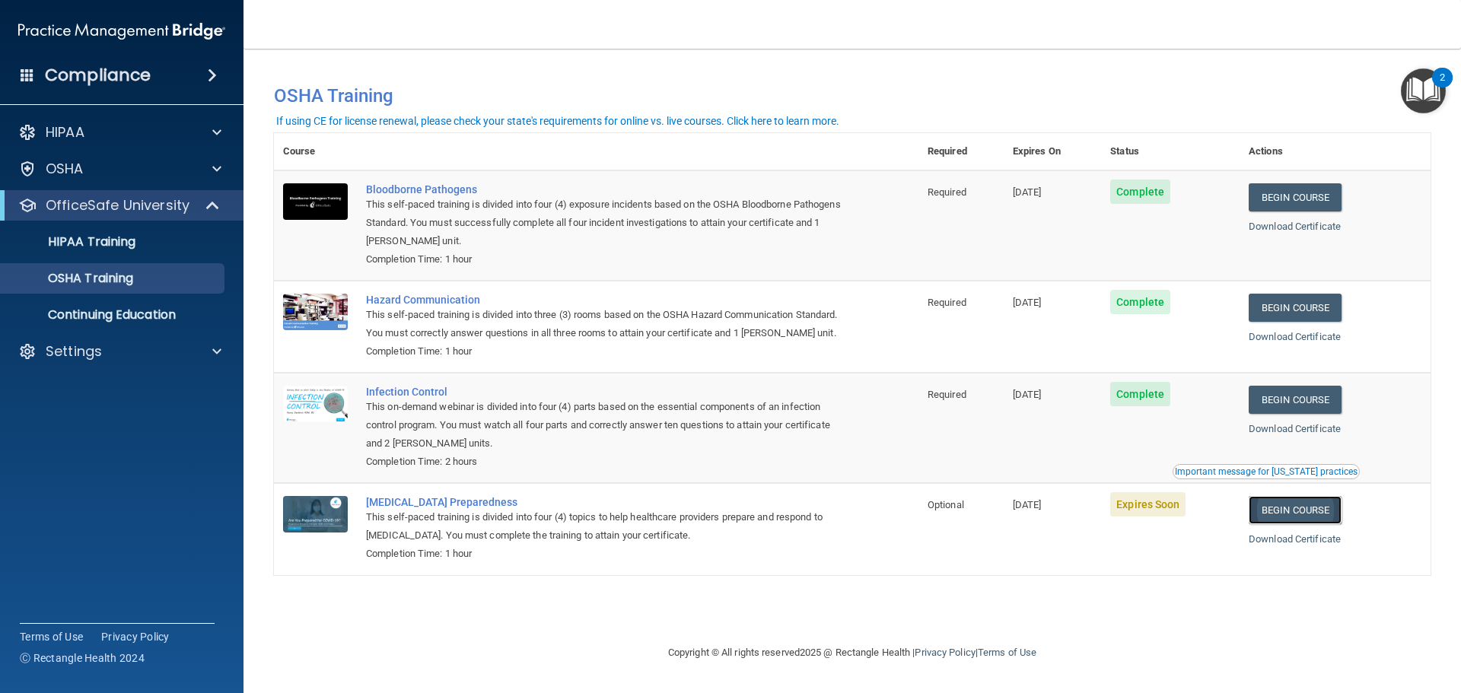
click at [1291, 524] on link "Begin Course" at bounding box center [1295, 510] width 93 height 28
